Goal: Task Accomplishment & Management: Complete application form

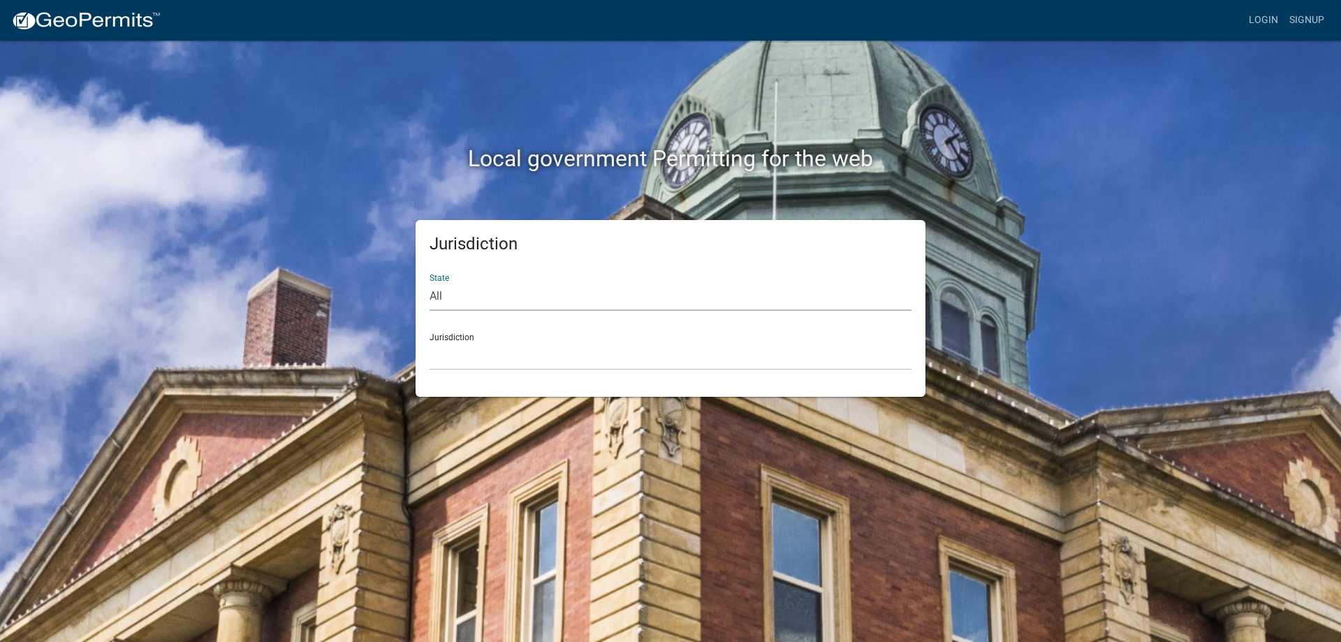
click at [455, 298] on select "All [US_STATE] [US_STATE] [US_STATE] [US_STATE] [US_STATE] [US_STATE] [US_STATE…" at bounding box center [671, 296] width 482 height 29
select select "[US_STATE]"
click at [430, 282] on select "All [US_STATE] [US_STATE] [US_STATE] [US_STATE] [US_STATE] [US_STATE] [US_STATE…" at bounding box center [671, 296] width 482 height 29
click at [469, 346] on select "[GEOGRAPHIC_DATA], [US_STATE][PERSON_NAME][GEOGRAPHIC_DATA], [US_STATE][PERSON_…" at bounding box center [671, 356] width 482 height 29
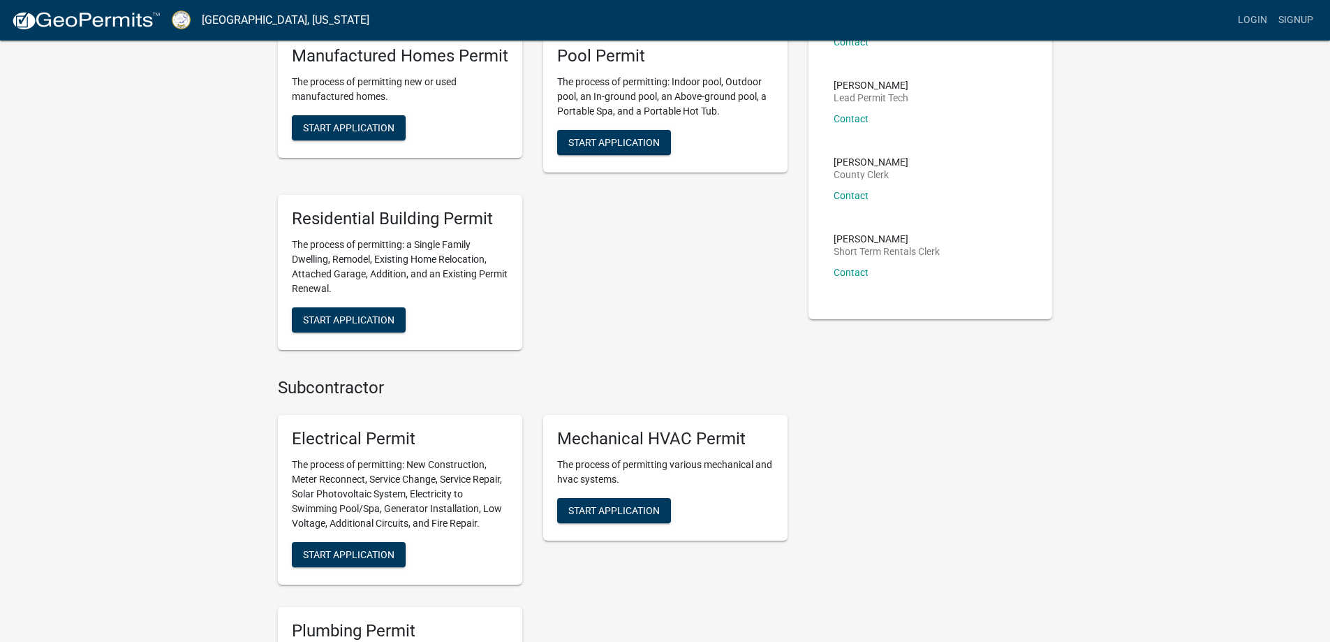
scroll to position [326, 0]
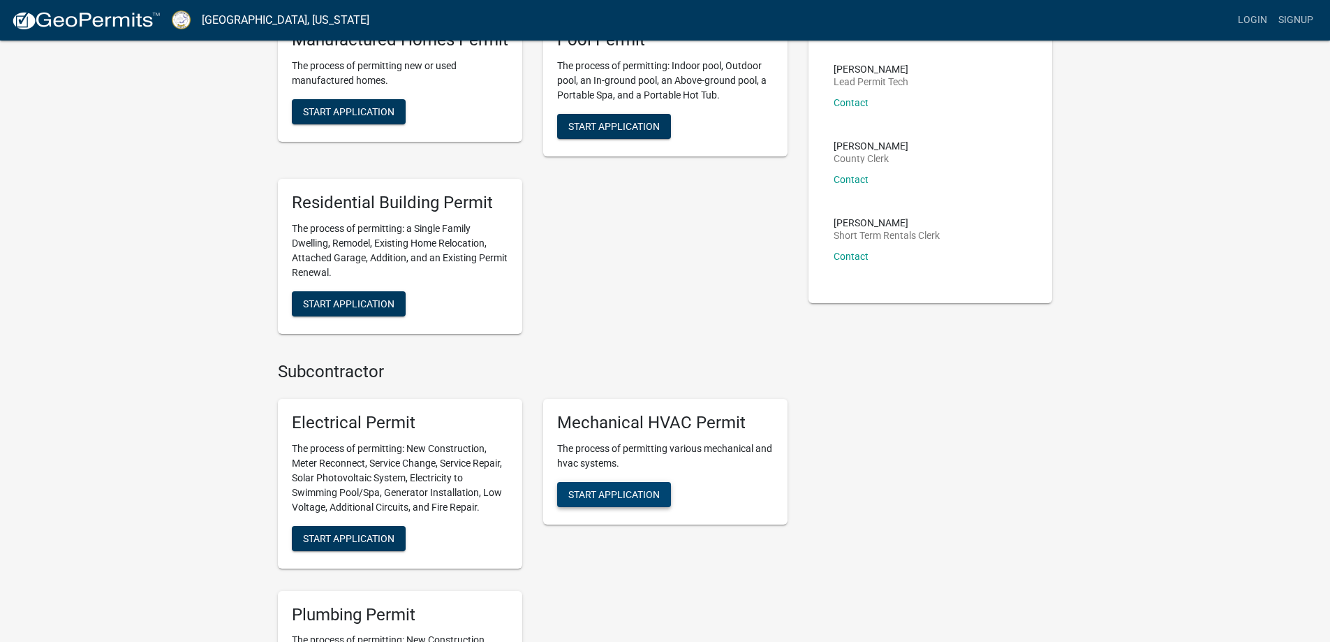
click at [617, 497] on span "Start Application" at bounding box center [614, 493] width 91 height 11
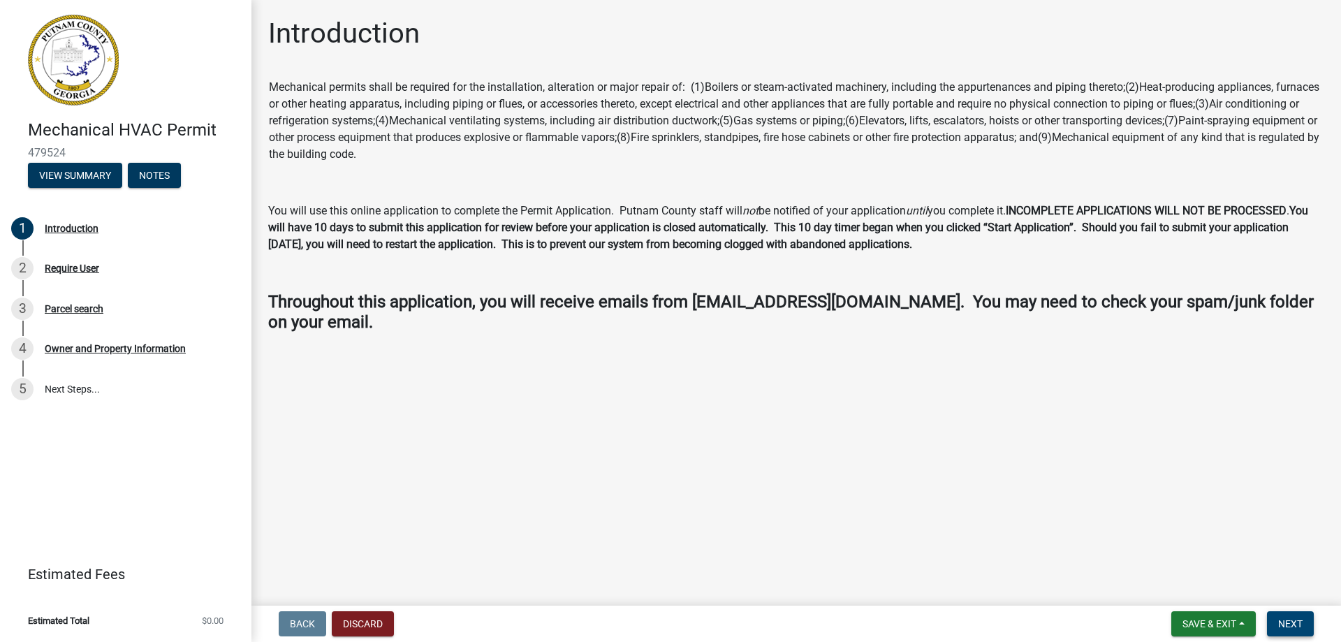
click at [1291, 619] on span "Next" at bounding box center [1290, 623] width 24 height 11
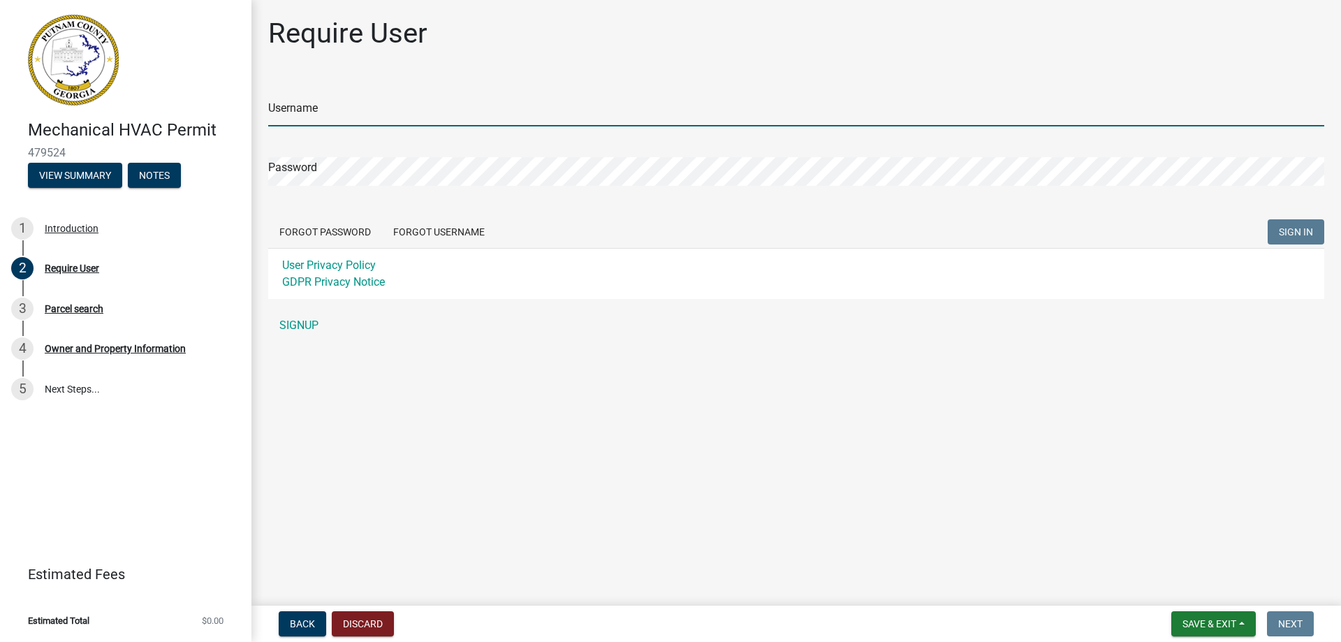
type input "TriadTSS"
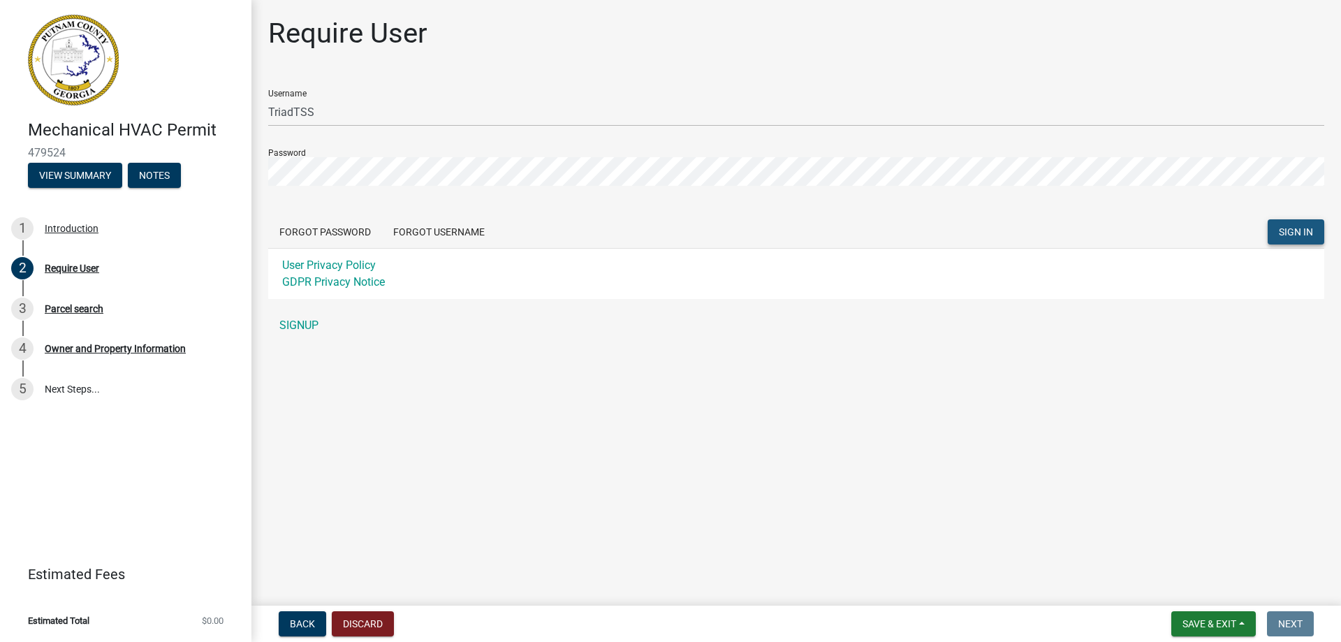
click at [1301, 230] on span "SIGN IN" at bounding box center [1296, 231] width 34 height 11
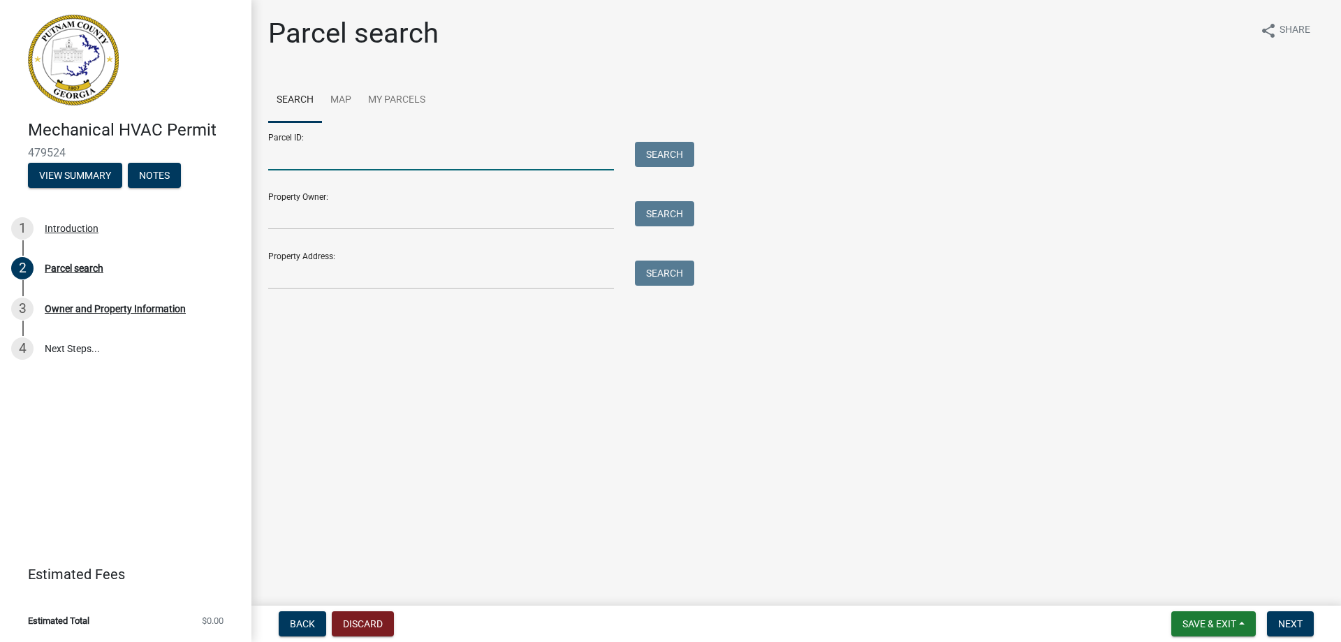
click at [286, 156] on input "Parcel ID:" at bounding box center [441, 156] width 346 height 29
click at [288, 213] on input "Property Owner:" at bounding box center [441, 215] width 346 height 29
click at [304, 214] on input "Property Owner:" at bounding box center [441, 215] width 346 height 29
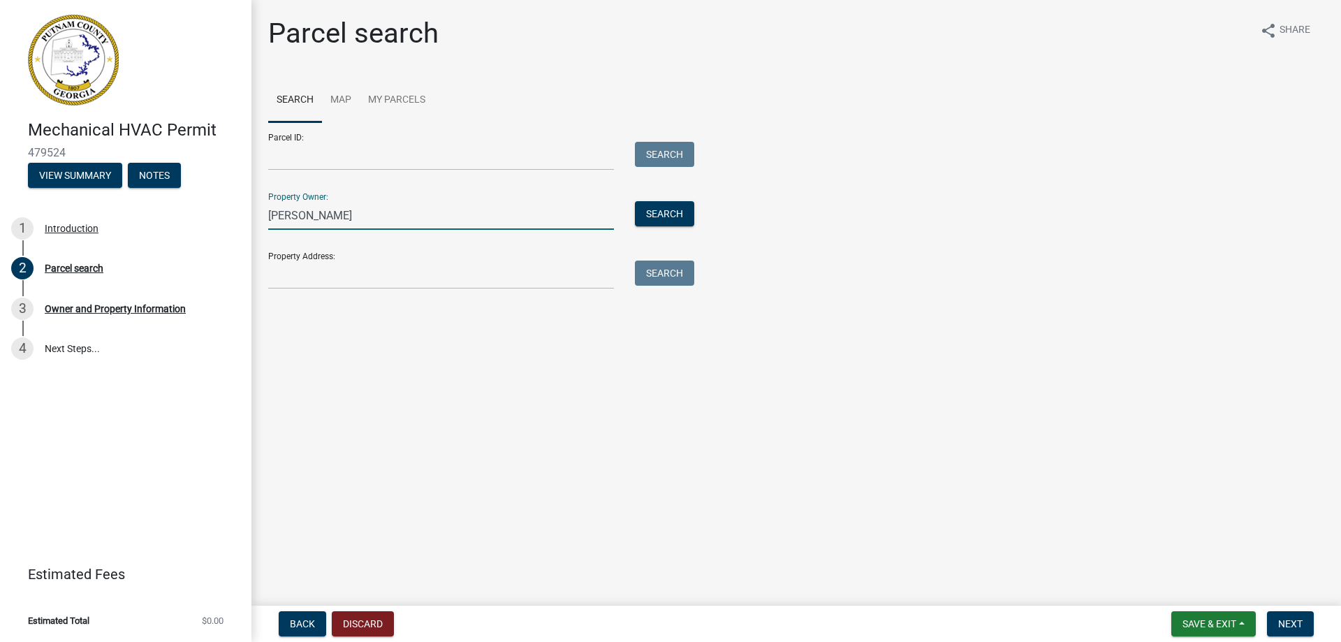
type input "Baxter Carbine"
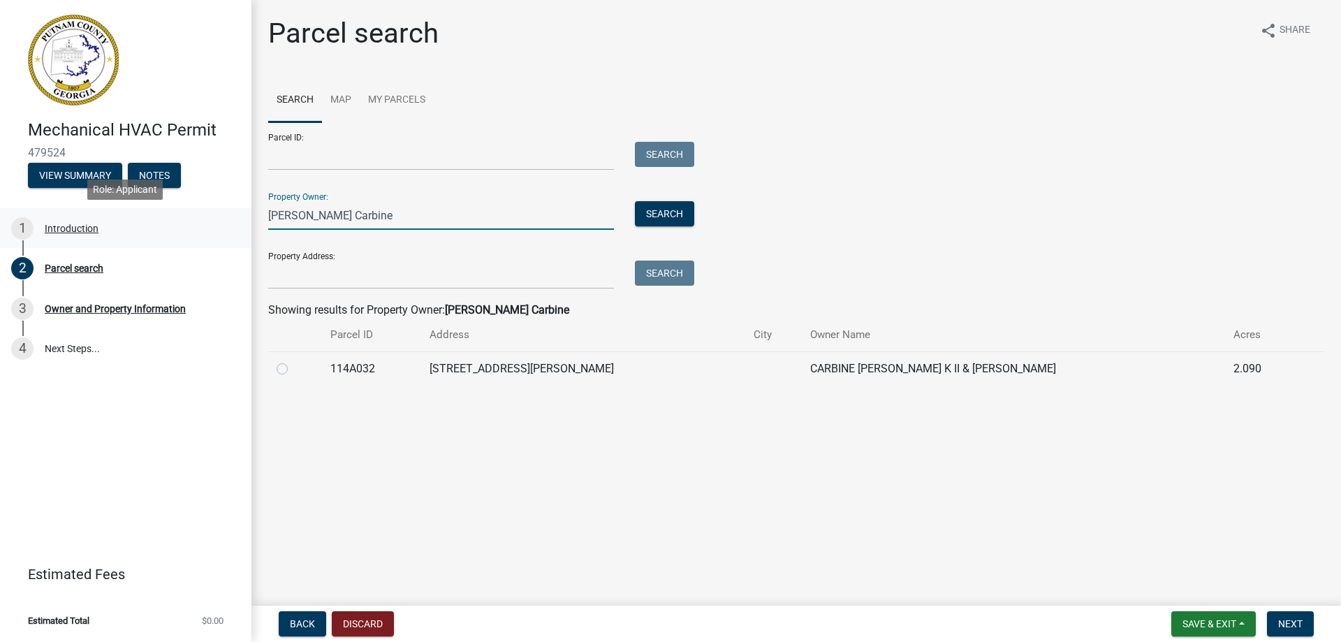
drag, startPoint x: 357, startPoint y: 214, endPoint x: 210, endPoint y: 214, distance: 147.4
click at [210, 214] on div "Mechanical HVAC Permit 479524 View Summary Notes 1 Introduction 2 Parcel search…" at bounding box center [670, 321] width 1341 height 642
click at [282, 274] on input "Property Address:" at bounding box center [441, 275] width 346 height 29
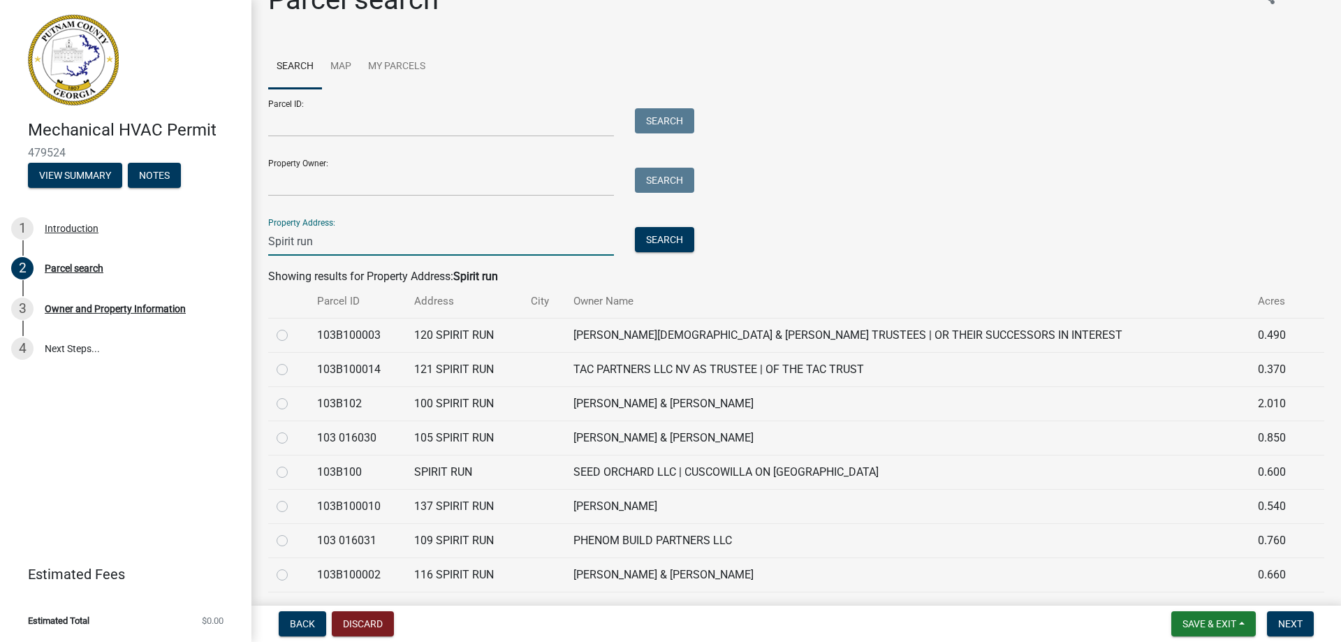
scroll to position [70, 0]
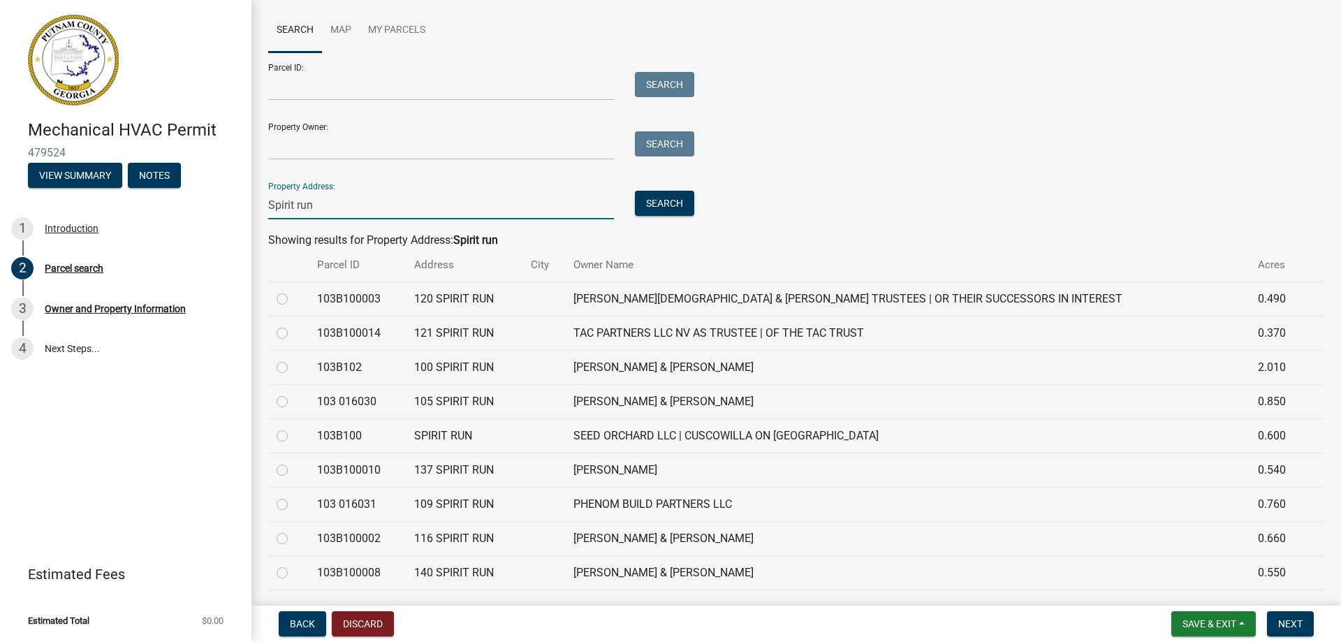
type input "Spirit run"
click at [293, 496] on label at bounding box center [293, 496] width 0 height 0
click at [293, 505] on 016031 "radio" at bounding box center [297, 500] width 9 height 9
radio 016031 "true"
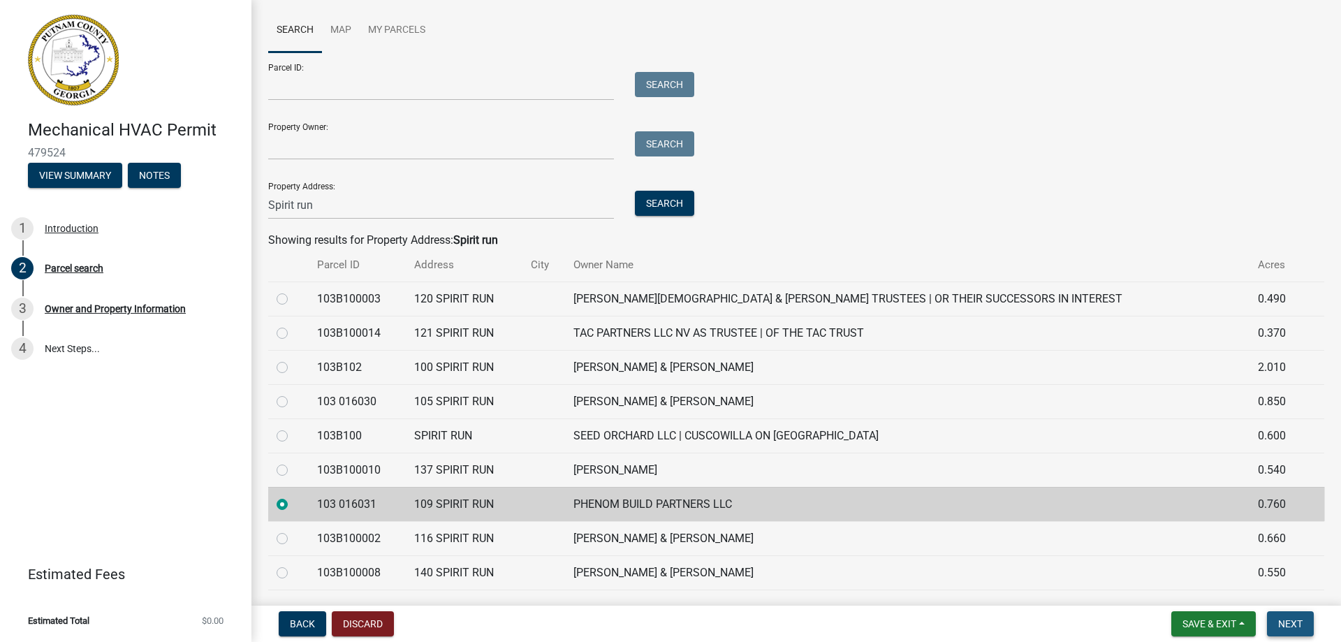
click at [1291, 623] on span "Next" at bounding box center [1290, 623] width 24 height 11
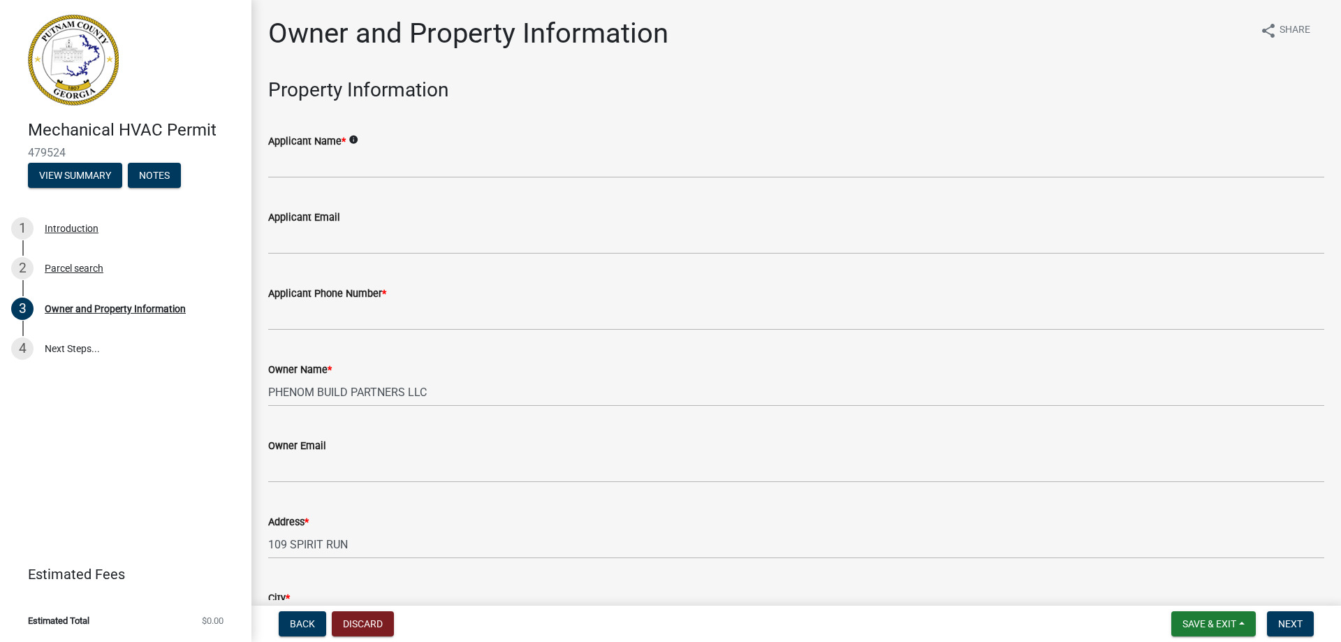
scroll to position [23, 0]
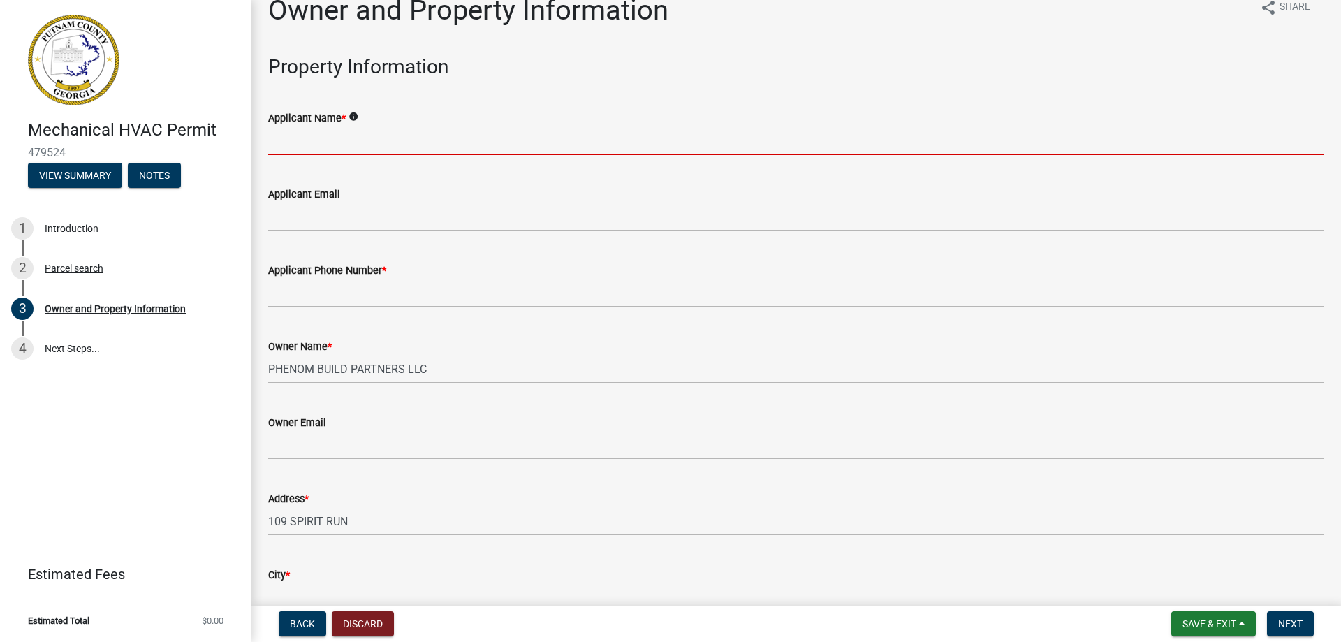
click at [365, 138] on input "Applicant Name *" at bounding box center [796, 140] width 1056 height 29
type input "Baxter Carbine"
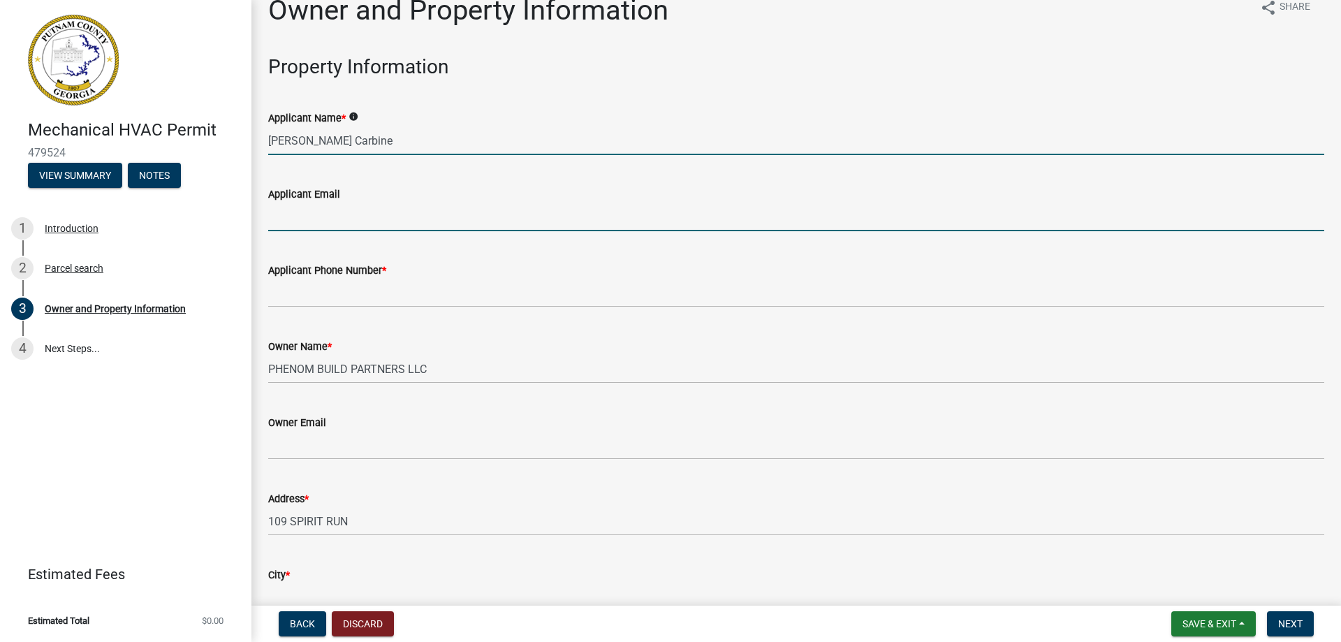
type input "wendy@triadmechanical.com"
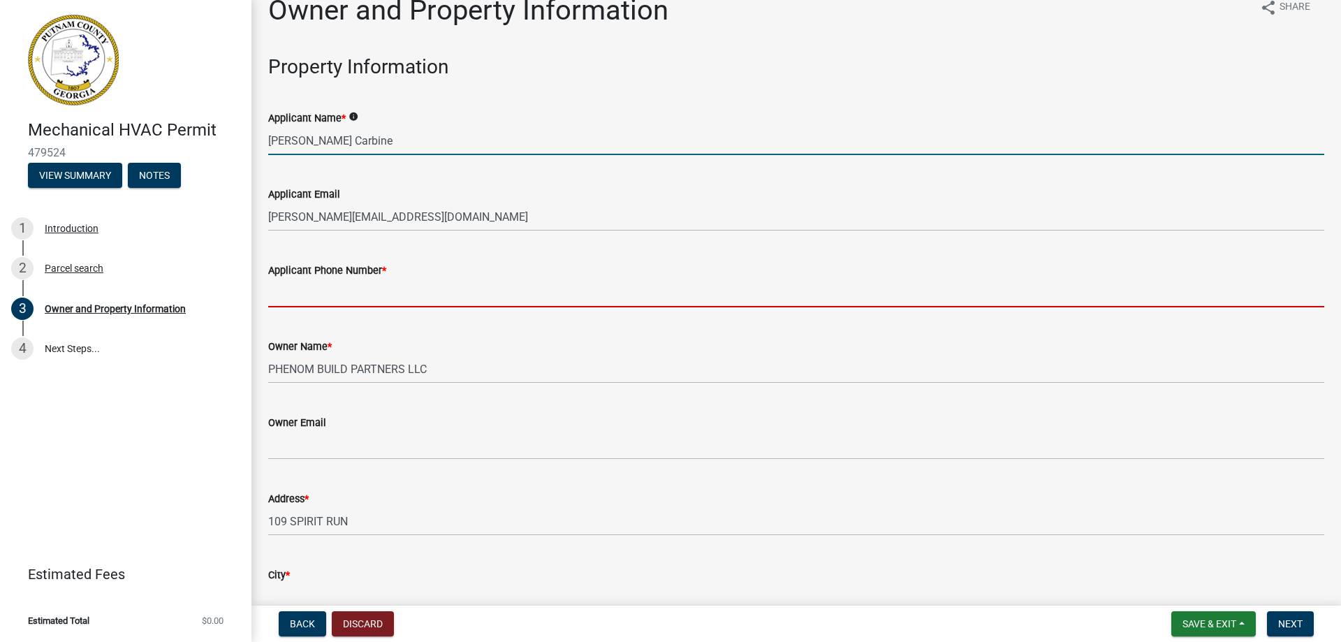
type input "7703666575"
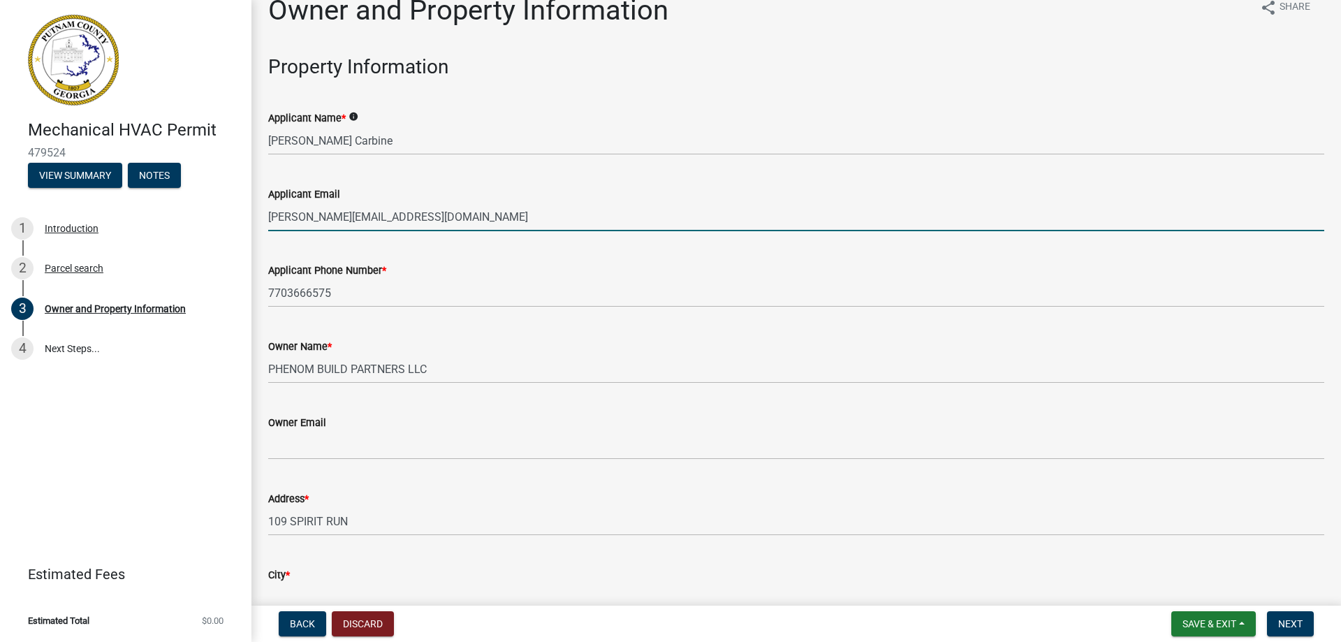
click at [301, 219] on input "wendy@triadmechanical.com" at bounding box center [796, 217] width 1056 height 29
type input "Permits@triadmechanical.com"
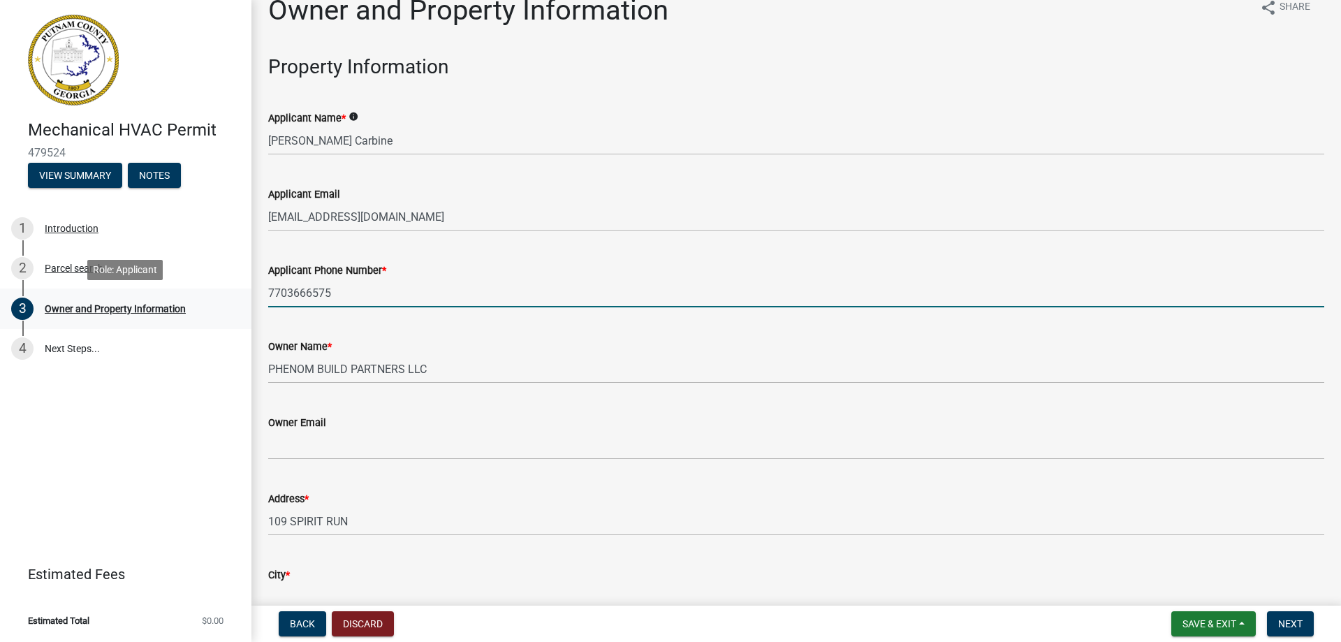
drag, startPoint x: 344, startPoint y: 291, endPoint x: 250, endPoint y: 288, distance: 94.3
click at [250, 288] on div "Mechanical HVAC Permit 479524 View Summary Notes 1 Introduction 2 Parcel search…" at bounding box center [670, 321] width 1341 height 642
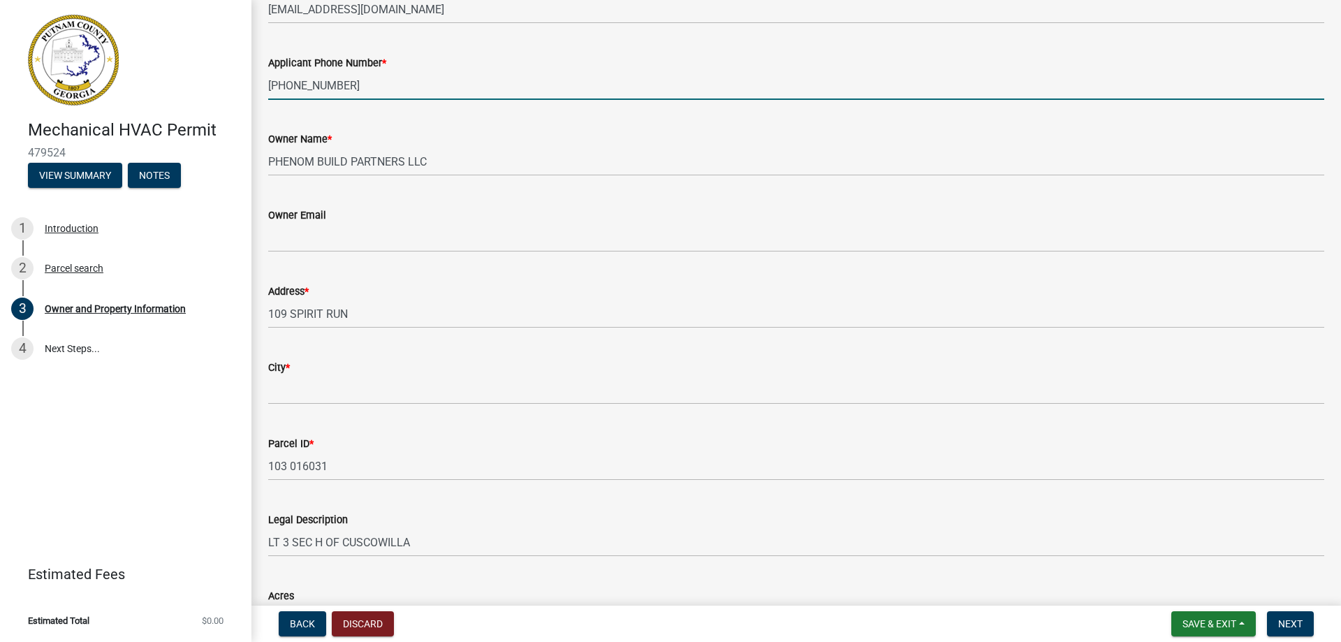
scroll to position [233, 0]
type input "770-682-0075"
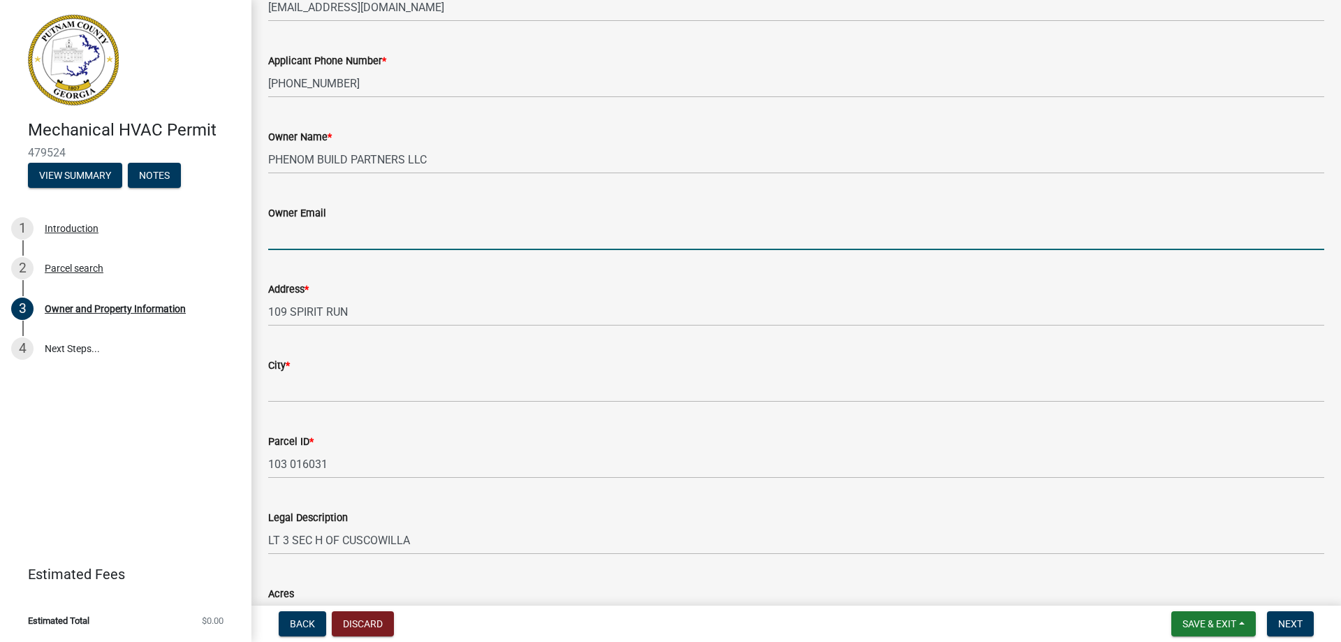
click at [283, 236] on input "Owner Email" at bounding box center [796, 235] width 1056 height 29
type input "Permits@triadmechanical.com"
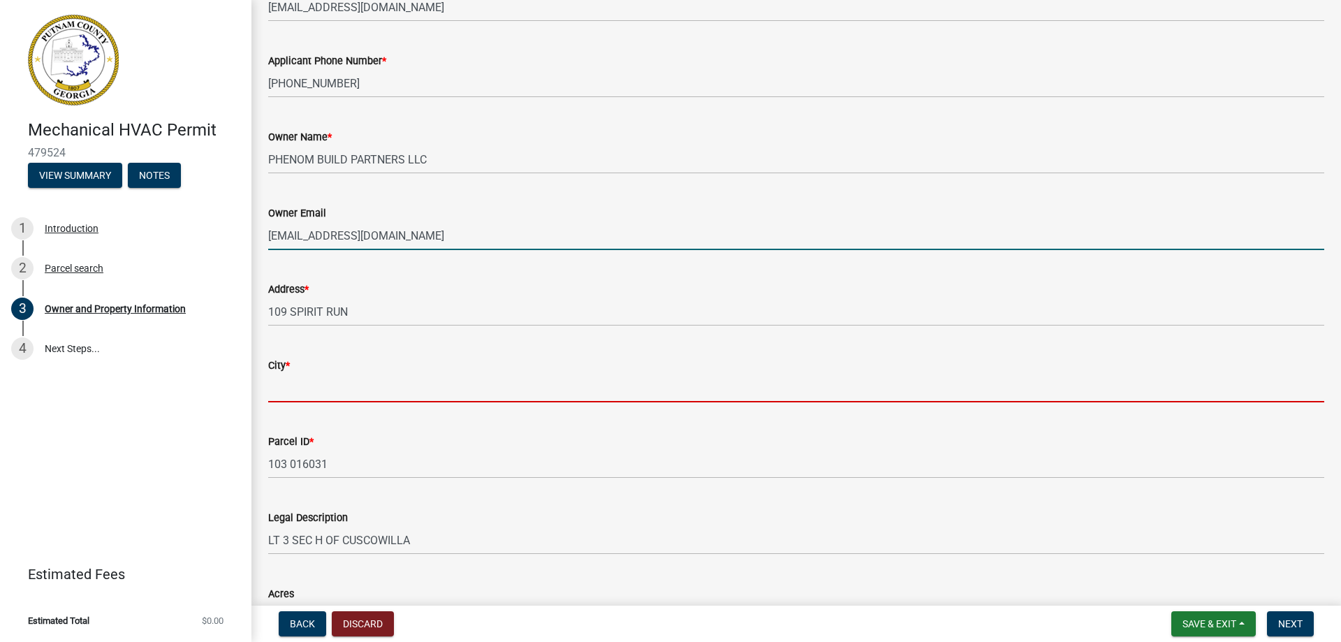
type input "Loganville"
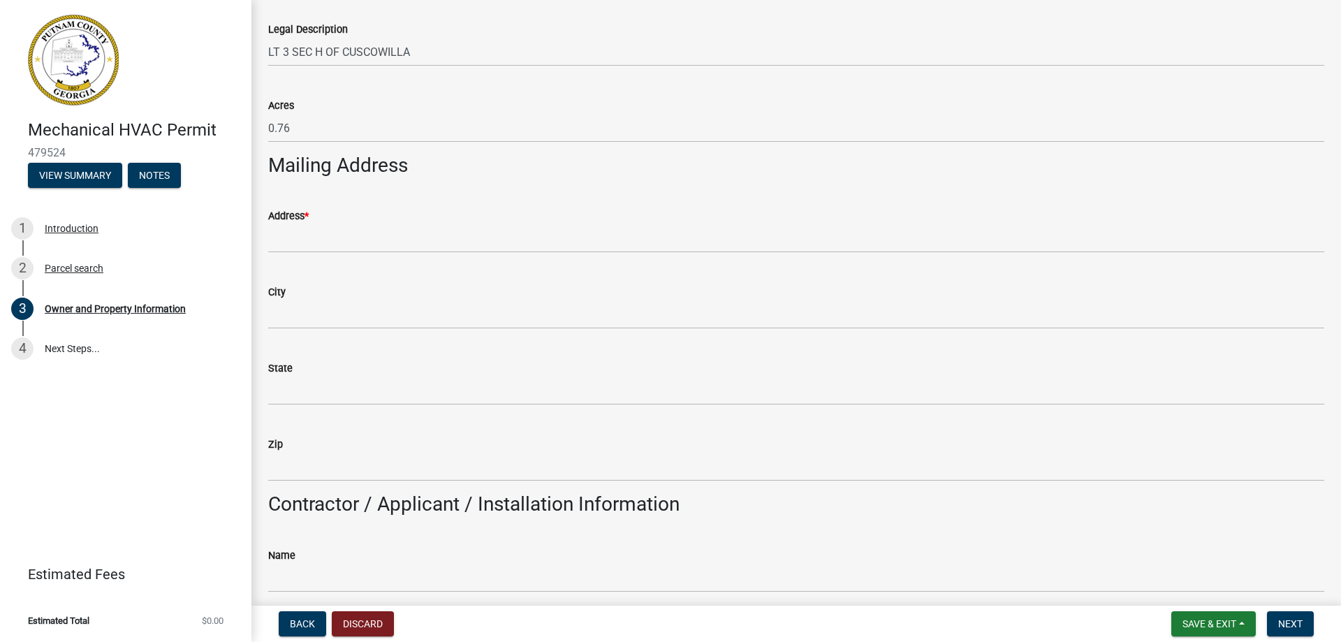
scroll to position [745, 0]
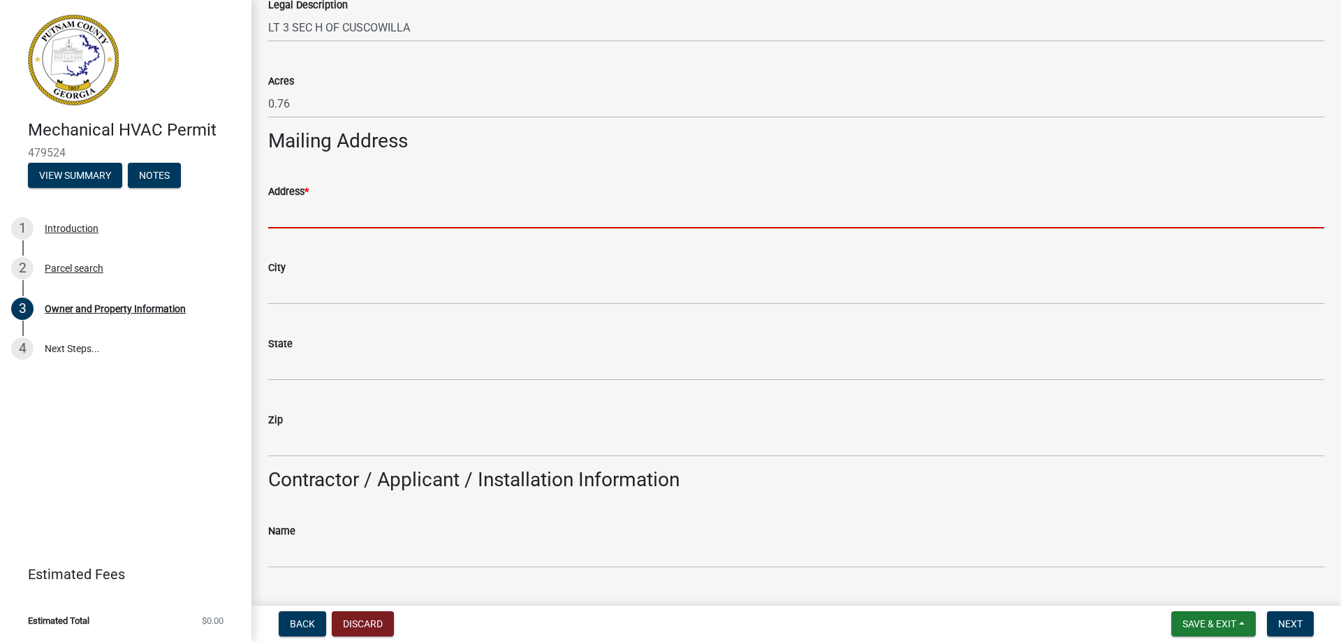
click at [290, 213] on input "Address *" at bounding box center [796, 214] width 1056 height 29
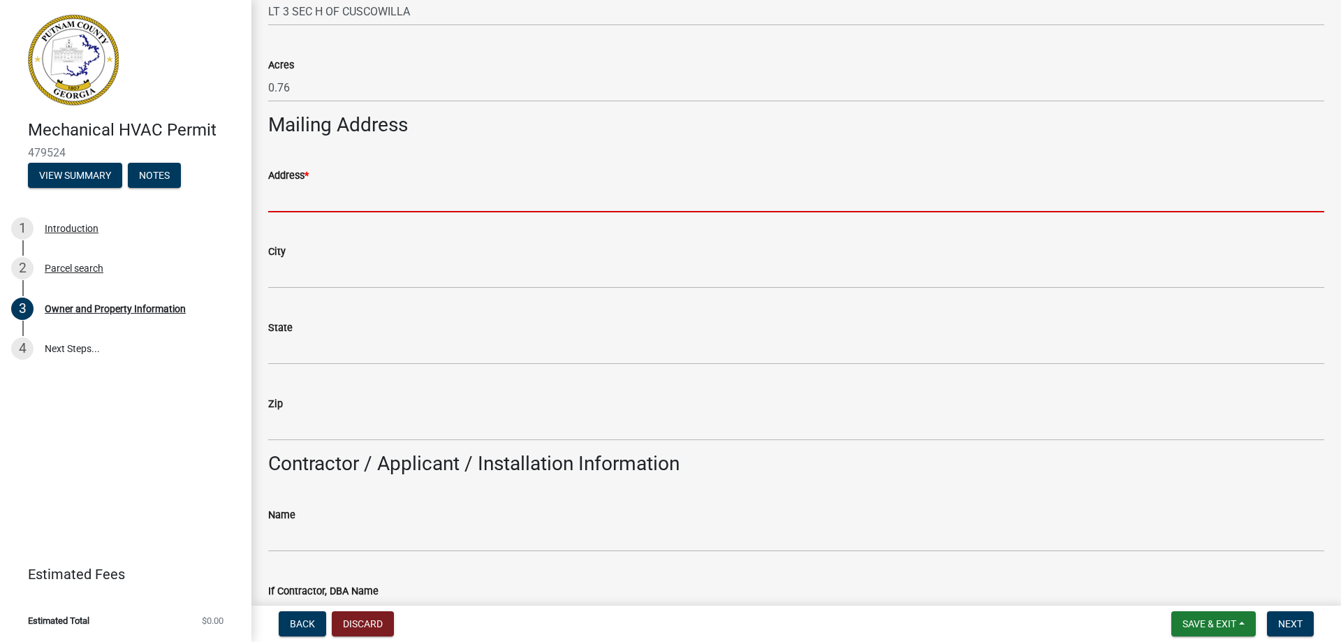
scroll to position [768, 0]
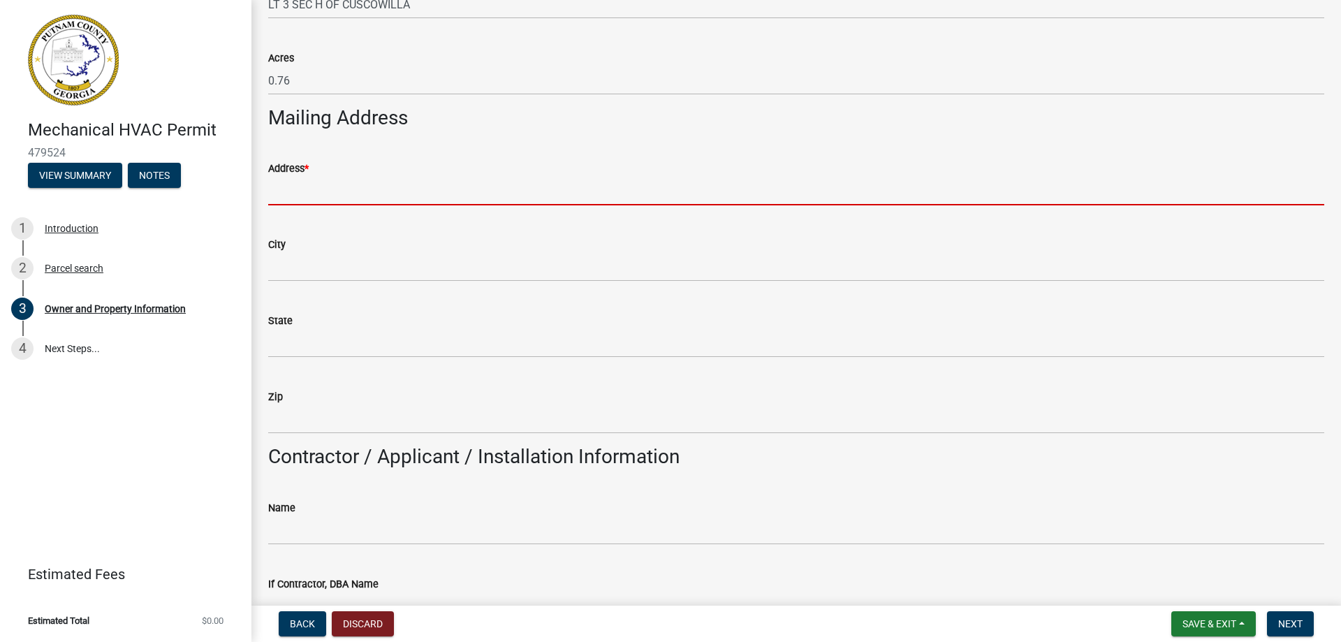
click at [309, 187] on input "Address *" at bounding box center [796, 191] width 1056 height 29
click at [897, 439] on wm-data-entity-input "Zip" at bounding box center [796, 407] width 1056 height 76
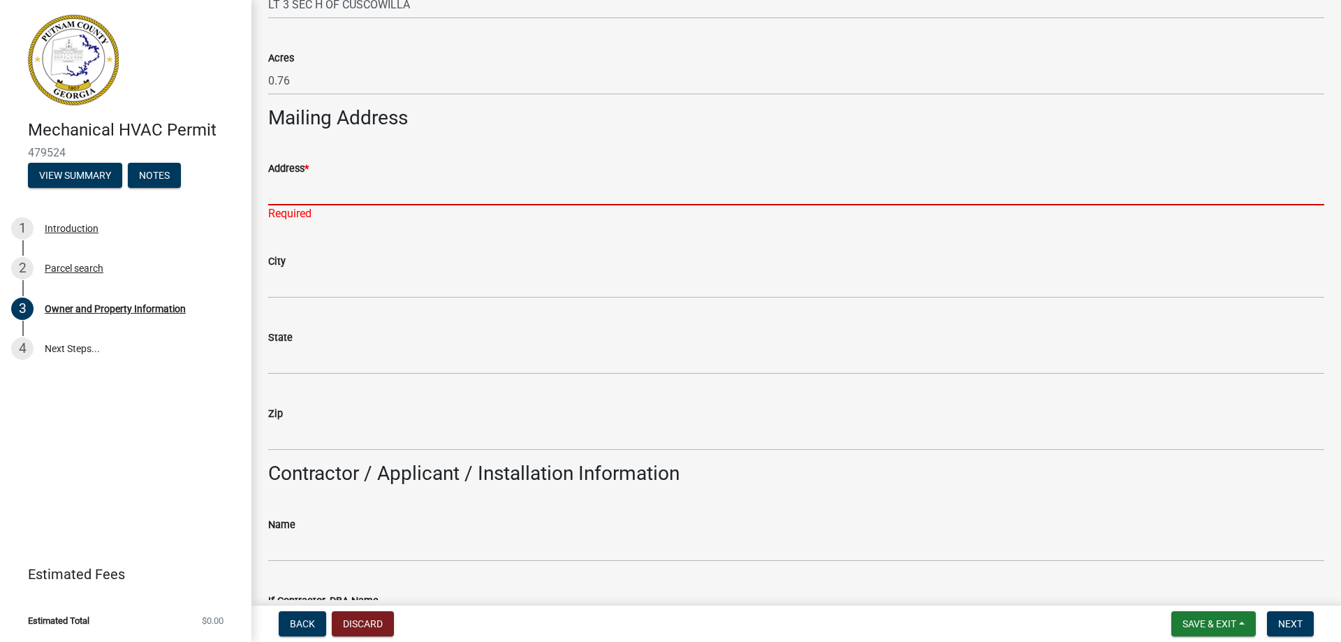
click at [300, 183] on input "Address *" at bounding box center [796, 191] width 1056 height 29
type input "3220 US Highway 78"
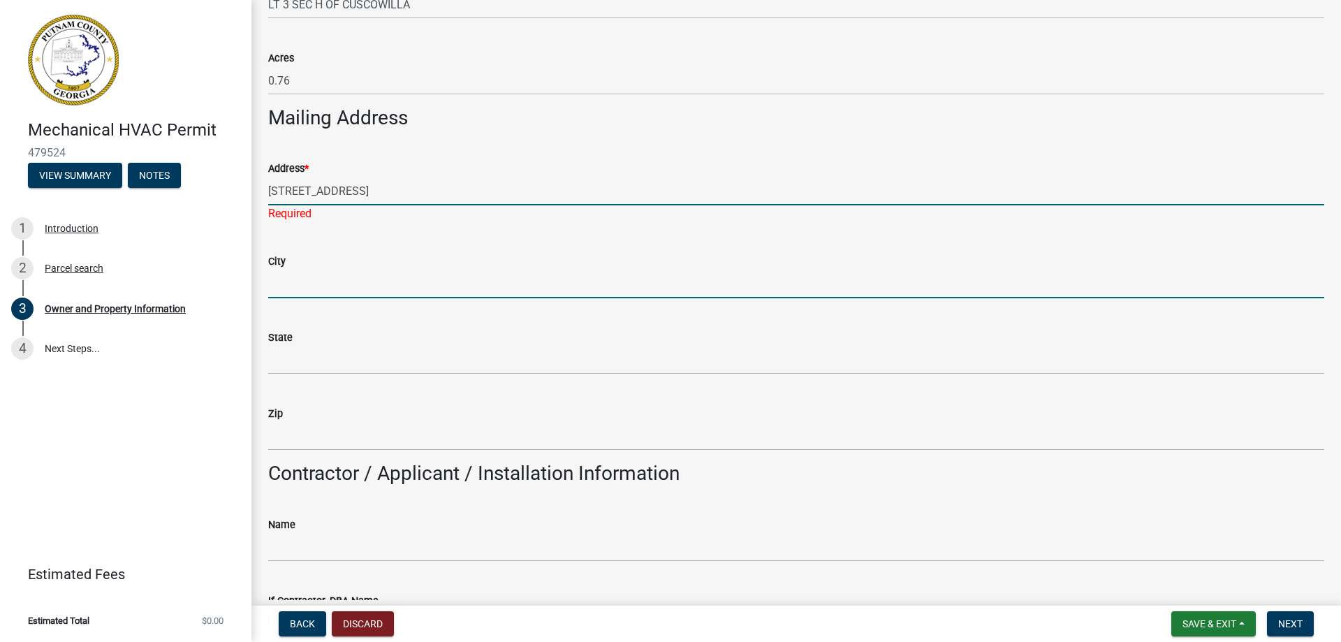
type input "Loganville"
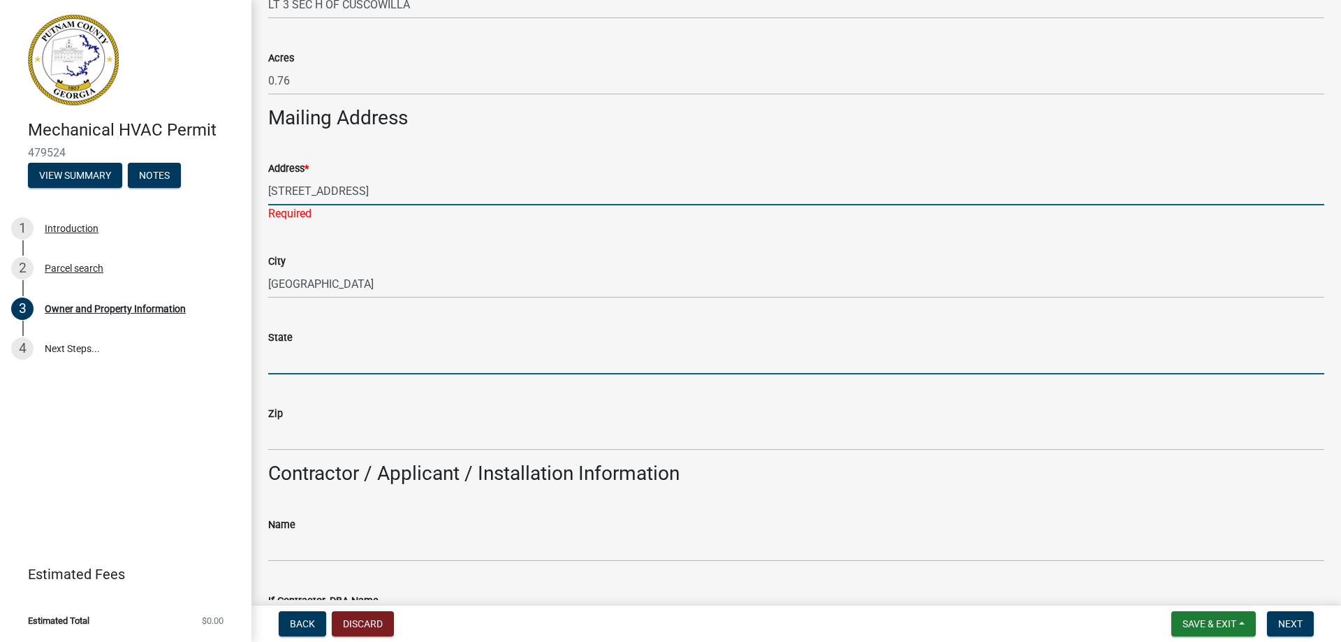
type input "GA"
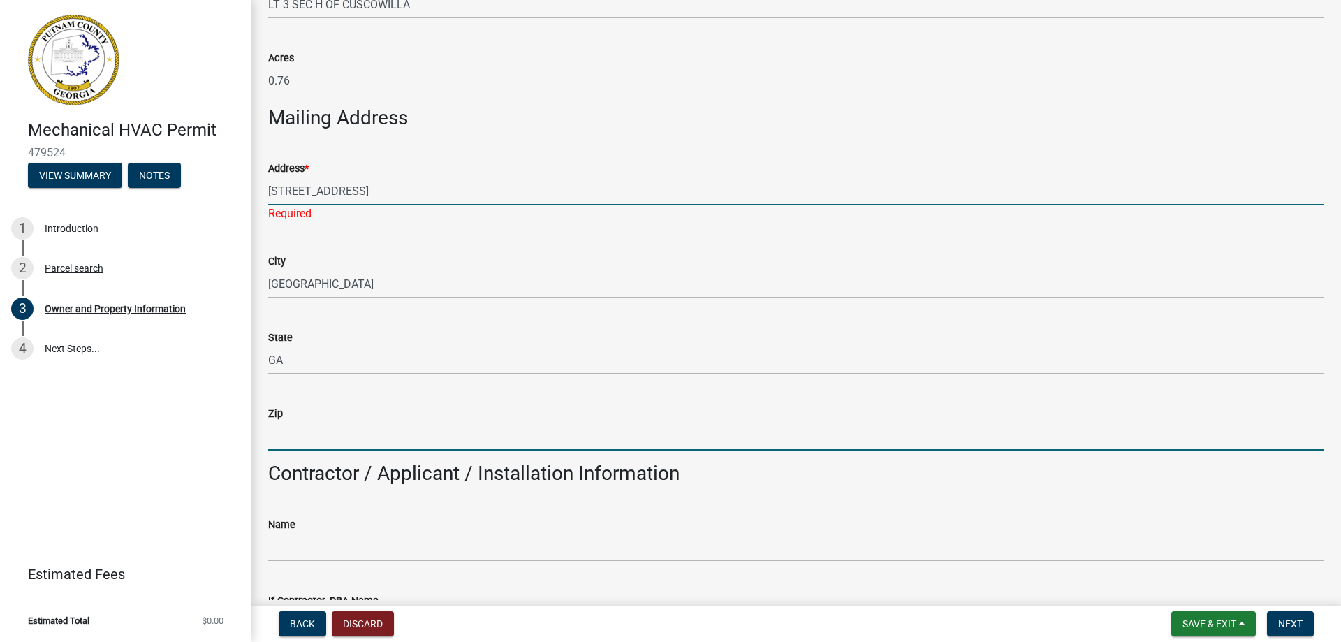
type input "30052"
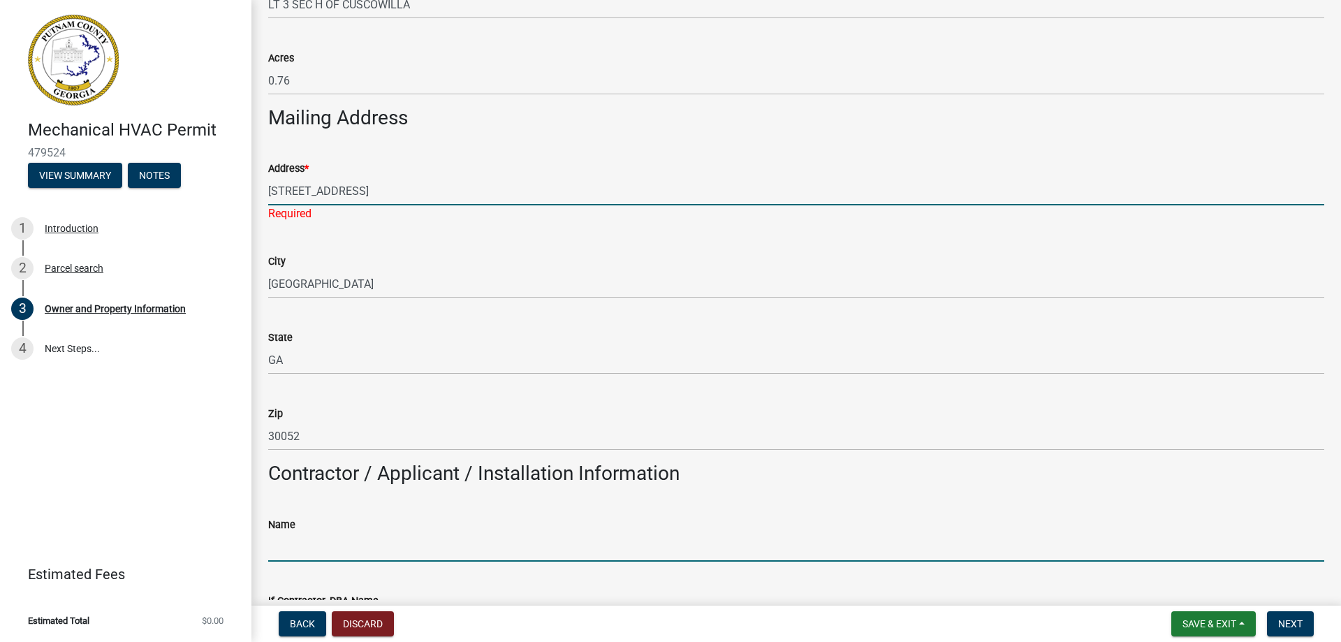
type input "Triad Mechanica Ridgeway"
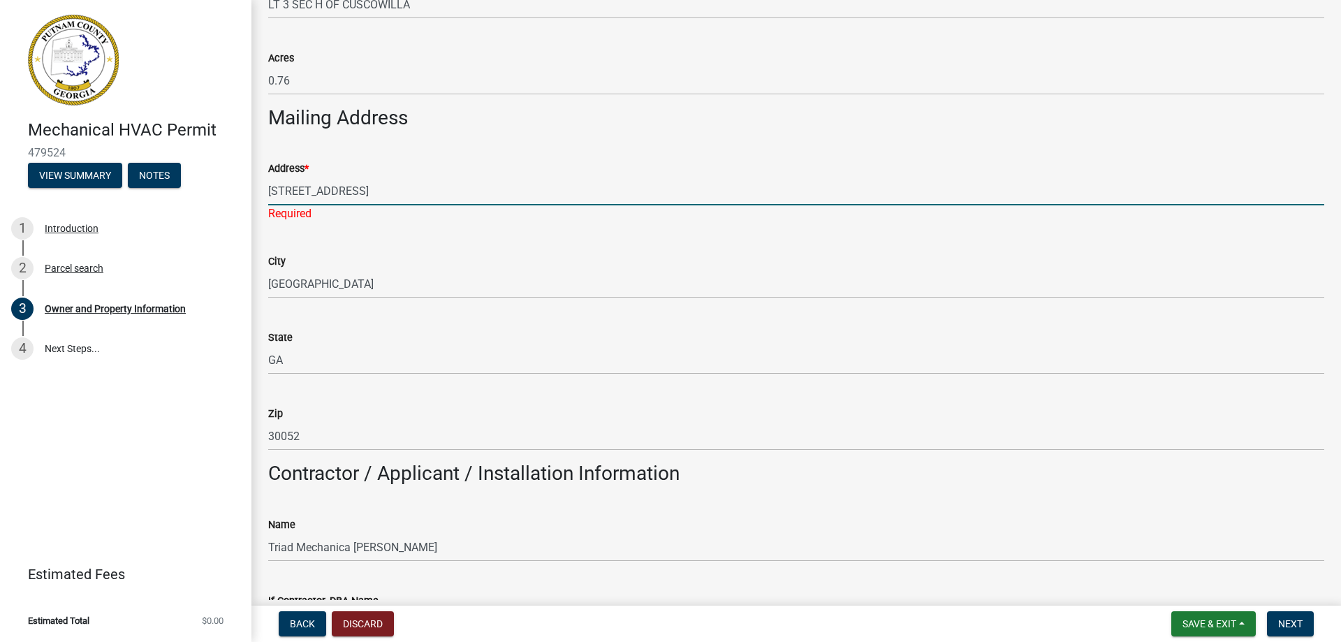
type input "Triad Mechanical"
type input "7706820075"
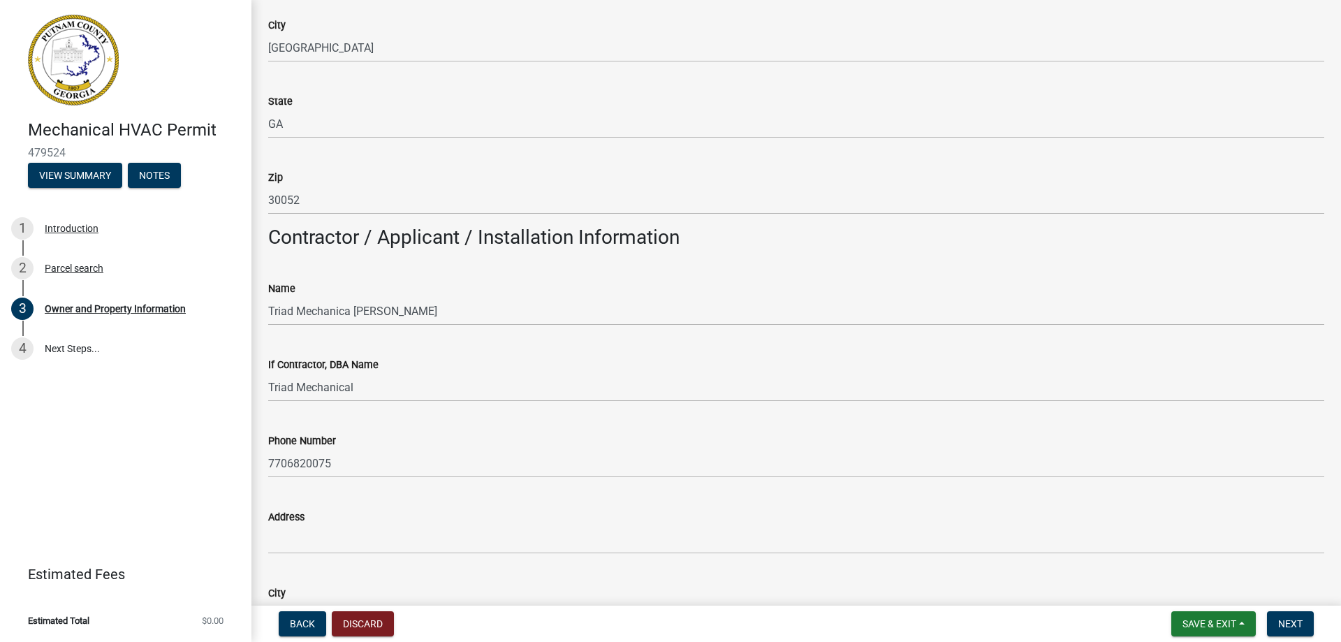
scroll to position [1071, 0]
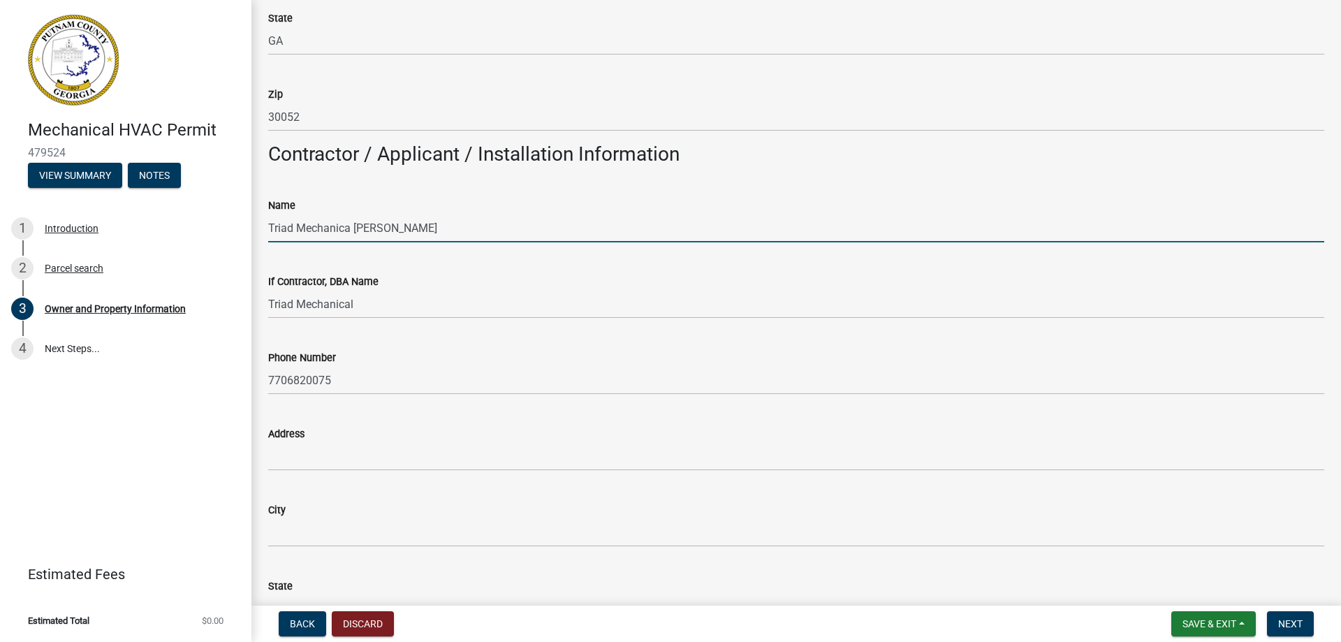
drag, startPoint x: 408, startPoint y: 227, endPoint x: 261, endPoint y: 235, distance: 147.6
click at [261, 235] on div "Name Triad Mechanica Ridgeway" at bounding box center [796, 209] width 1077 height 65
type input "Baxter Carbine"
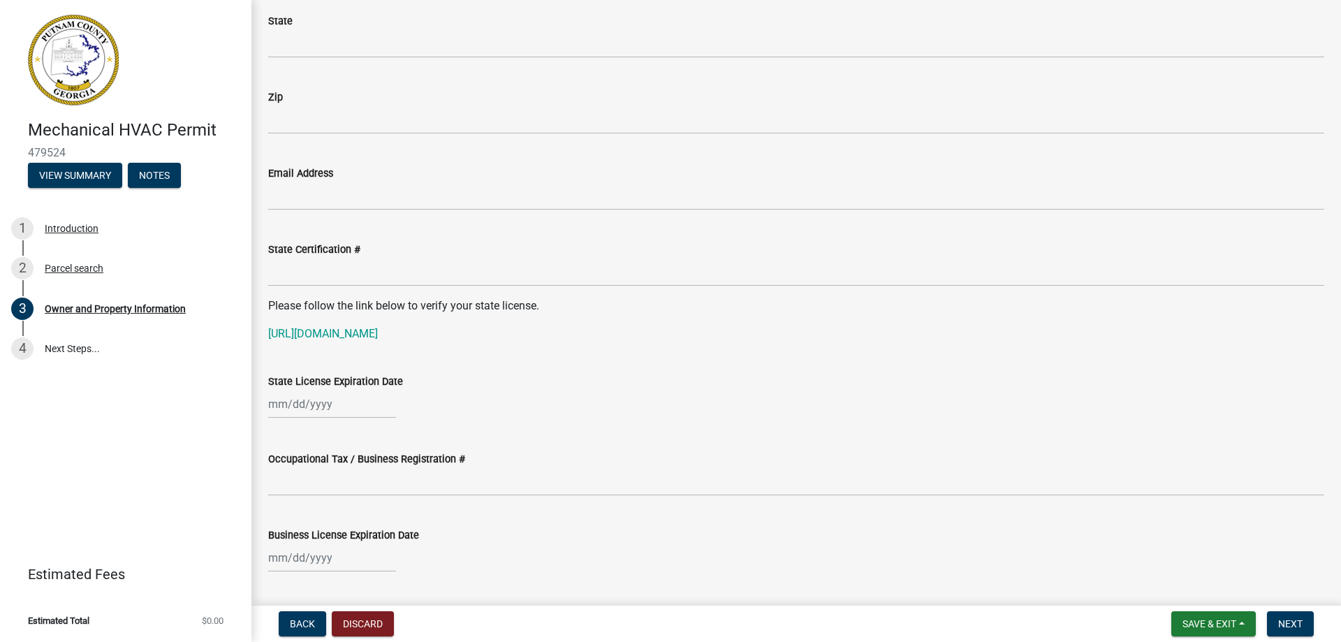
scroll to position [1653, 0]
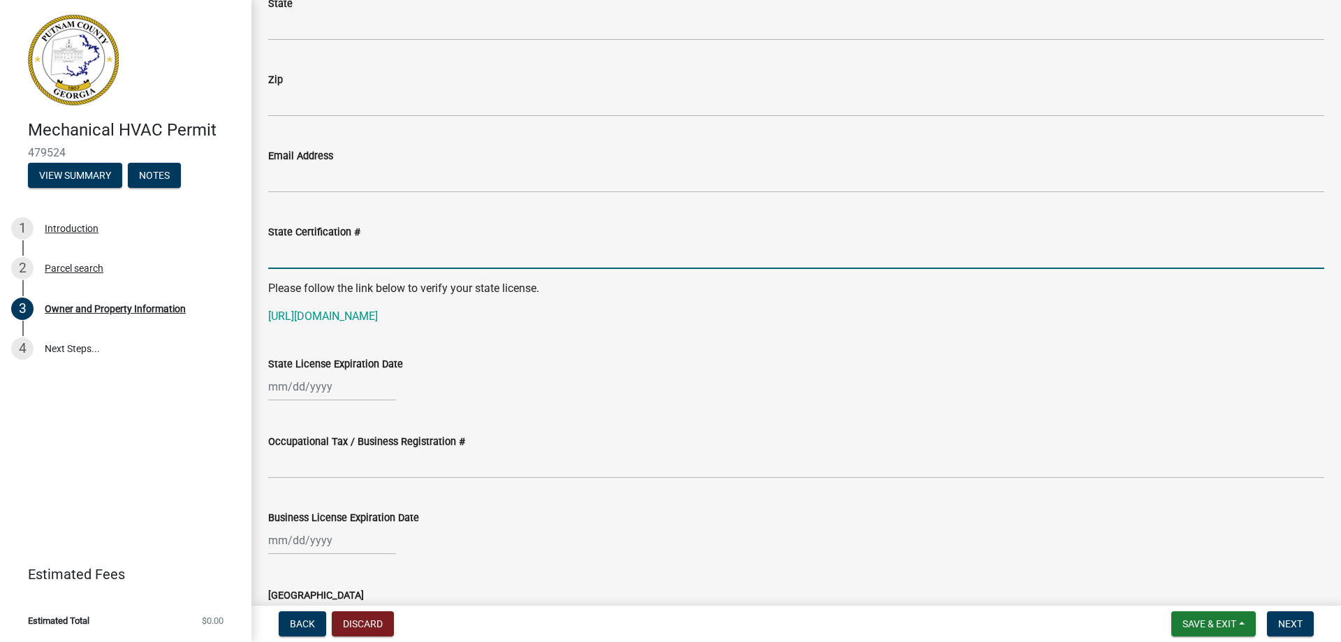
click at [286, 256] on input "State Certification #" at bounding box center [796, 254] width 1056 height 29
type input "GA"
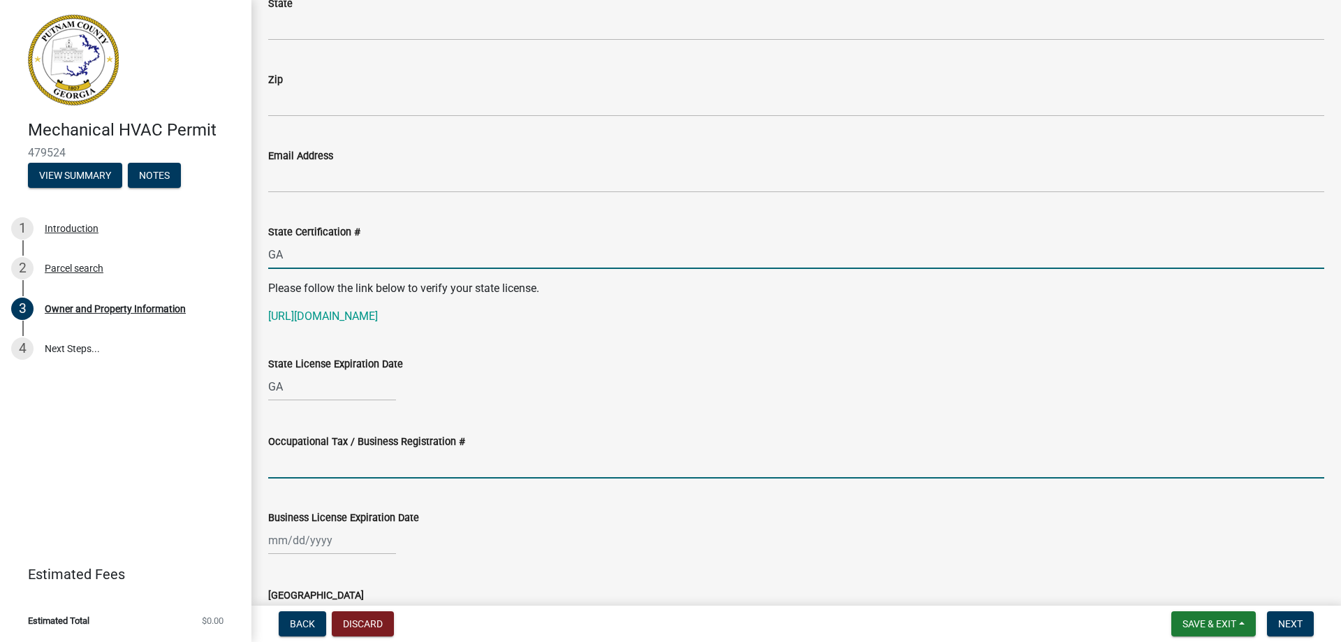
type input "CR109708"
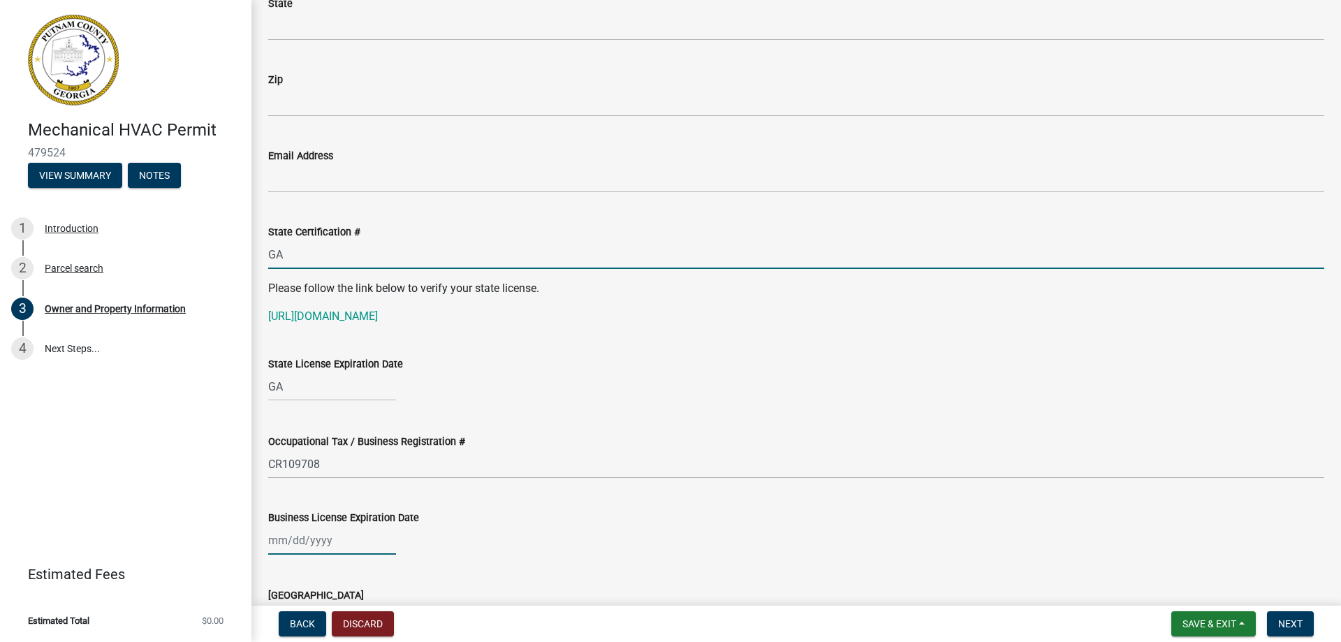
type input "CR109708"
select select "9"
select select "2025"
select select "9"
select select "2025"
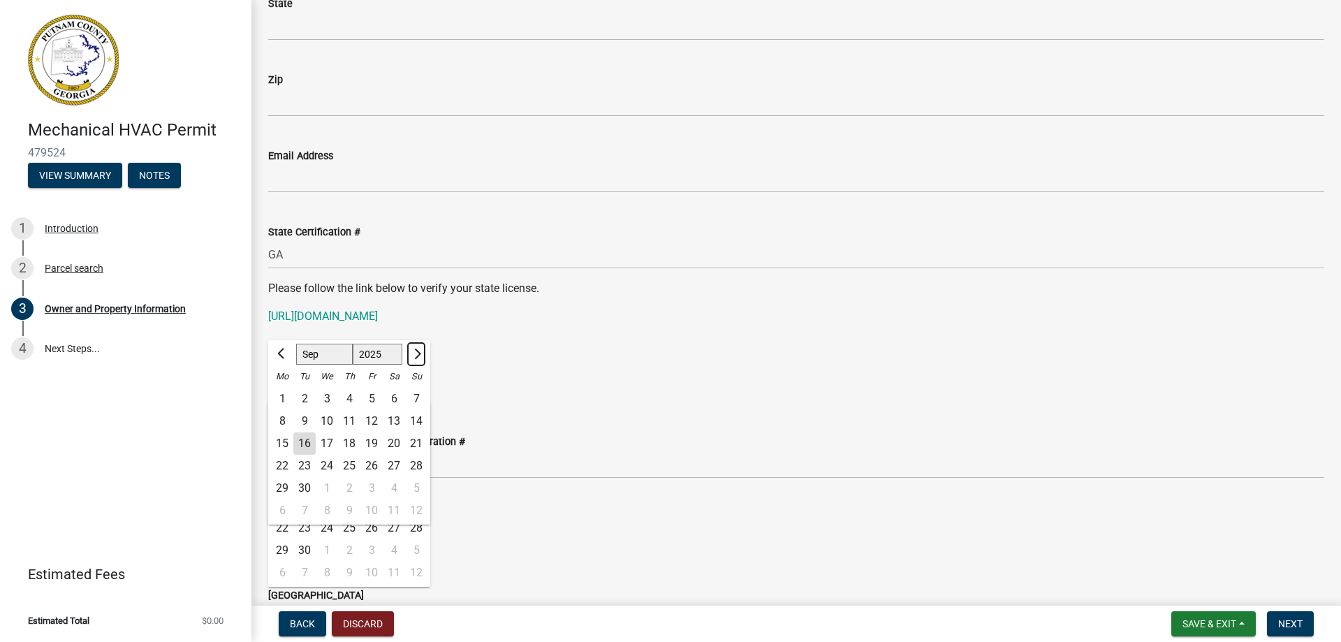
click at [416, 353] on span "Next month" at bounding box center [416, 354] width 10 height 10
select select "11"
click at [415, 482] on div "30" at bounding box center [416, 488] width 22 height 22
type input "11/30/2025"
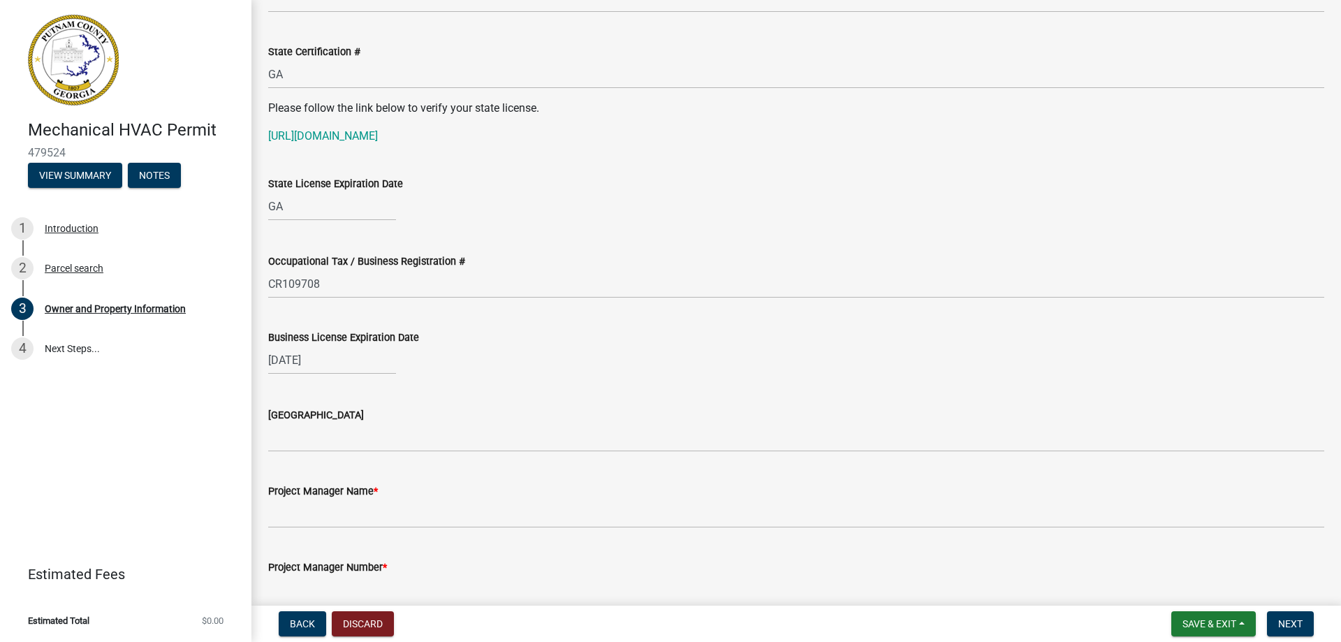
scroll to position [1886, 0]
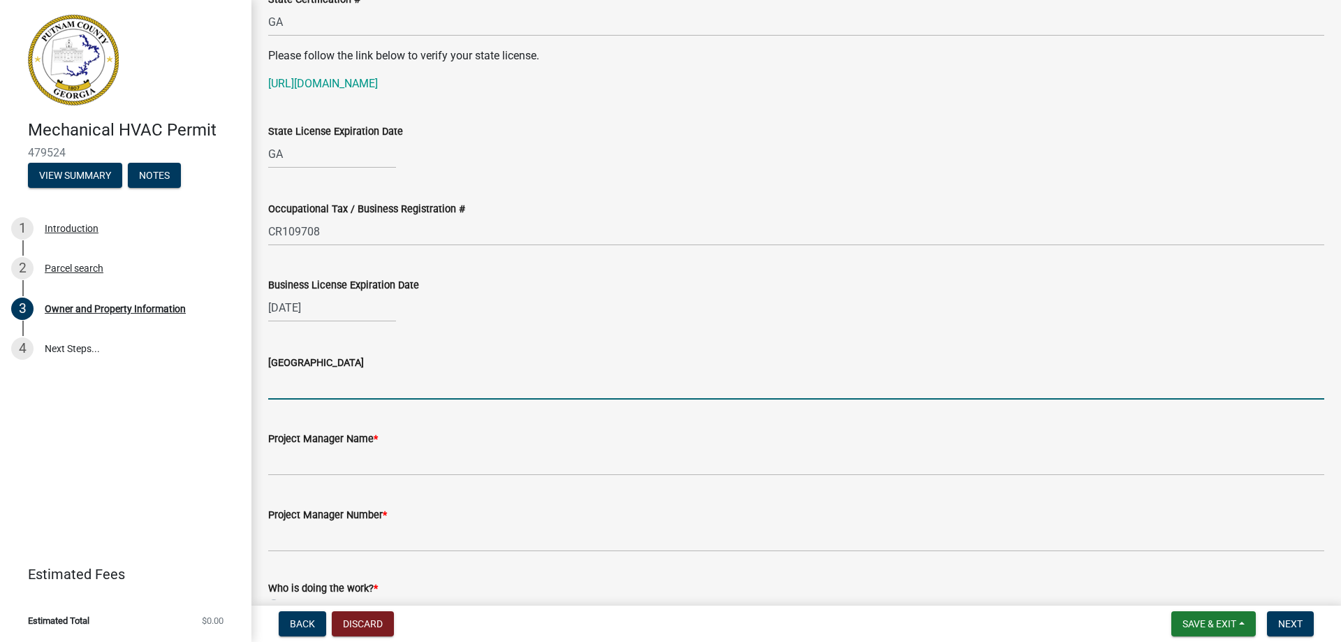
click at [332, 383] on input "[GEOGRAPHIC_DATA]" at bounding box center [796, 385] width 1056 height 29
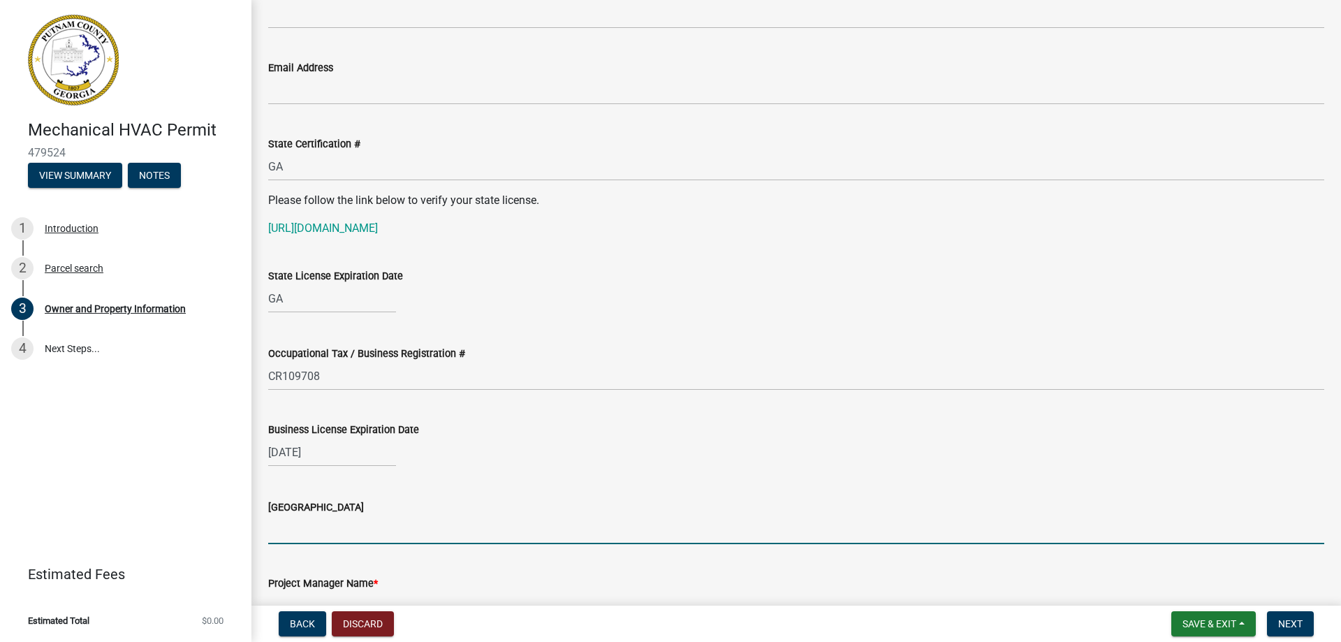
scroll to position [1723, 0]
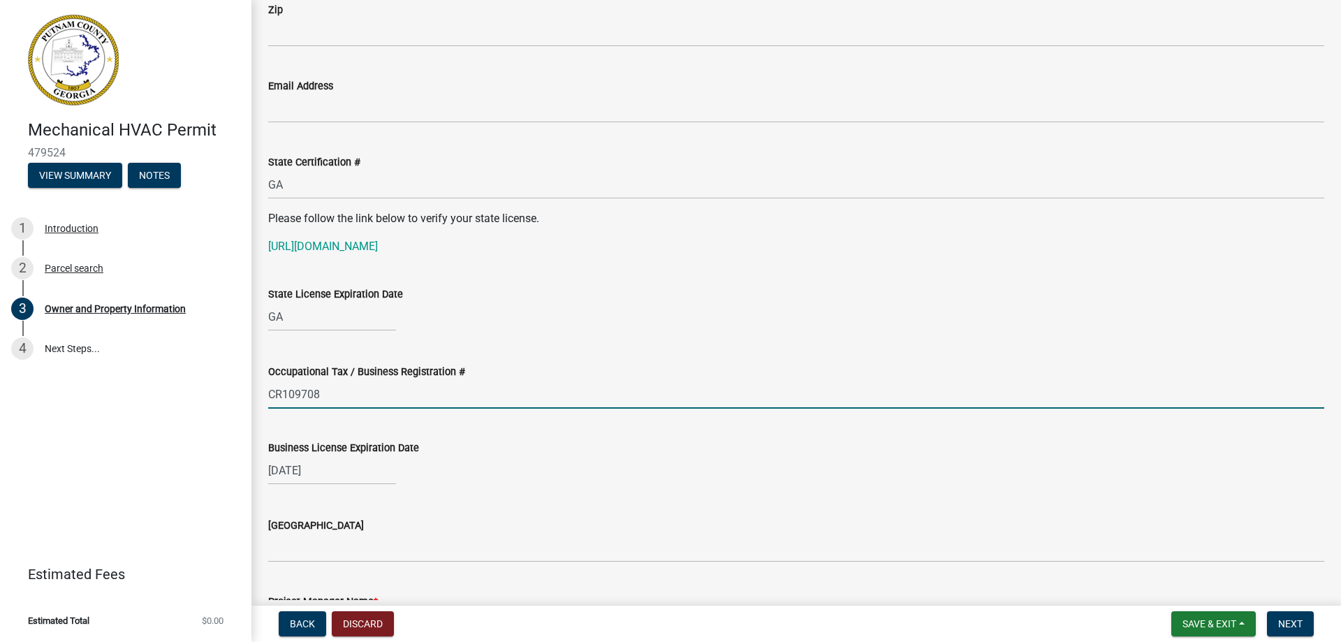
drag, startPoint x: 326, startPoint y: 394, endPoint x: 224, endPoint y: 396, distance: 102.0
click at [224, 396] on div "Mechanical HVAC Permit 479524 View Summary Notes 1 Introduction 2 Parcel search…" at bounding box center [670, 321] width 1341 height 642
click at [303, 392] on input "Occupational Tax / Business Registration #" at bounding box center [796, 394] width 1056 height 29
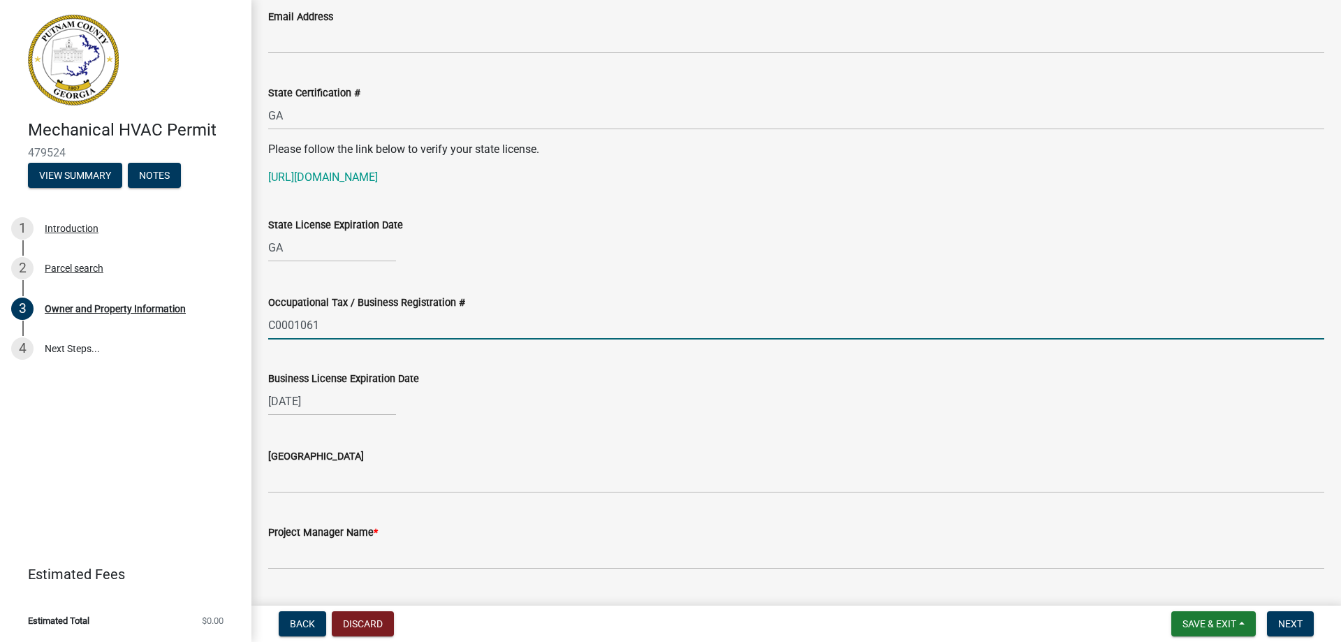
scroll to position [1793, 0]
type input "C0001061"
select select "11"
select select "2025"
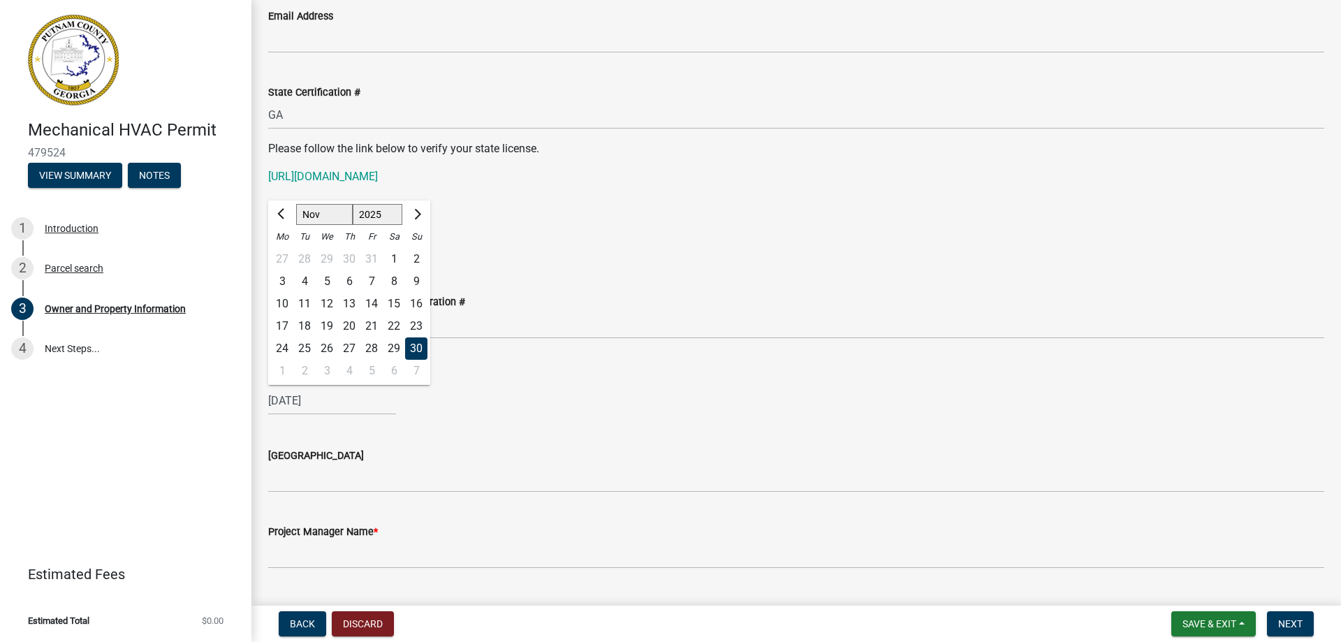
drag, startPoint x: 339, startPoint y: 397, endPoint x: 257, endPoint y: 401, distance: 82.5
click at [419, 213] on span "Next month" at bounding box center [416, 214] width 10 height 10
select select "12"
click at [325, 349] on div "31" at bounding box center [327, 348] width 22 height 22
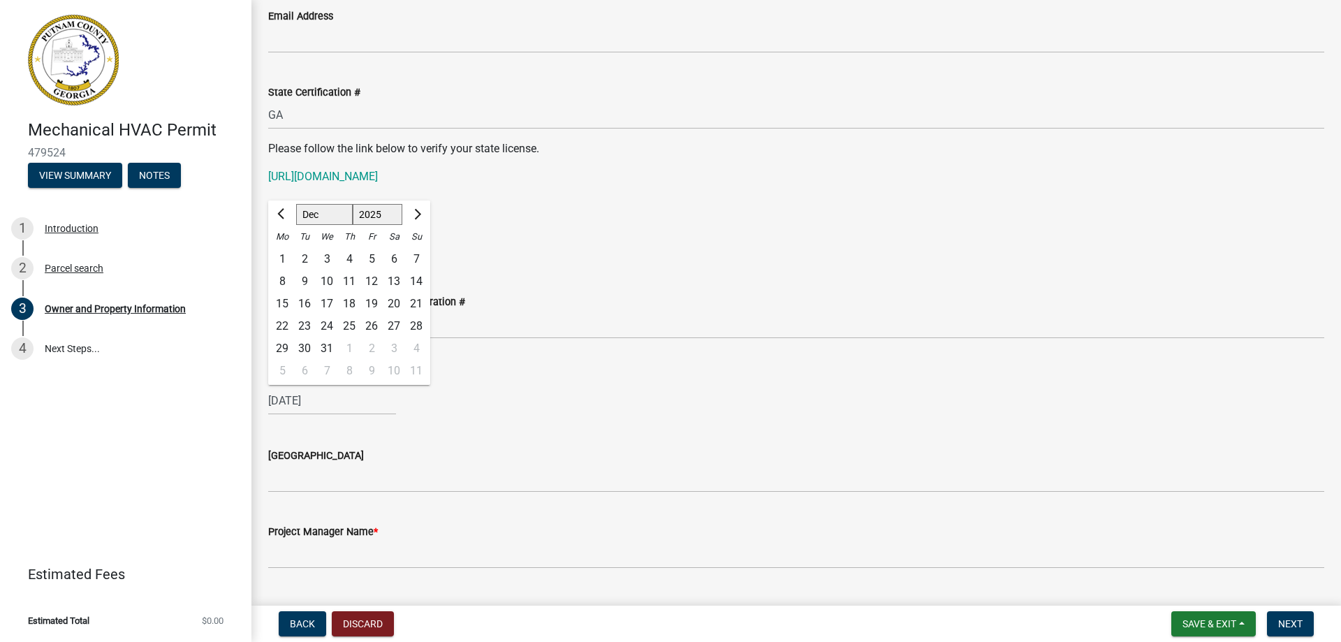
type input "12/31/2025"
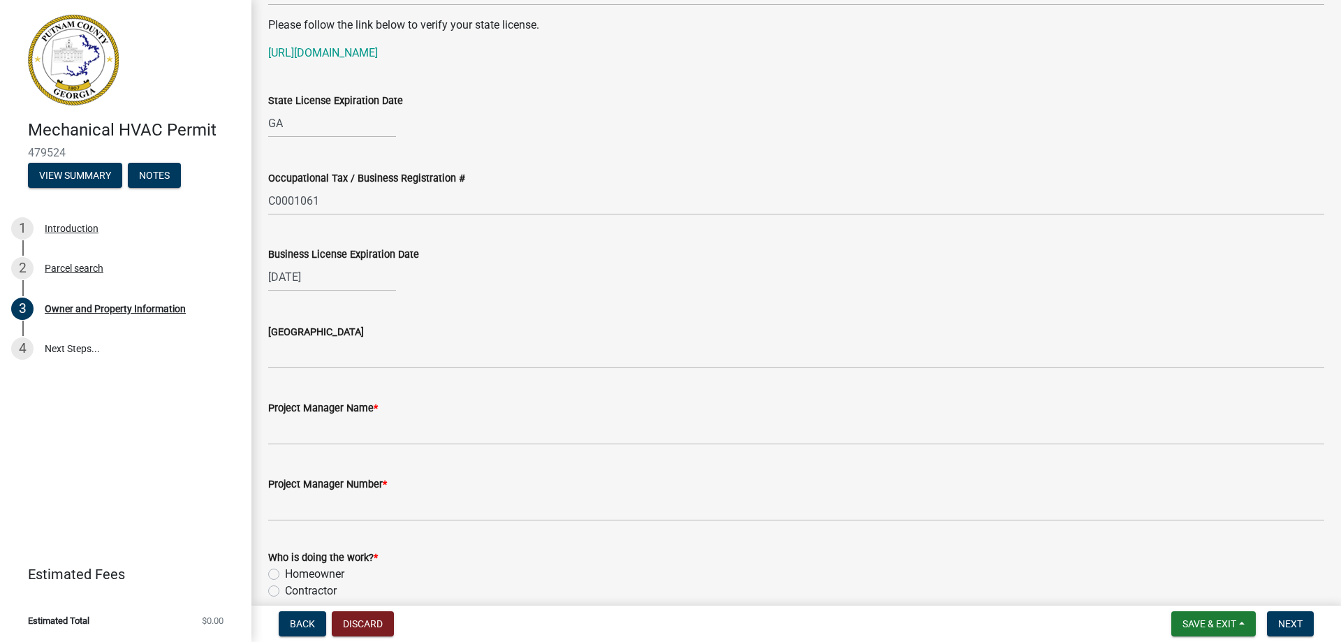
scroll to position [2002, 0]
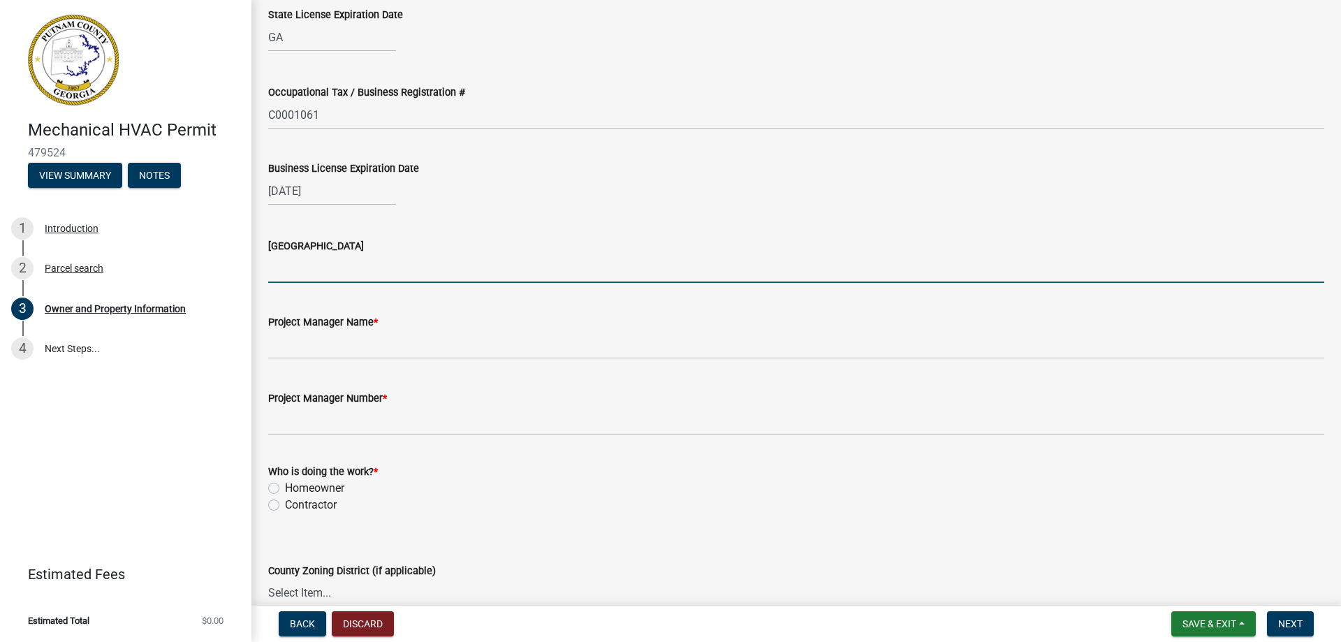
click at [313, 262] on input "[GEOGRAPHIC_DATA]" at bounding box center [796, 268] width 1056 height 29
type input "Walton"
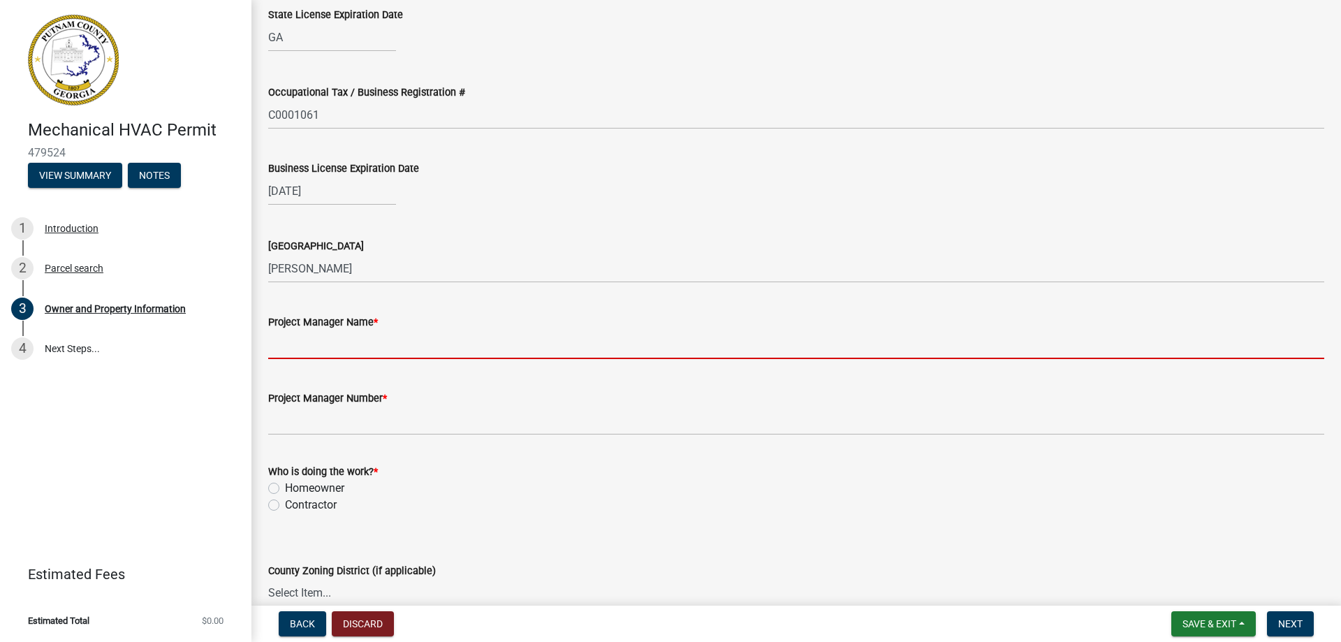
click at [311, 341] on input "Project Manager Name *" at bounding box center [796, 344] width 1056 height 29
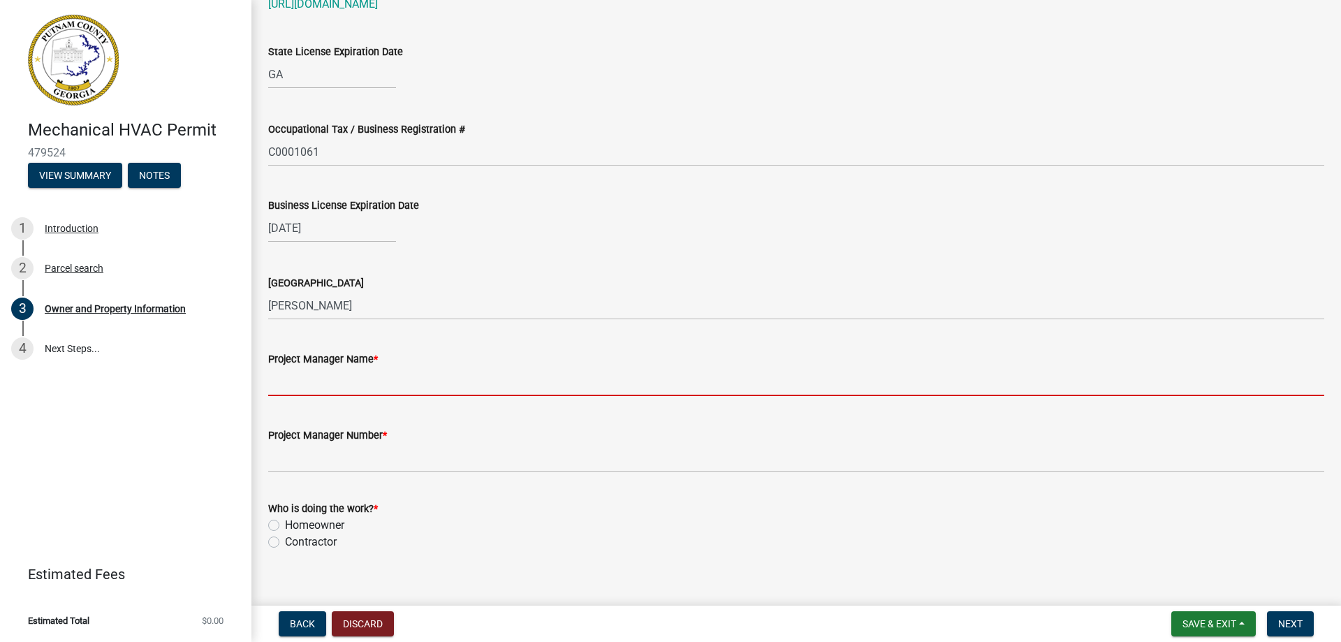
scroll to position [1964, 0]
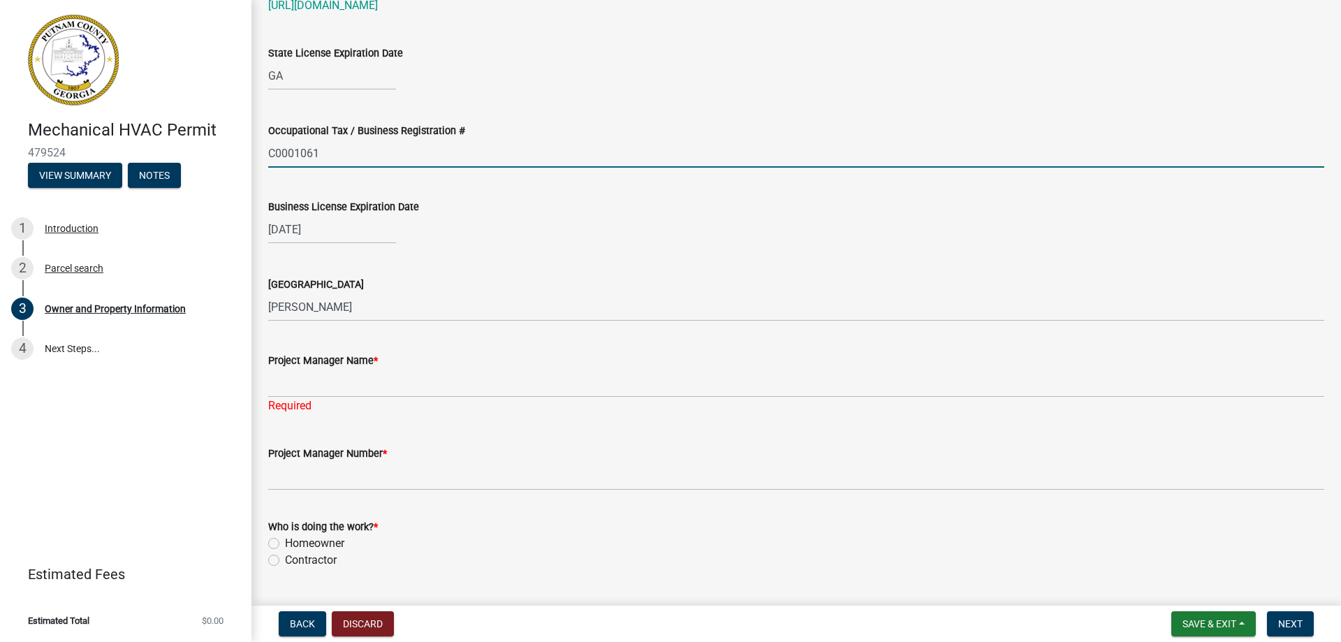
drag, startPoint x: 336, startPoint y: 149, endPoint x: 261, endPoint y: 147, distance: 75.5
click at [261, 147] on div "Occupational Tax / Business Registration # C0001061" at bounding box center [796, 135] width 1077 height 65
click at [309, 153] on input "Occupational Tax / Business Registration #" at bounding box center [796, 153] width 1056 height 29
type input "CR109708"
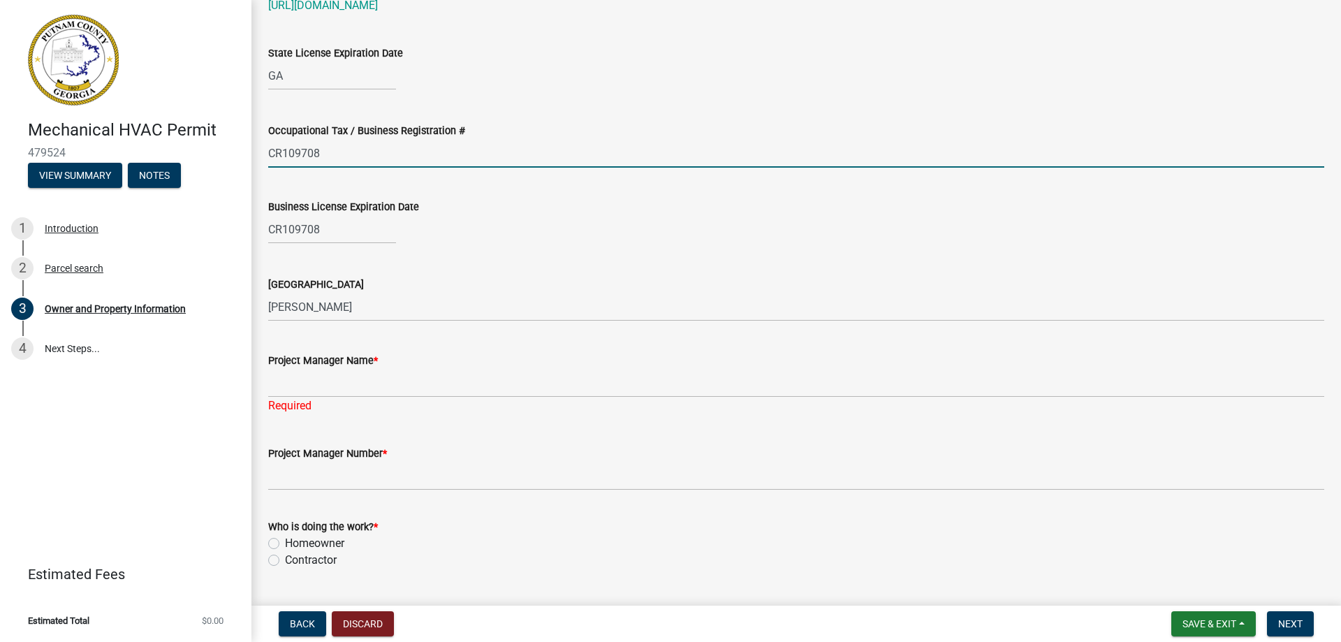
select select "12"
select select "2025"
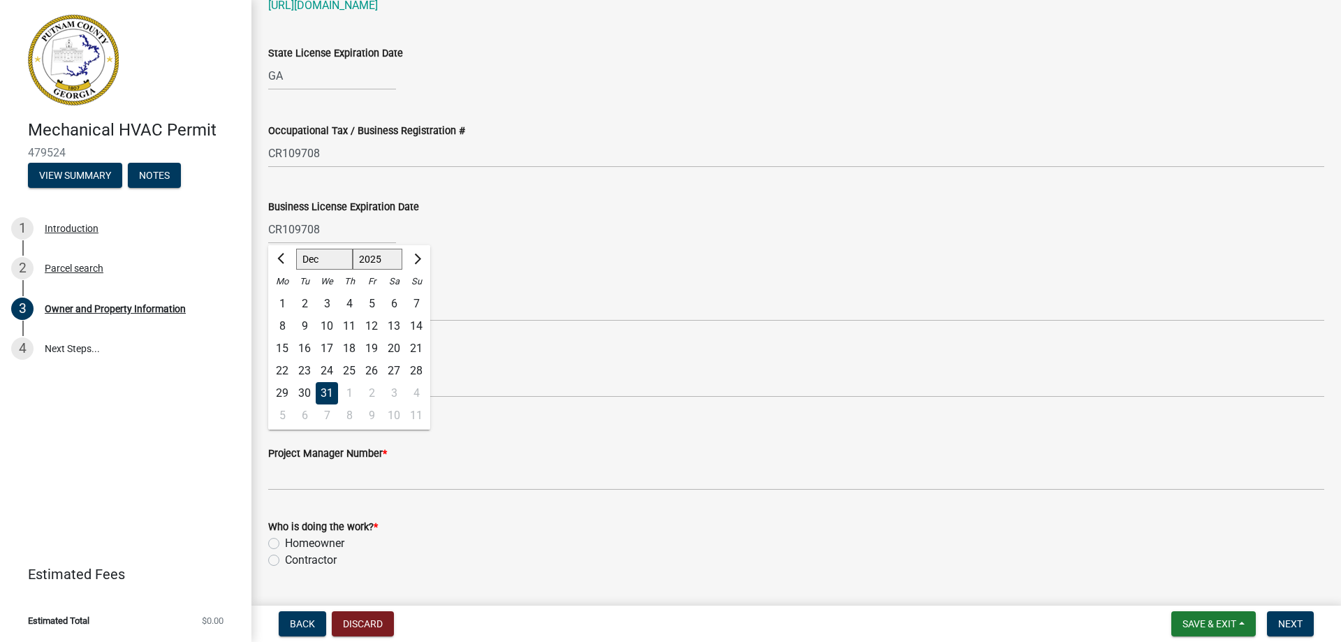
click at [530, 270] on div "Issuing County Walton" at bounding box center [796, 288] width 1056 height 65
select select "9"
select select "2025"
drag, startPoint x: 334, startPoint y: 226, endPoint x: 267, endPoint y: 223, distance: 67.1
click at [267, 223] on div "Business License Expiration Date CR109708 Jan Feb Mar Apr May Jun Jul Aug Sep O…" at bounding box center [796, 211] width 1077 height 65
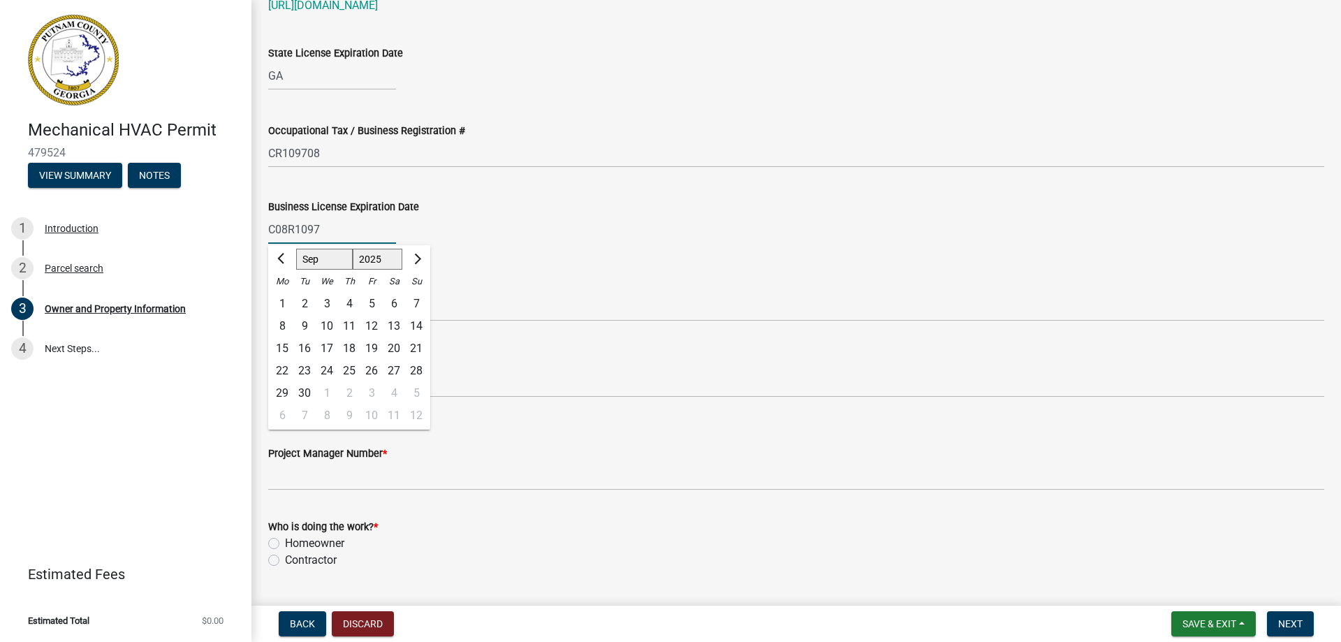
click at [328, 230] on input "C08R1097" at bounding box center [332, 229] width 128 height 29
type input "C08R1097"
click at [416, 261] on span "Next month" at bounding box center [416, 259] width 10 height 10
select select "11"
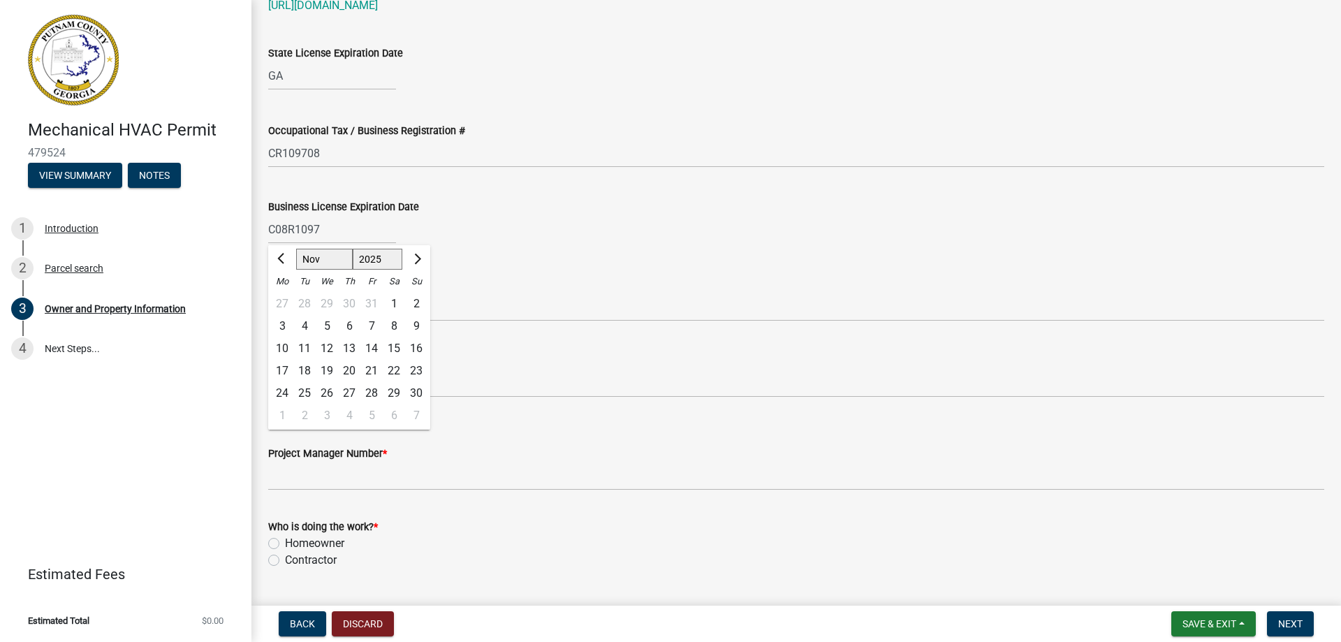
click at [418, 392] on div "30" at bounding box center [416, 393] width 22 height 22
type input "11/30/2025"
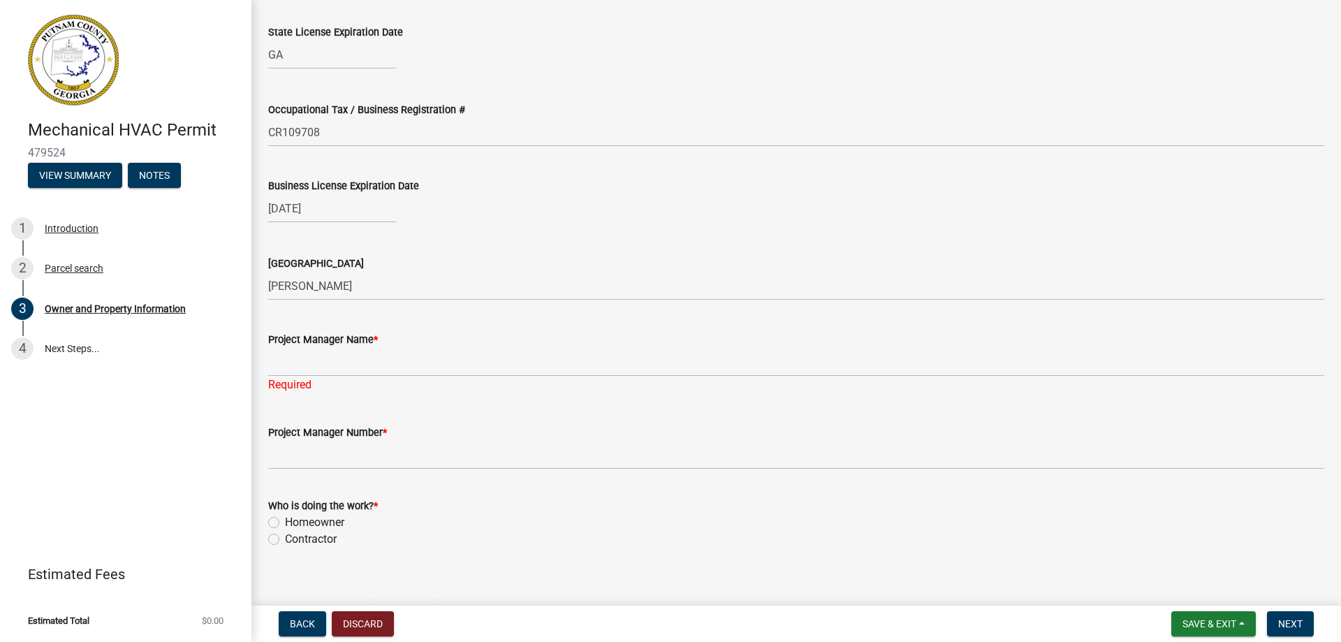
scroll to position [2011, 0]
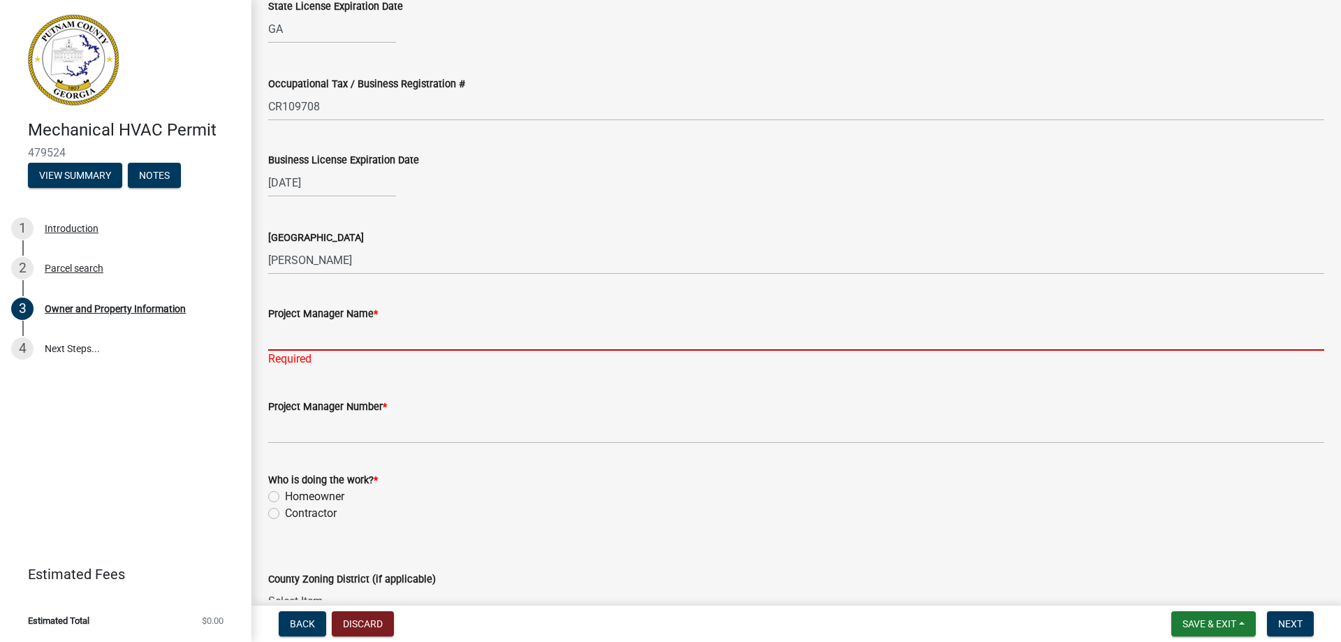
click at [290, 337] on input "Project Manager Name *" at bounding box center [796, 336] width 1056 height 29
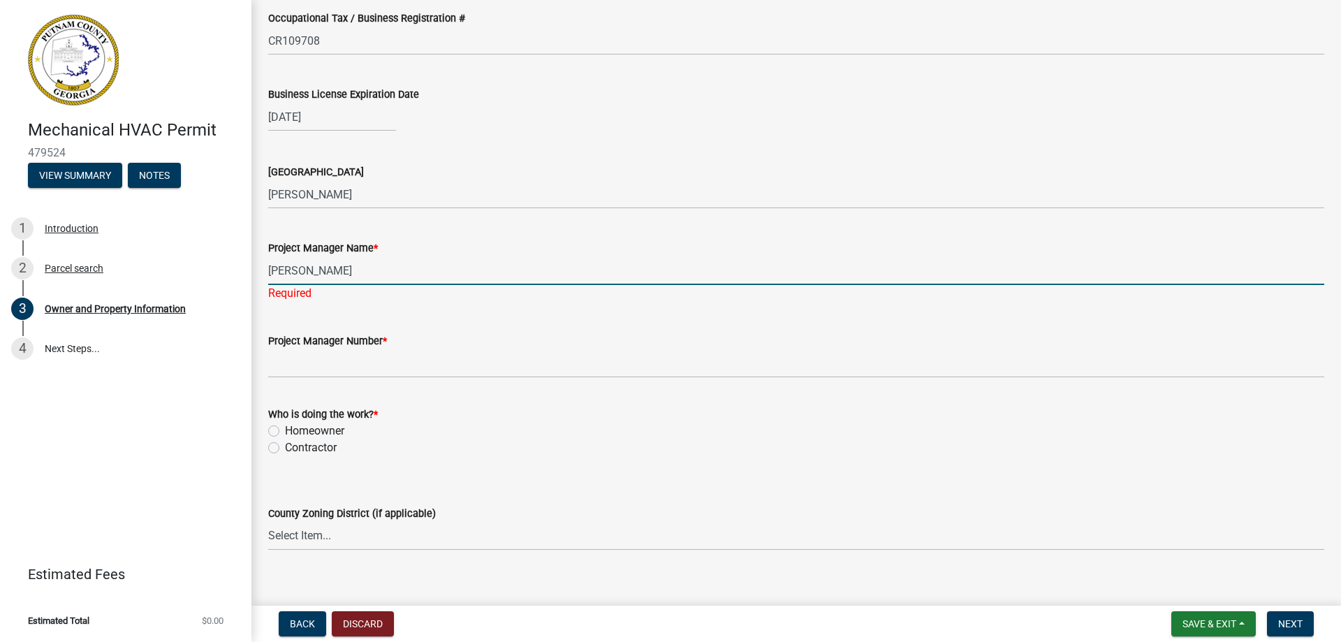
scroll to position [2081, 0]
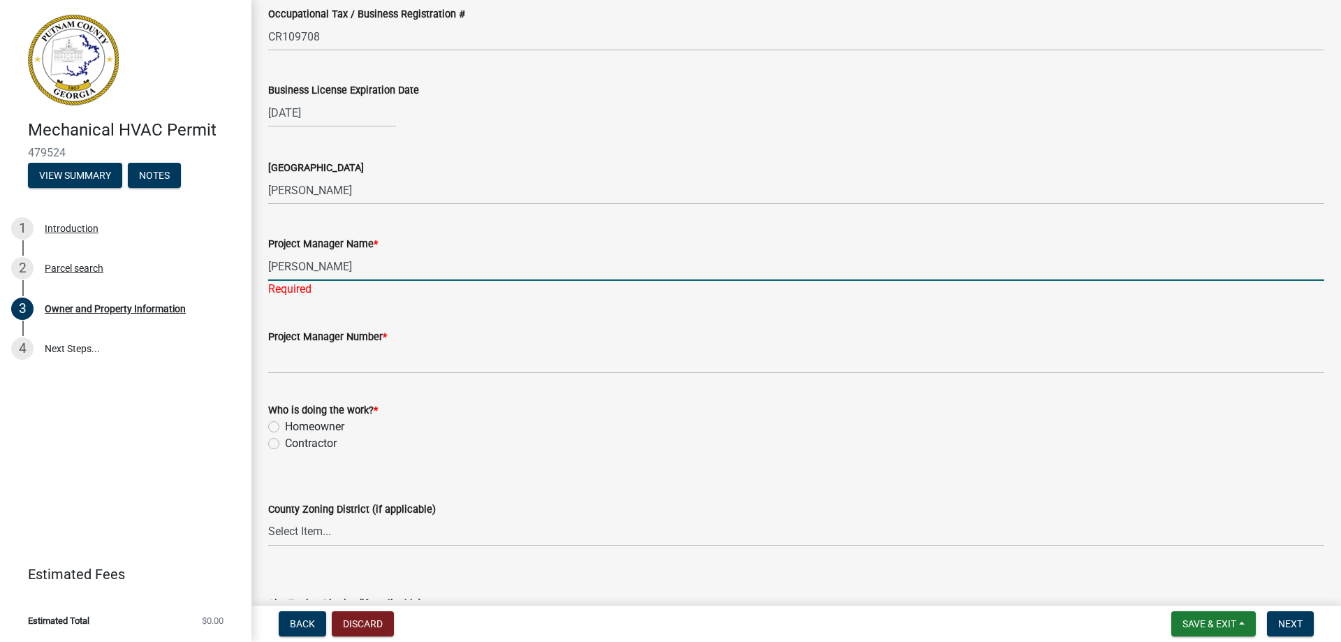
type input "Bobby Cole"
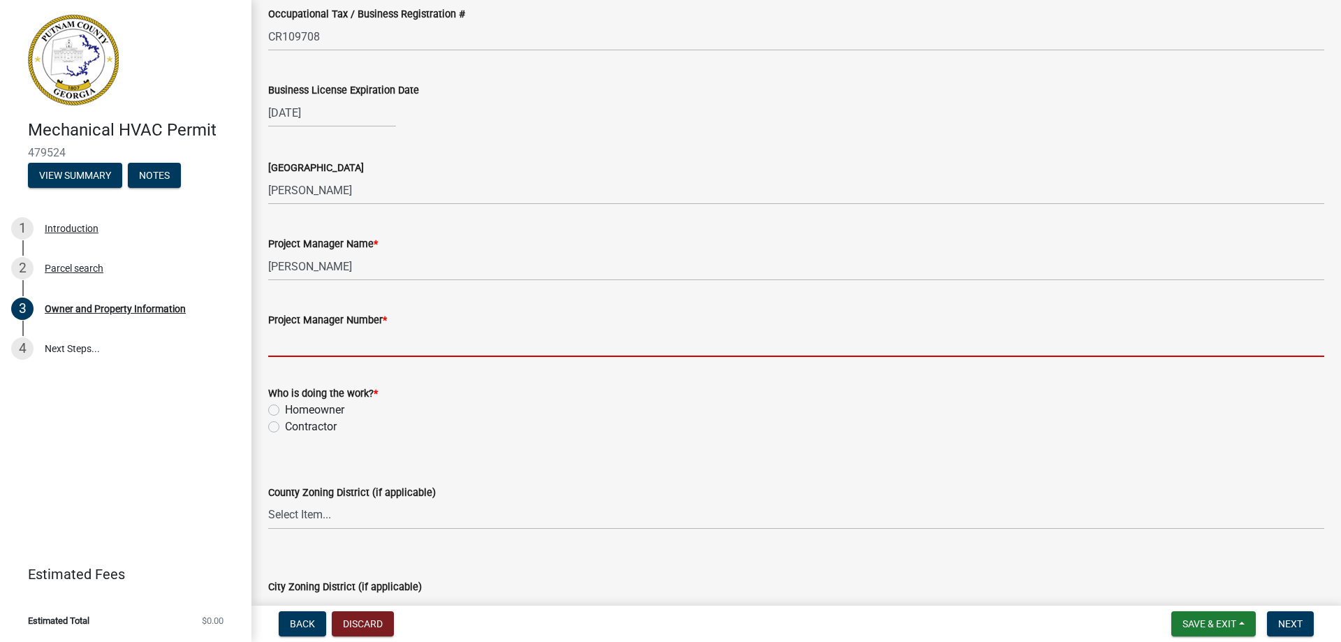
click at [302, 360] on wm-data-entity-input "Project Manager Number *" at bounding box center [796, 330] width 1056 height 76
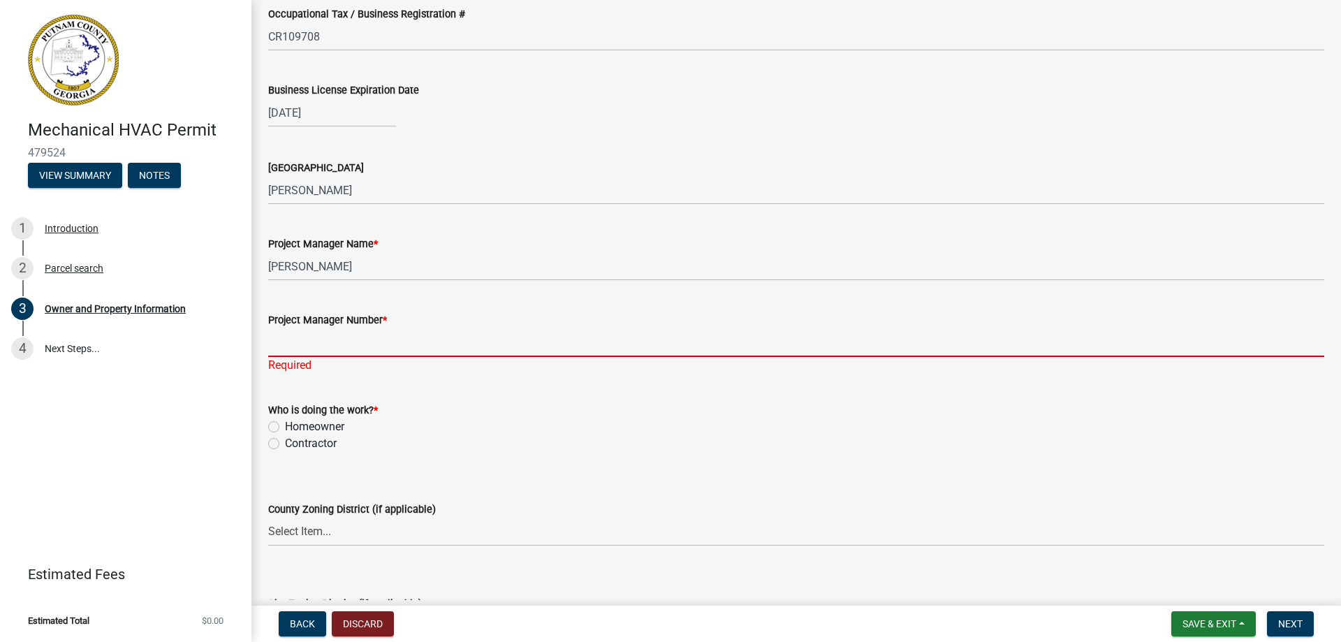
click at [279, 342] on input "Project Manager Number *" at bounding box center [796, 342] width 1056 height 29
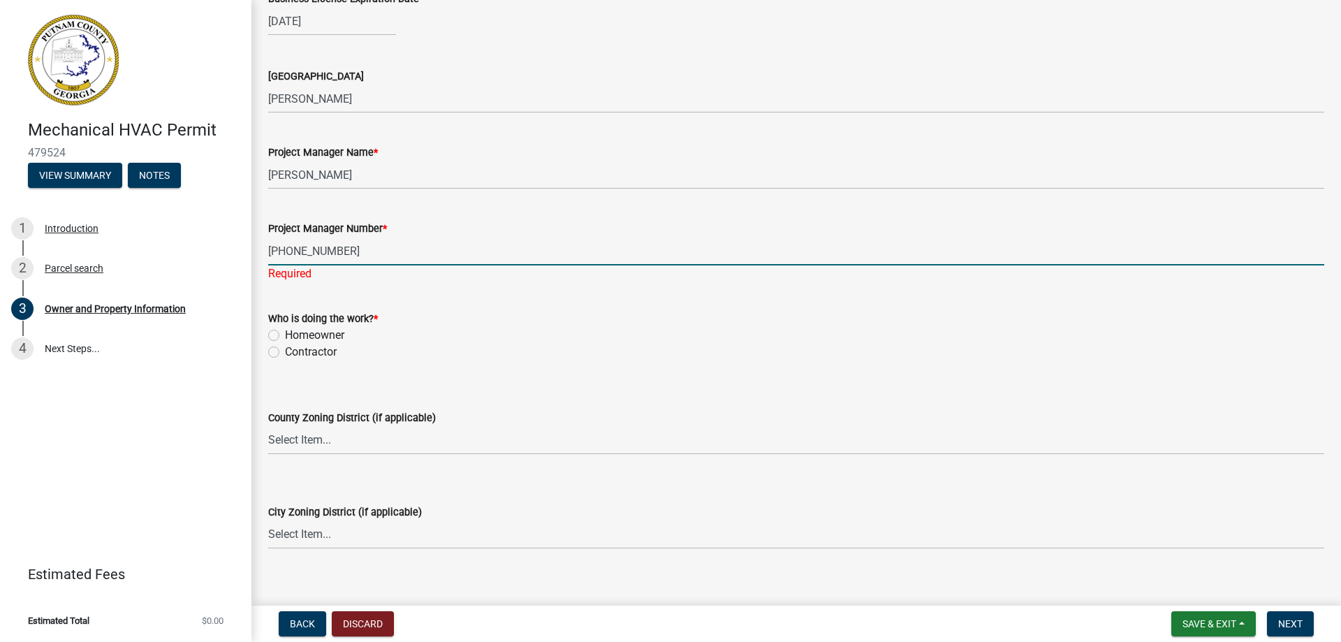
scroll to position [2173, 0]
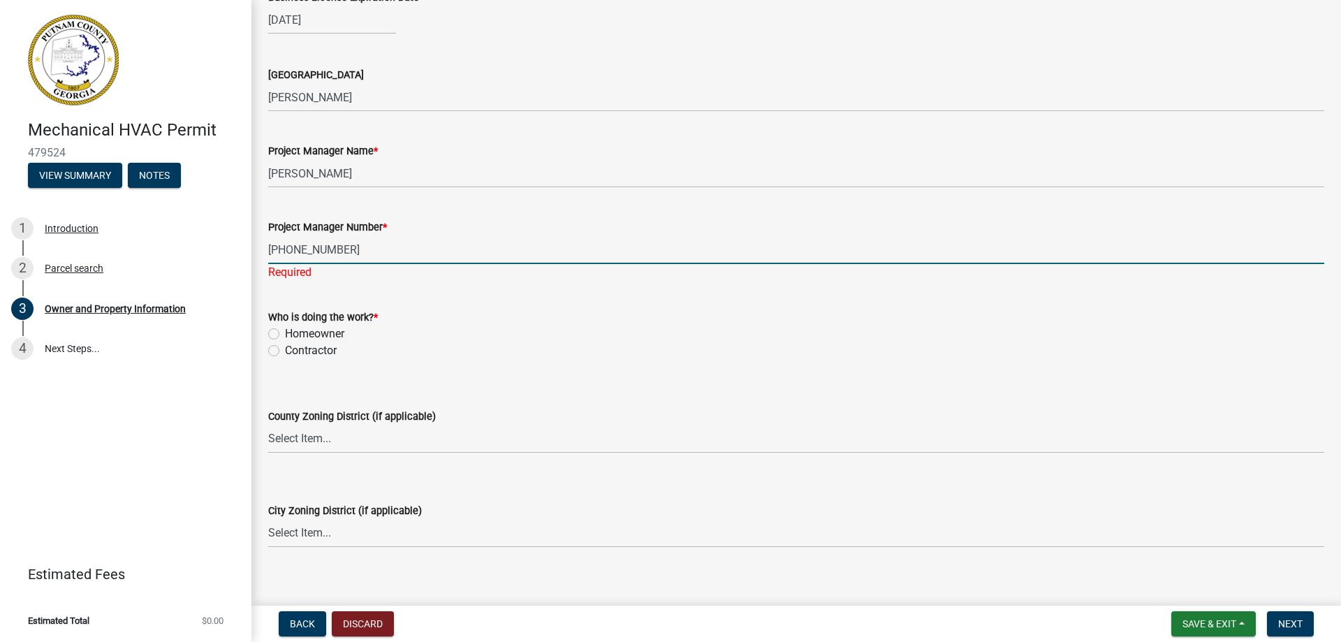
type input "678-492-8581"
click at [272, 350] on wm-data-entity-input "Who is doing the work? * Homeowner Contractor" at bounding box center [796, 332] width 1056 height 80
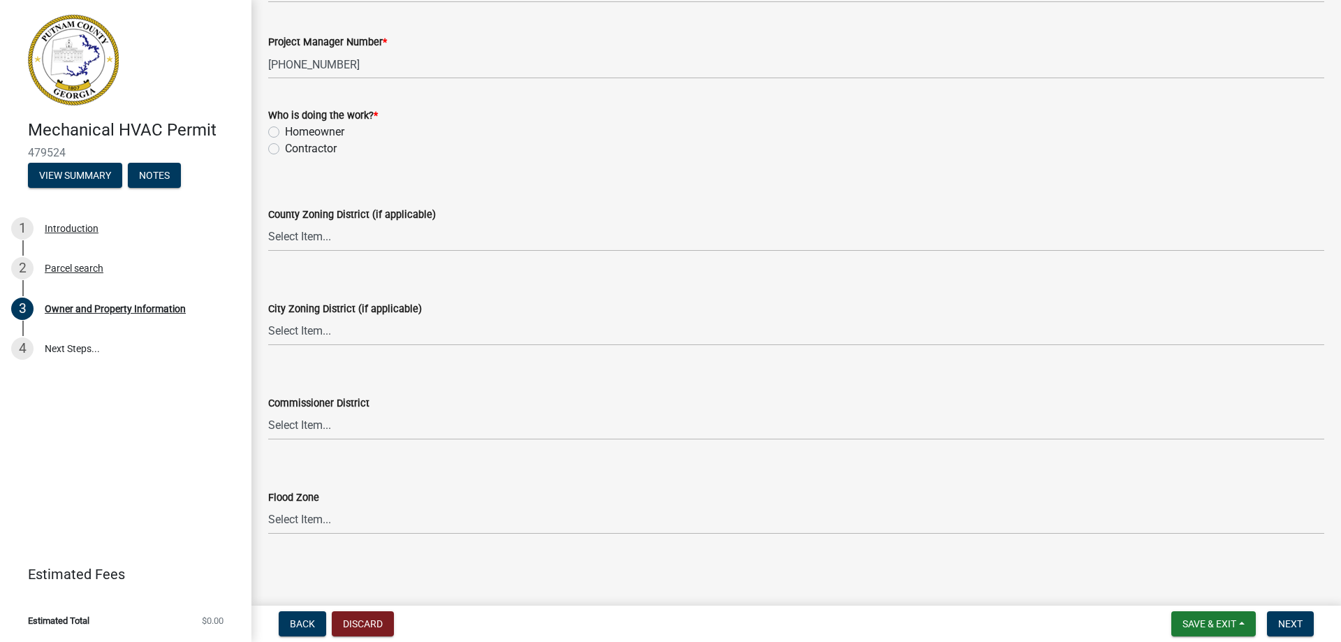
scroll to position [2360, 0]
click at [1298, 626] on span "Next" at bounding box center [1290, 623] width 24 height 11
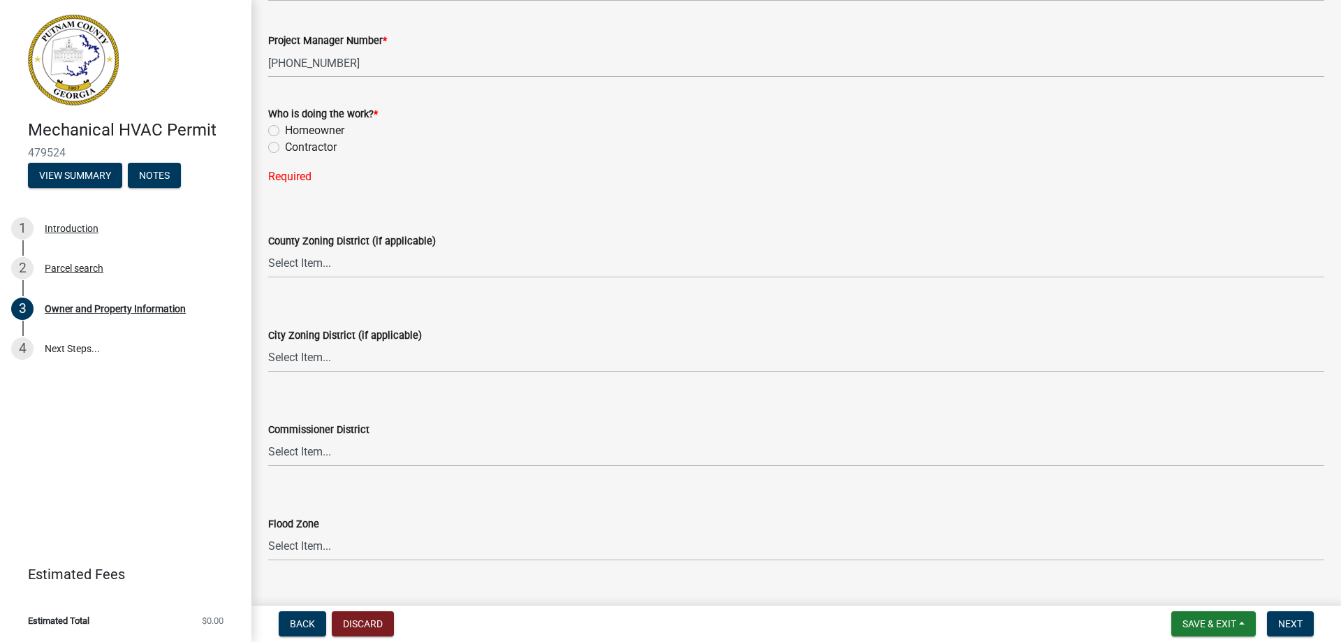
click at [285, 148] on label "Contractor" at bounding box center [311, 147] width 52 height 17
click at [285, 148] on input "Contractor" at bounding box center [289, 143] width 9 height 9
radio input "true"
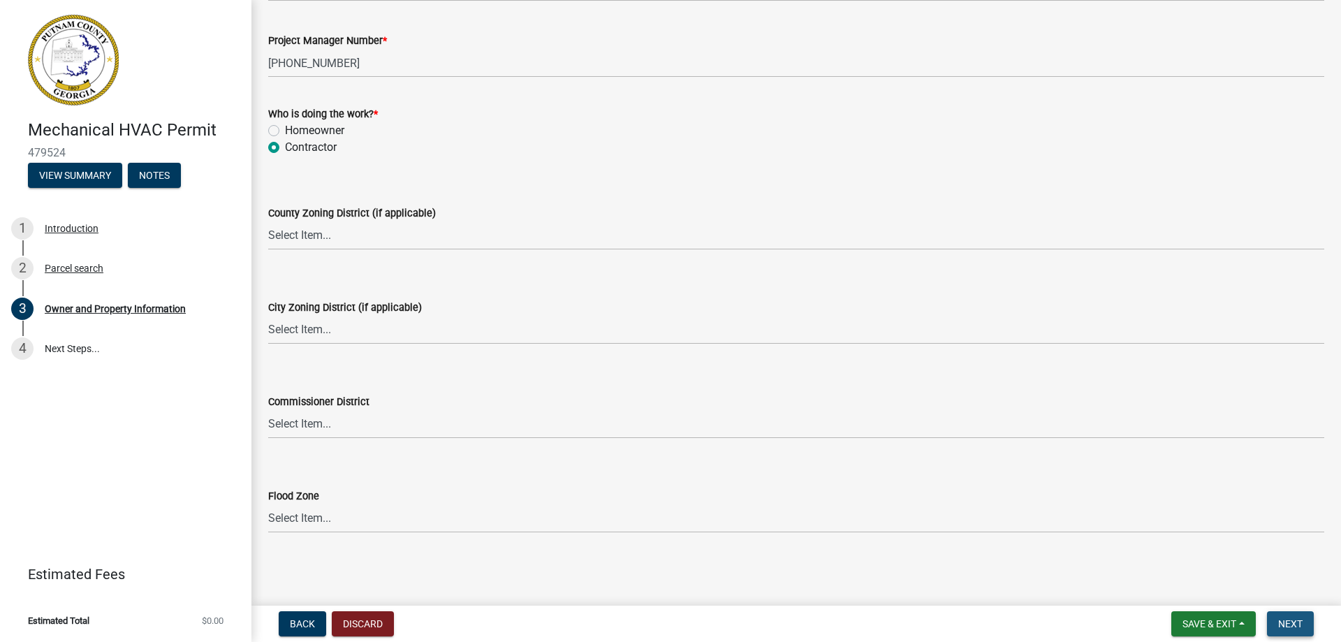
click at [1282, 620] on span "Next" at bounding box center [1290, 623] width 24 height 11
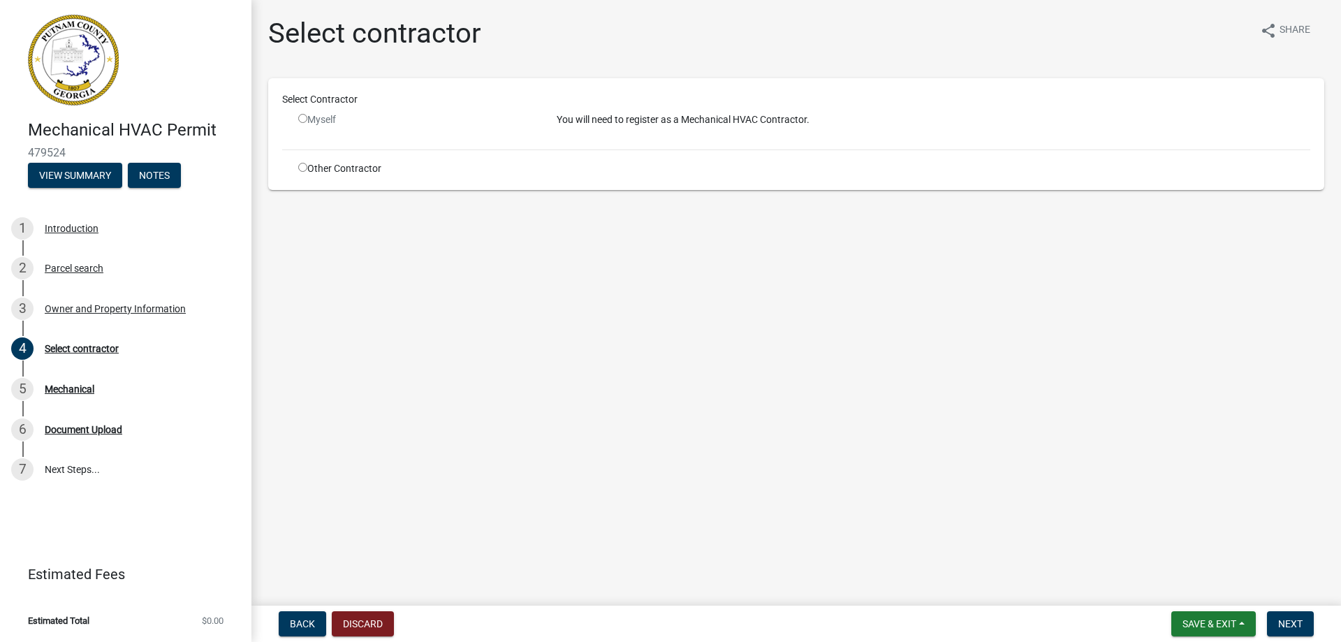
click at [302, 119] on input "radio" at bounding box center [302, 118] width 9 height 9
click at [302, 115] on input "radio" at bounding box center [302, 118] width 9 height 9
radio input "false"
click at [302, 165] on input "radio" at bounding box center [302, 167] width 9 height 9
radio input "true"
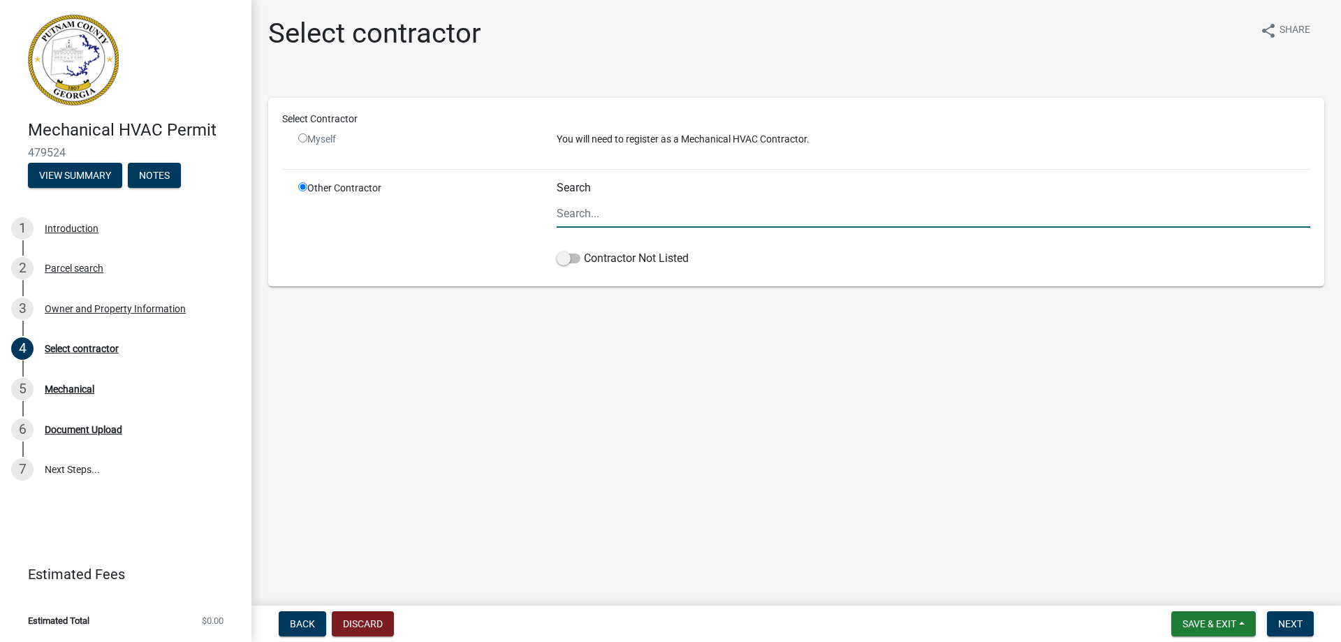
click at [594, 214] on input "Search" at bounding box center [934, 213] width 754 height 29
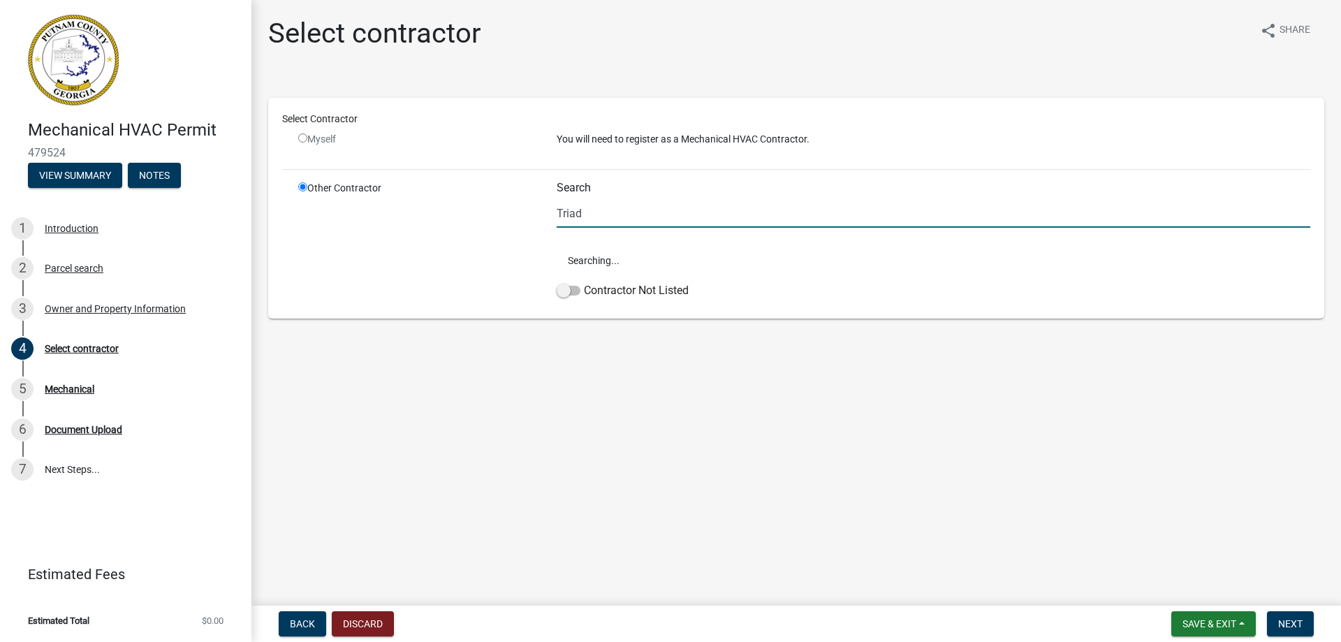
type input "Triad"
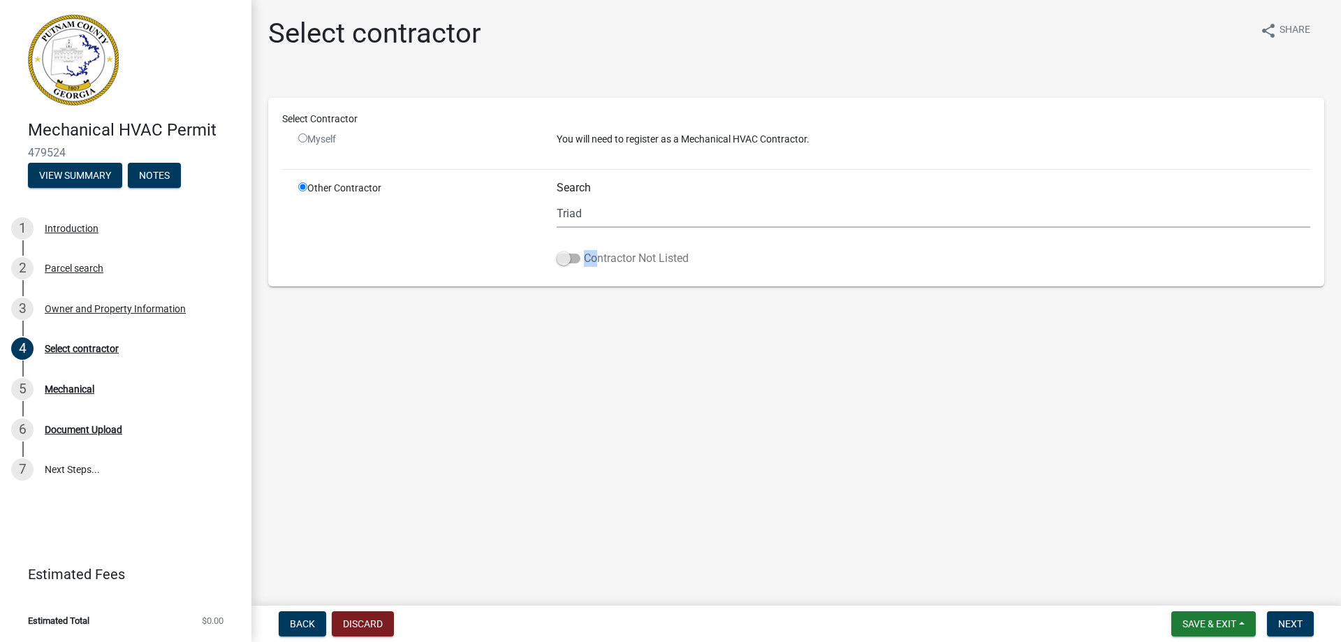
drag, startPoint x: 564, startPoint y: 258, endPoint x: 592, endPoint y: 258, distance: 27.2
click at [592, 258] on label "Contractor Not Listed" at bounding box center [623, 258] width 132 height 17
click at [566, 259] on span at bounding box center [569, 259] width 24 height 10
click at [584, 250] on input "Contractor Not Listed" at bounding box center [584, 250] width 0 height 0
click at [299, 626] on span "Back" at bounding box center [302, 623] width 25 height 11
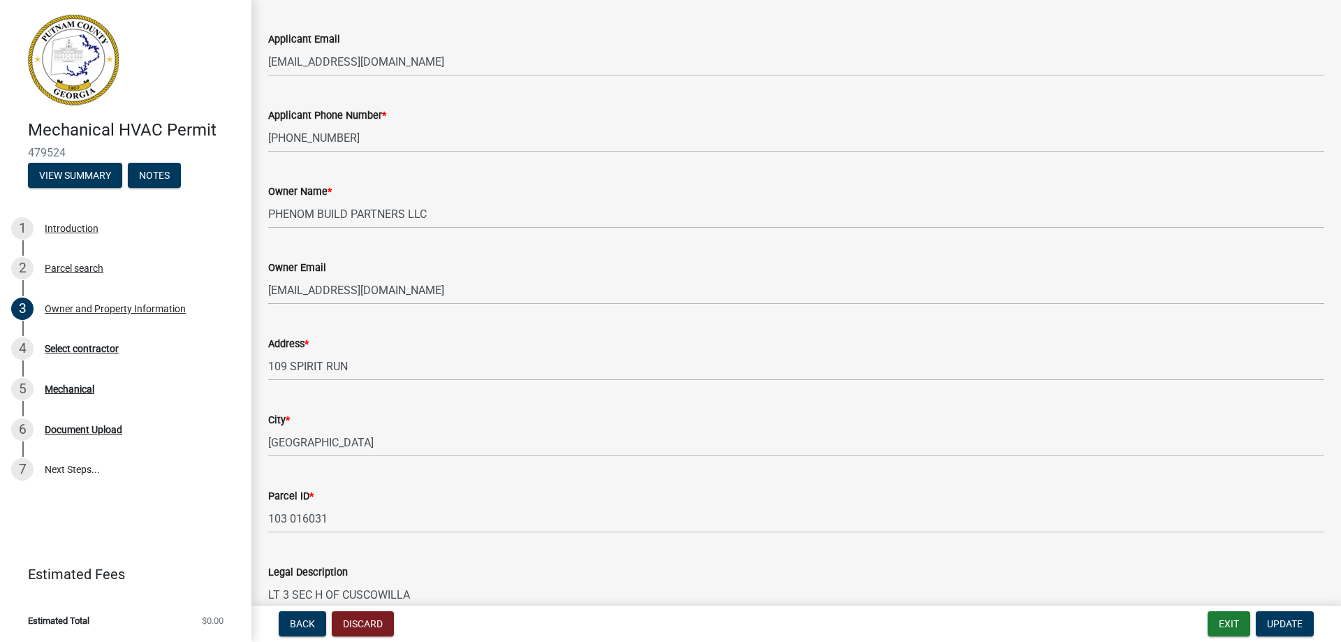
scroll to position [186, 0]
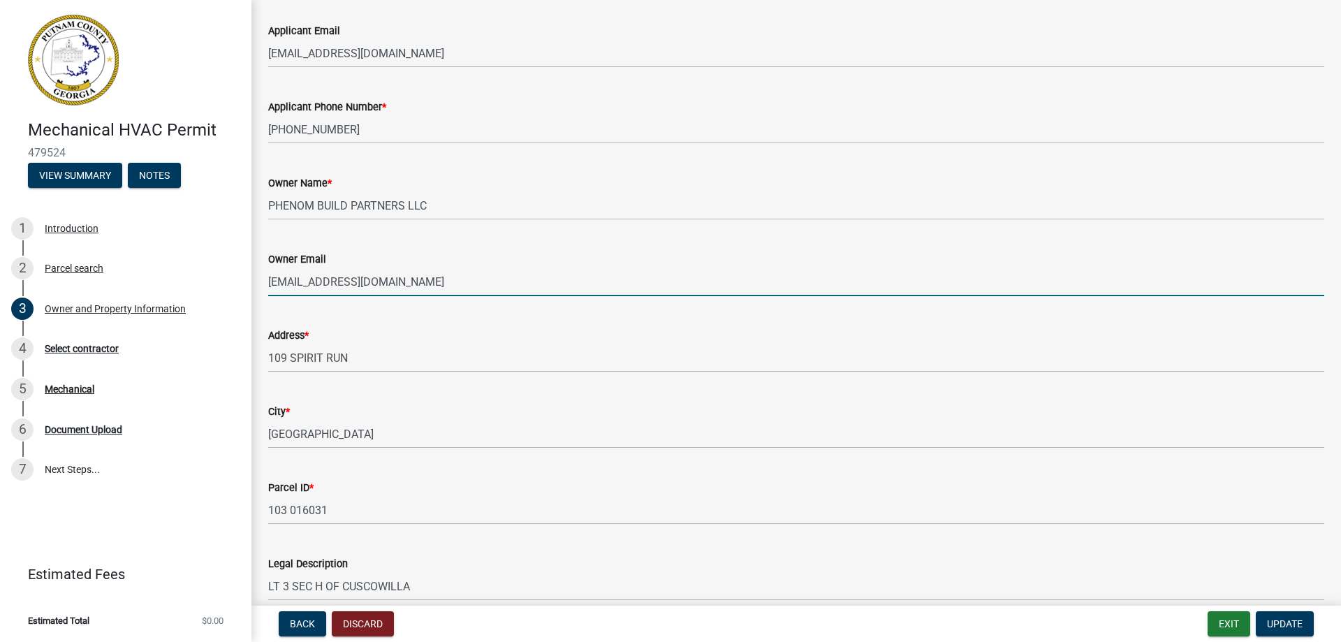
drag, startPoint x: 431, startPoint y: 283, endPoint x: 260, endPoint y: 283, distance: 171.1
click at [260, 283] on div "Owner Email Permits@triadmechanical.com" at bounding box center [796, 263] width 1077 height 65
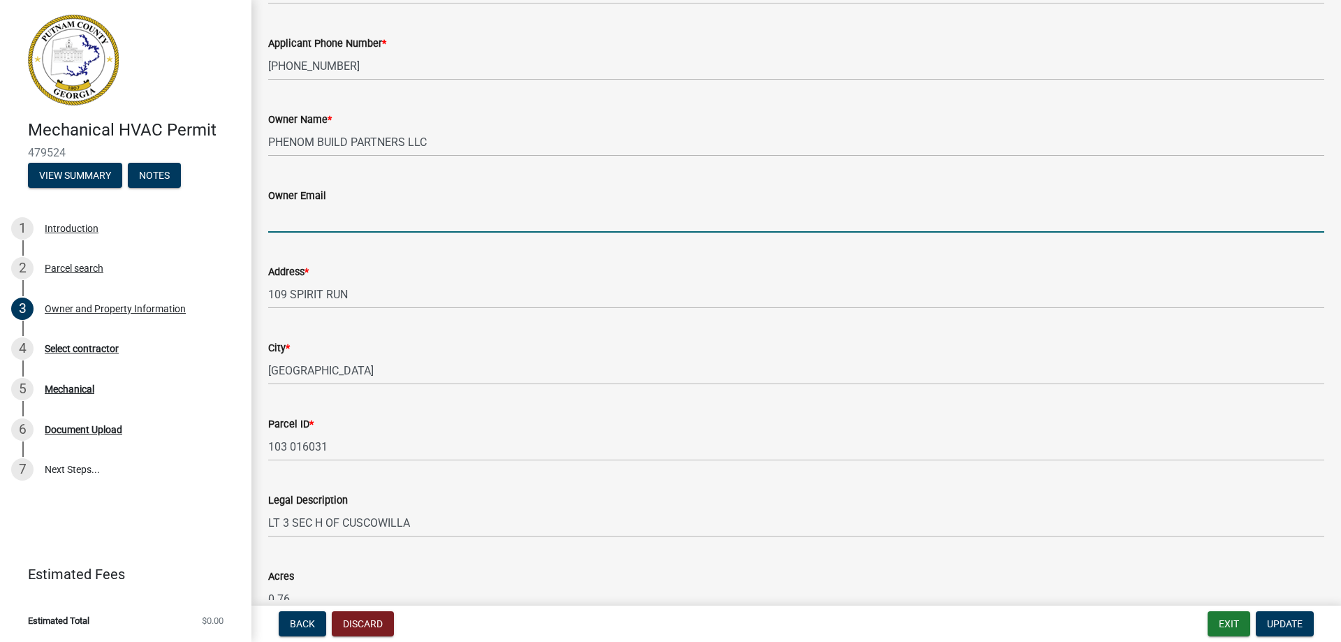
scroll to position [256, 0]
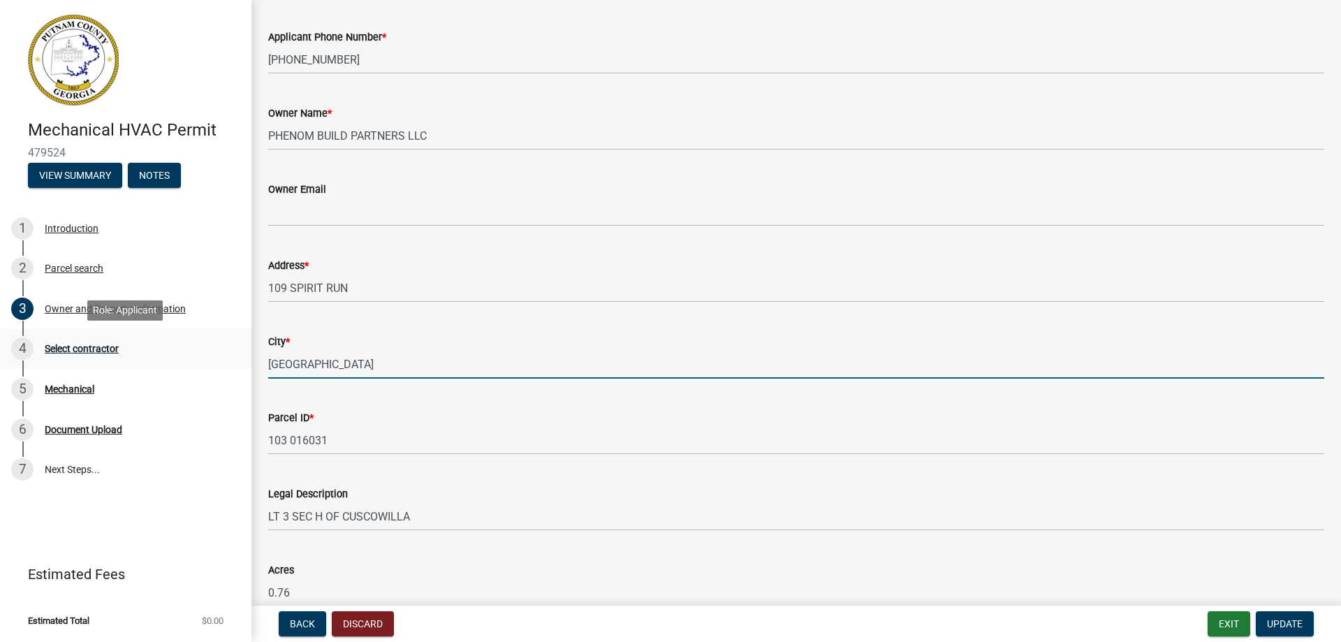
drag, startPoint x: 325, startPoint y: 363, endPoint x: 246, endPoint y: 362, distance: 79.6
click at [246, 362] on div "Mechanical HVAC Permit 479524 View Summary Notes 1 Introduction 2 Parcel search…" at bounding box center [670, 321] width 1341 height 642
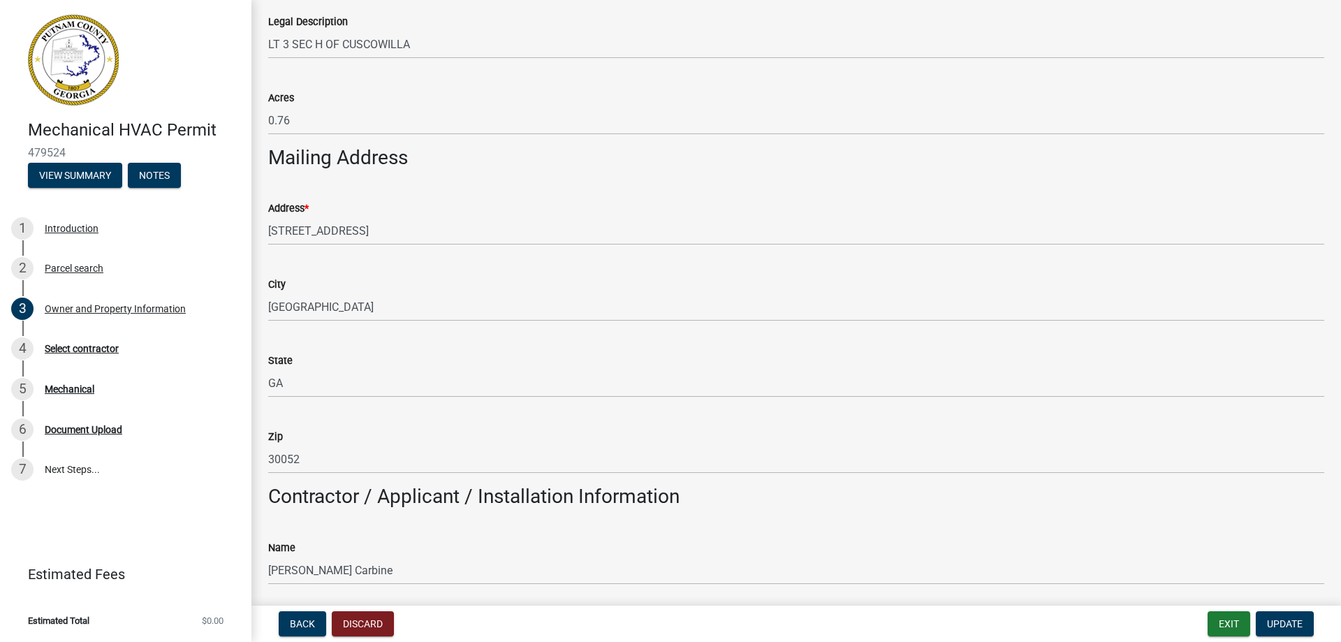
scroll to position [768, 0]
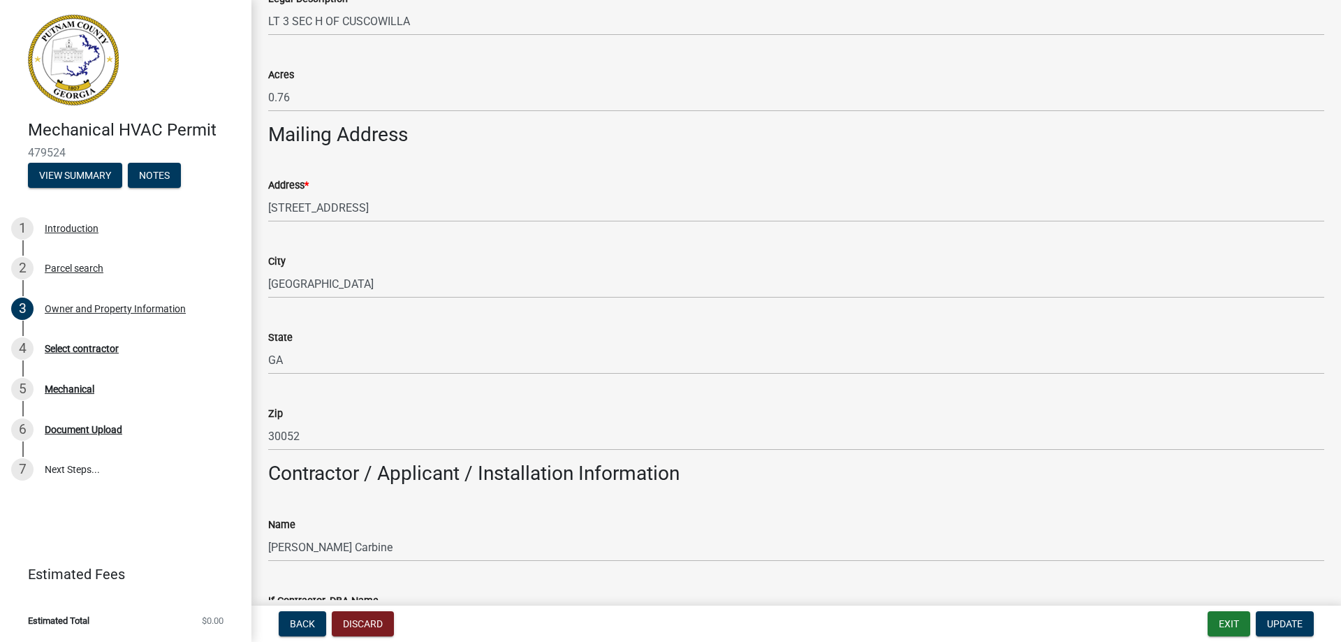
type input "Eatonton"
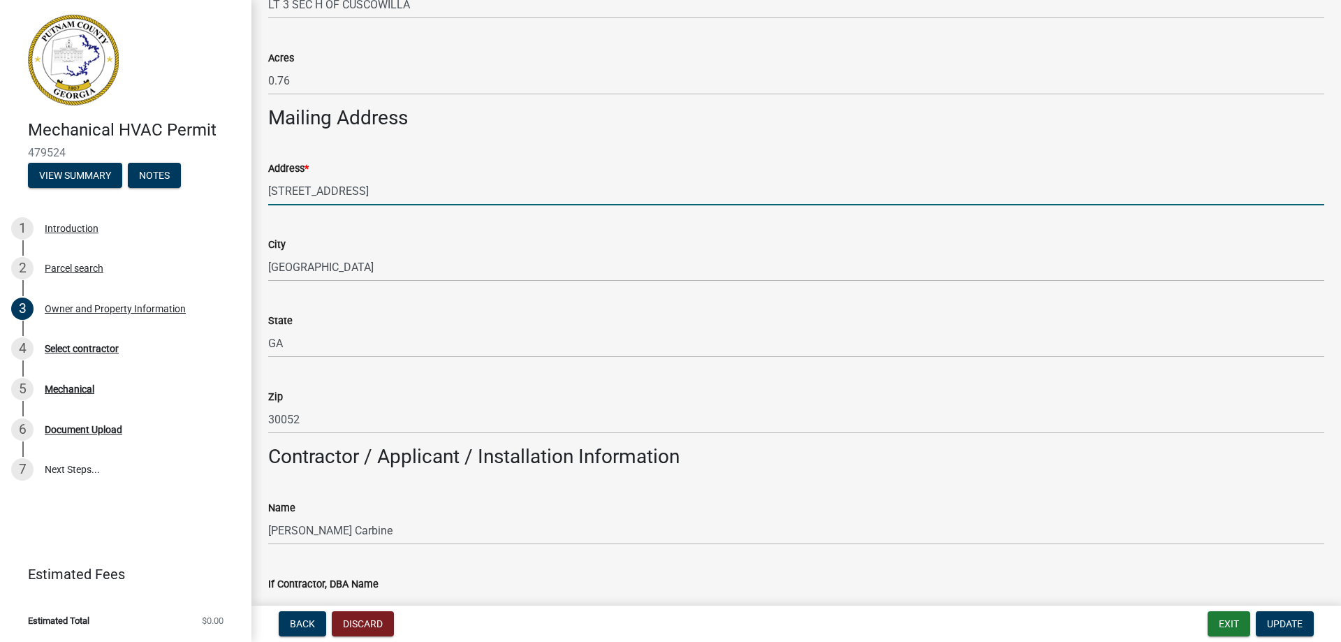
scroll to position [751, 0]
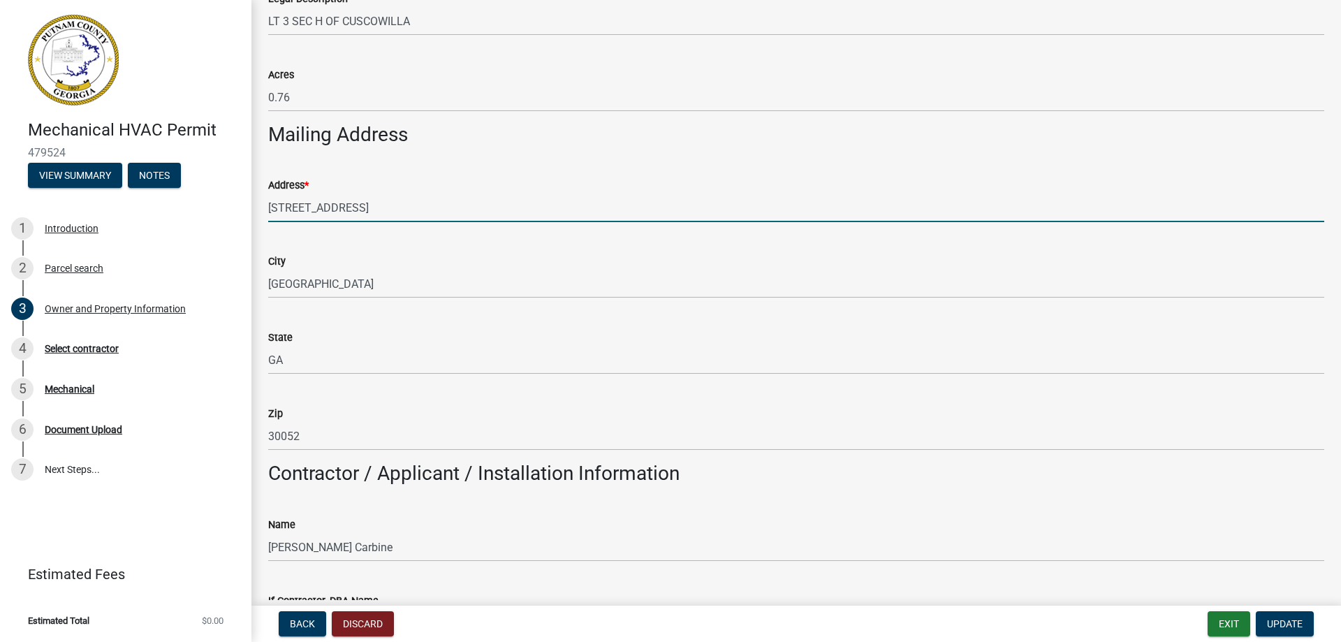
drag, startPoint x: 374, startPoint y: 205, endPoint x: 267, endPoint y: 198, distance: 107.8
click at [267, 198] on div "Address * 3220 US Highway 78" at bounding box center [796, 189] width 1077 height 65
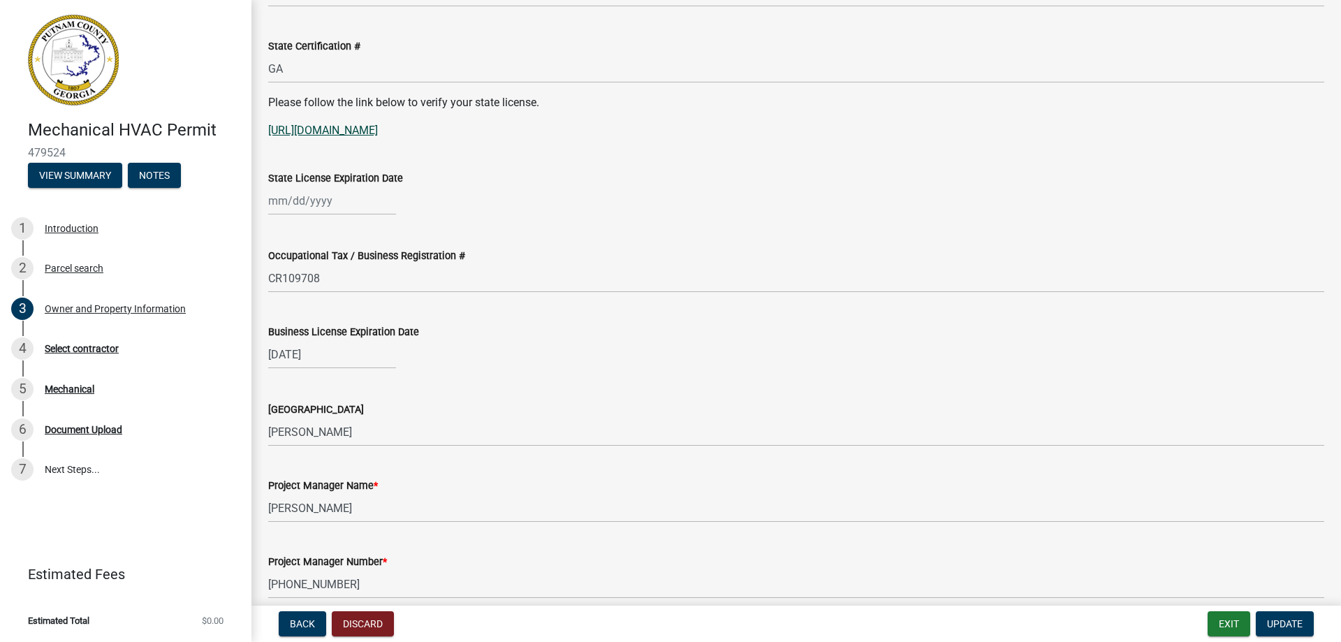
scroll to position [1856, 0]
click at [352, 131] on link "[URL][DOMAIN_NAME]" at bounding box center [323, 130] width 110 height 13
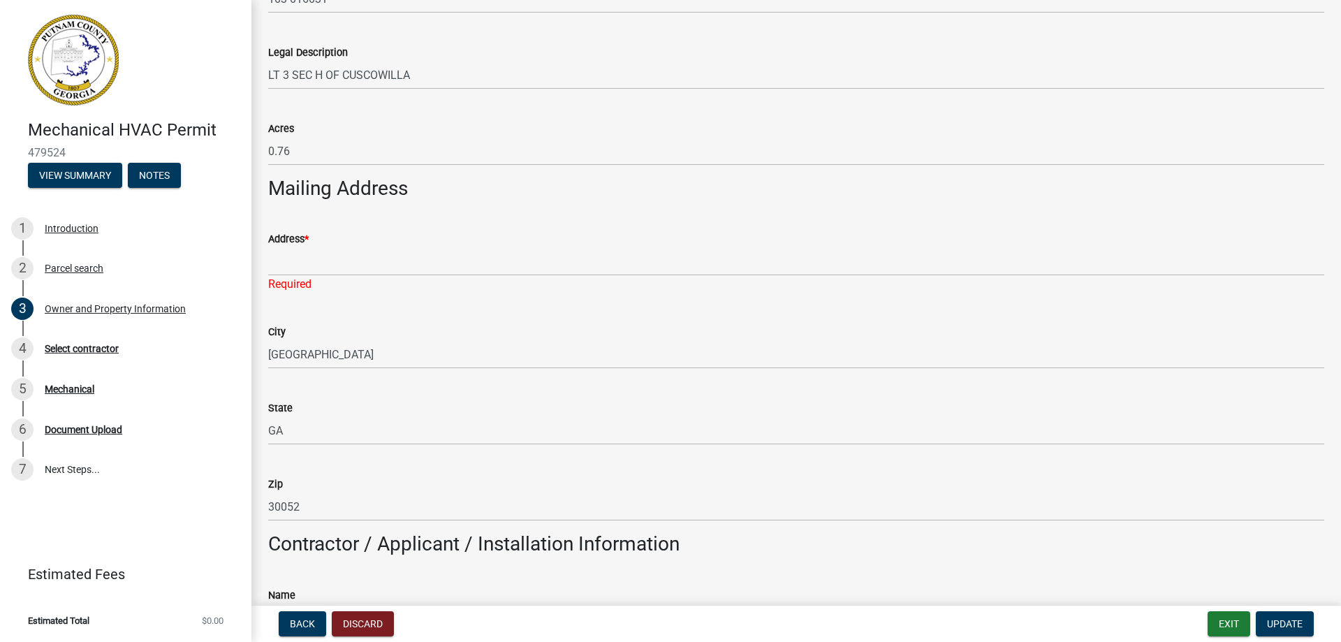
scroll to position [698, 0]
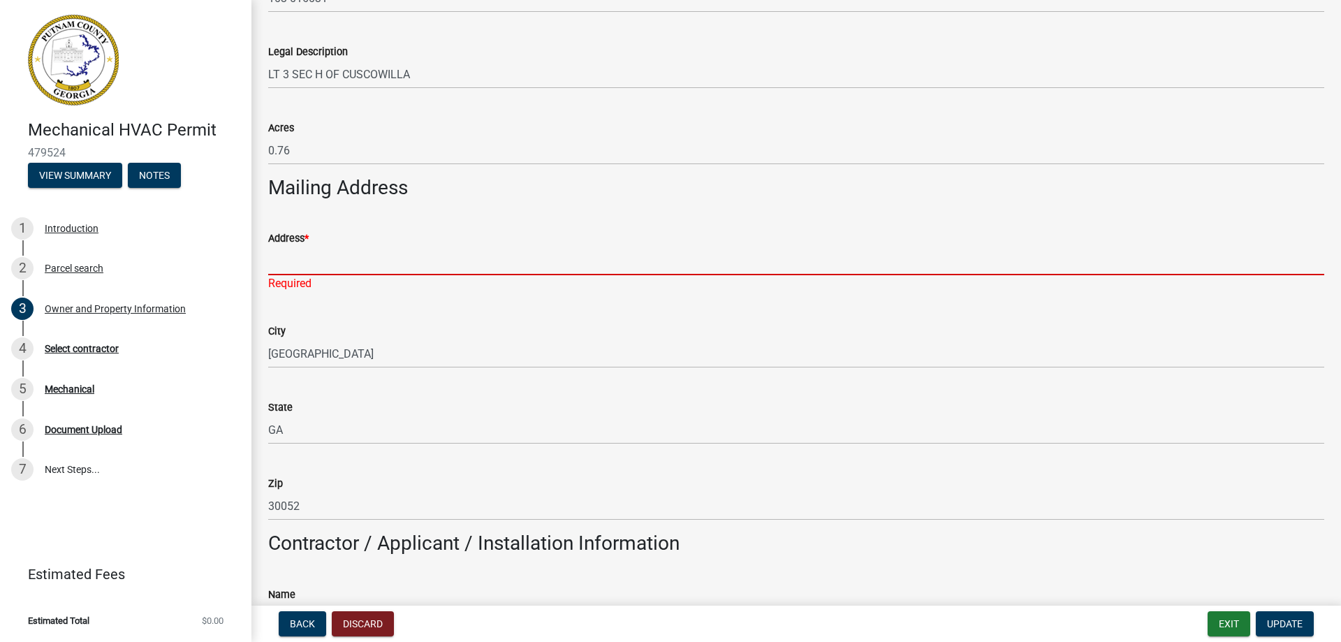
click at [293, 261] on input "Address *" at bounding box center [796, 261] width 1056 height 29
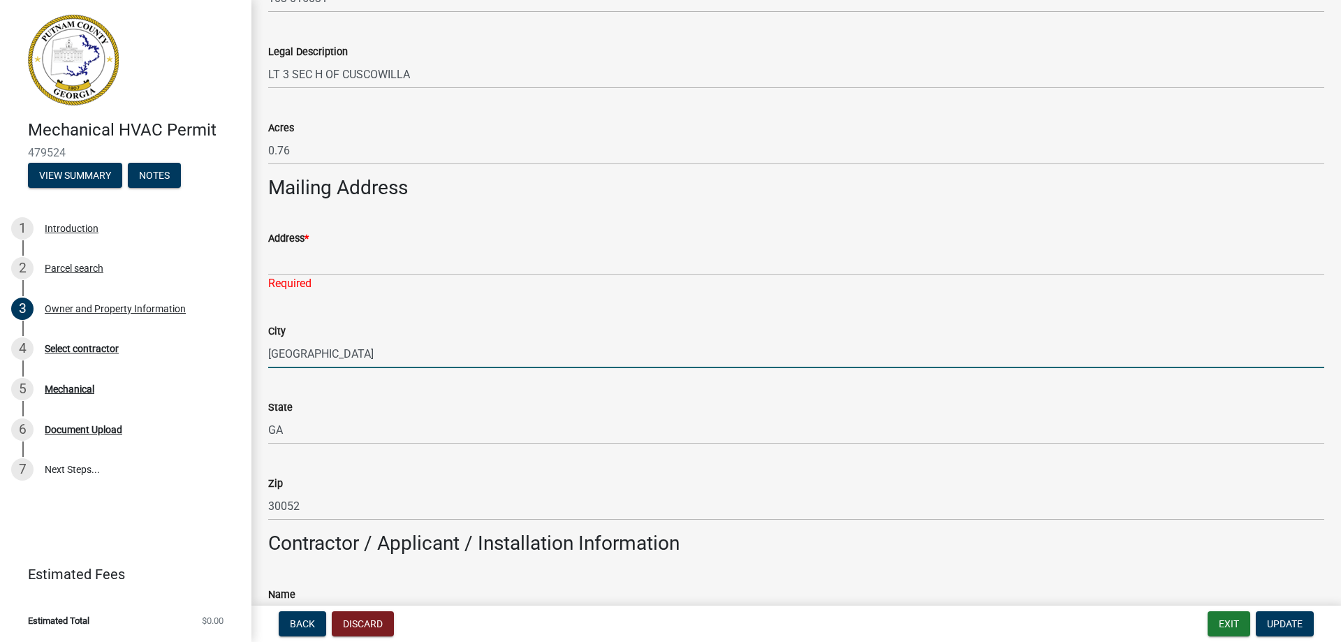
drag, startPoint x: 320, startPoint y: 351, endPoint x: 260, endPoint y: 351, distance: 60.1
click at [260, 351] on div "City Loganville" at bounding box center [796, 335] width 1077 height 65
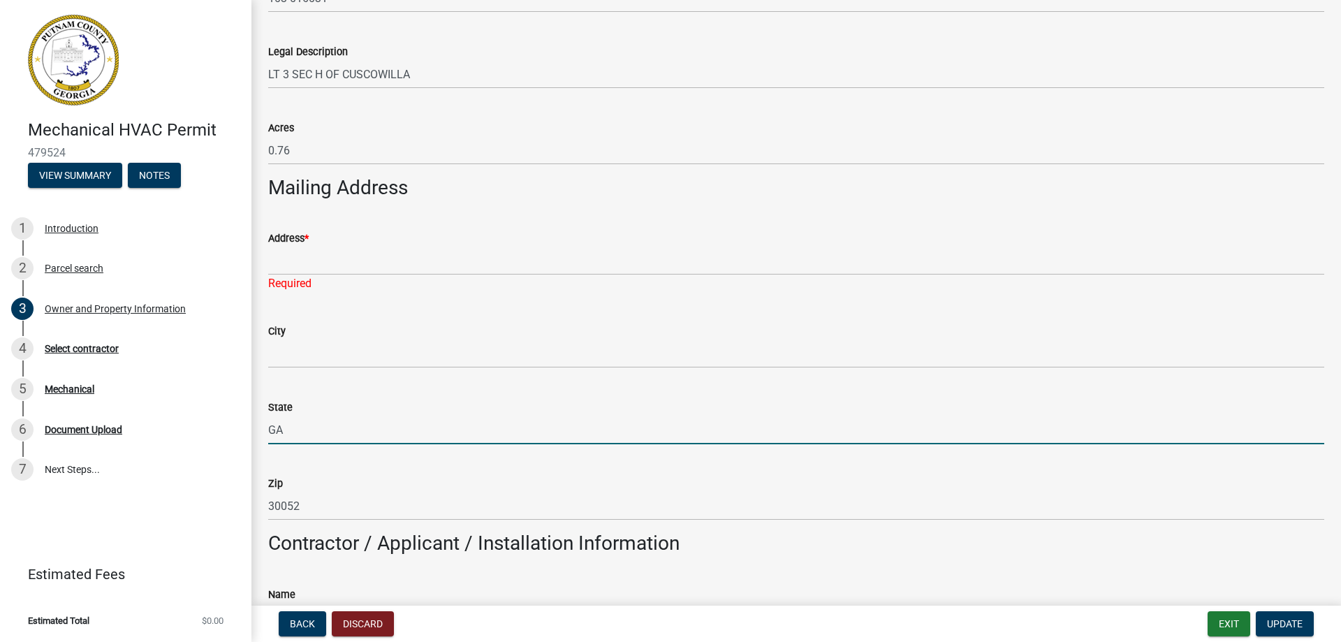
drag, startPoint x: 288, startPoint y: 425, endPoint x: 270, endPoint y: 426, distance: 17.5
click at [270, 426] on input "GA" at bounding box center [796, 430] width 1056 height 29
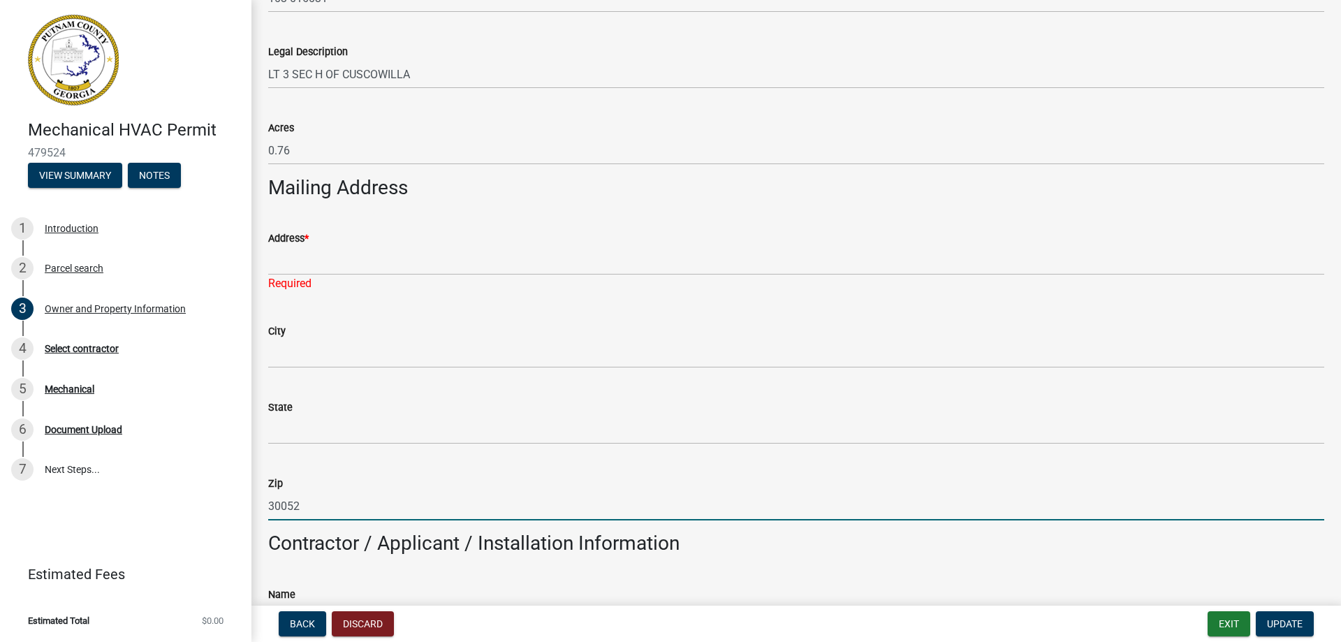
drag, startPoint x: 298, startPoint y: 504, endPoint x: 259, endPoint y: 504, distance: 39.1
click at [259, 504] on div "Zip 30052" at bounding box center [796, 487] width 1077 height 65
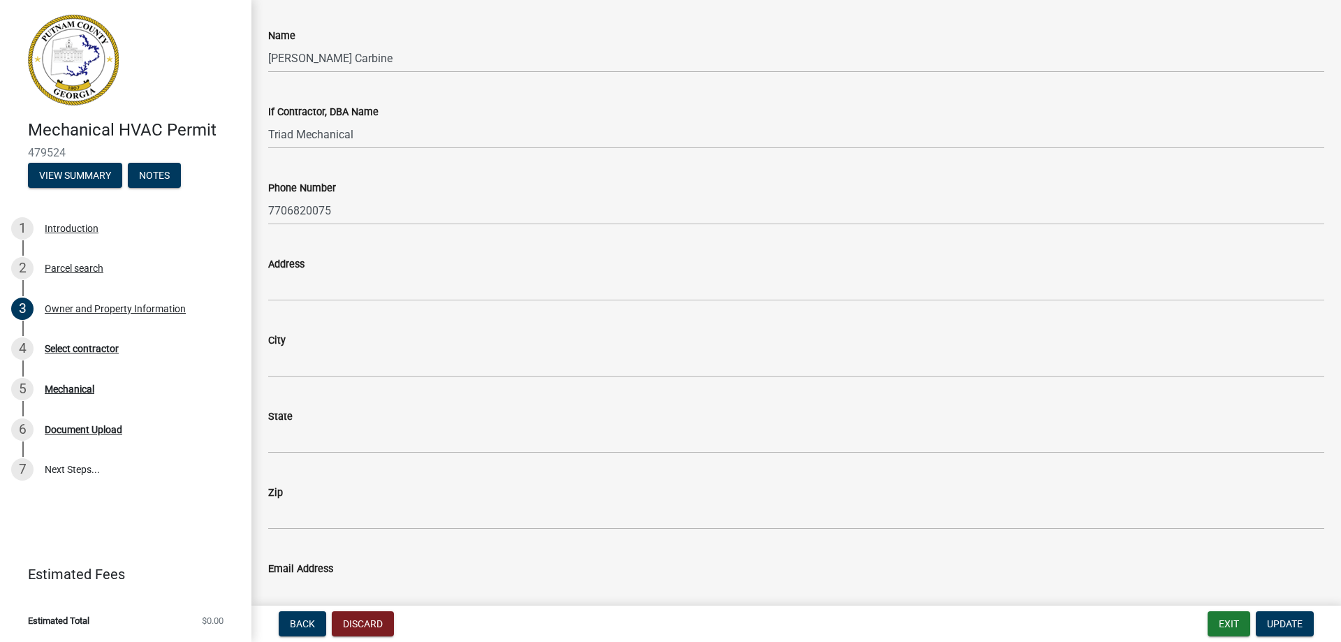
scroll to position [1304, 0]
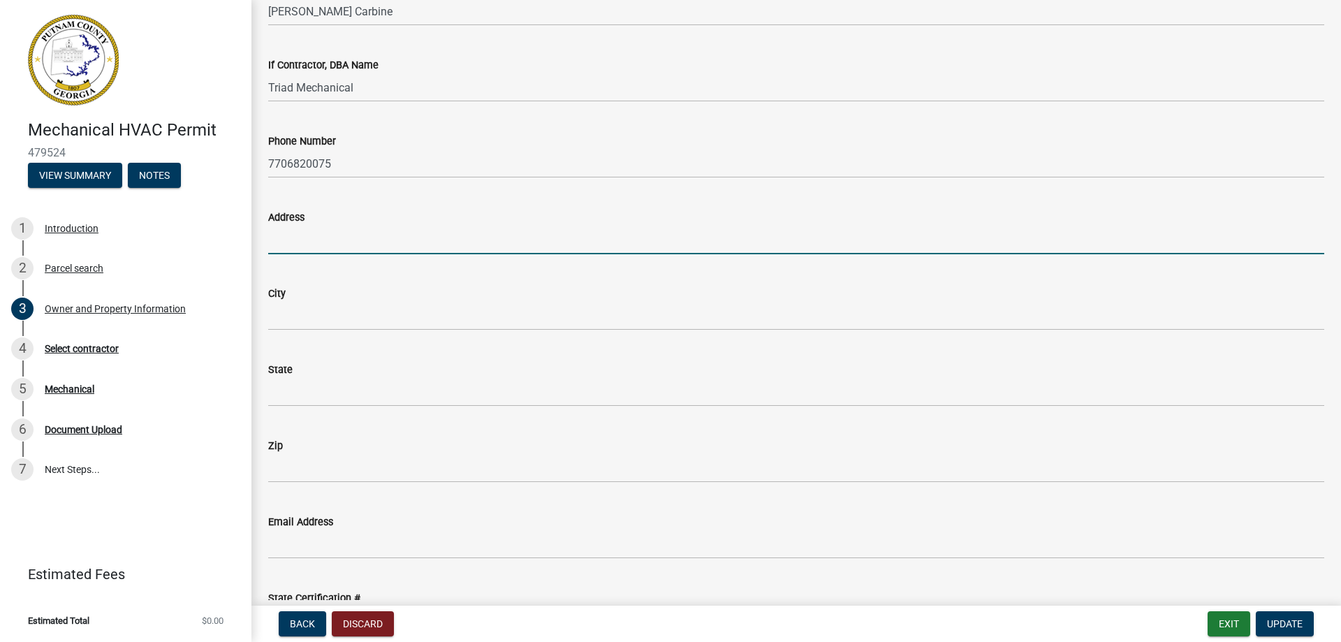
click at [297, 238] on input "Address" at bounding box center [796, 240] width 1056 height 29
type input "3220 US Highway 78"
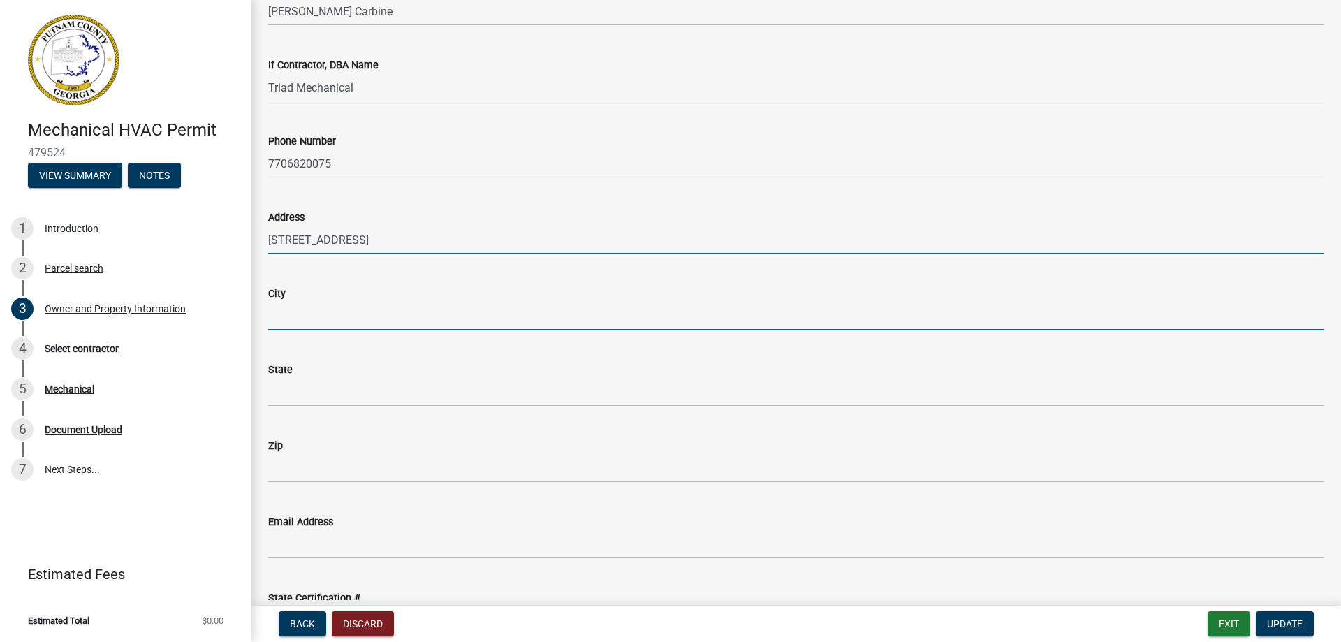
type input "Loganville"
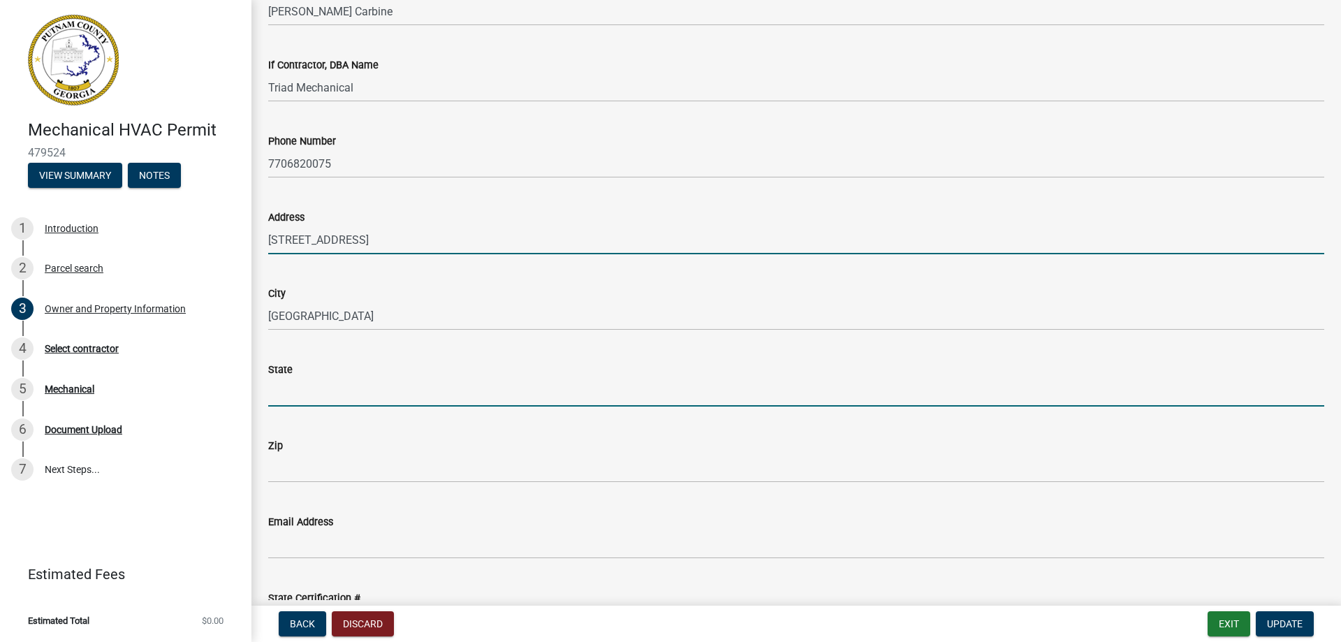
type input "GA"
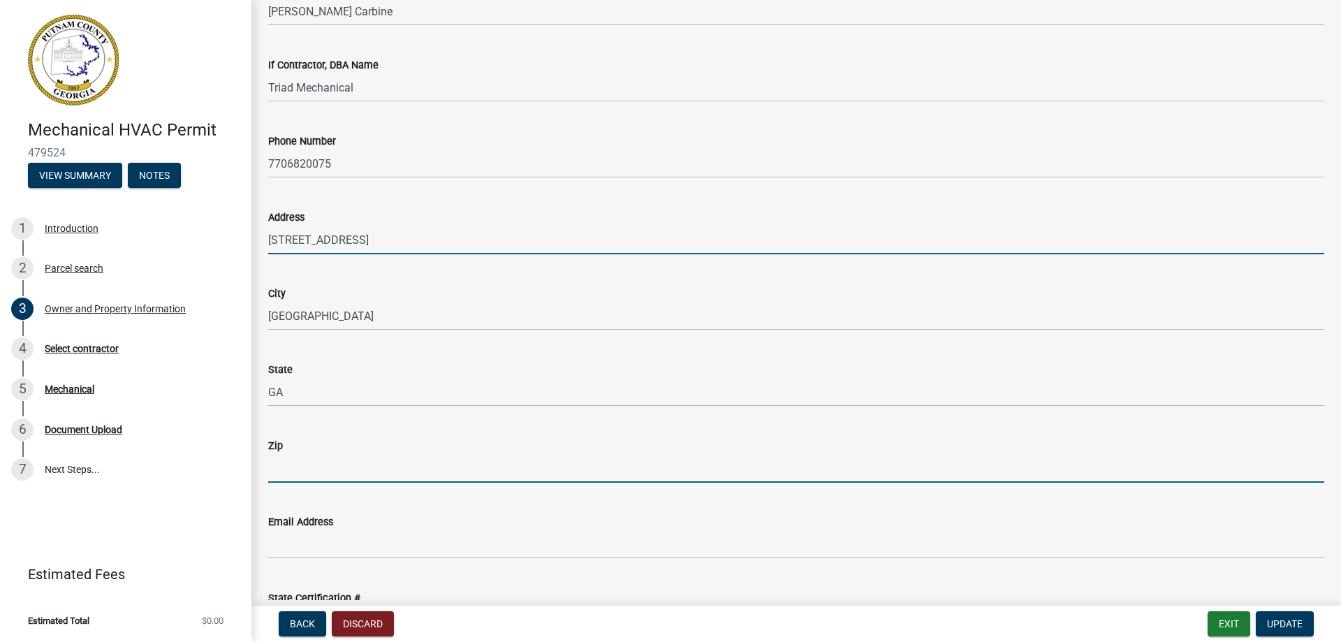
type input "30052"
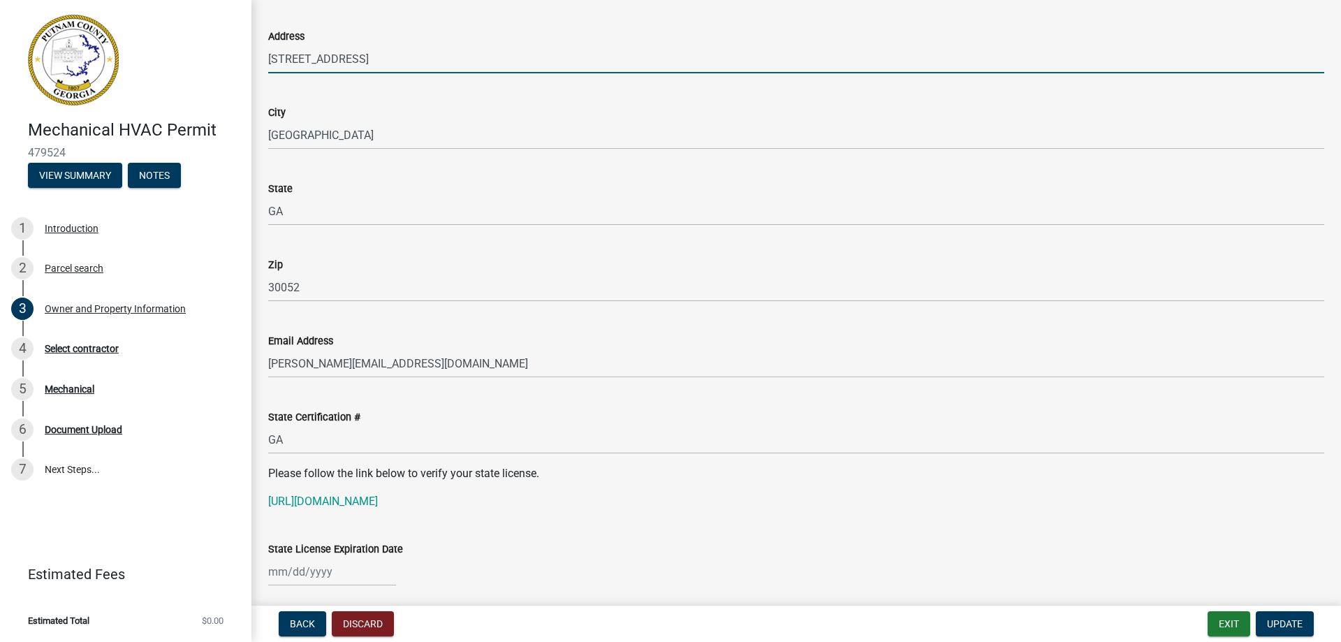
scroll to position [1490, 0]
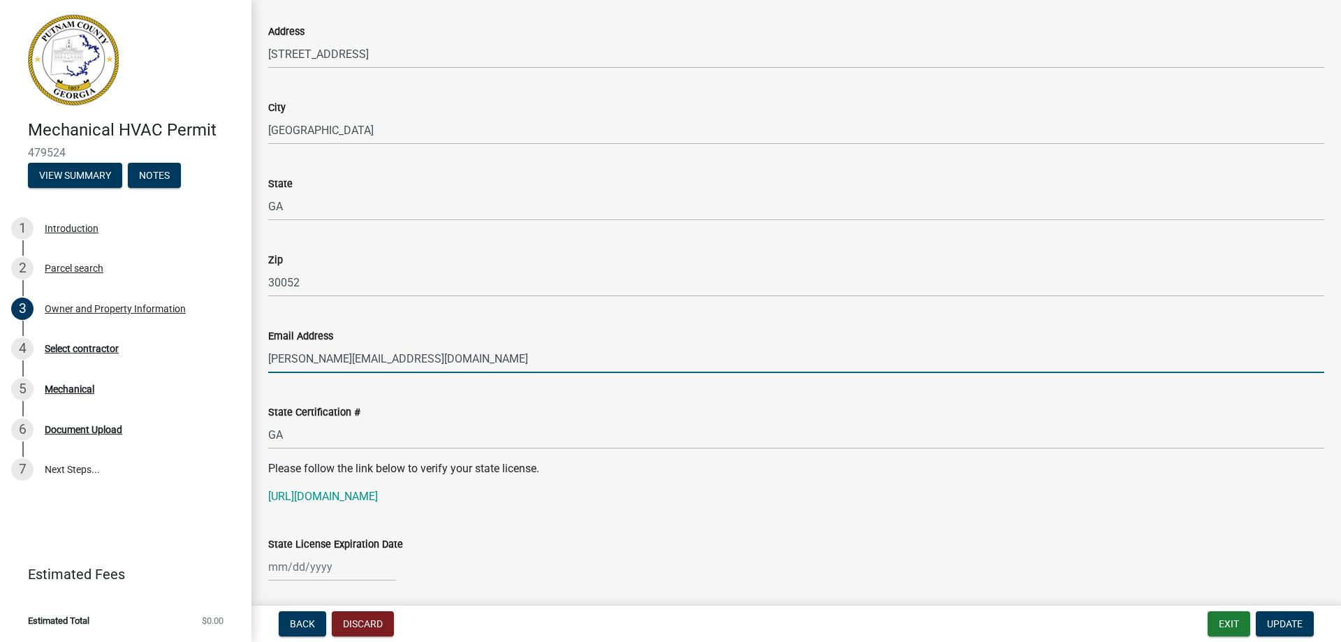
drag, startPoint x: 299, startPoint y: 358, endPoint x: 264, endPoint y: 360, distance: 35.0
click at [264, 360] on div "Email Address wendy@Triadmechanical.com" at bounding box center [796, 340] width 1077 height 65
type input "Permits@triadmechanical.com"
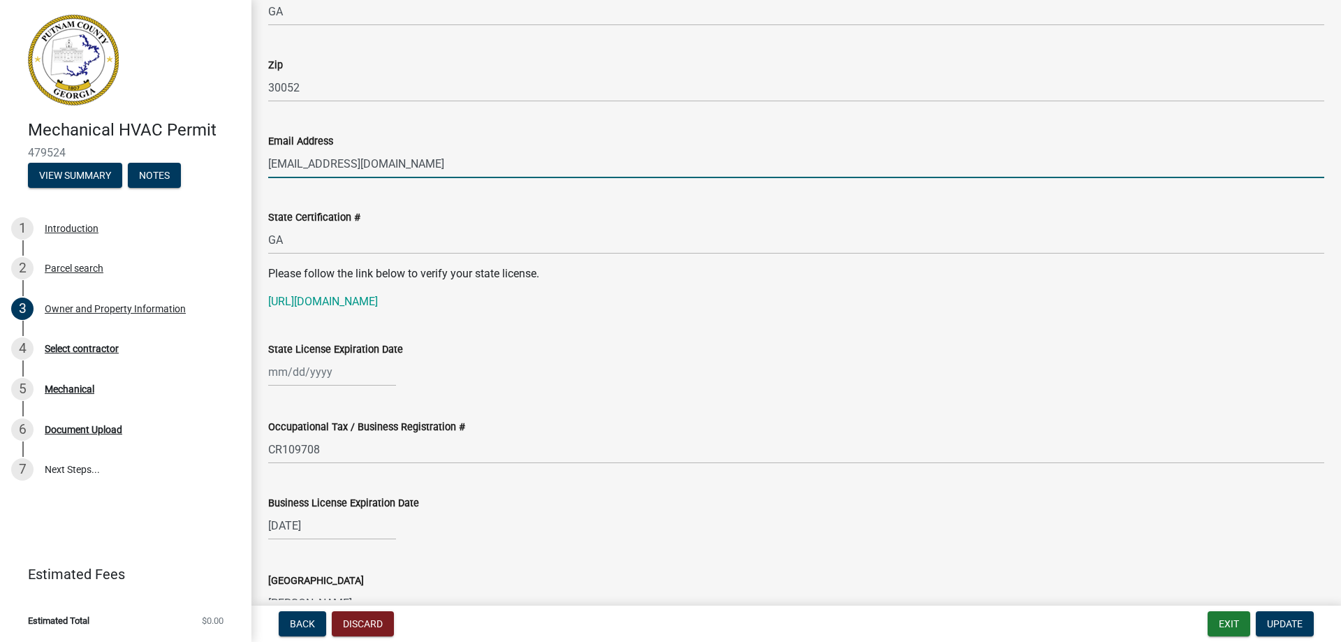
scroll to position [1723, 0]
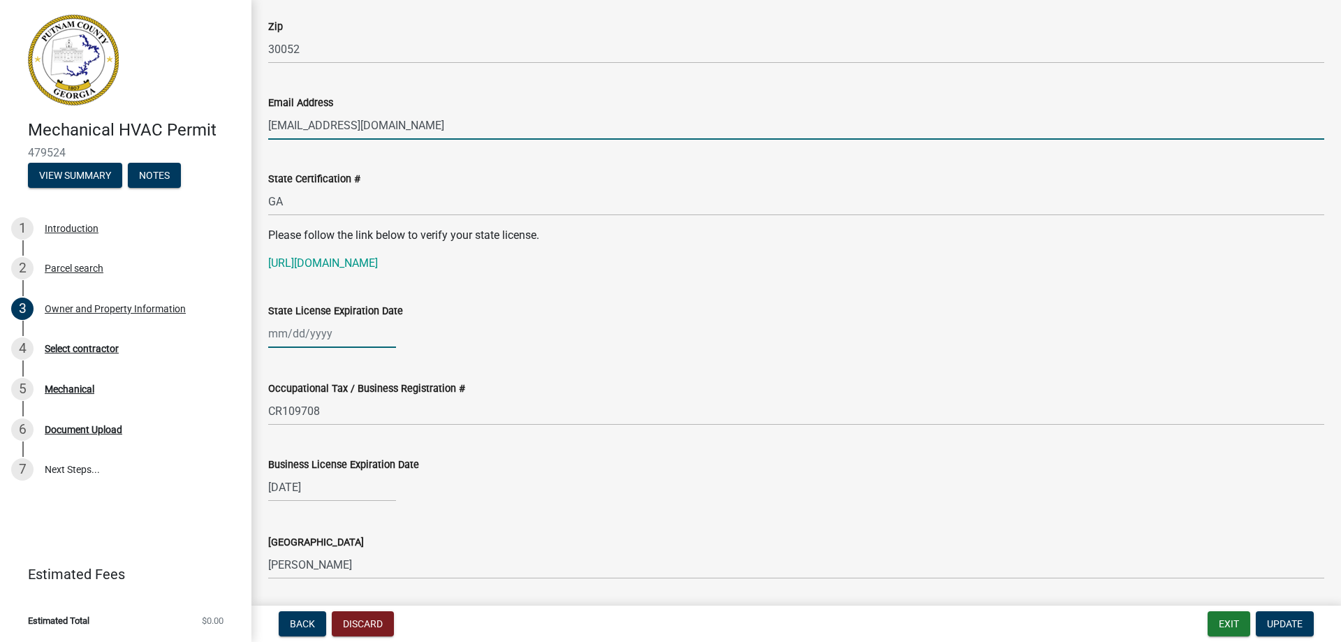
click at [277, 334] on div at bounding box center [332, 333] width 128 height 29
select select "9"
select select "2025"
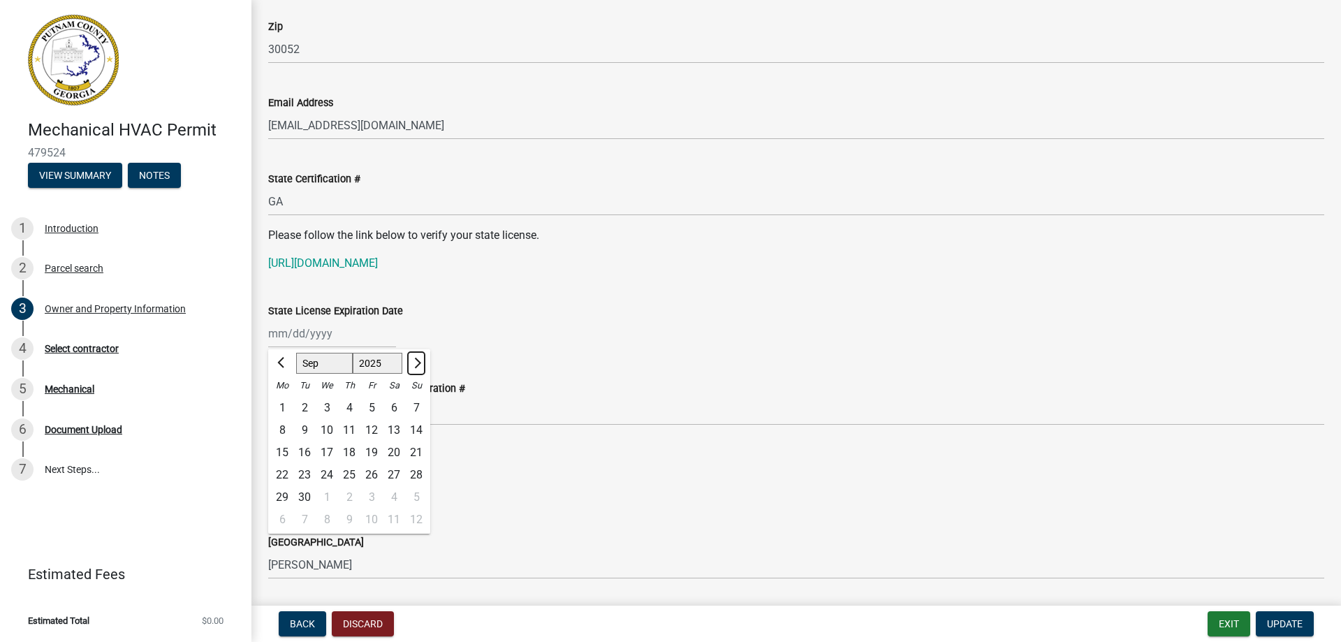
click at [419, 367] on button "Next month" at bounding box center [416, 363] width 17 height 22
select select "11"
click at [416, 492] on div "30" at bounding box center [416, 497] width 22 height 22
type input "11/30/2025"
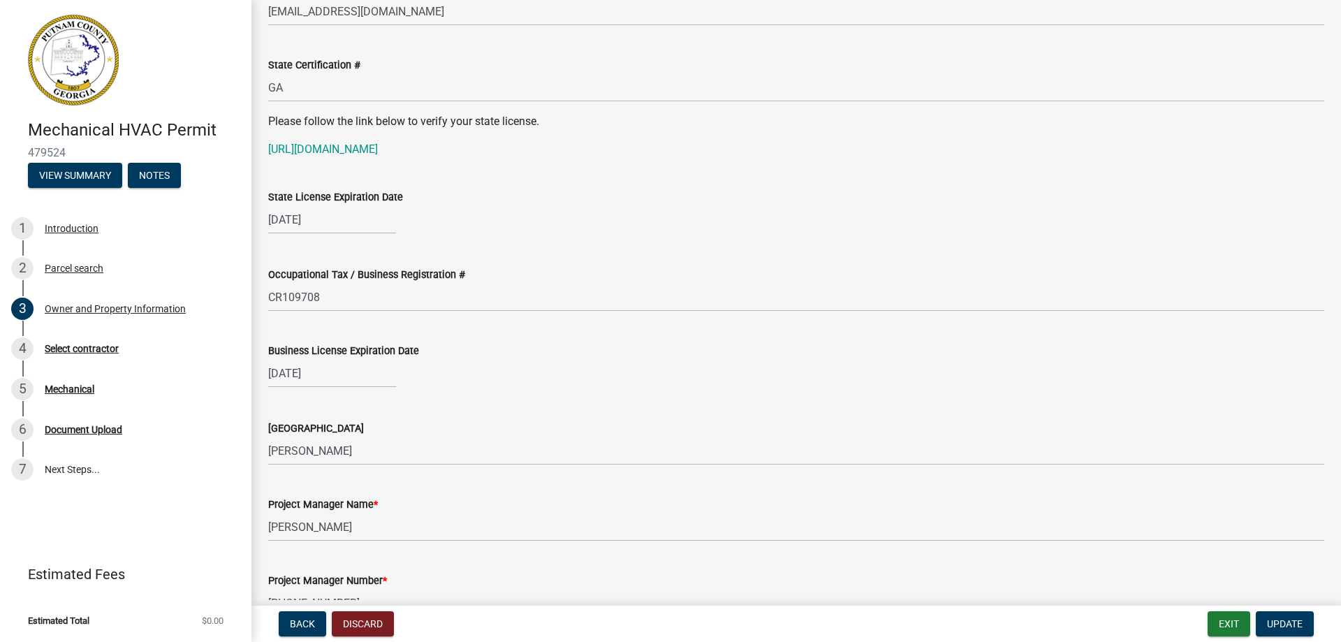
scroll to position [1839, 0]
select select "11"
select select "2025"
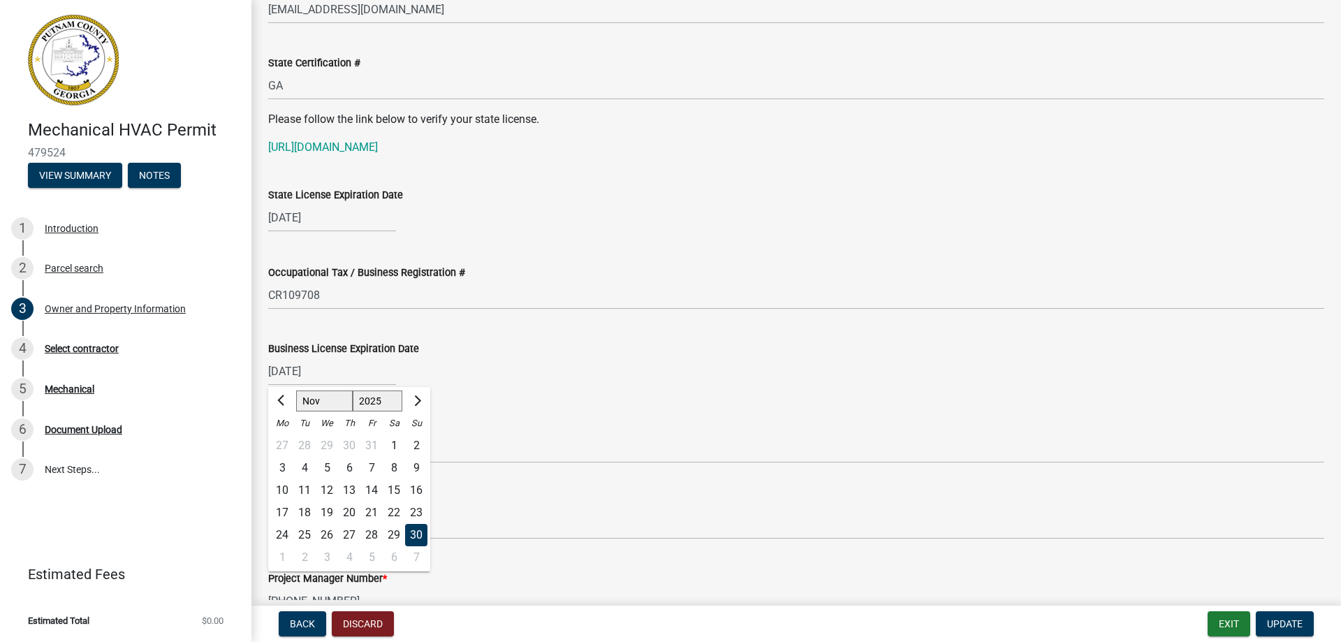
click at [340, 369] on input "11/30/2025" at bounding box center [332, 371] width 128 height 29
click at [417, 399] on span "Next month" at bounding box center [416, 400] width 10 height 10
select select "12"
click at [323, 530] on div "31" at bounding box center [327, 535] width 22 height 22
type input "12/31/2025"
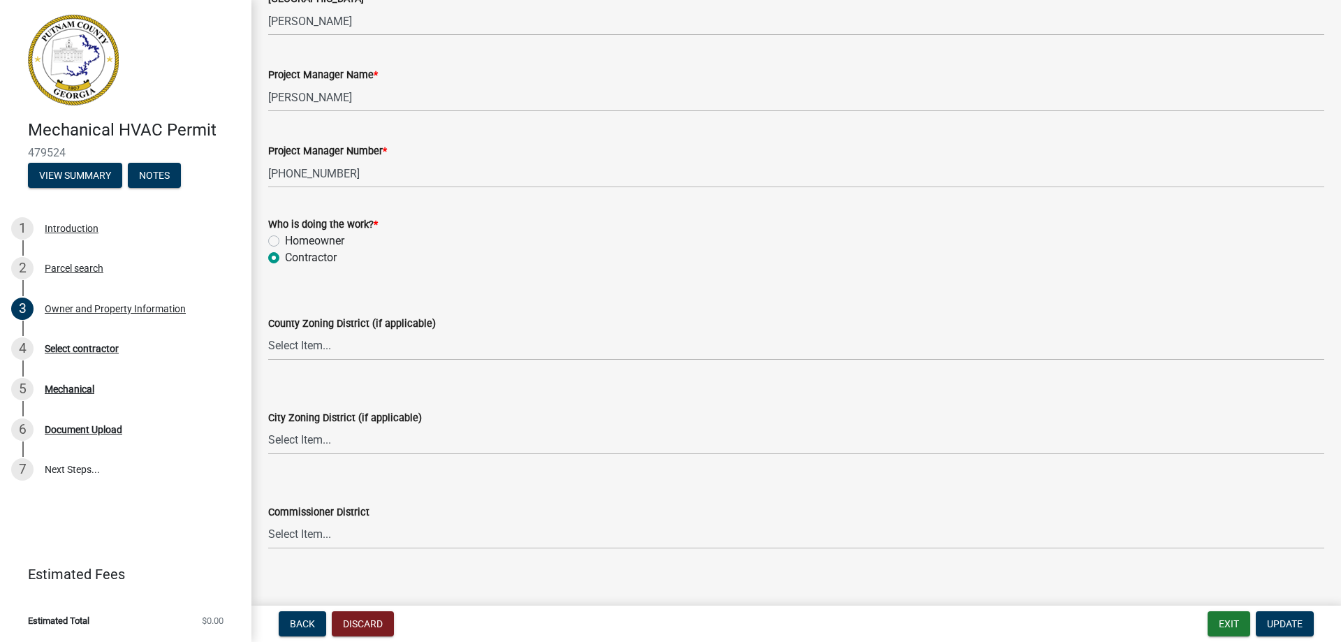
scroll to position [2282, 0]
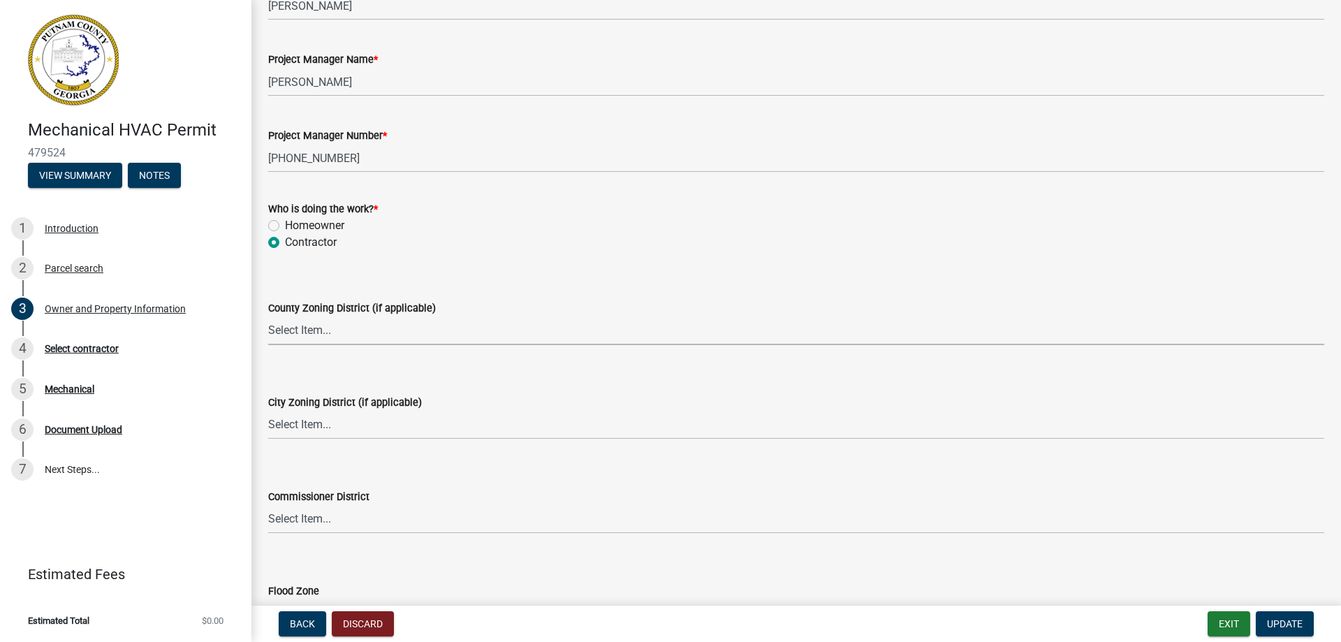
click at [307, 330] on select "Select Item... AG-1 R-1R R-1 R-2 MHP RM-1 RM-3 C-1 C-2 I-M PUD N/A" at bounding box center [796, 330] width 1056 height 29
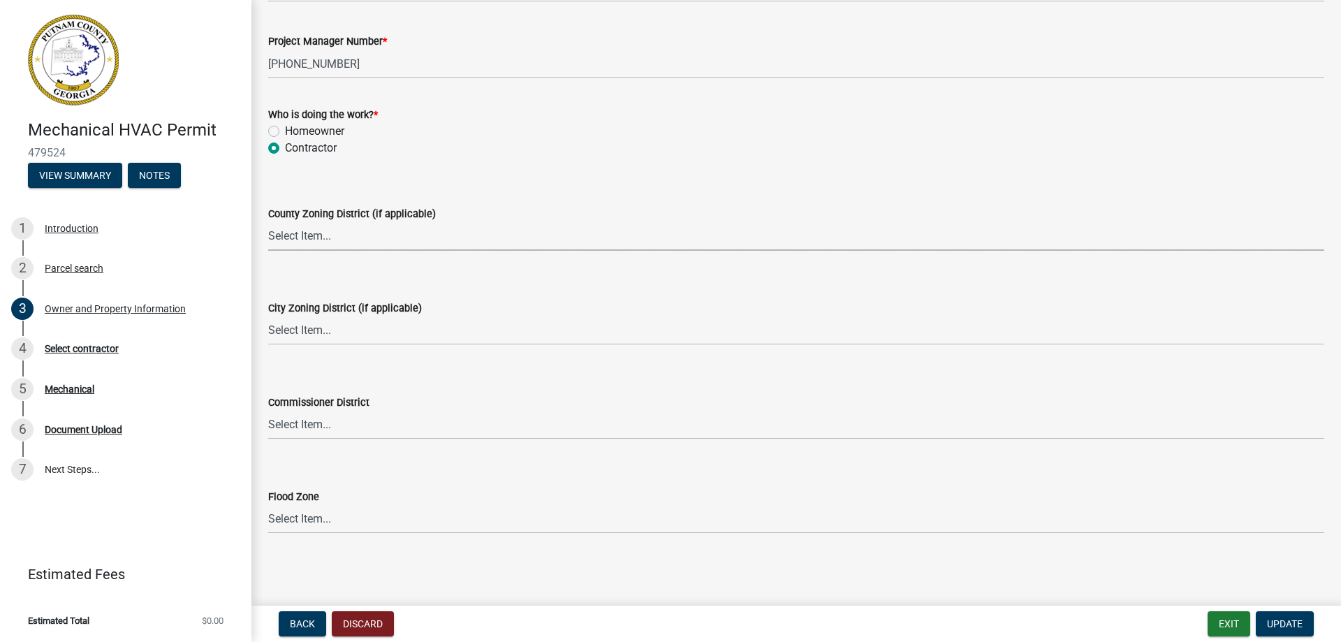
scroll to position [2377, 0]
click at [1293, 624] on span "Update" at bounding box center [1285, 623] width 36 height 11
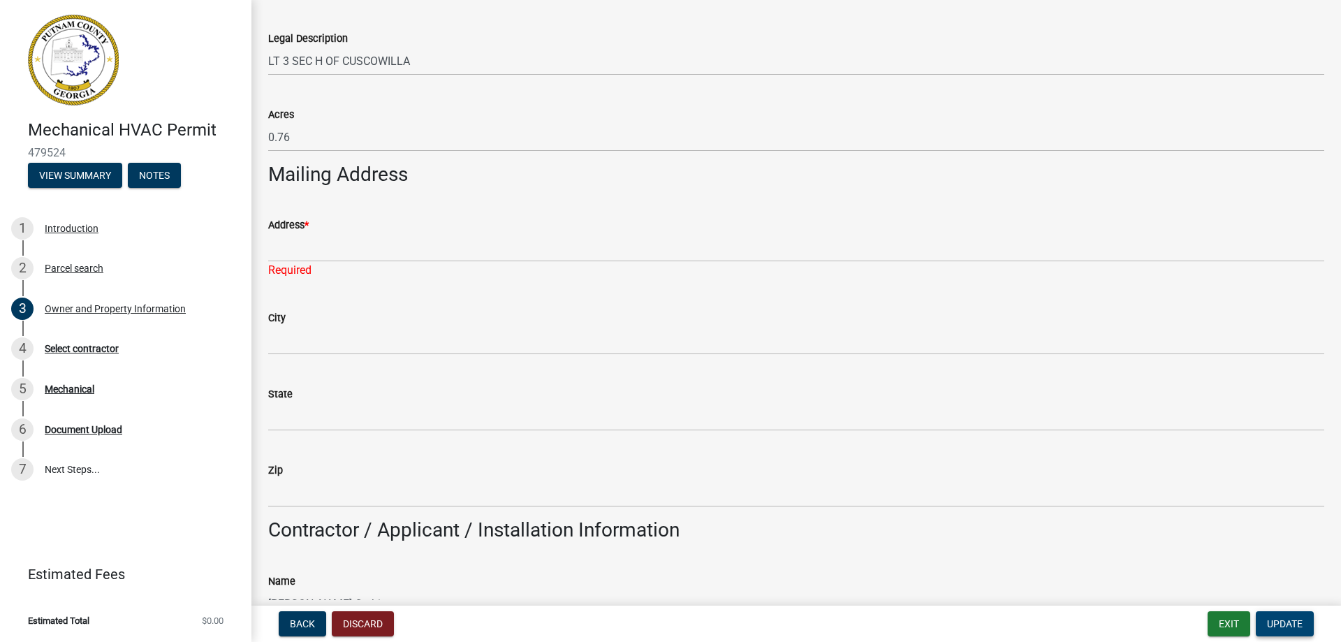
scroll to position [701, 0]
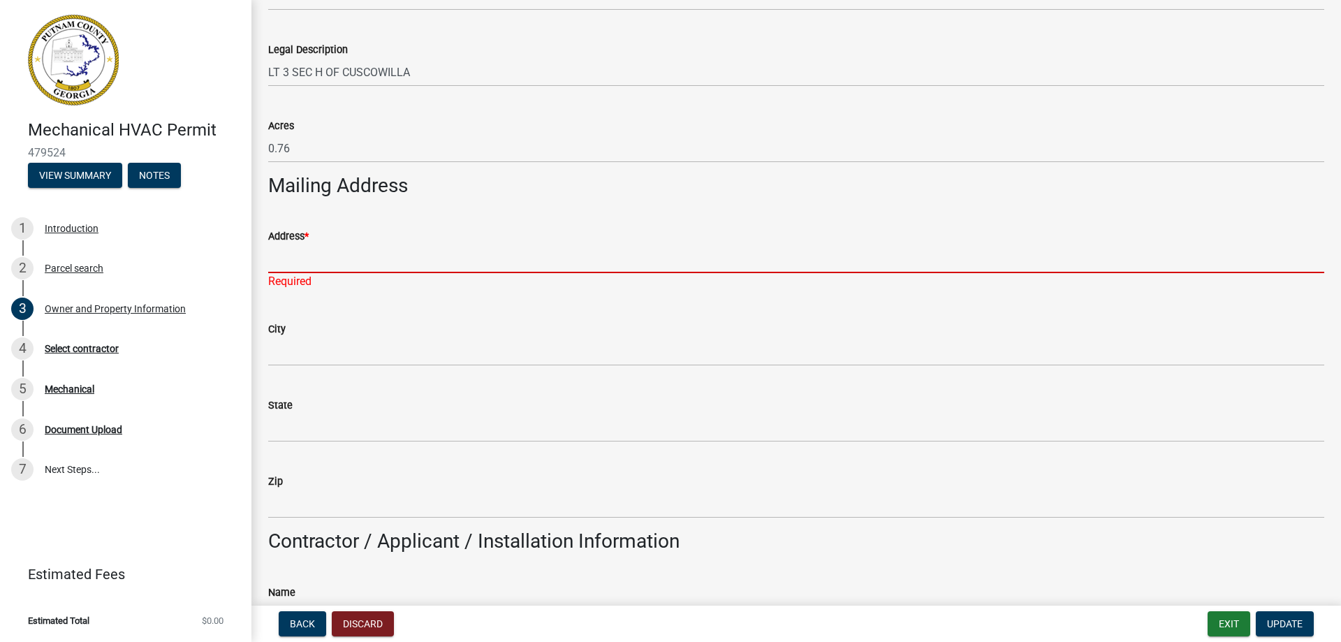
click at [340, 263] on input "Address *" at bounding box center [796, 258] width 1056 height 29
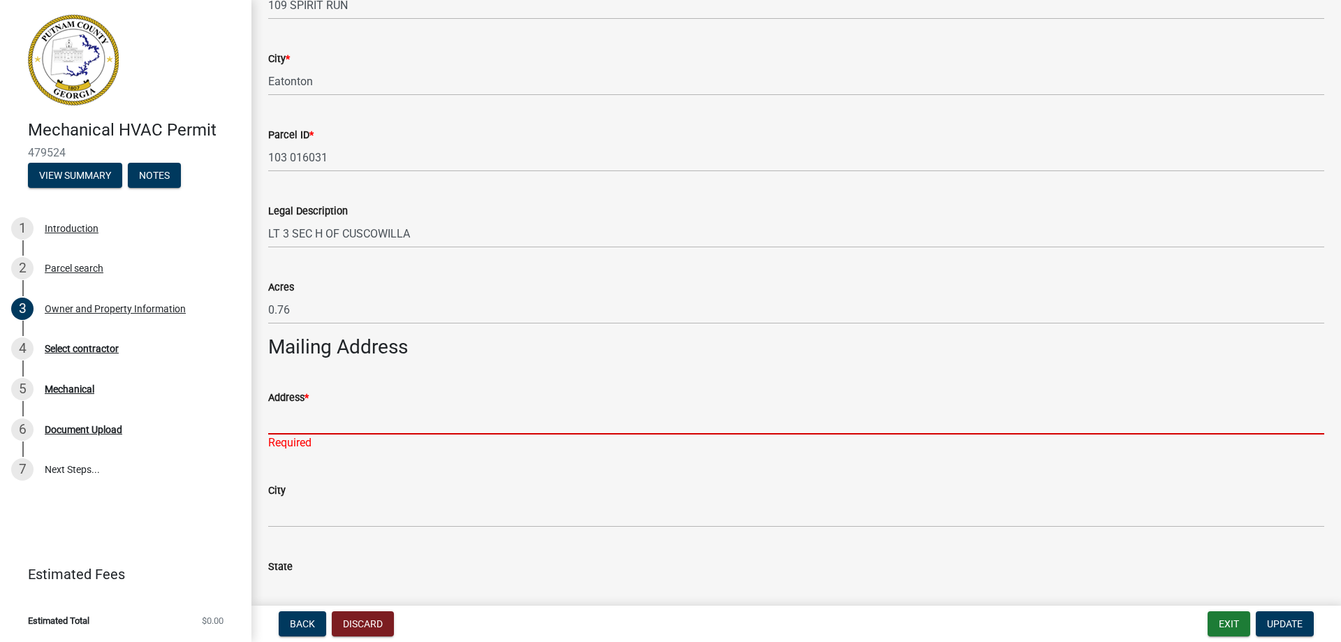
scroll to position [606, 0]
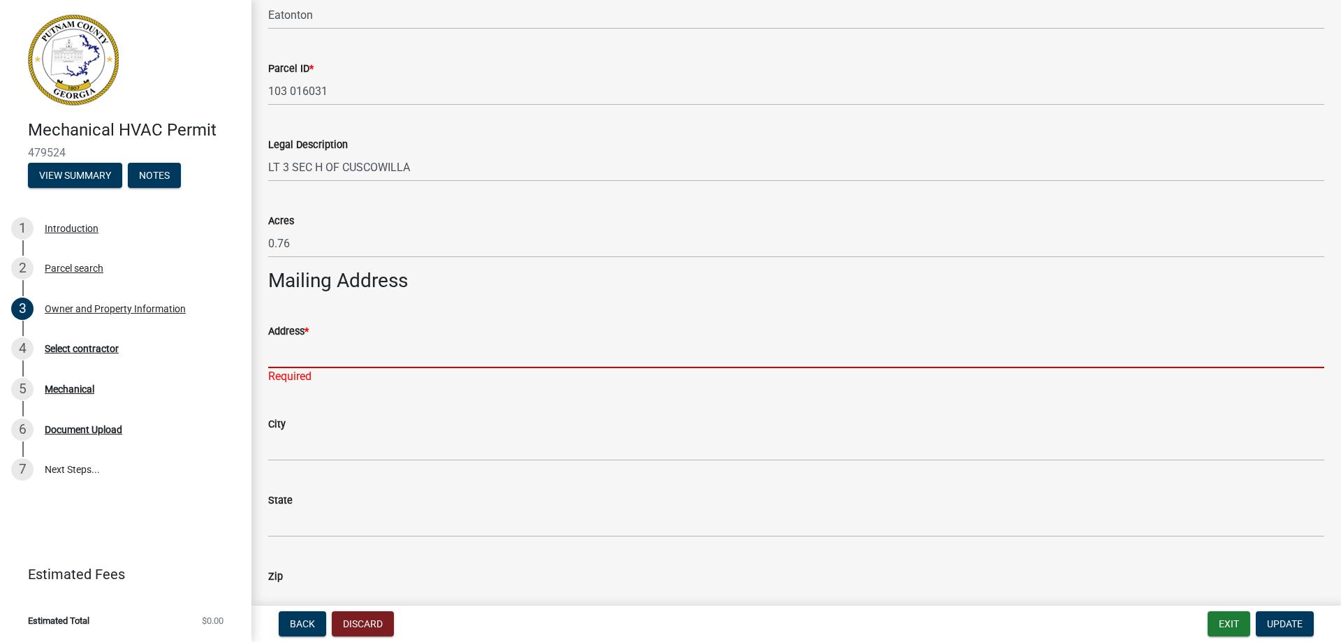
click at [293, 354] on input "Address *" at bounding box center [796, 353] width 1056 height 29
type input "3220 US Highway 78"
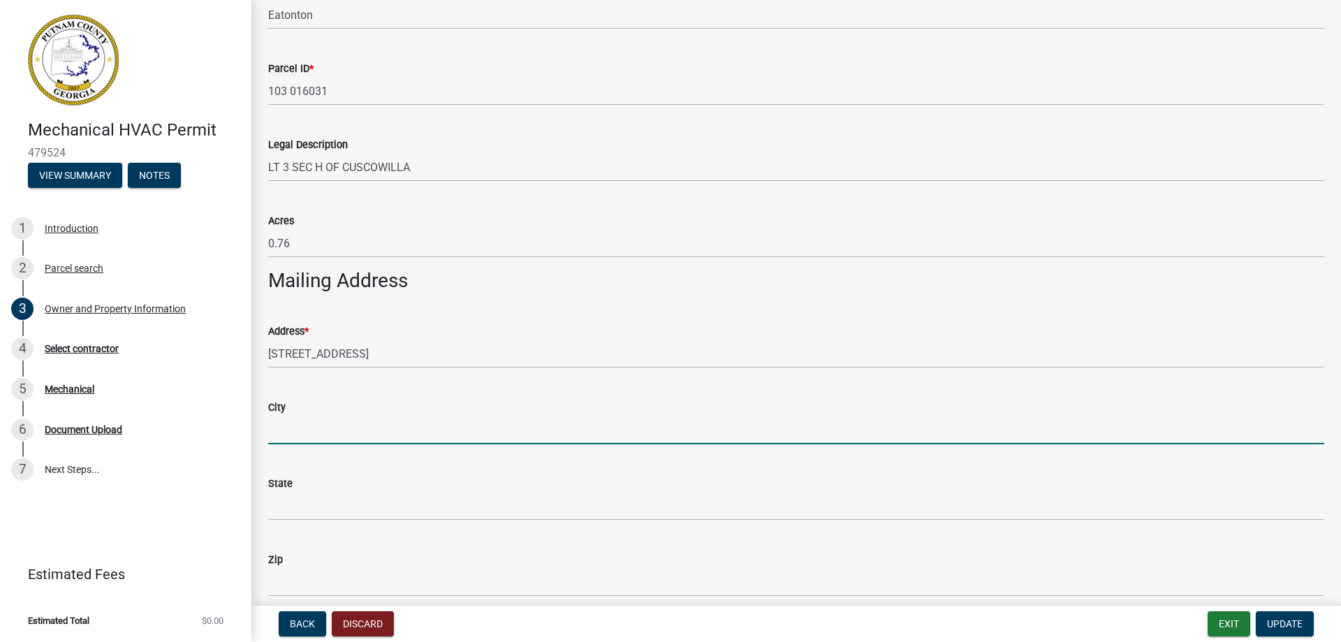
click at [290, 451] on wm-data-entity-input "City" at bounding box center [796, 417] width 1056 height 76
type input "Loganville"
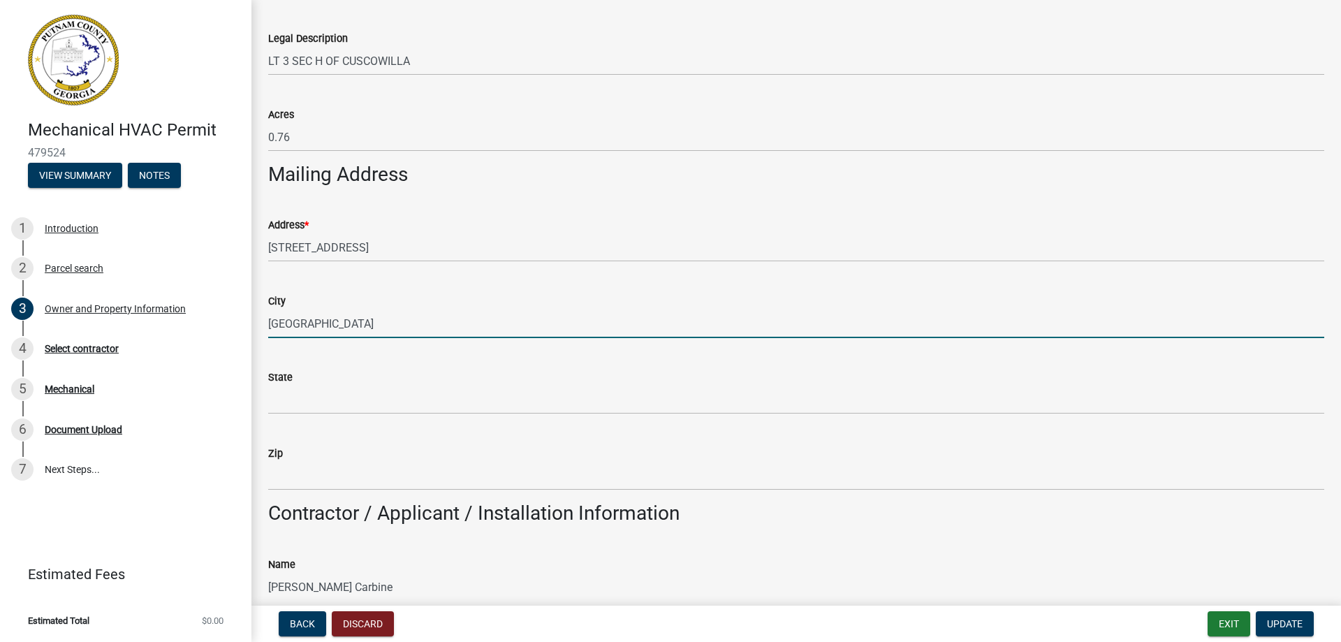
scroll to position [721, 0]
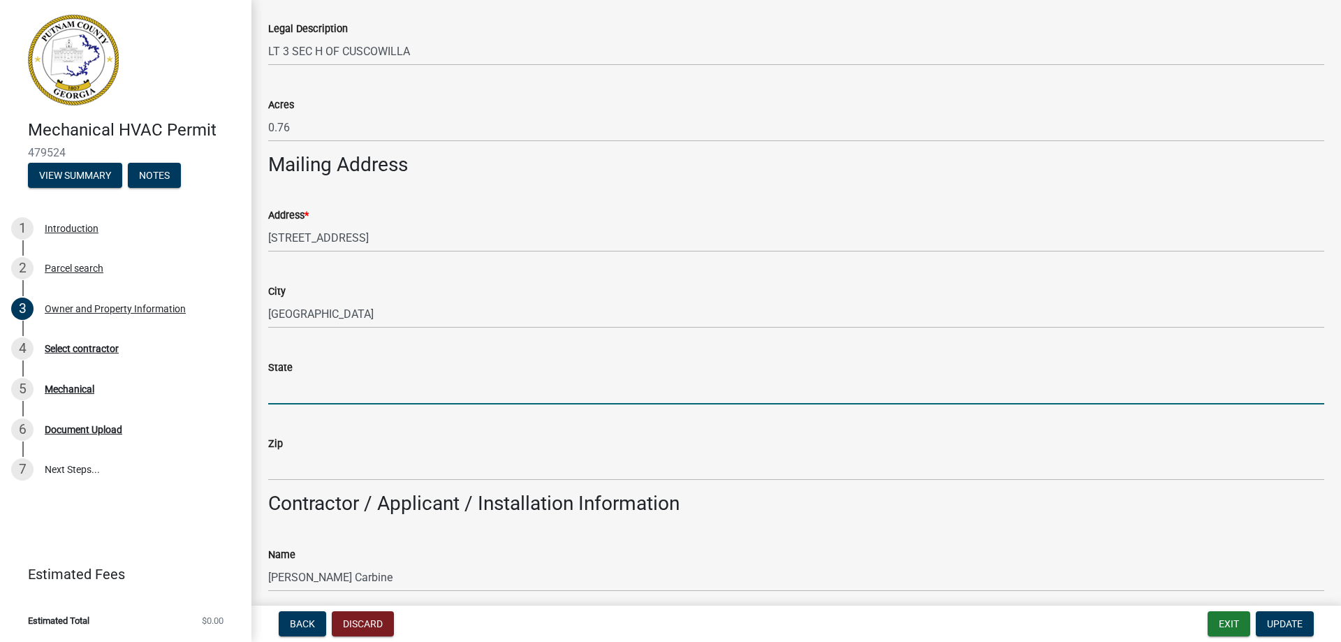
click at [298, 393] on input "State" at bounding box center [796, 390] width 1056 height 29
type input "GA"
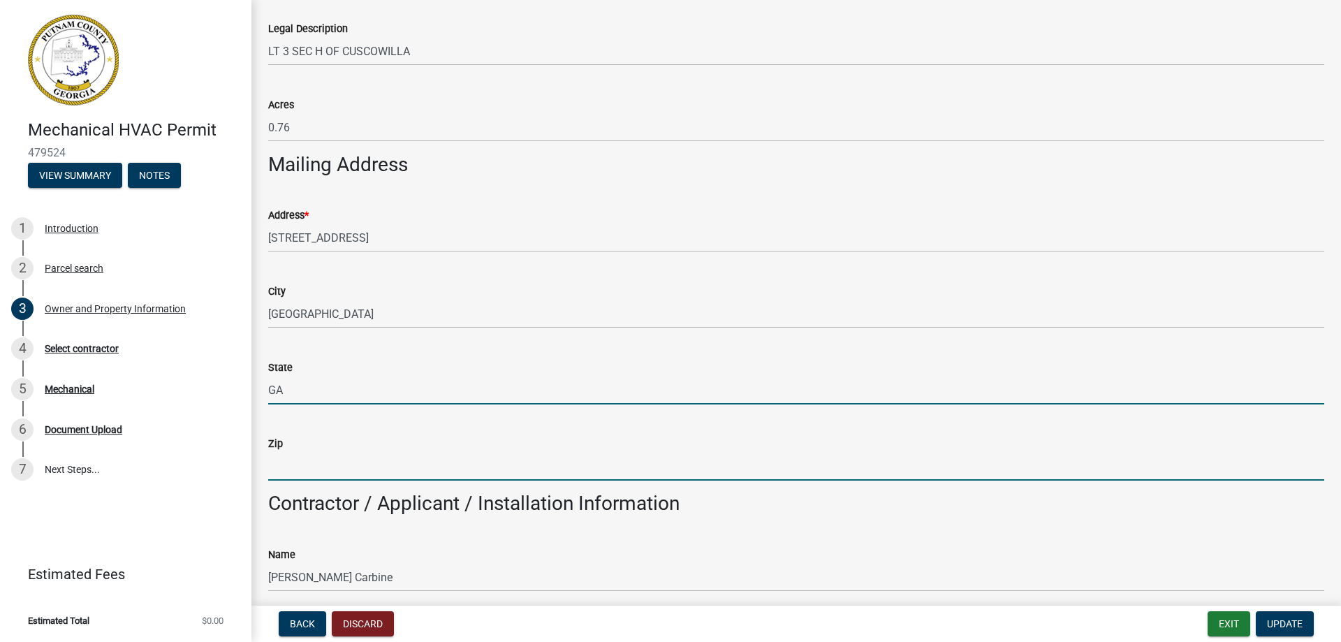
click at [313, 464] on input "Zip" at bounding box center [796, 466] width 1056 height 29
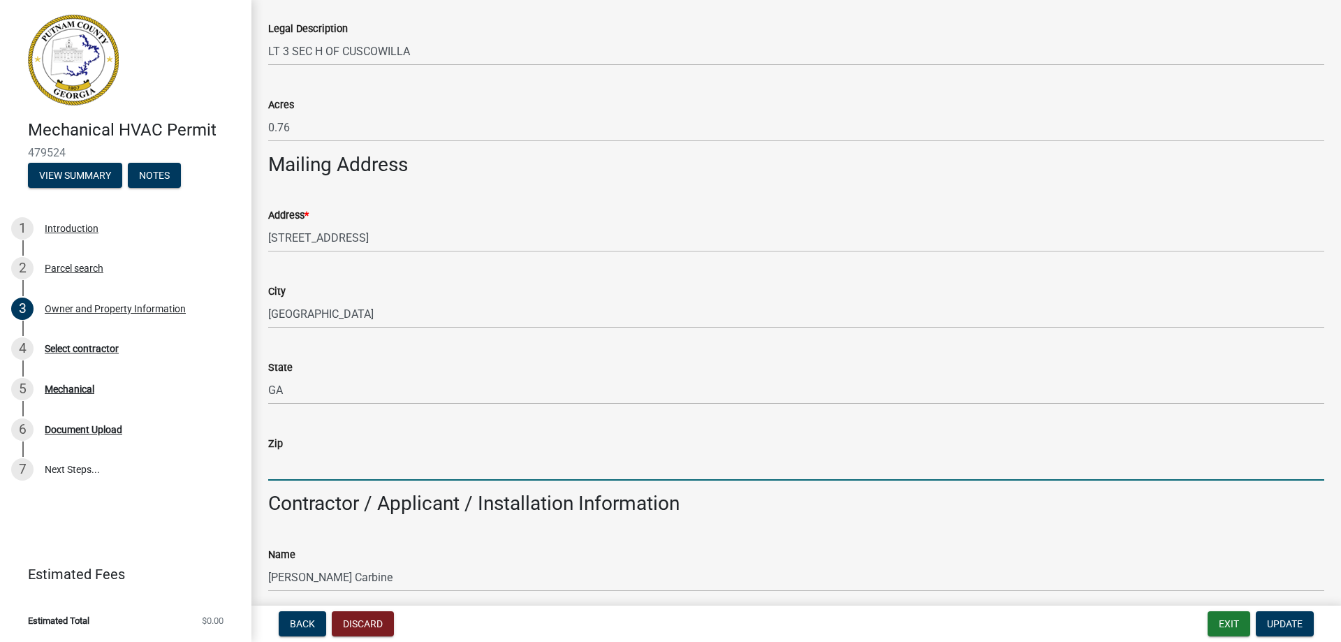
type input "30052"
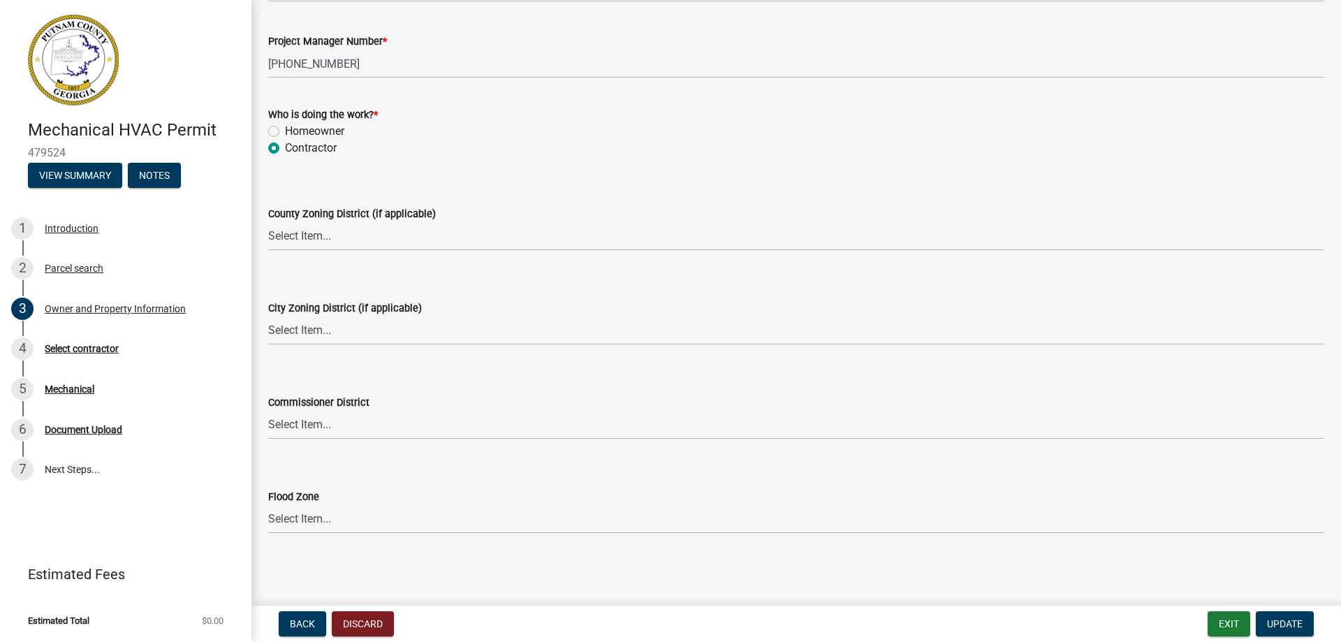
scroll to position [2360, 0]
click at [1292, 620] on span "Update" at bounding box center [1285, 623] width 36 height 11
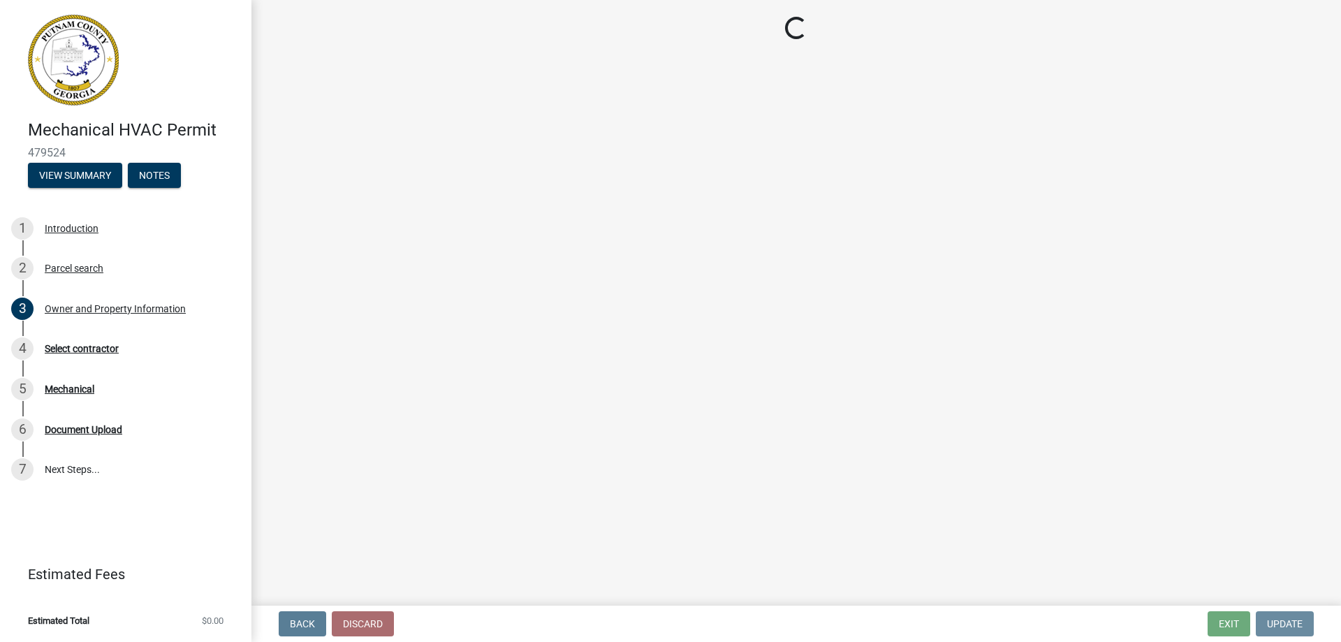
scroll to position [0, 0]
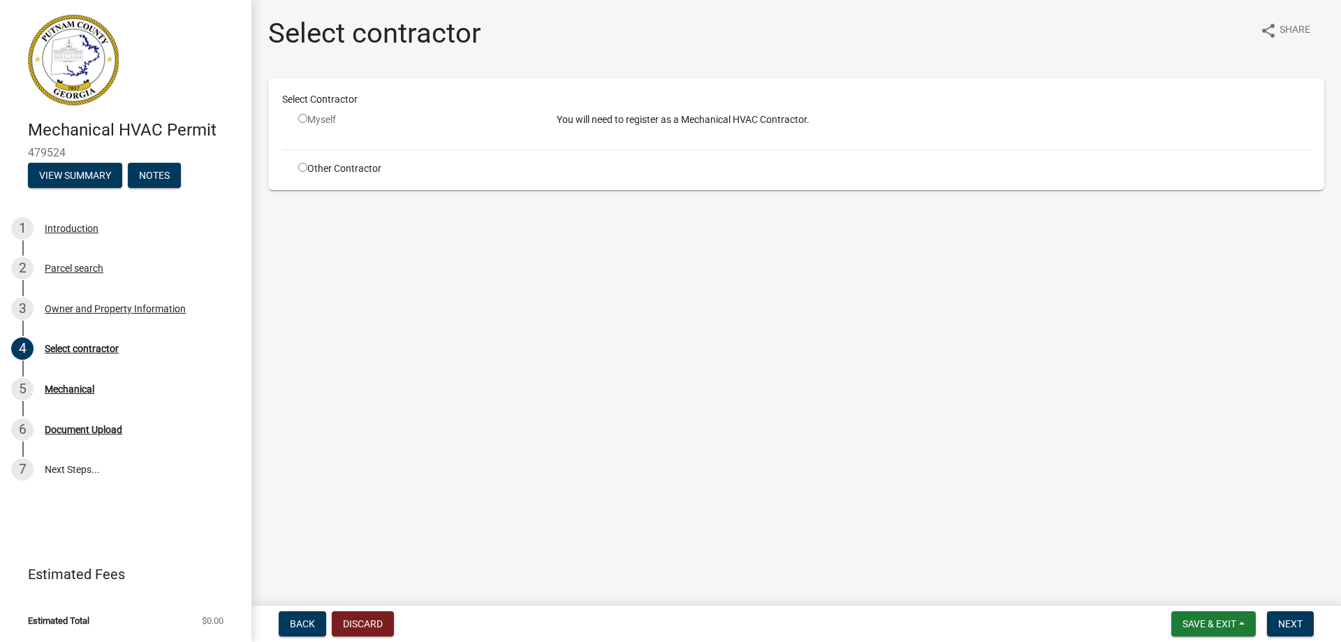
click at [302, 119] on input "radio" at bounding box center [302, 118] width 9 height 9
radio input "false"
click at [302, 167] on input "radio" at bounding box center [302, 167] width 9 height 9
radio input "true"
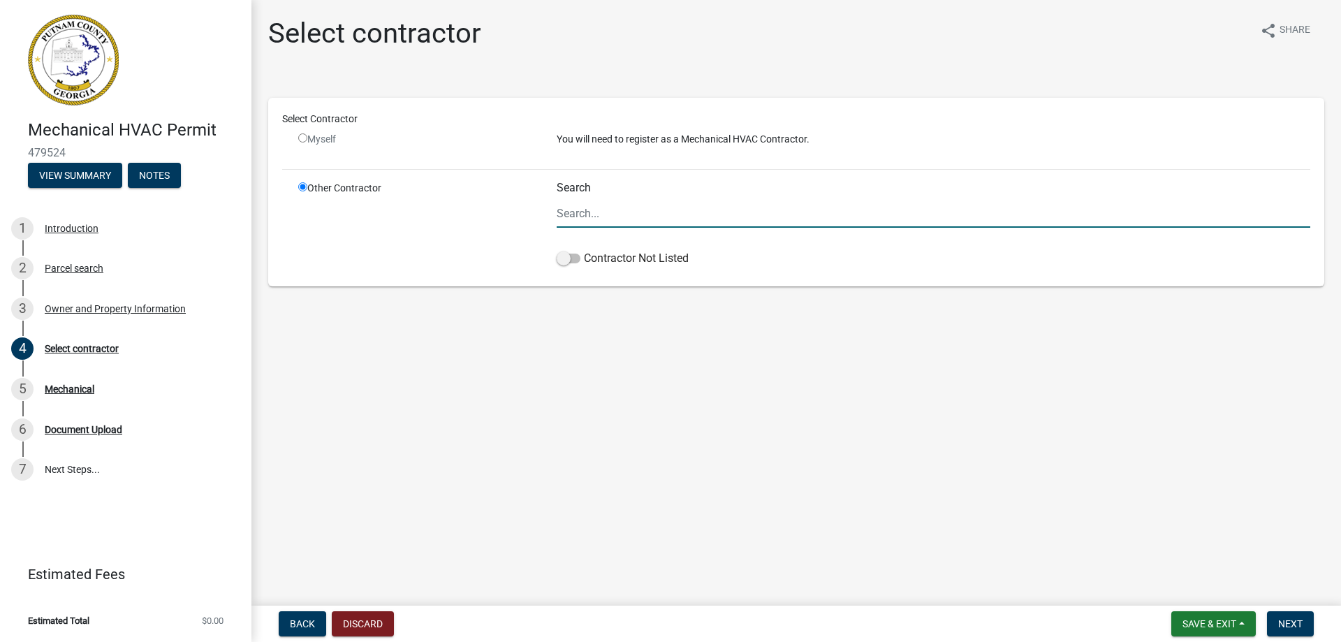
click at [578, 210] on input "Search" at bounding box center [934, 213] width 754 height 29
click at [1301, 618] on span "Next" at bounding box center [1290, 623] width 24 height 11
drag, startPoint x: 626, startPoint y: 211, endPoint x: 563, endPoint y: 212, distance: 63.6
click at [563, 212] on input "wave times" at bounding box center [934, 213] width 754 height 29
type input "w"
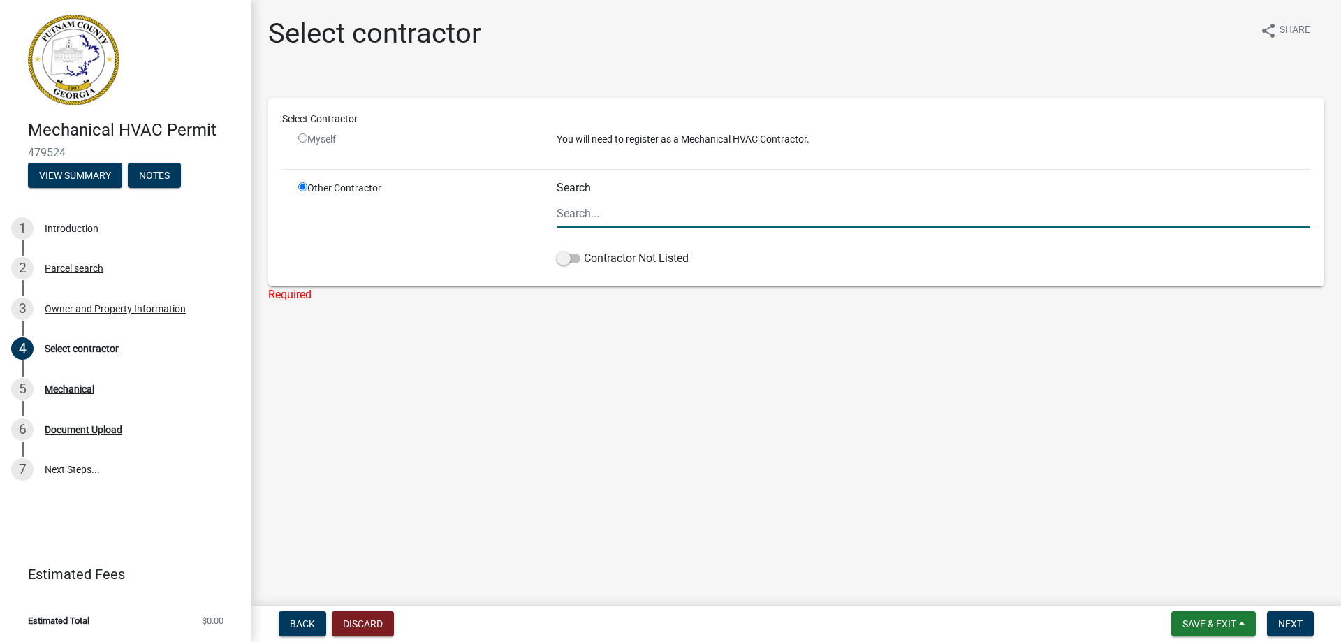
click at [602, 219] on input "Search" at bounding box center [934, 213] width 754 height 29
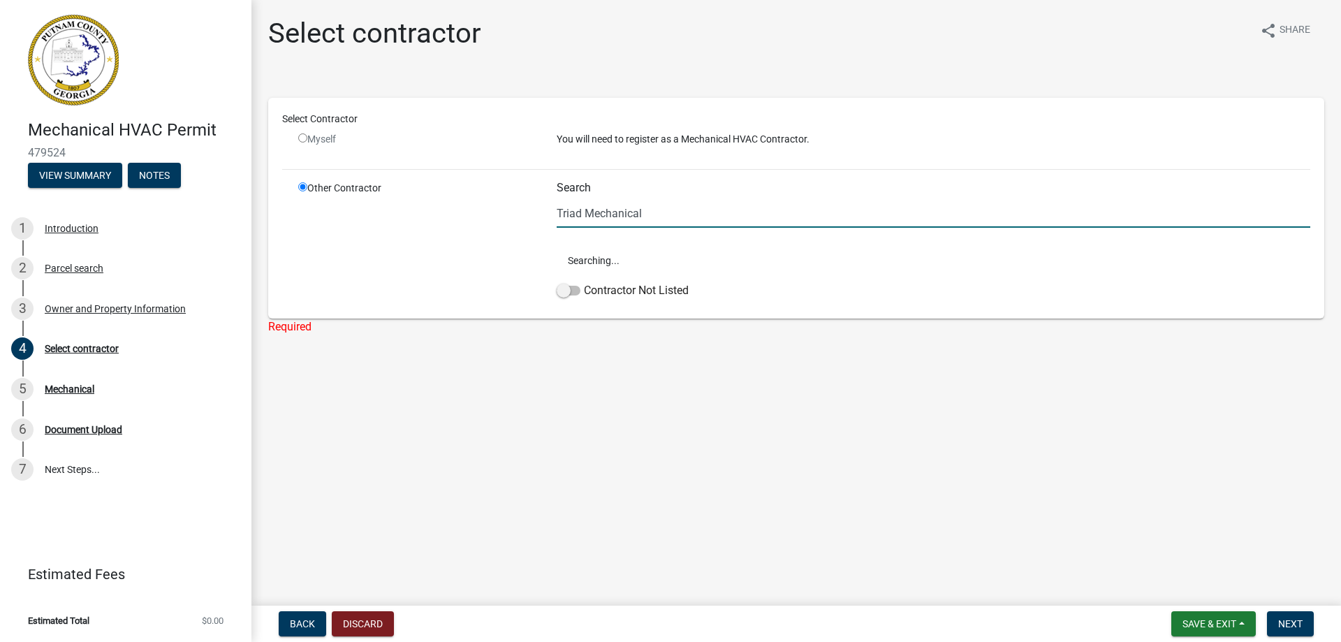
type input "Triad Mechanical"
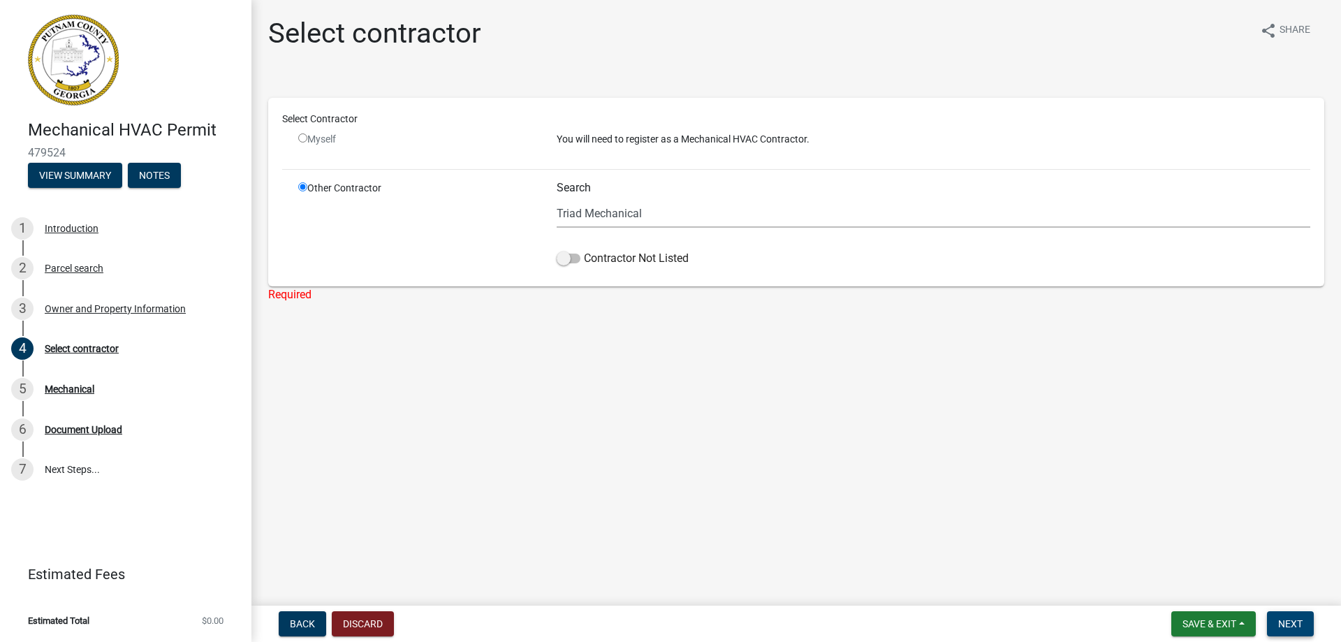
click at [1288, 624] on span "Next" at bounding box center [1290, 623] width 24 height 11
drag, startPoint x: 654, startPoint y: 210, endPoint x: 550, endPoint y: 207, distance: 104.1
click at [550, 207] on div "Search Triad Mechanical Contractor Not Listed" at bounding box center [933, 226] width 775 height 91
type input "Baxter Carbine"
click at [1277, 620] on button "Next" at bounding box center [1290, 623] width 47 height 25
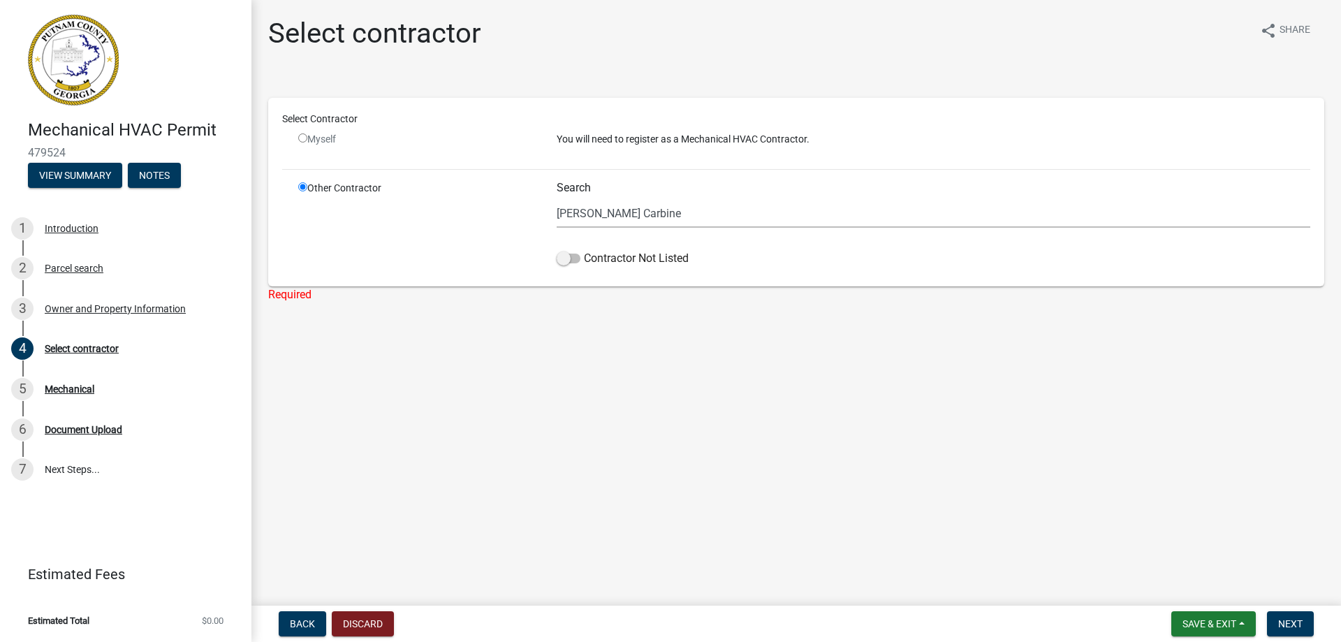
click at [304, 140] on input "radio" at bounding box center [302, 137] width 9 height 9
radio input "false"
radio input "true"
drag, startPoint x: 638, startPoint y: 212, endPoint x: 540, endPoint y: 197, distance: 99.0
click at [540, 197] on div "Other Contractor Search Baxter Carbine Contractor Not Listed" at bounding box center [804, 226] width 1033 height 91
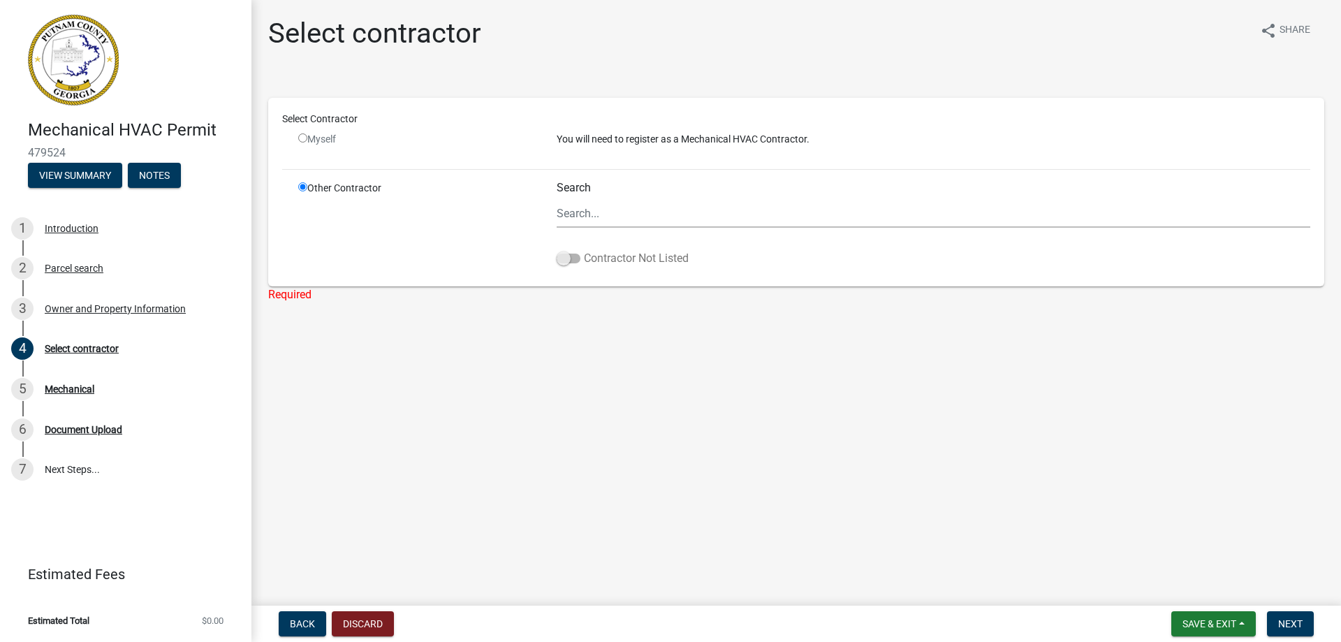
click at [575, 260] on span at bounding box center [569, 259] width 24 height 10
click at [584, 250] on input "Contractor Not Listed" at bounding box center [584, 250] width 0 height 0
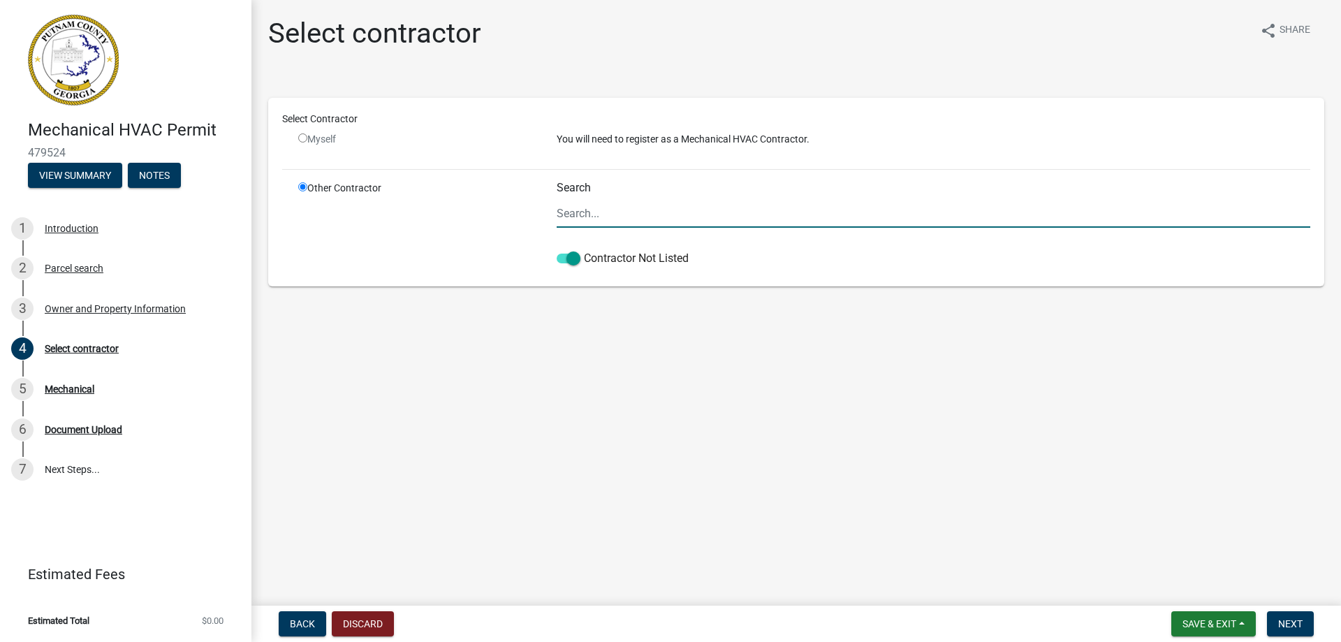
click at [583, 212] on input "Search" at bounding box center [934, 213] width 754 height 29
type input "Triad Mechanical"
click at [1290, 622] on span "Next" at bounding box center [1290, 623] width 24 height 11
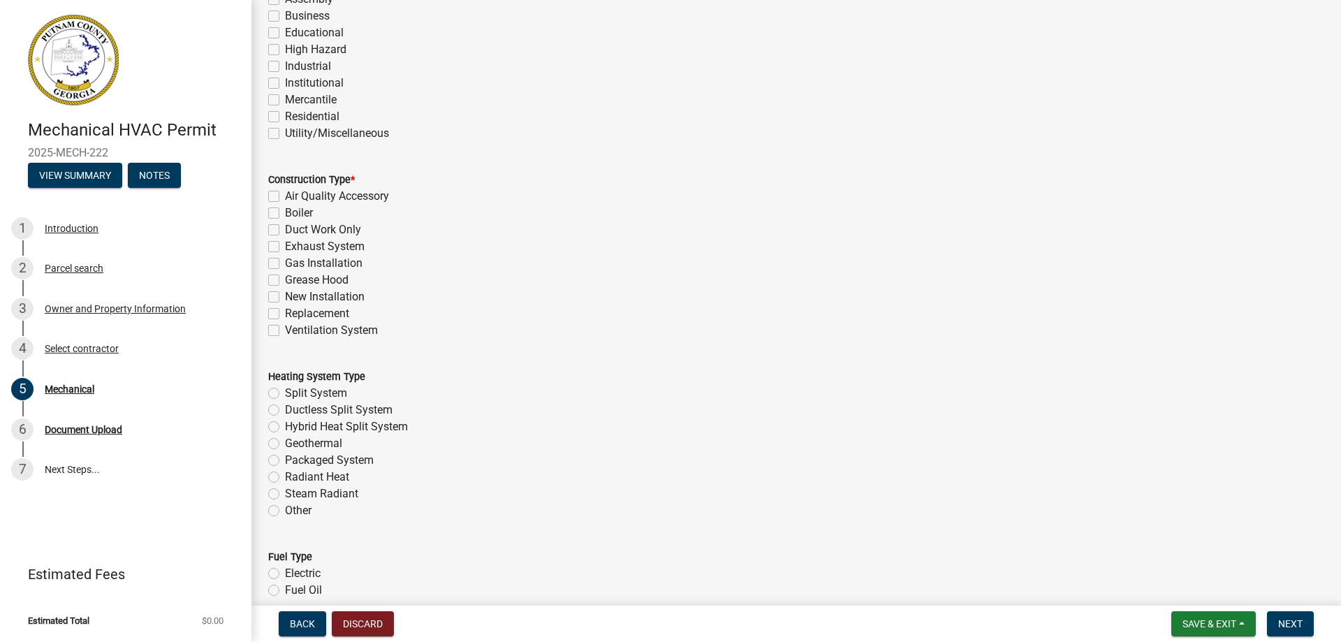
scroll to position [140, 0]
click at [285, 295] on label "New Installation" at bounding box center [325, 294] width 80 height 17
click at [285, 295] on input "New Installation" at bounding box center [289, 290] width 9 height 9
checkbox input "true"
checkbox input "false"
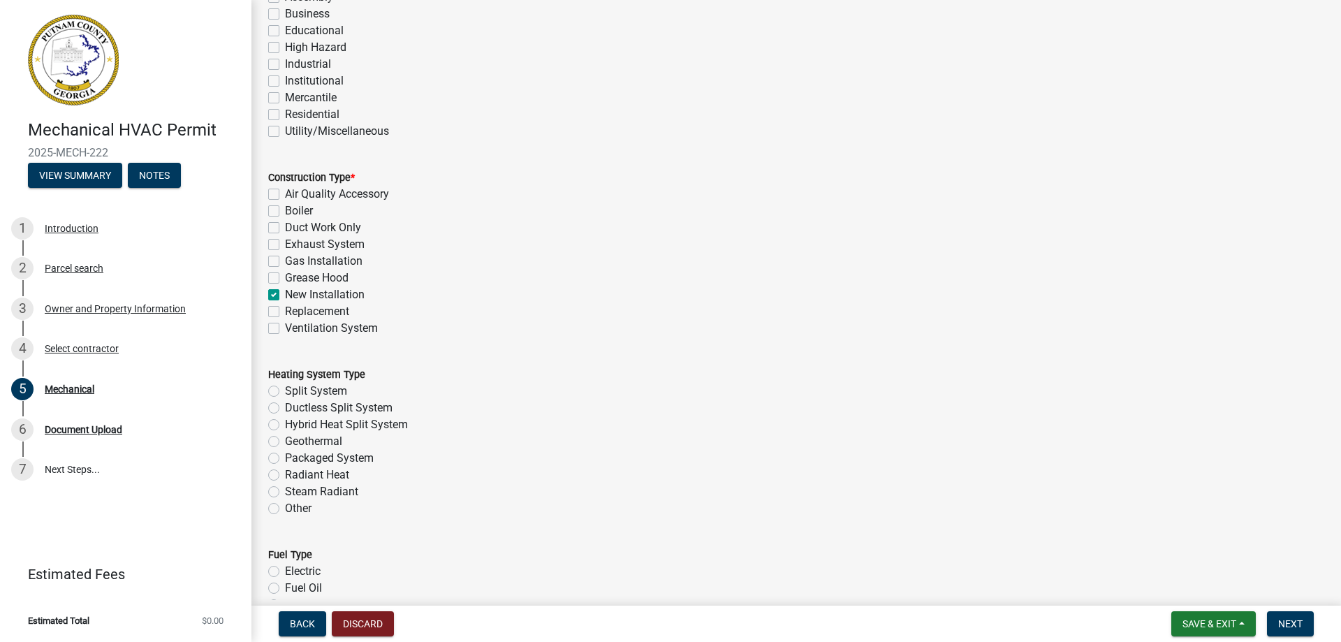
checkbox input "false"
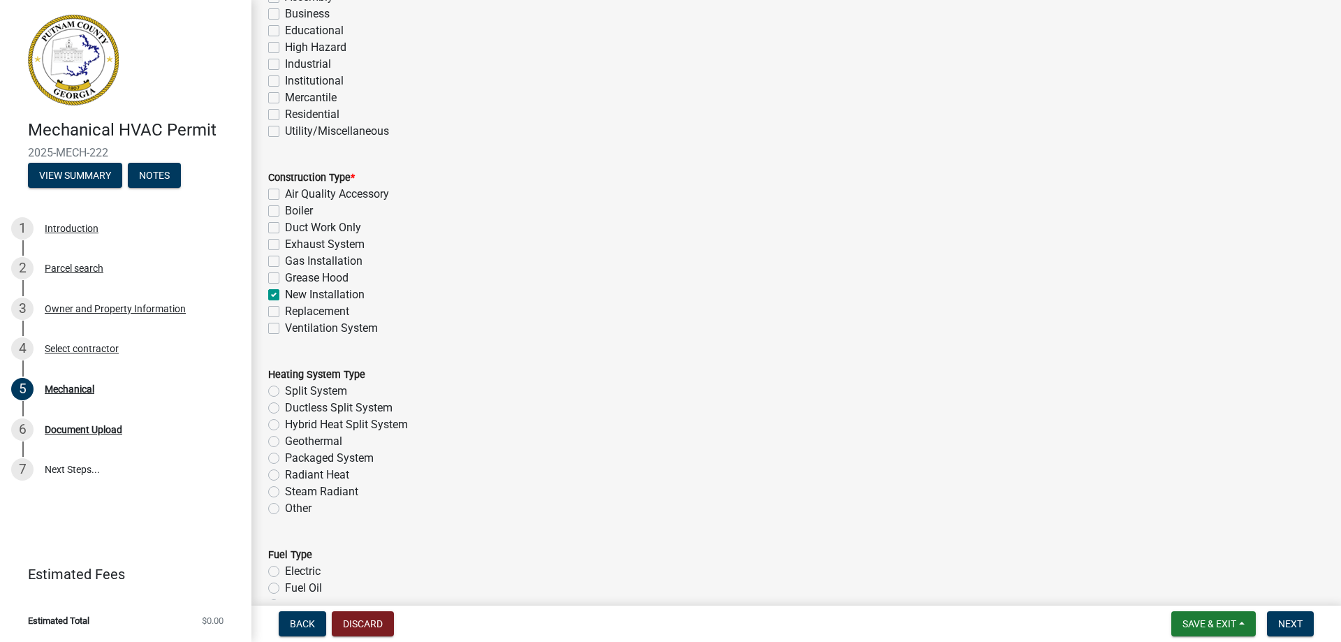
checkbox input "true"
checkbox input "false"
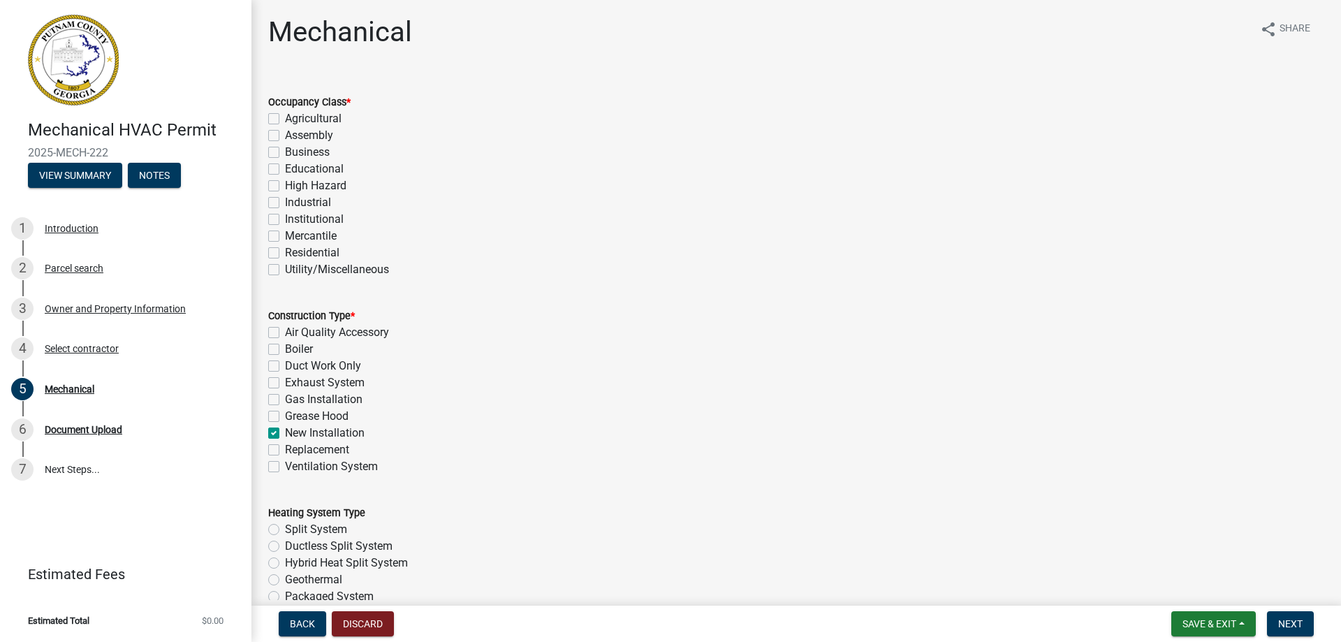
scroll to position [0, 0]
click at [285, 256] on label "Residential" at bounding box center [312, 254] width 54 height 17
click at [285, 255] on input "Residential" at bounding box center [289, 250] width 9 height 9
checkbox input "true"
checkbox input "false"
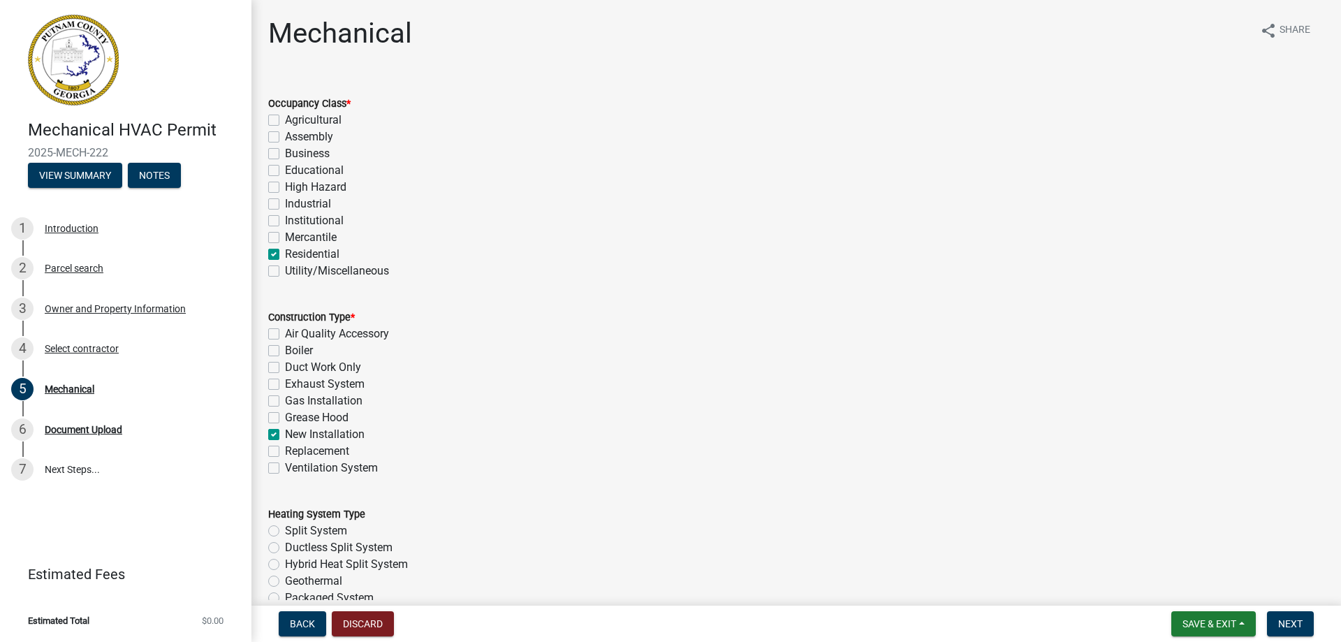
checkbox input "false"
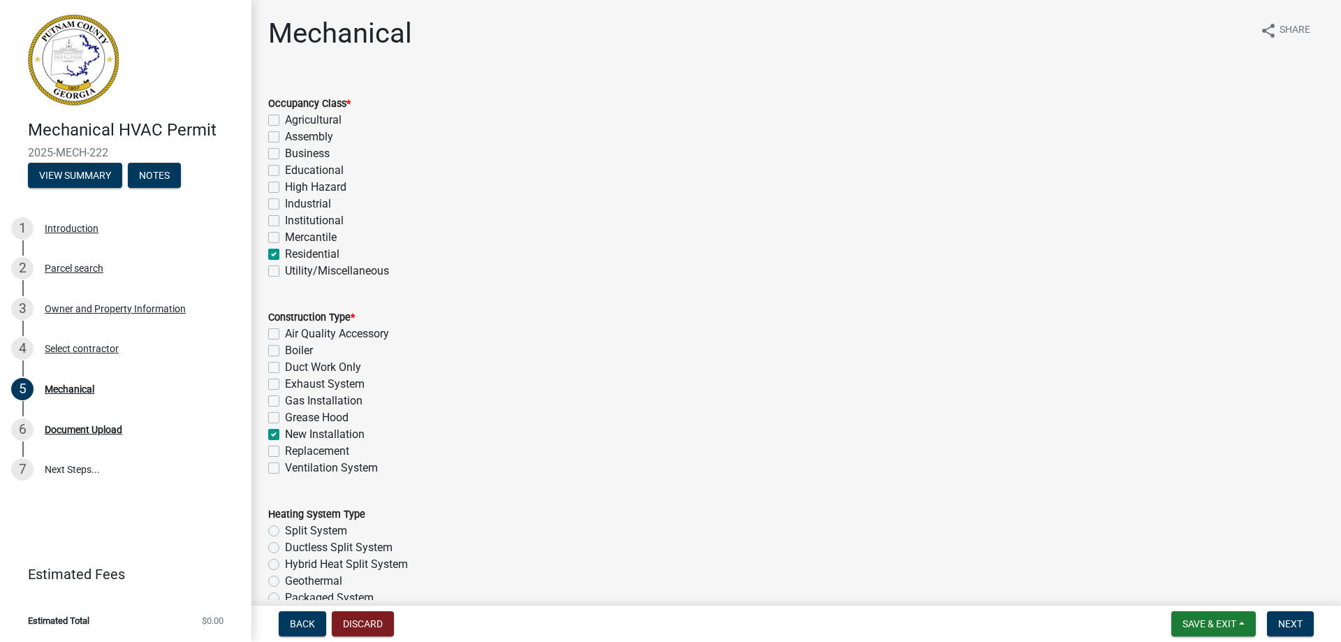
checkbox input "false"
checkbox input "true"
checkbox input "false"
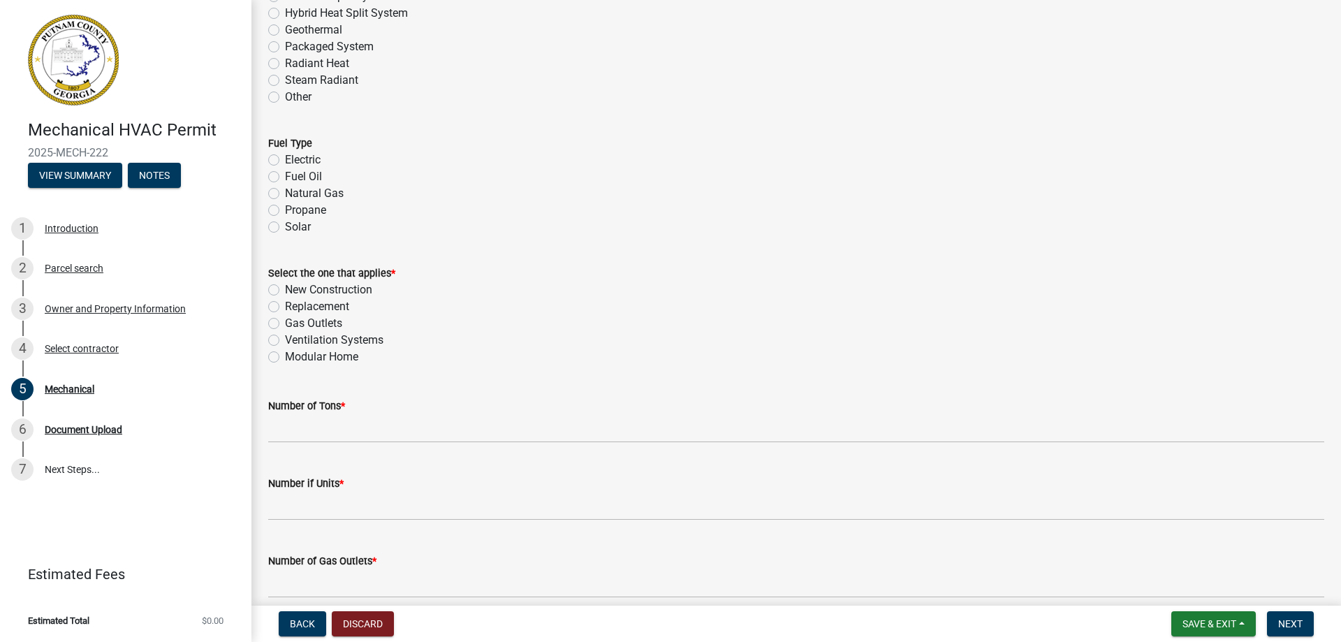
scroll to position [559, 0]
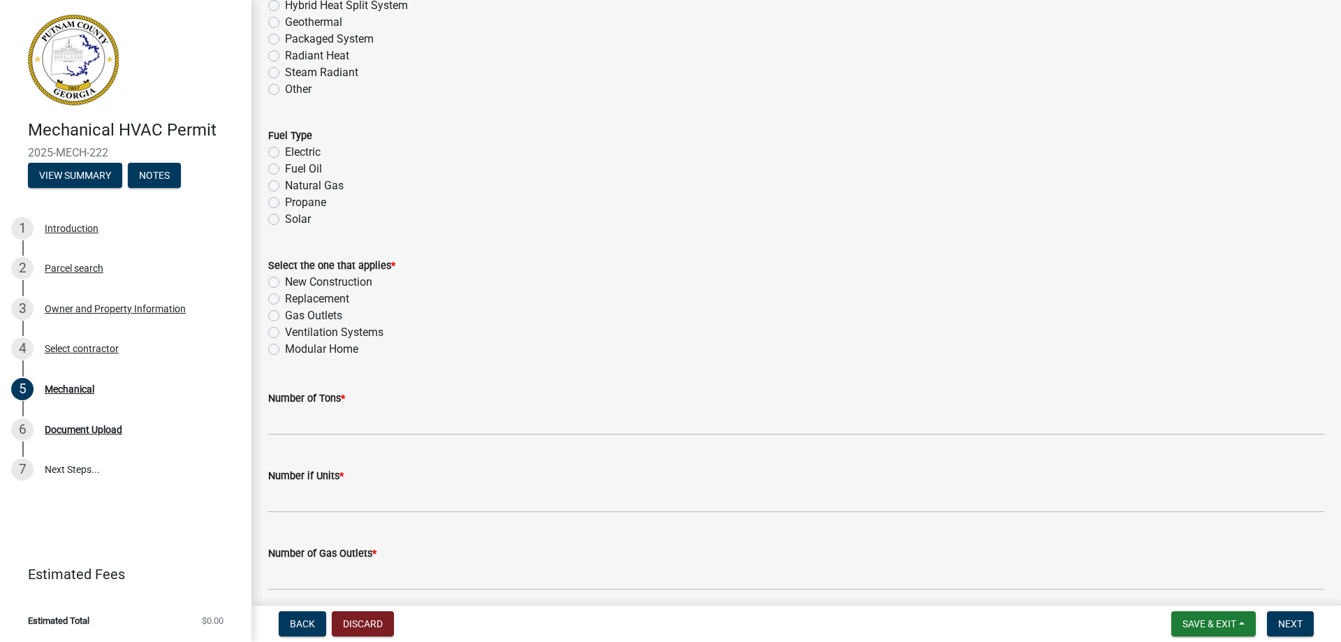
click at [285, 280] on label "New Construction" at bounding box center [328, 282] width 87 height 17
click at [285, 280] on input "New Construction" at bounding box center [289, 278] width 9 height 9
radio input "true"
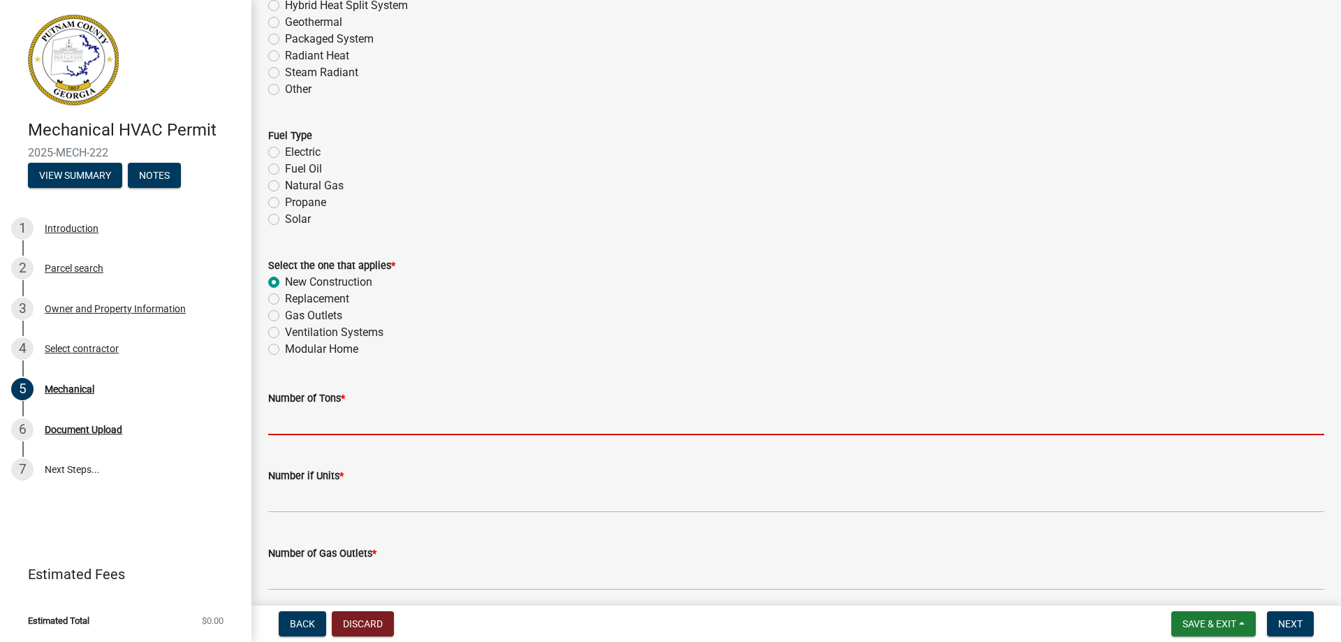
click at [304, 420] on input "text" at bounding box center [796, 420] width 1056 height 29
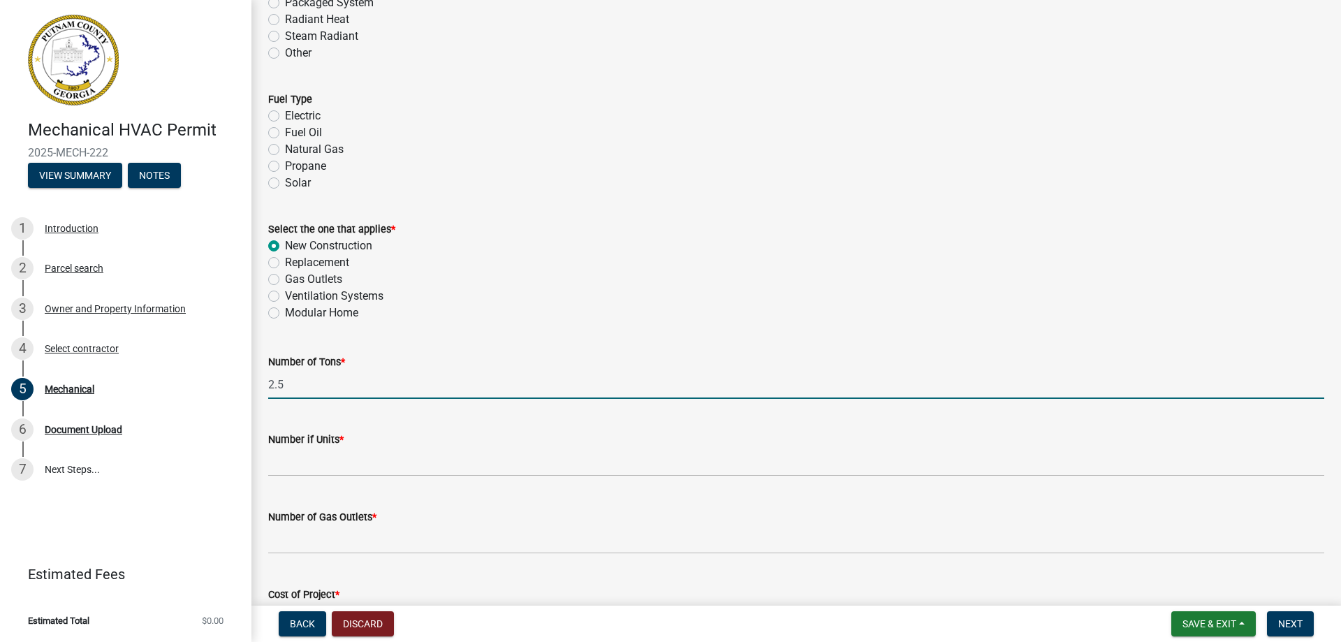
scroll to position [652, 0]
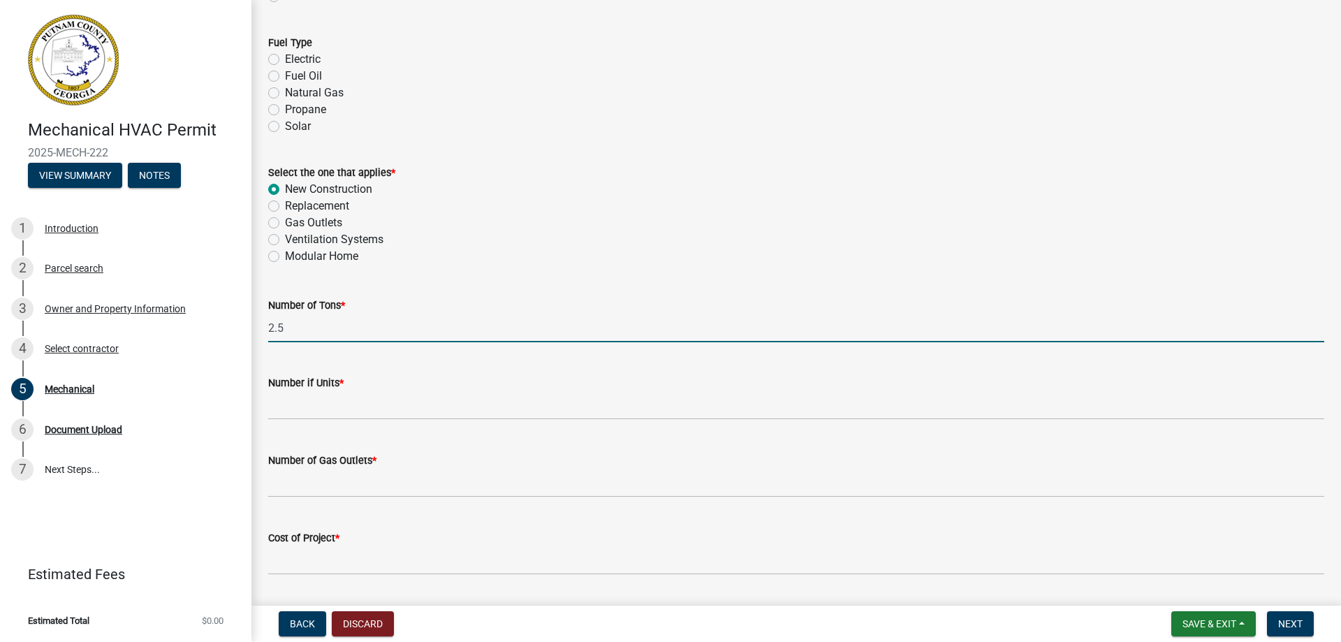
type input "2.5"
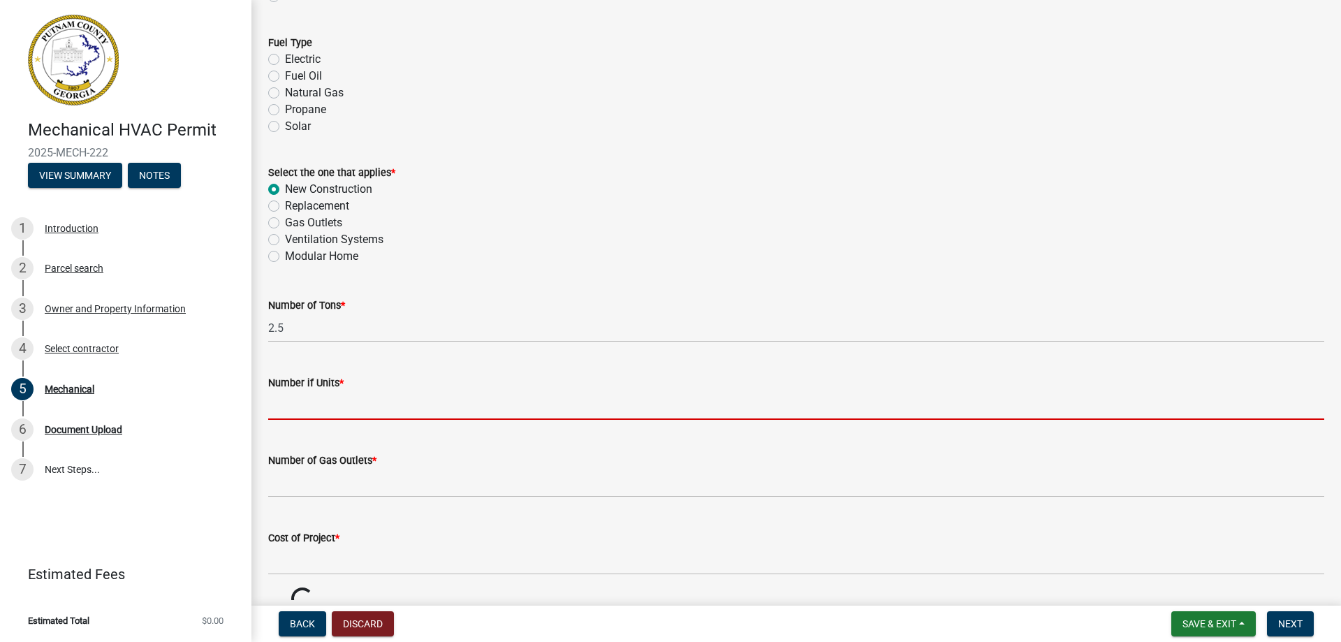
click at [300, 406] on input "text" at bounding box center [796, 405] width 1056 height 29
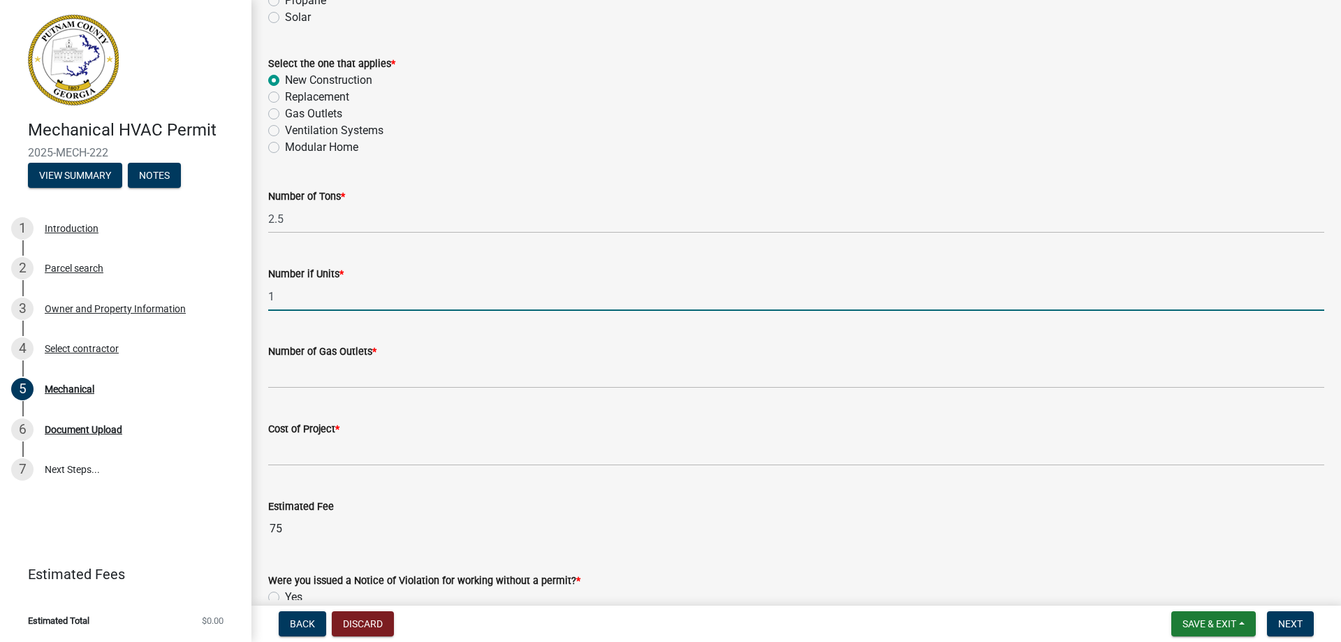
scroll to position [768, 0]
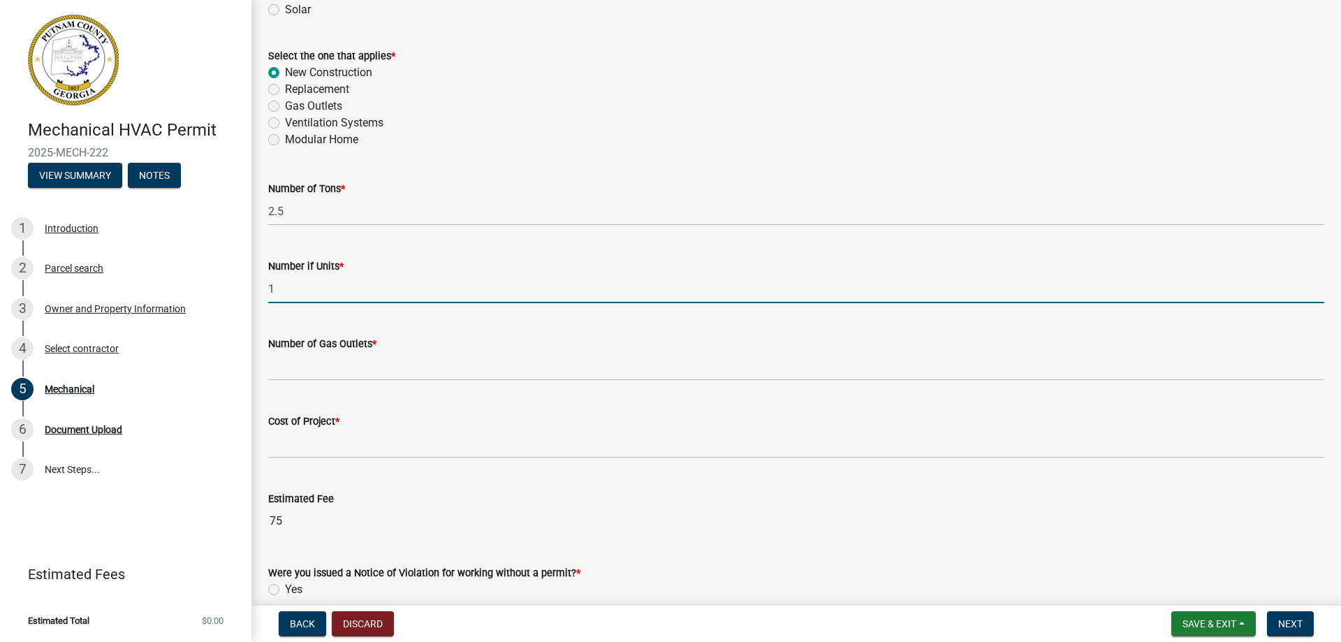
type input "1"
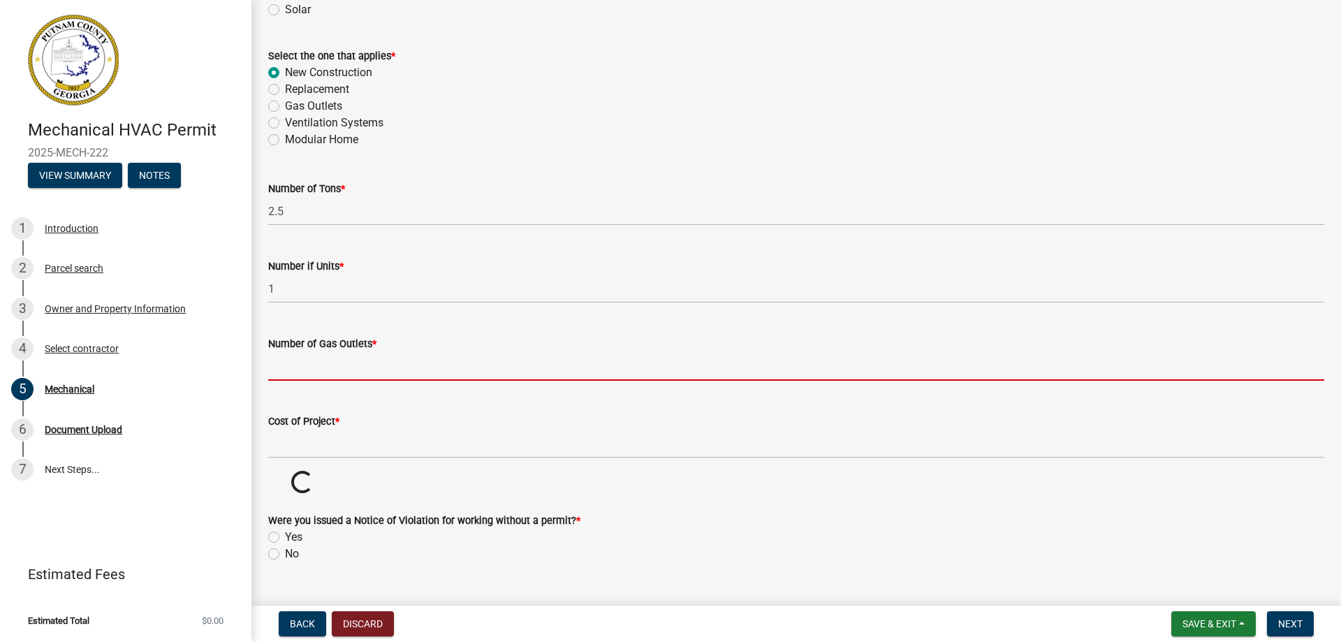
click at [290, 369] on input "text" at bounding box center [796, 366] width 1056 height 29
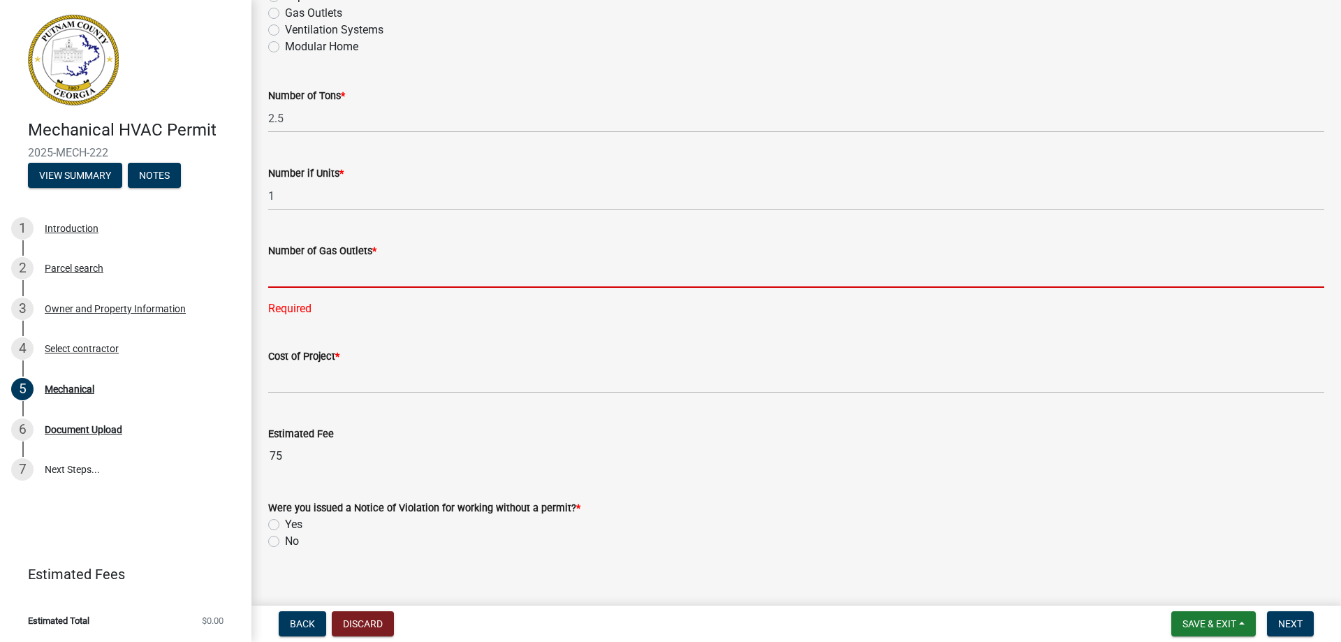
scroll to position [889, 0]
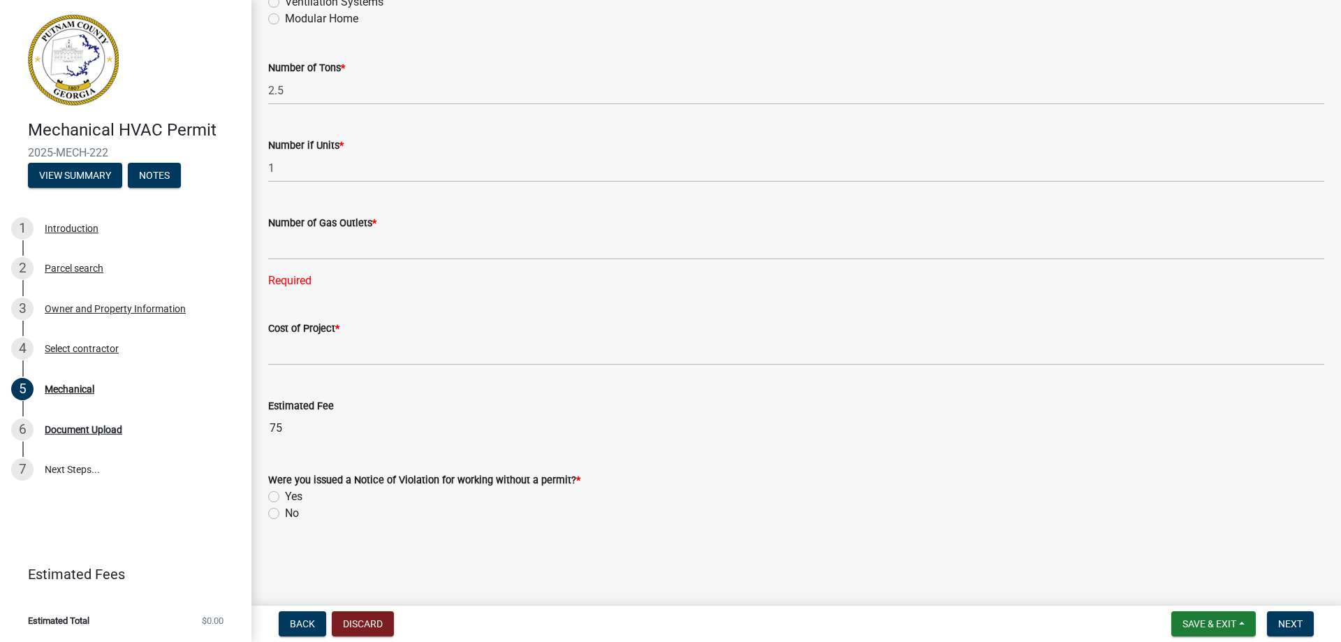
click at [285, 512] on label "No" at bounding box center [292, 513] width 14 height 17
click at [285, 512] on input "No" at bounding box center [289, 509] width 9 height 9
radio input "true"
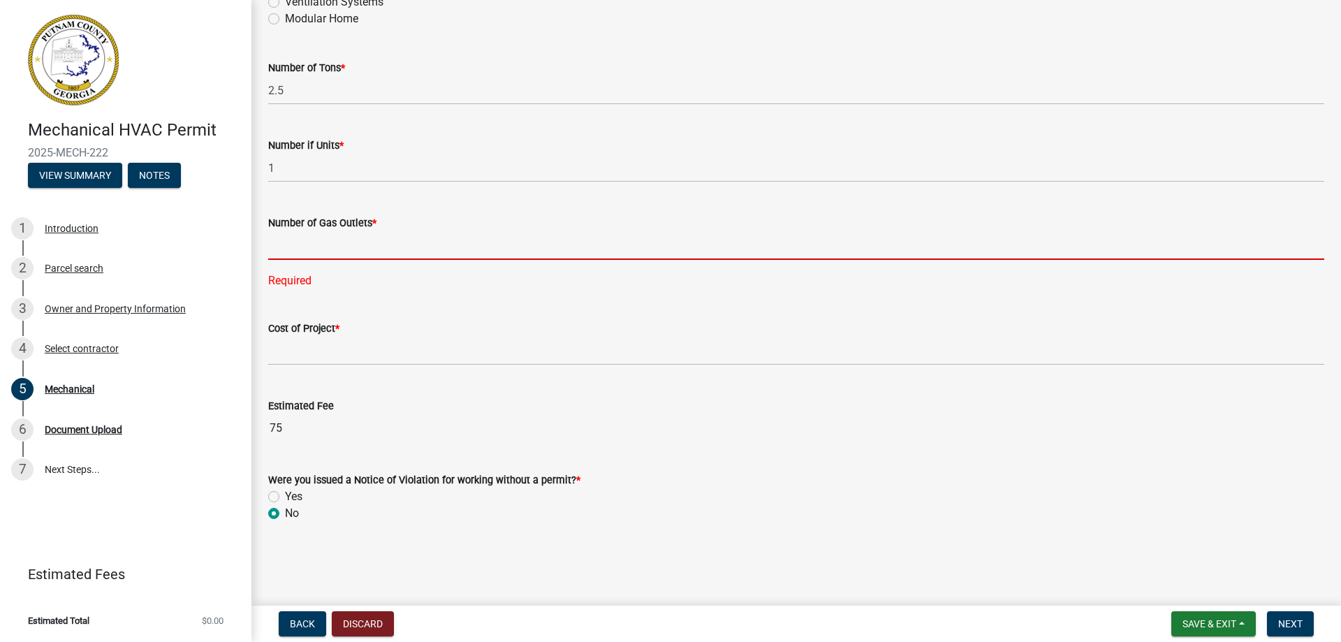
click at [302, 242] on input "text" at bounding box center [796, 245] width 1056 height 29
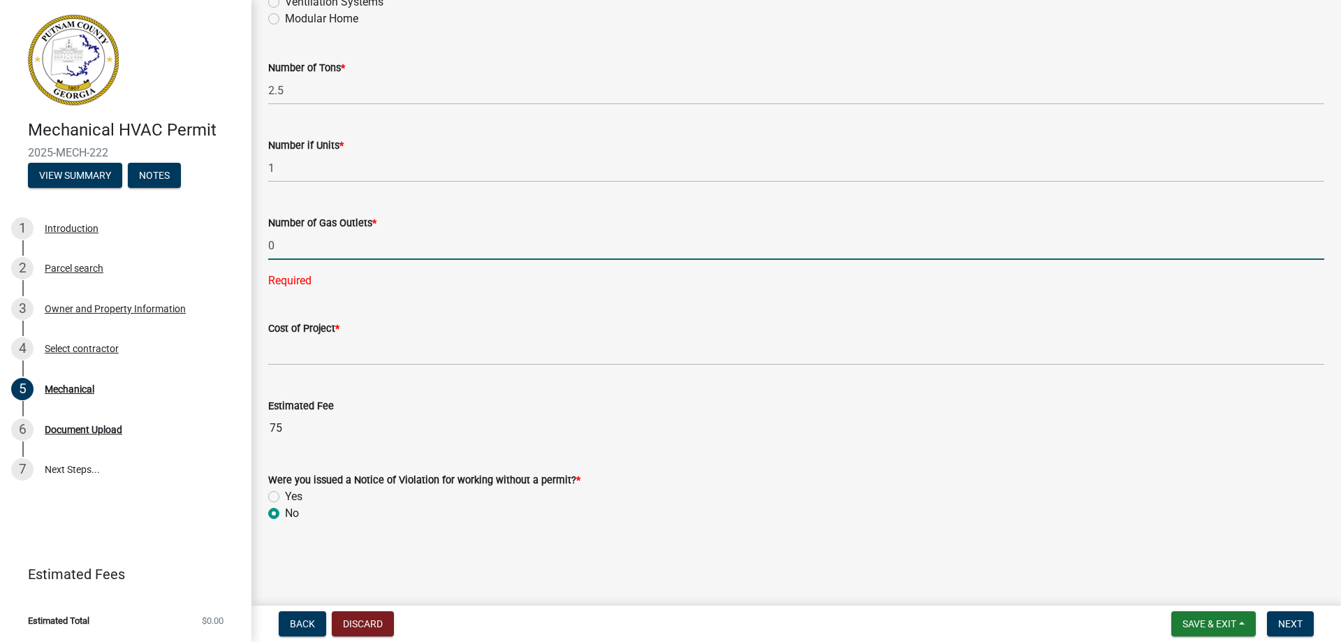
type input "0"
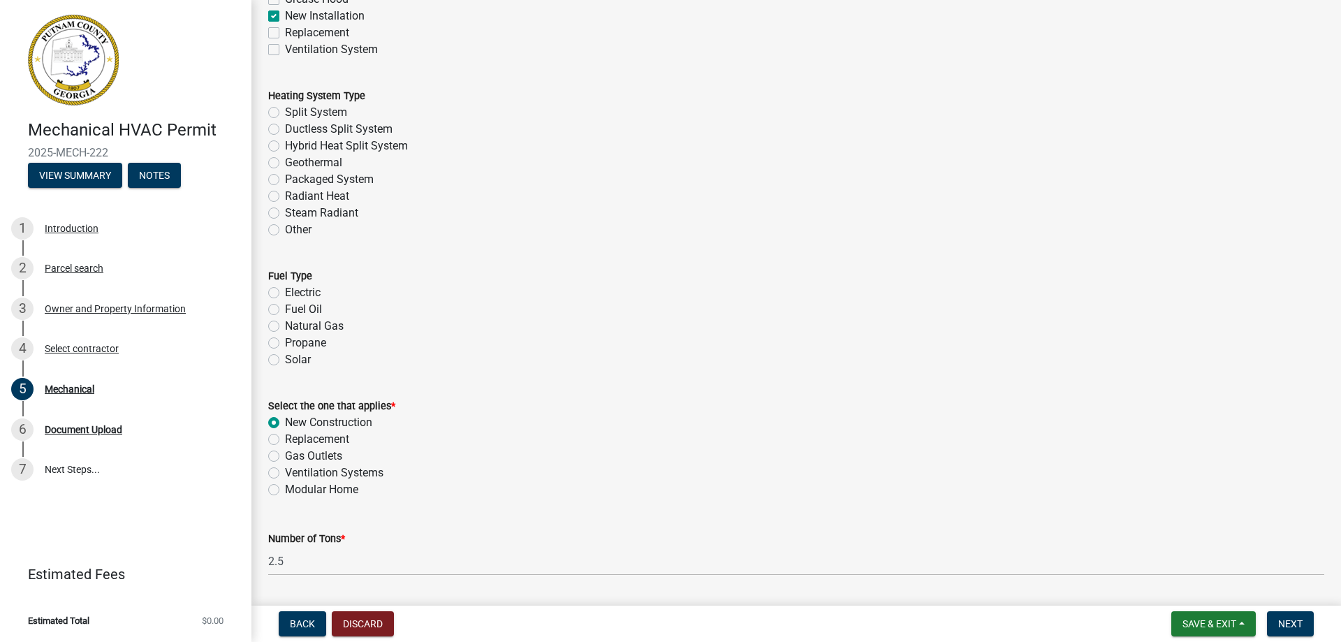
scroll to position [466, 0]
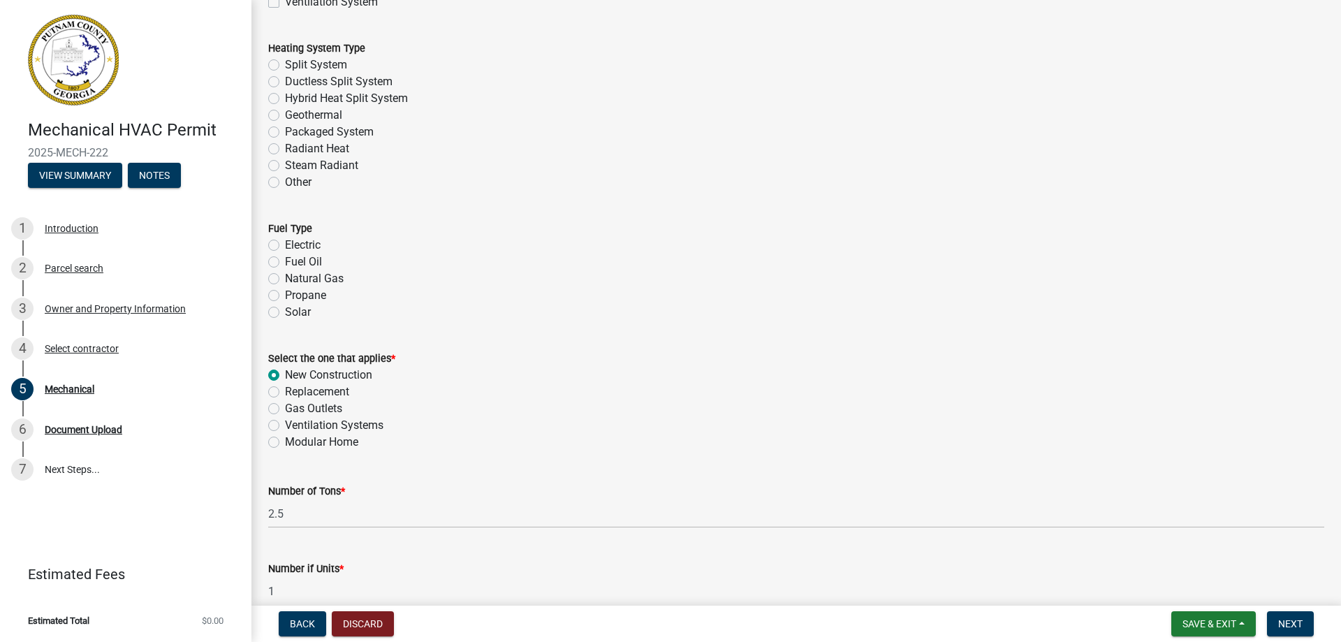
click at [285, 66] on label "Split System" at bounding box center [316, 65] width 62 height 17
click at [285, 66] on input "Split System" at bounding box center [289, 61] width 9 height 9
radio input "true"
click at [285, 247] on label "Electric" at bounding box center [303, 245] width 36 height 17
click at [285, 246] on input "Electric" at bounding box center [289, 241] width 9 height 9
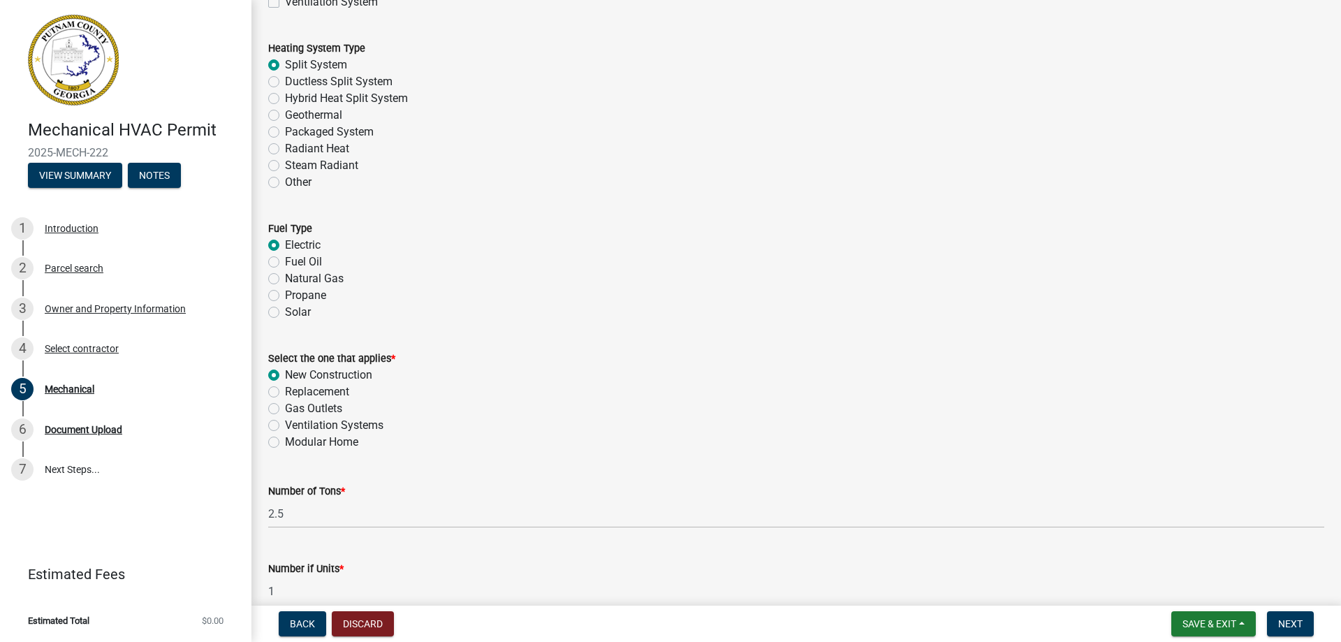
radio input "true"
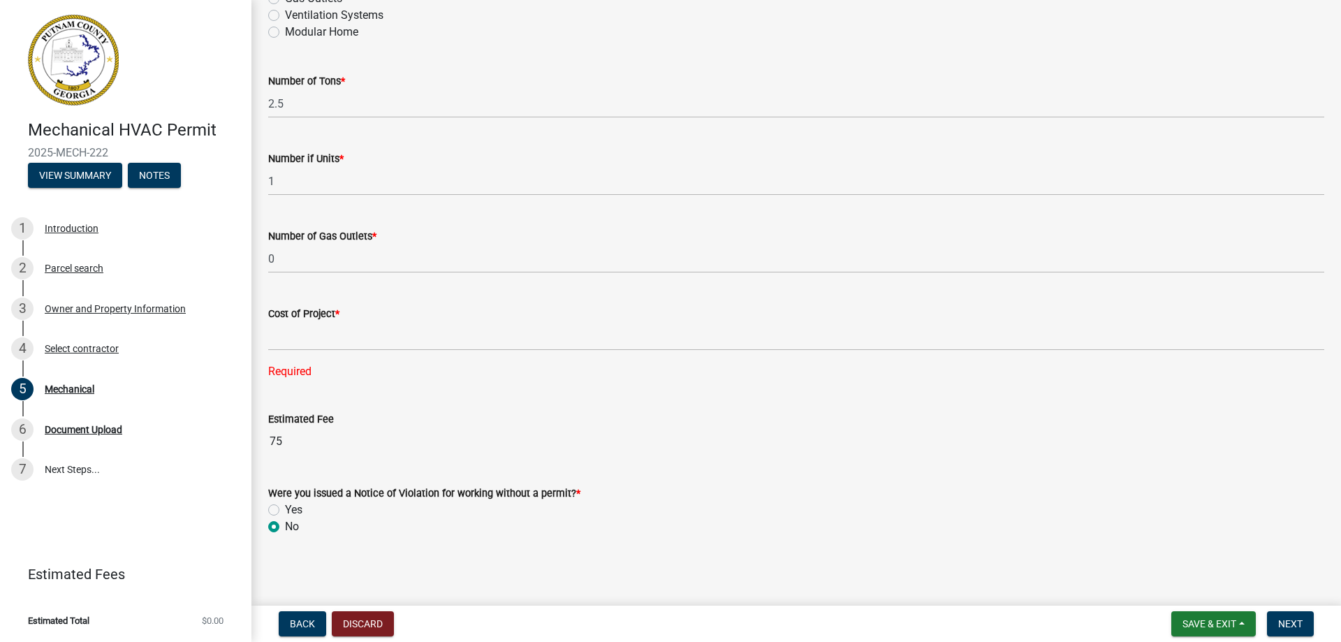
scroll to position [889, 0]
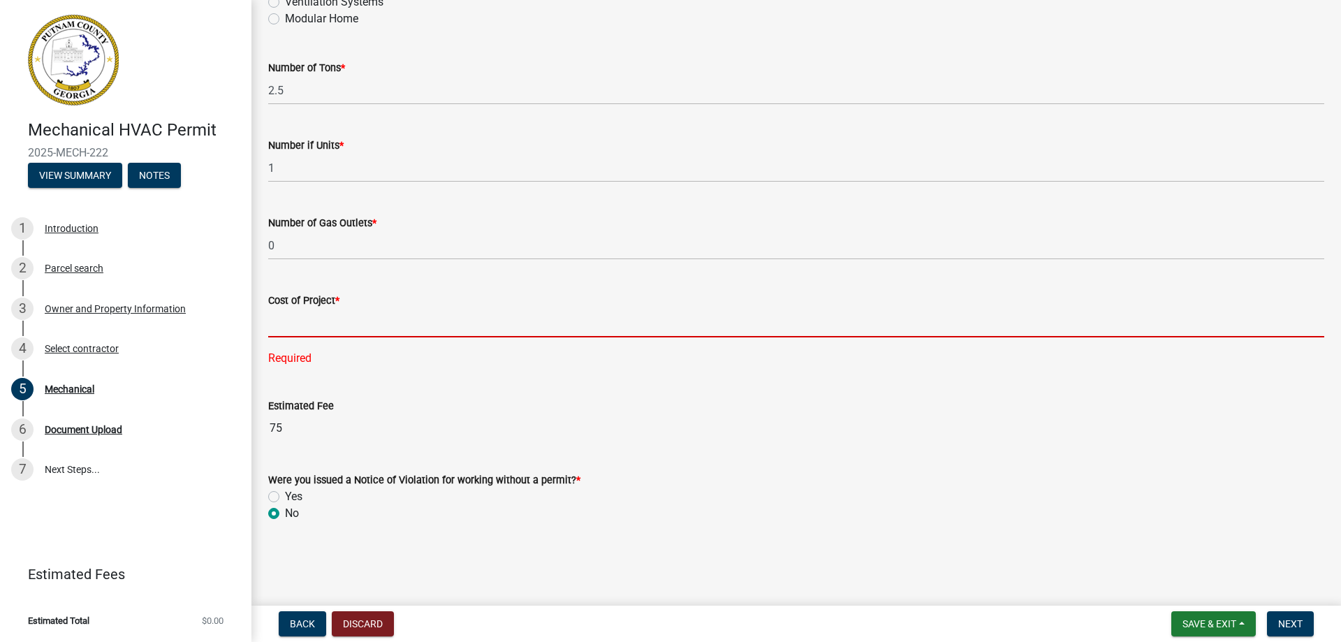
click at [302, 317] on input "text" at bounding box center [796, 323] width 1056 height 29
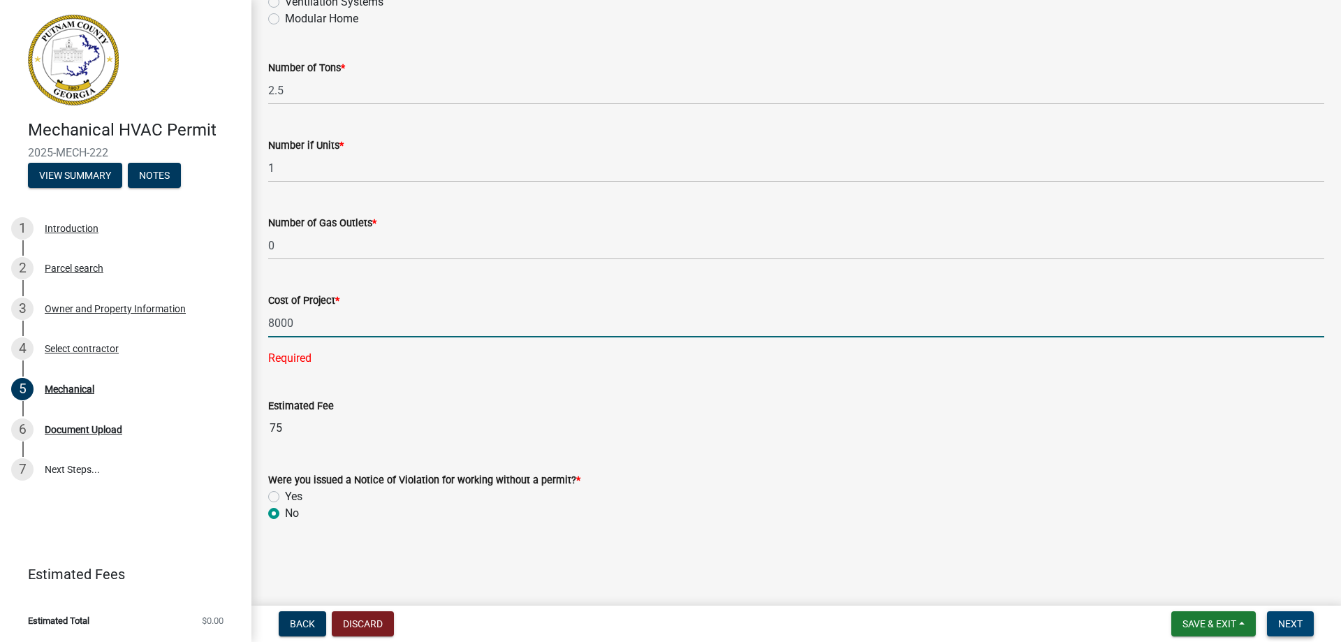
type input "8000"
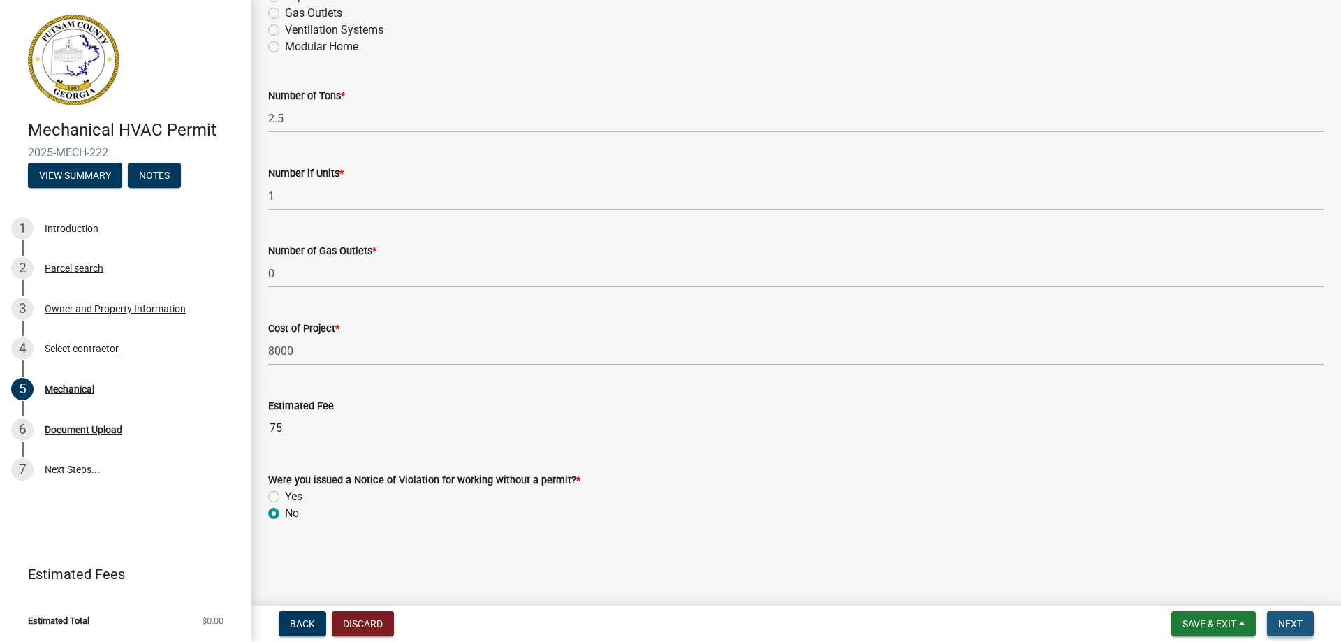
click at [1301, 619] on span "Next" at bounding box center [1290, 623] width 24 height 11
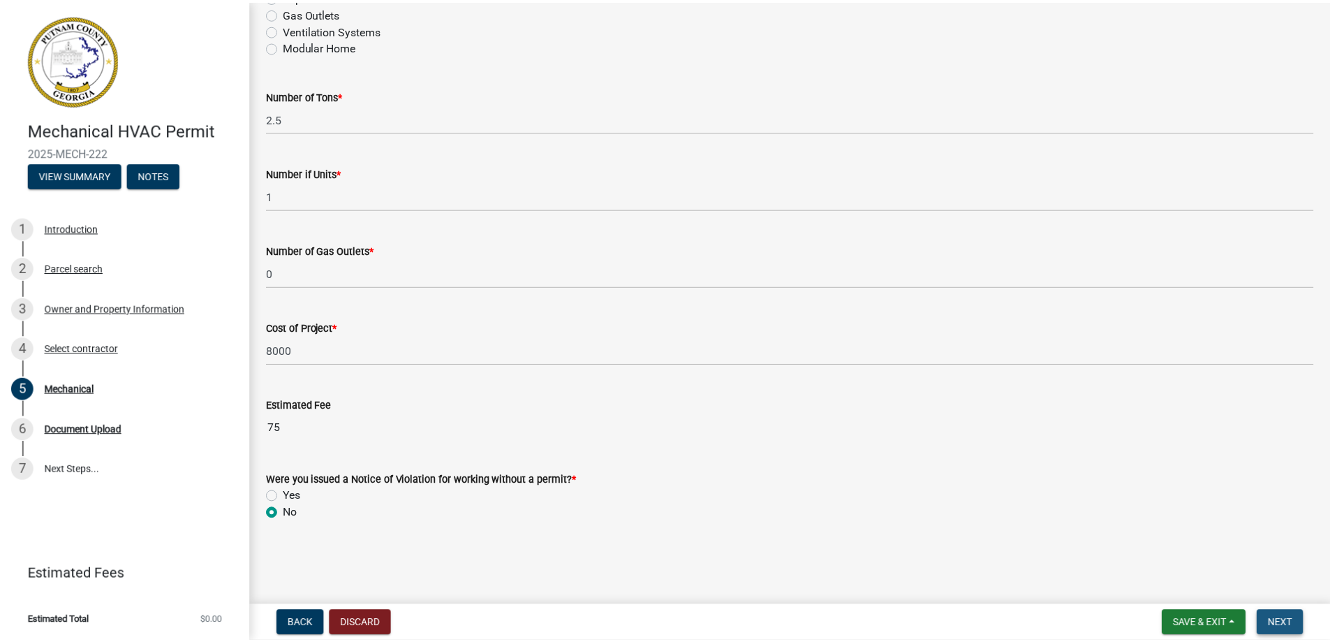
scroll to position [0, 0]
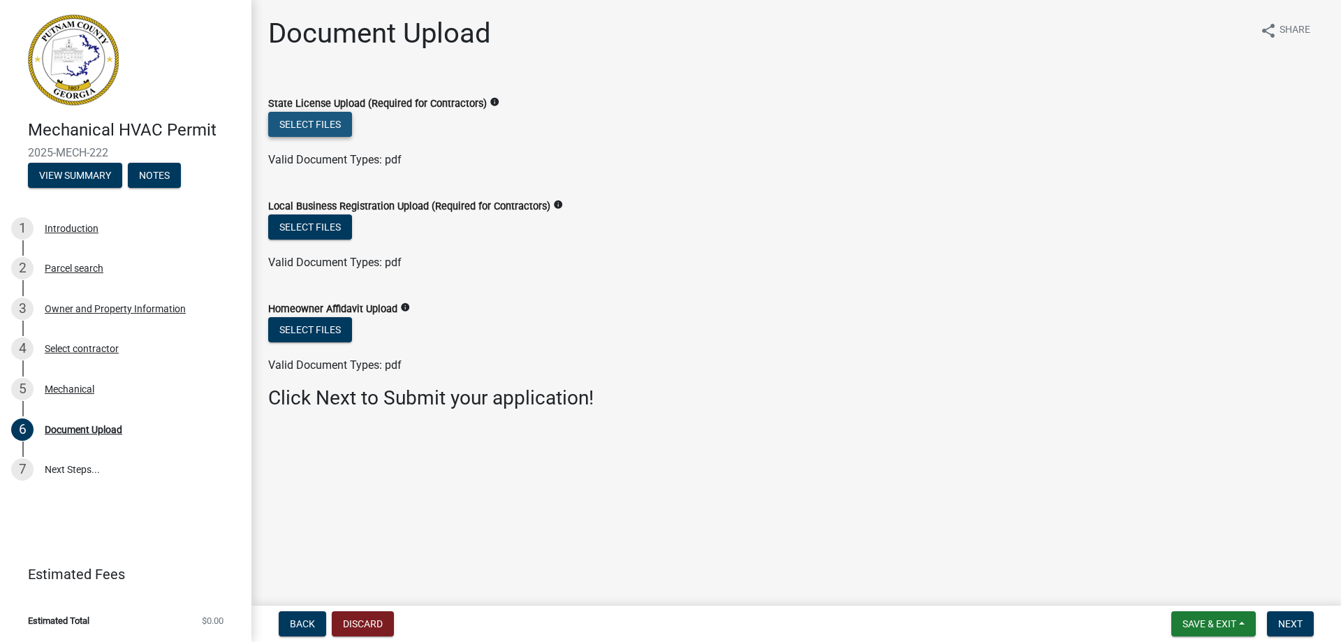
click at [318, 124] on button "Select files" at bounding box center [310, 124] width 84 height 25
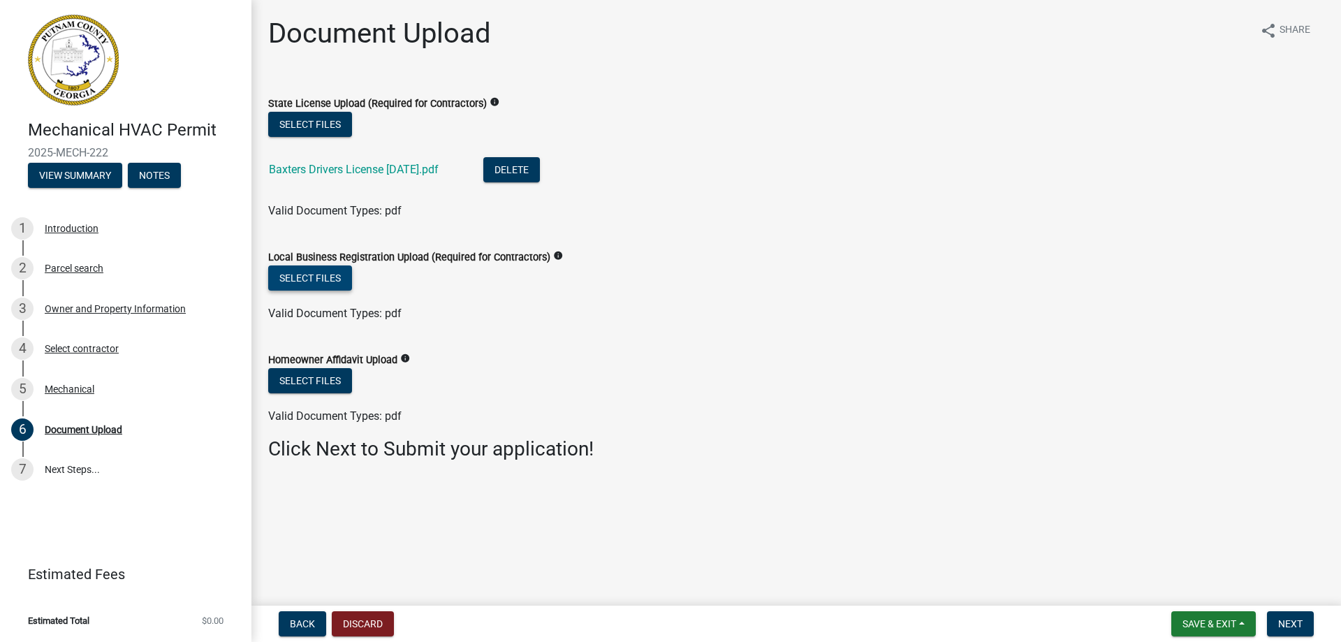
click at [317, 276] on button "Select files" at bounding box center [310, 277] width 84 height 25
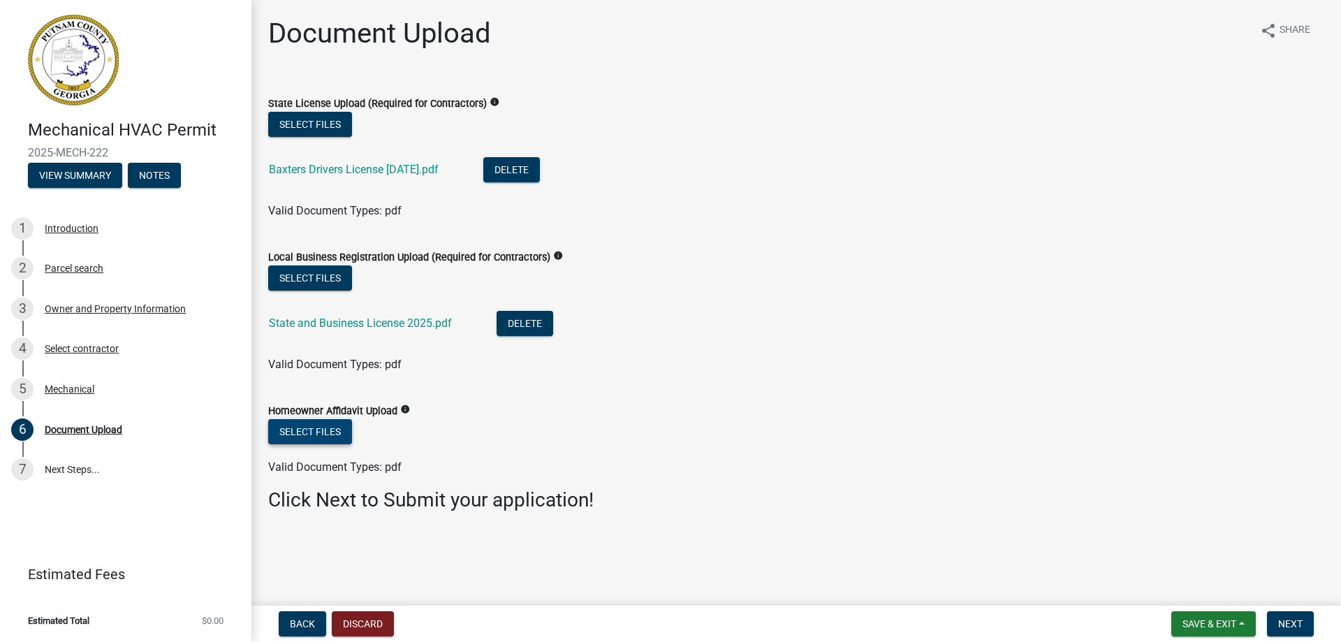
click at [307, 429] on button "Select files" at bounding box center [310, 431] width 84 height 25
click at [1298, 621] on span "Next" at bounding box center [1290, 623] width 24 height 11
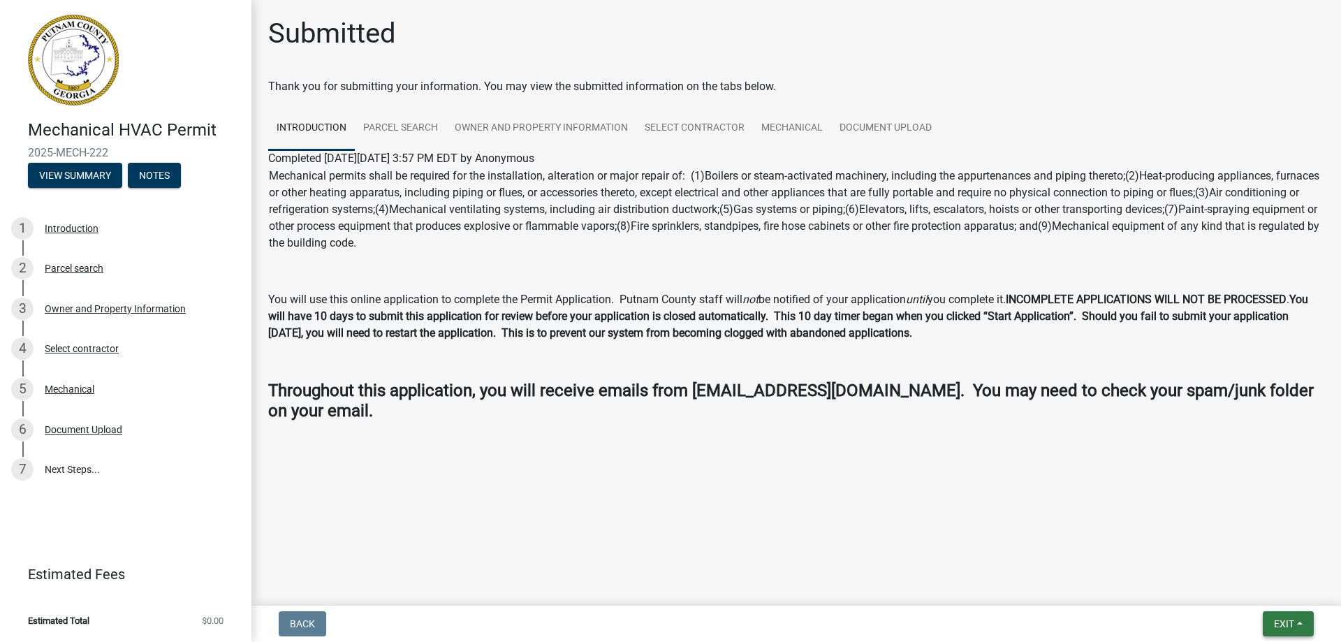
click at [1284, 621] on span "Exit" at bounding box center [1284, 623] width 20 height 11
click at [1245, 582] on button "Save & Exit" at bounding box center [1258, 588] width 112 height 34
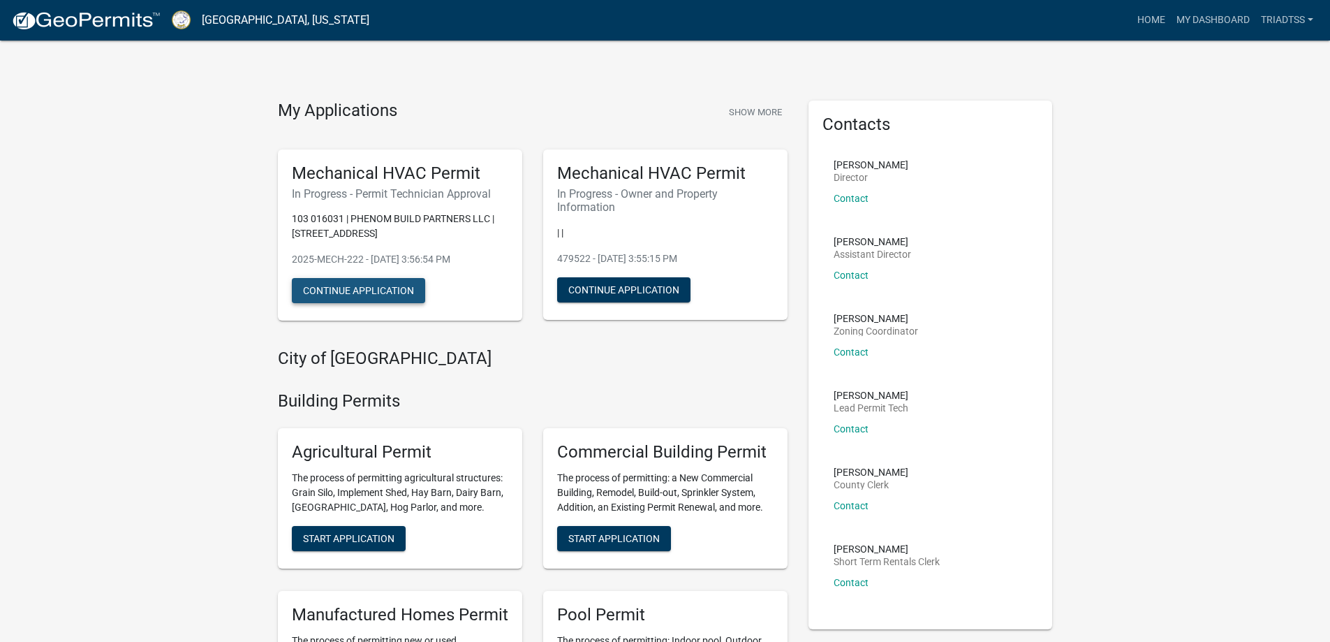
click at [361, 293] on button "Continue Application" at bounding box center [358, 290] width 133 height 25
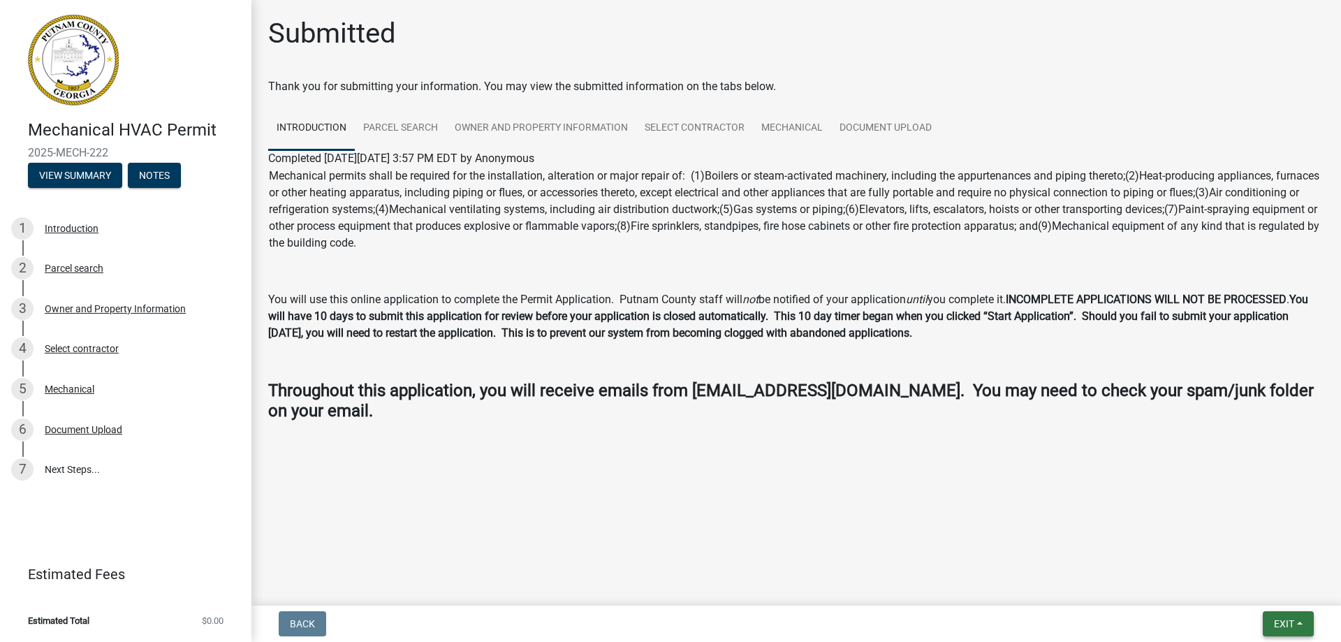
click at [1287, 624] on span "Exit" at bounding box center [1284, 623] width 20 height 11
click at [1248, 584] on button "Save & Exit" at bounding box center [1258, 588] width 112 height 34
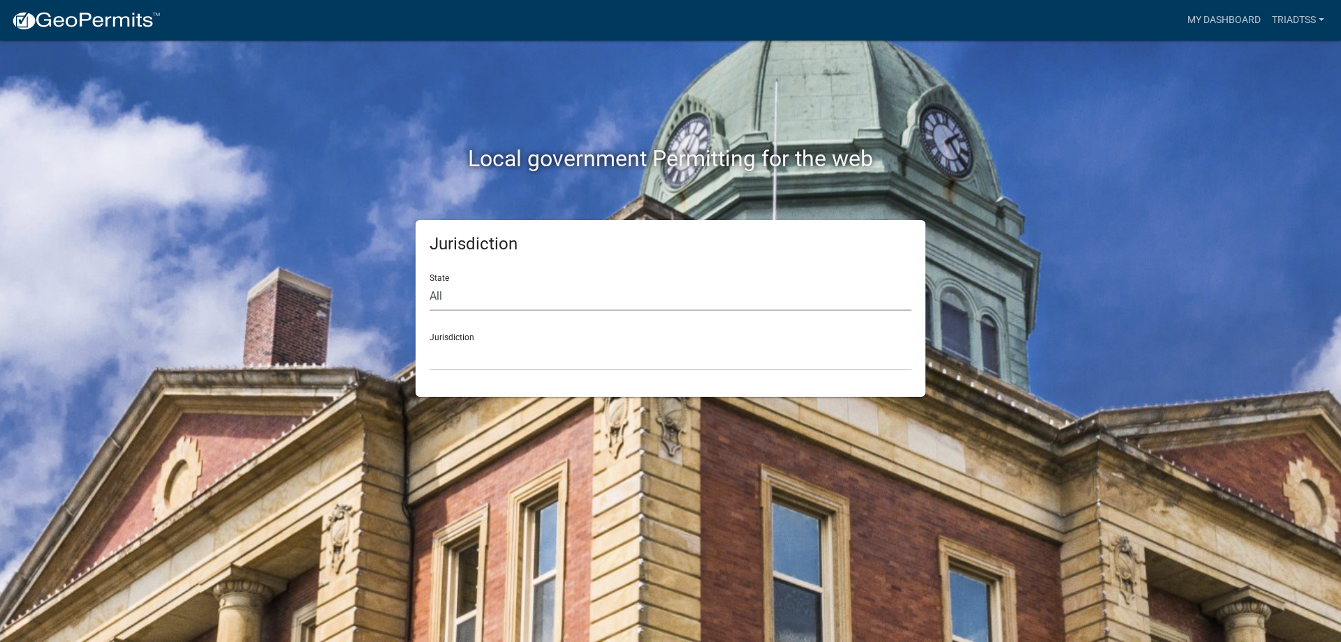
click at [446, 295] on select "All [US_STATE] [US_STATE] [US_STATE] [US_STATE] [US_STATE] [US_STATE] [US_STATE…" at bounding box center [671, 296] width 482 height 29
select select "[US_STATE]"
click at [430, 282] on select "All [US_STATE] [US_STATE] [US_STATE] [US_STATE] [US_STATE] [US_STATE] [US_STATE…" at bounding box center [671, 296] width 482 height 29
click at [460, 342] on select "[GEOGRAPHIC_DATA], [US_STATE][PERSON_NAME][GEOGRAPHIC_DATA], [US_STATE][PERSON_…" at bounding box center [671, 356] width 482 height 29
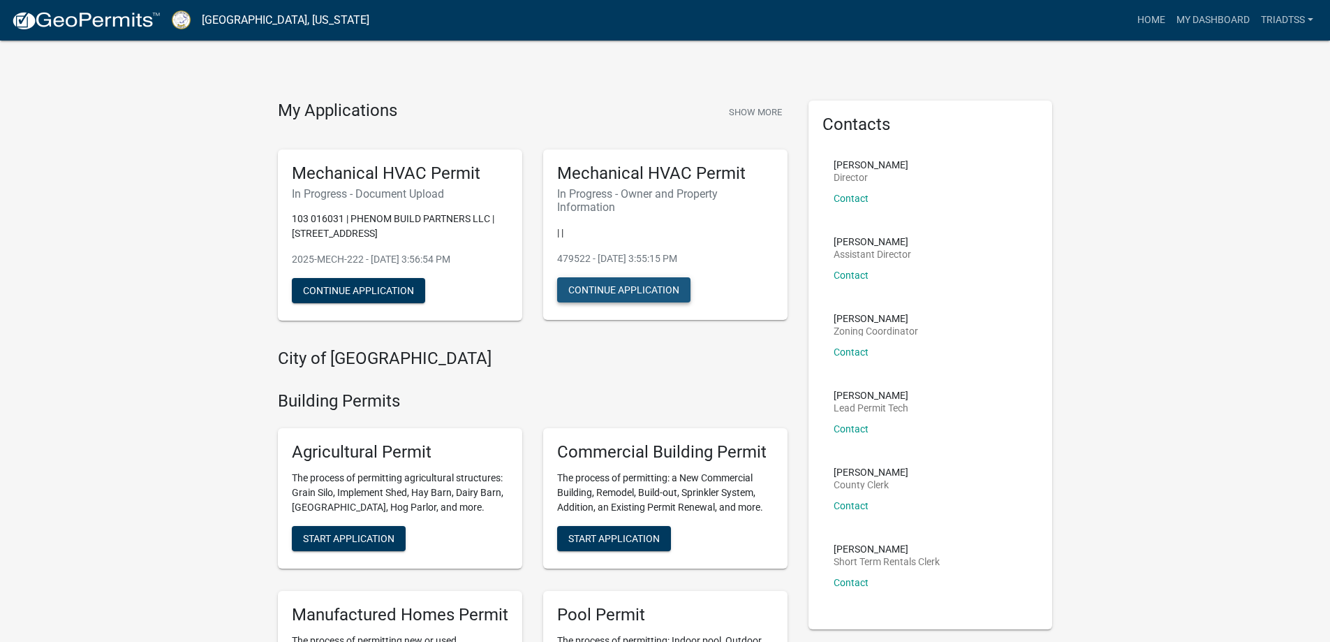
click at [610, 287] on button "Continue Application" at bounding box center [623, 289] width 133 height 25
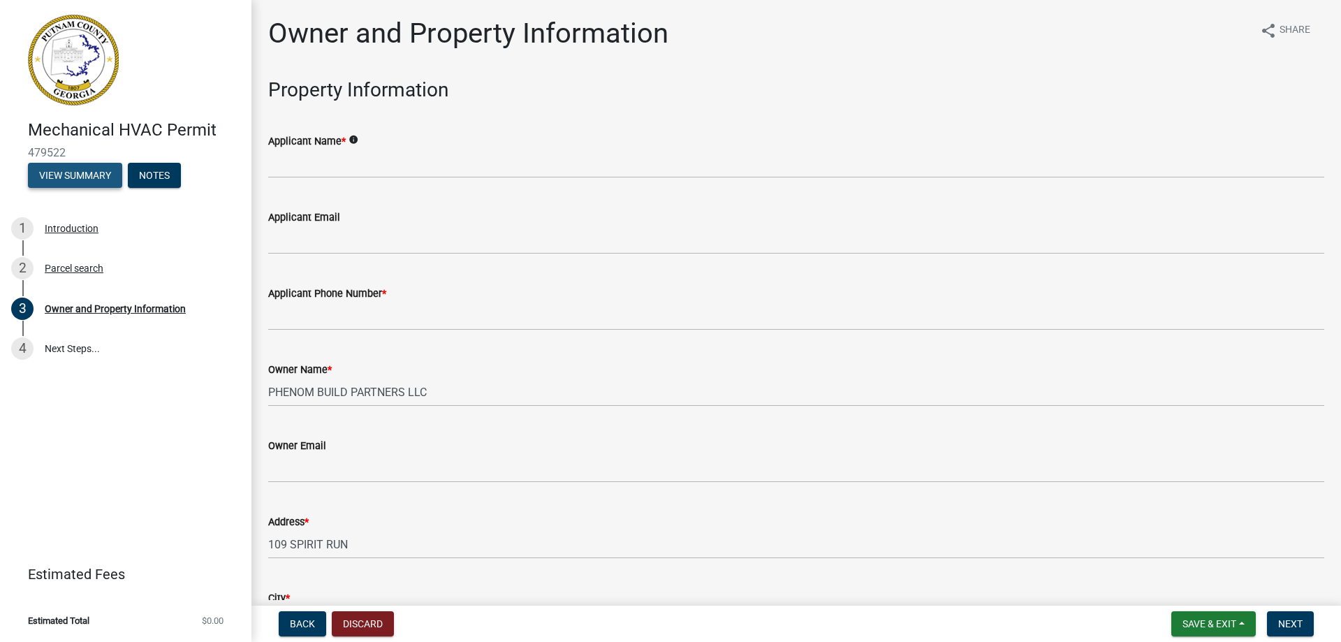
click at [78, 174] on button "View Summary" at bounding box center [75, 175] width 94 height 25
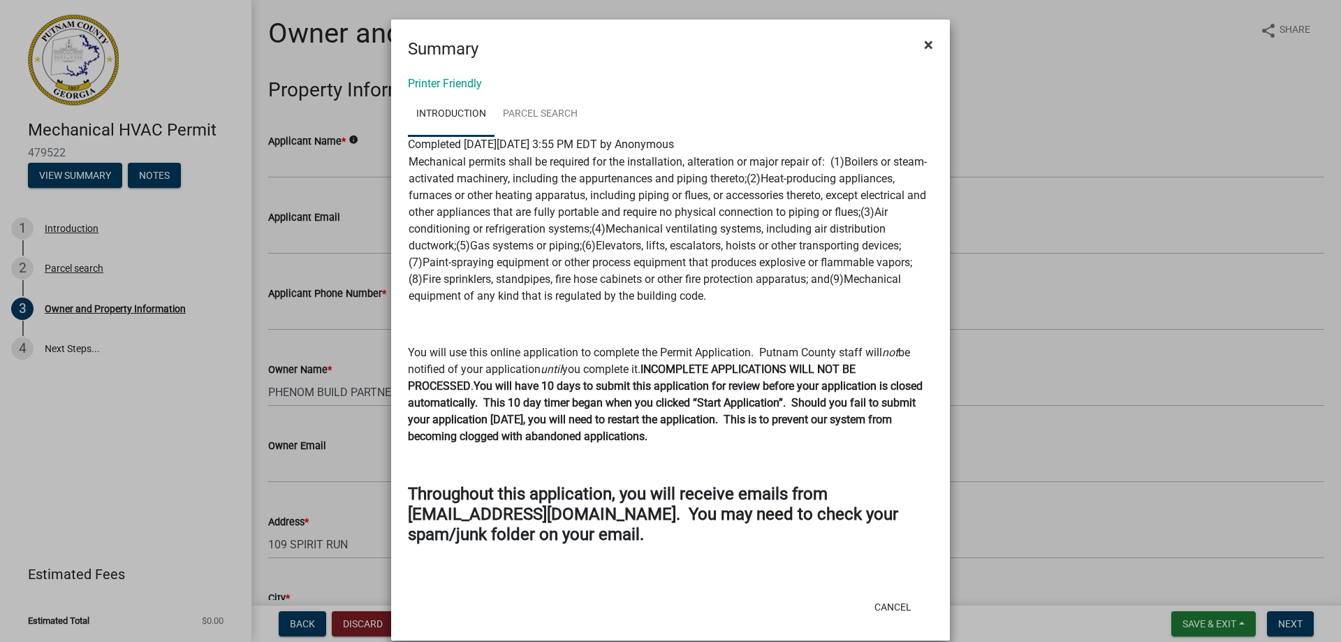
click at [924, 43] on span "×" at bounding box center [928, 45] width 9 height 20
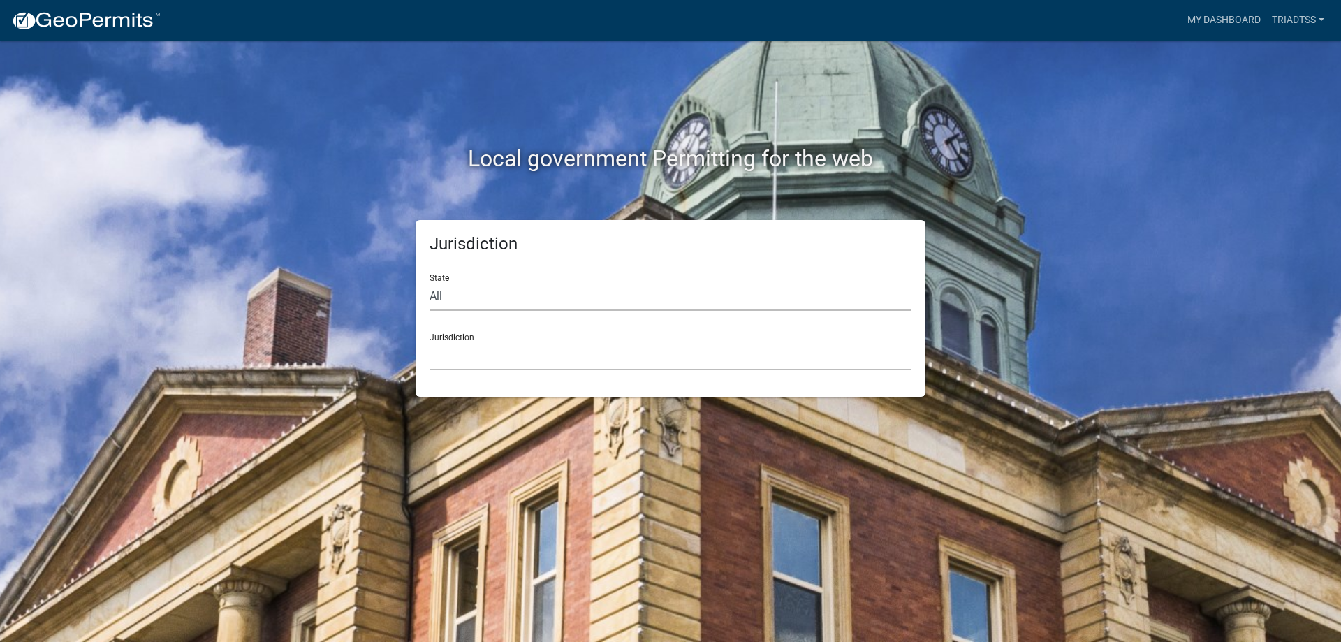
click at [446, 300] on select "All [US_STATE] [US_STATE] [US_STATE] [US_STATE] [US_STATE] [US_STATE] [US_STATE…" at bounding box center [671, 296] width 482 height 29
select select "[US_STATE]"
click at [430, 282] on select "All [US_STATE] [US_STATE] [US_STATE] [US_STATE] [US_STATE] [US_STATE] [US_STATE…" at bounding box center [671, 296] width 482 height 29
click at [464, 350] on select "[GEOGRAPHIC_DATA], [US_STATE][PERSON_NAME][GEOGRAPHIC_DATA], [US_STATE][PERSON_…" at bounding box center [671, 356] width 482 height 29
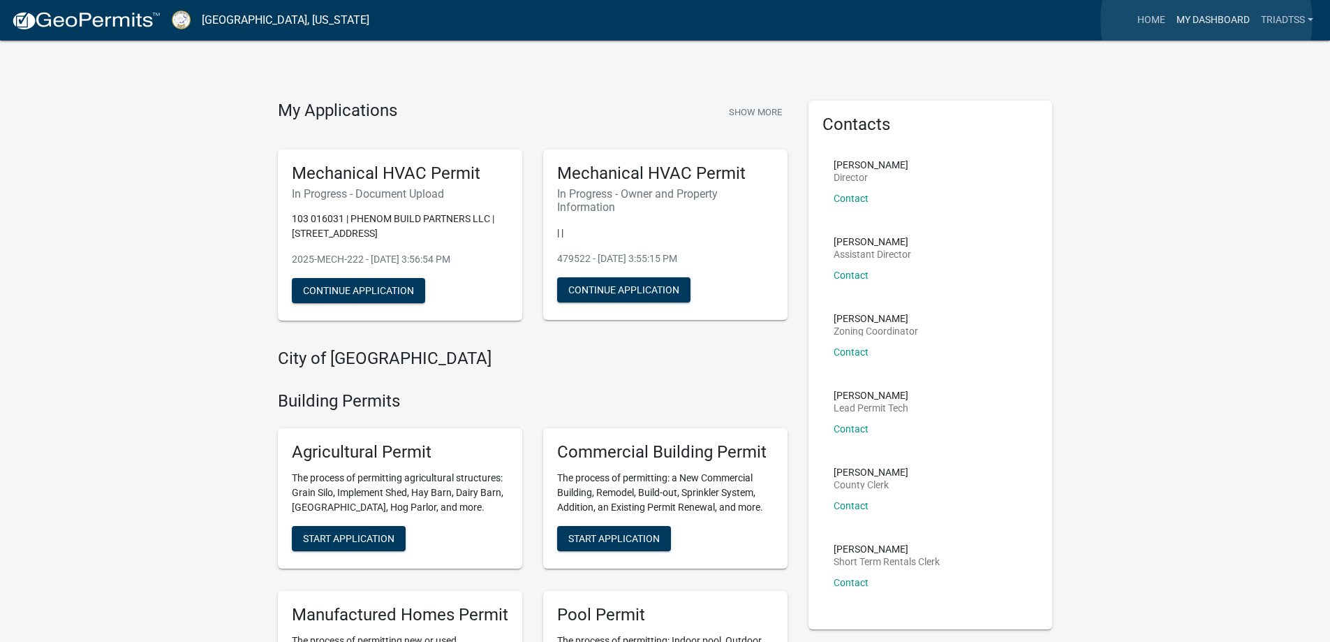
click at [1207, 21] on link "My Dashboard" at bounding box center [1213, 20] width 85 height 27
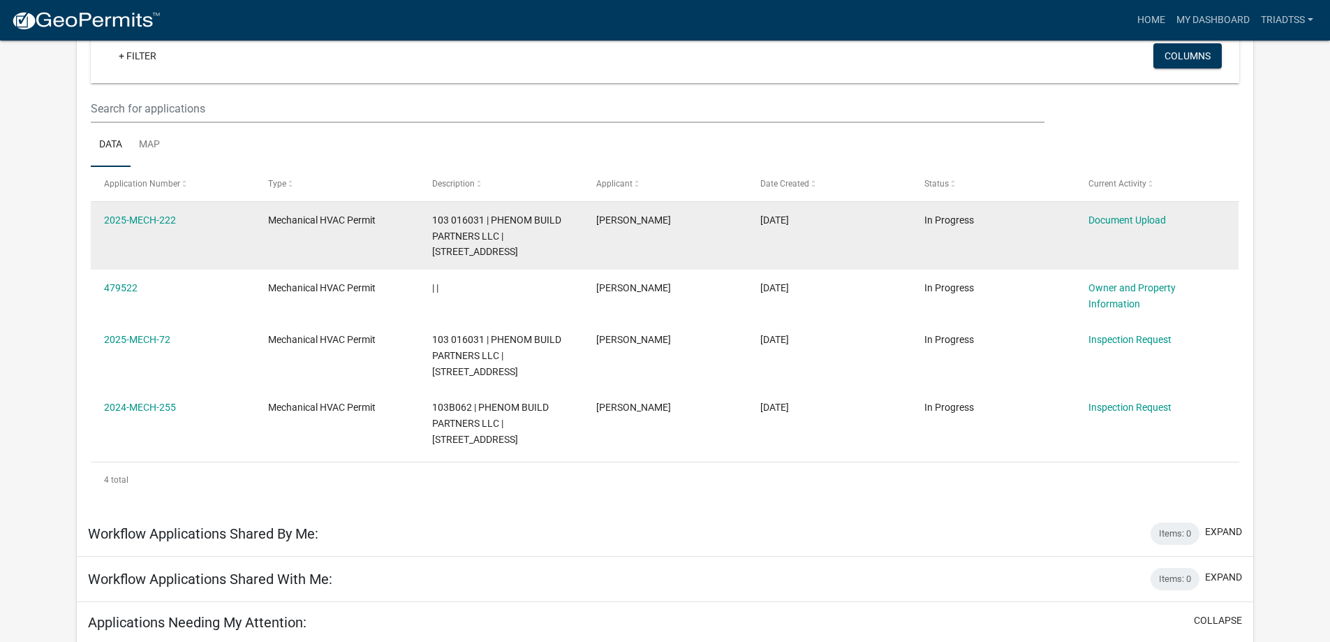
scroll to position [163, 0]
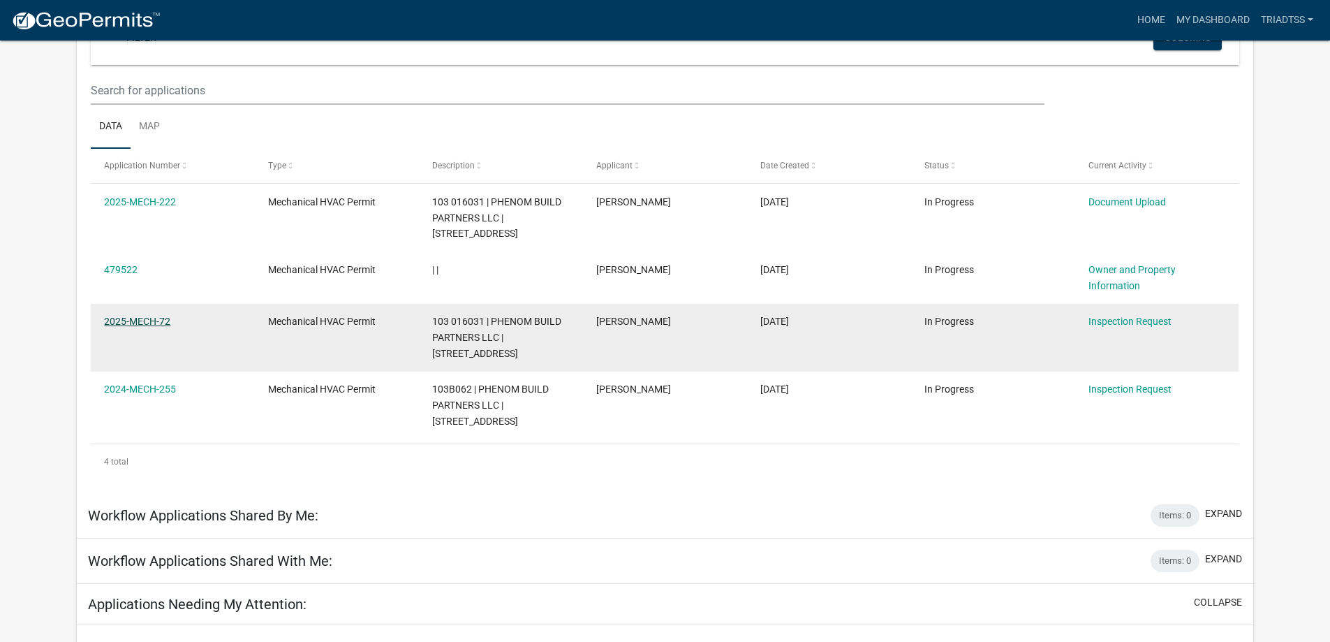
click at [142, 321] on link "2025-MECH-72" at bounding box center [137, 321] width 66 height 11
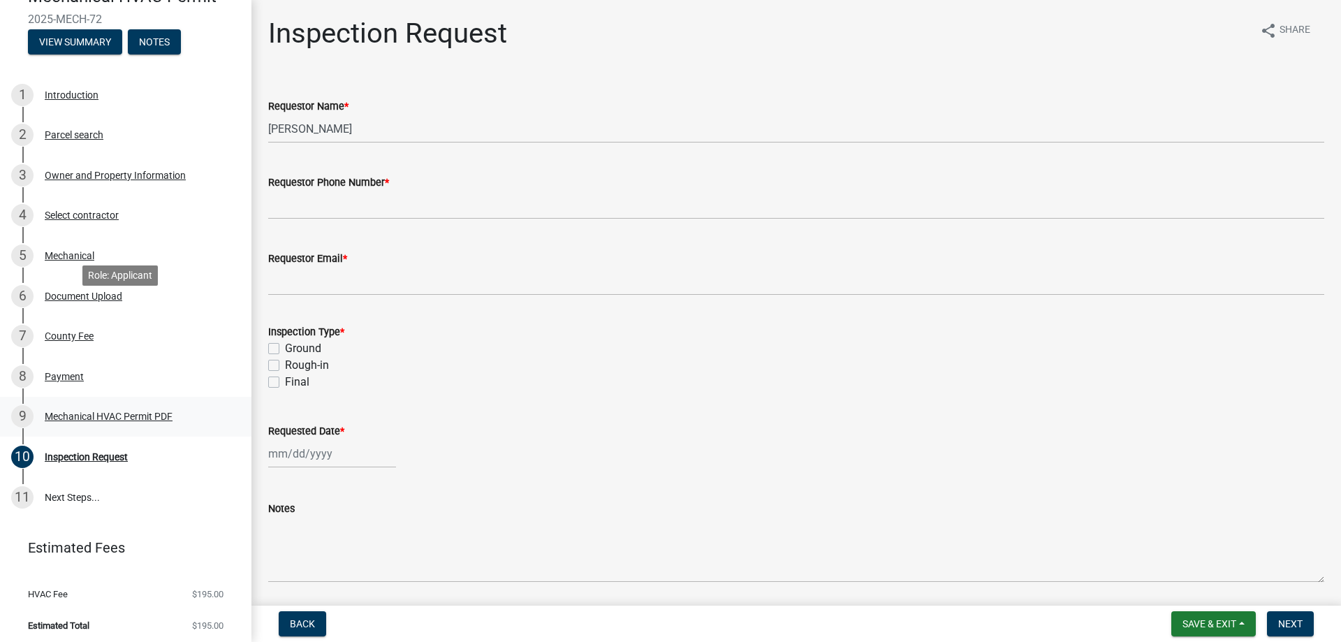
scroll to position [138, 0]
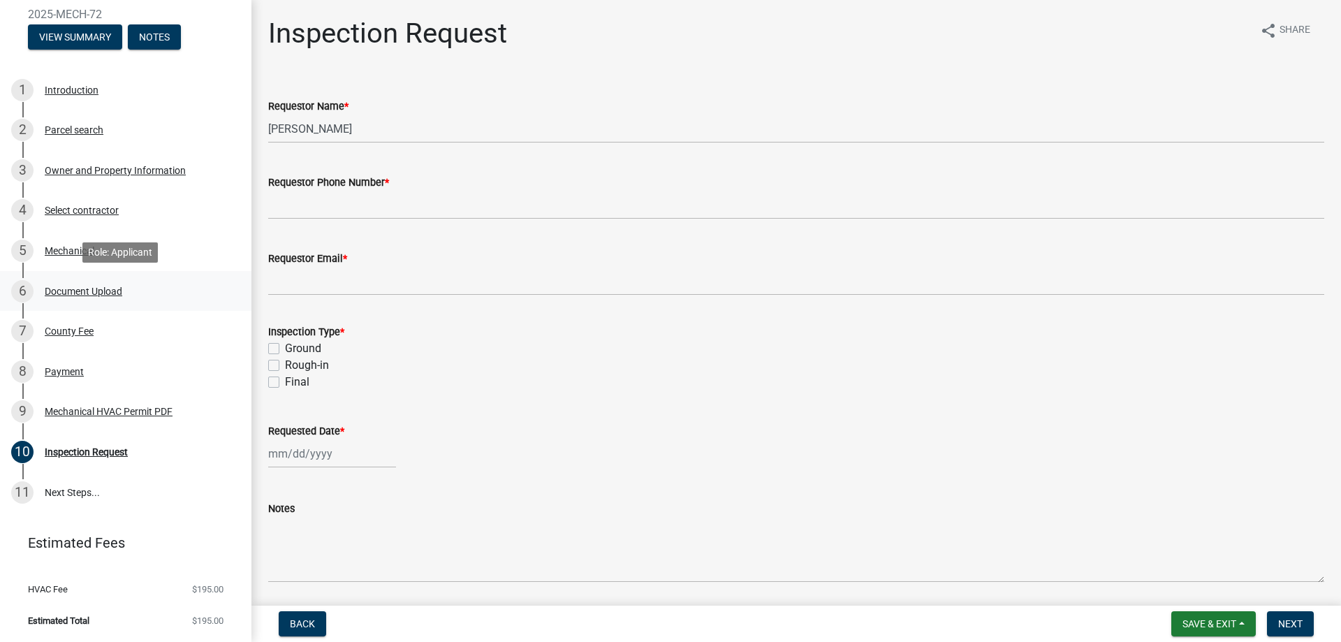
click at [76, 288] on div "Document Upload" at bounding box center [84, 291] width 78 height 10
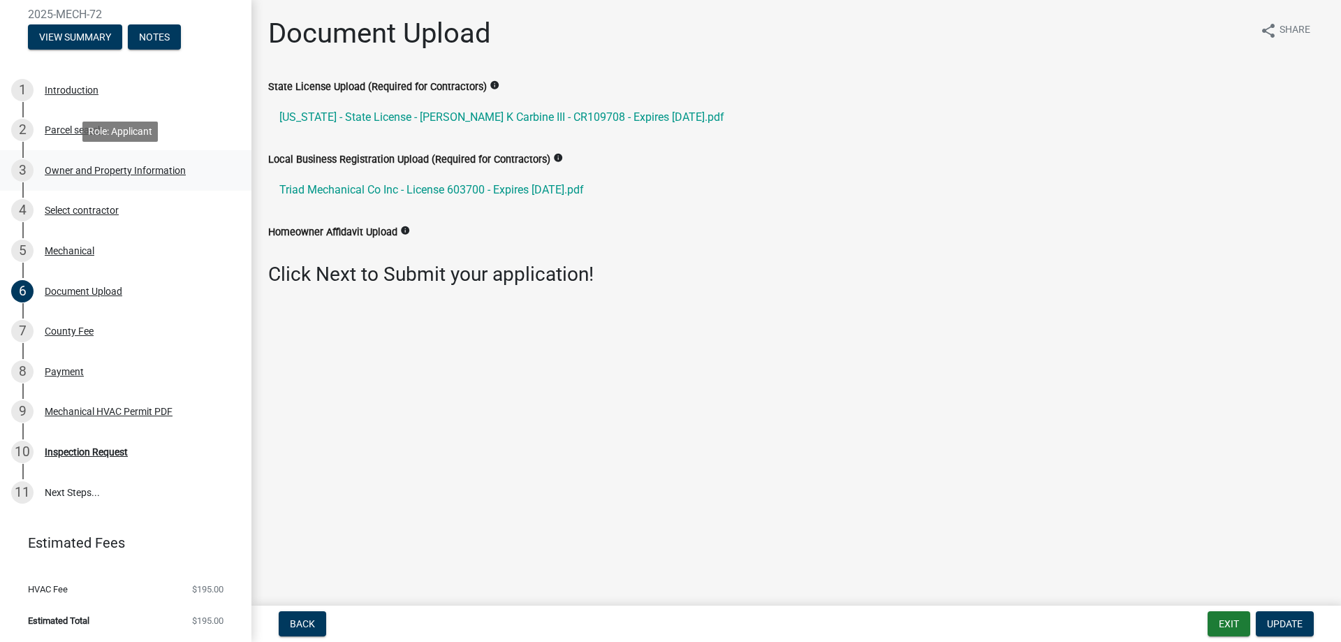
click at [118, 170] on div "Owner and Property Information" at bounding box center [115, 171] width 141 height 10
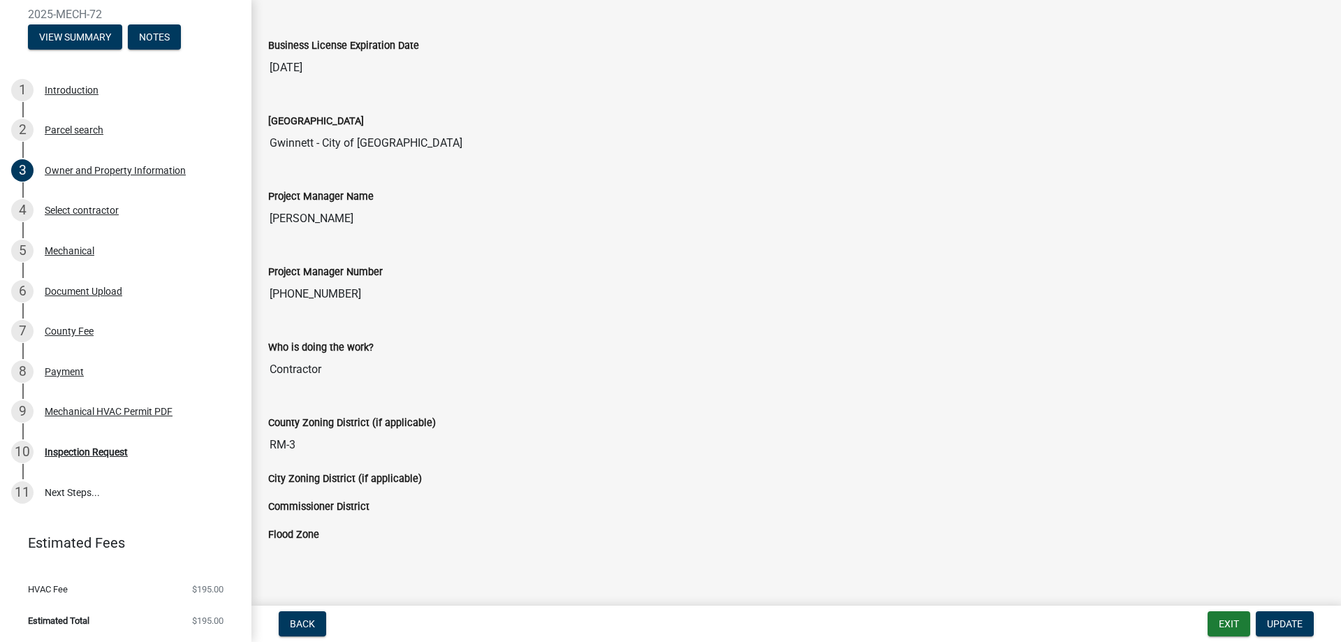
scroll to position [2115, 0]
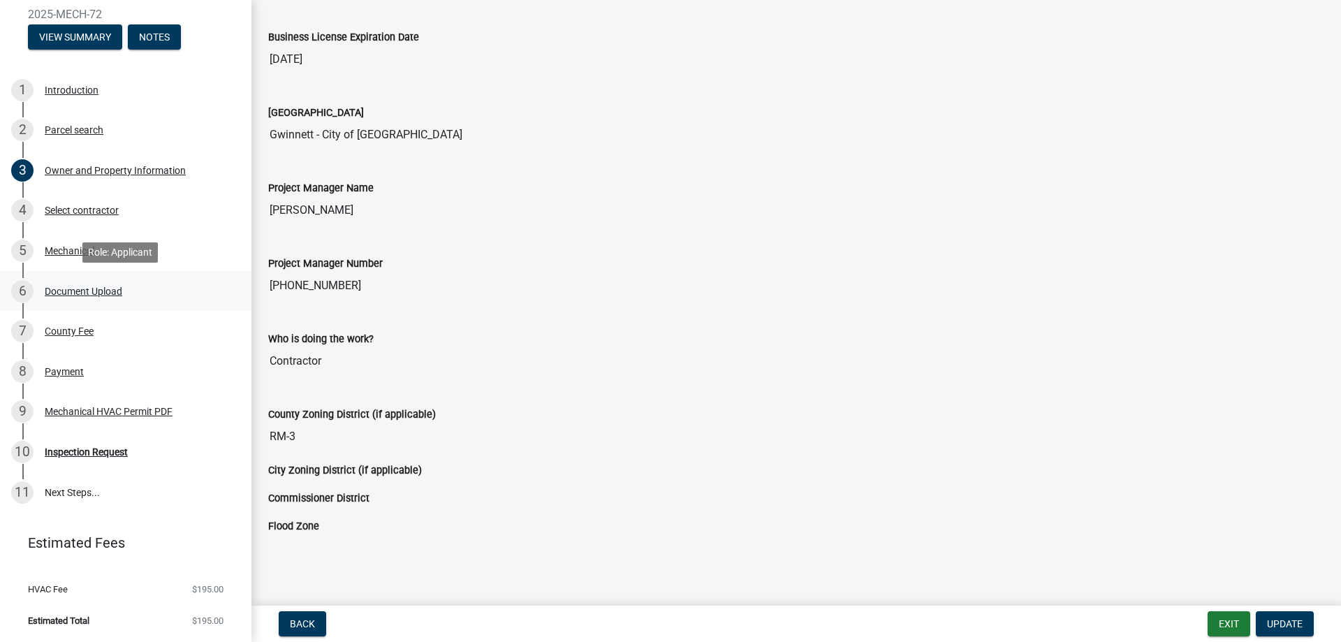
click at [71, 292] on div "Document Upload" at bounding box center [84, 291] width 78 height 10
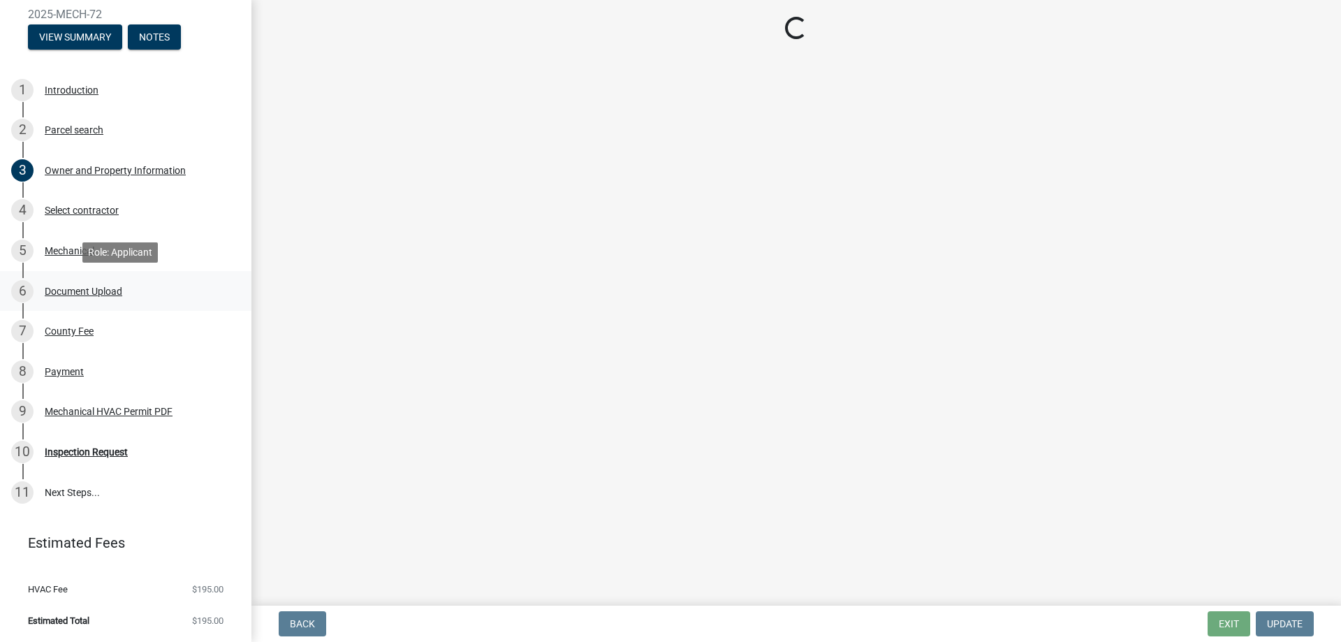
scroll to position [0, 0]
